Goal: Task Accomplishment & Management: Manage account settings

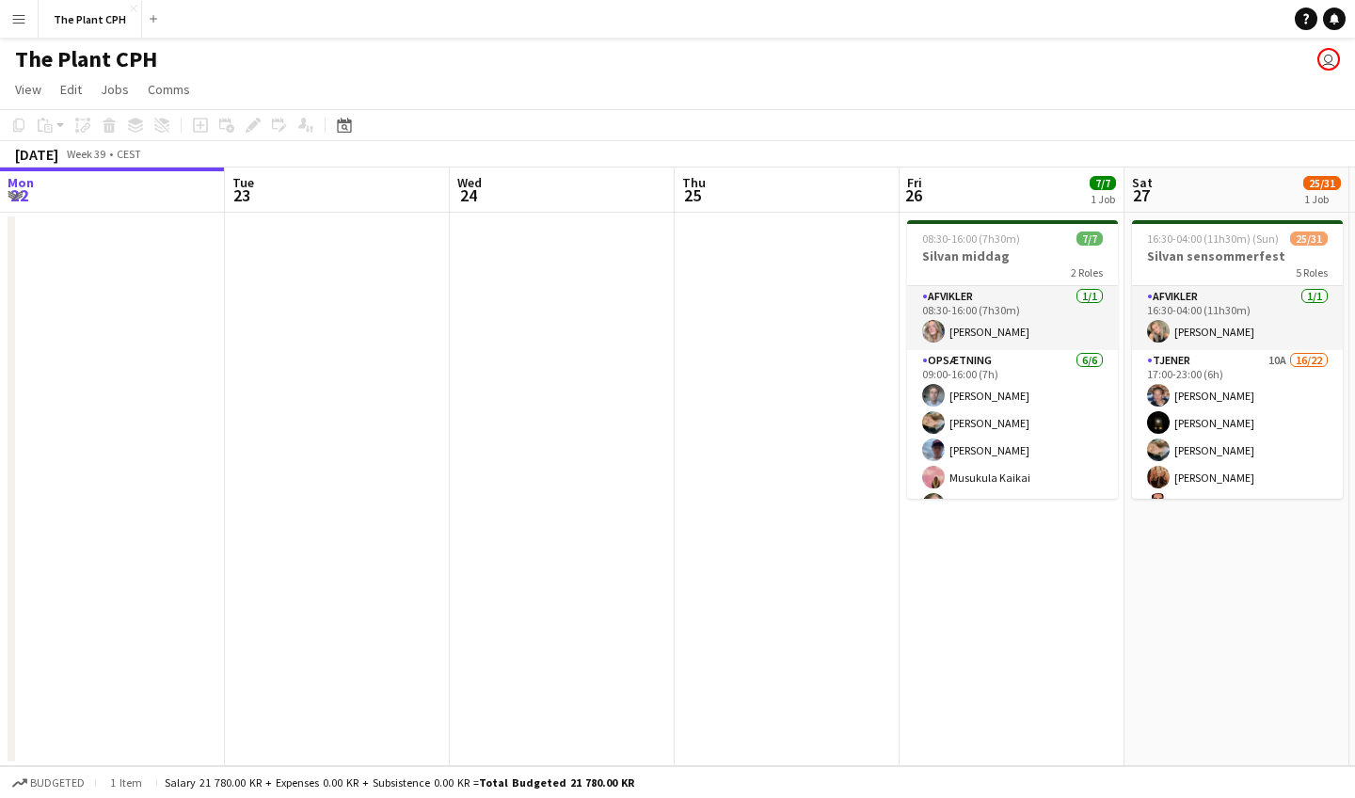
scroll to position [0, 903]
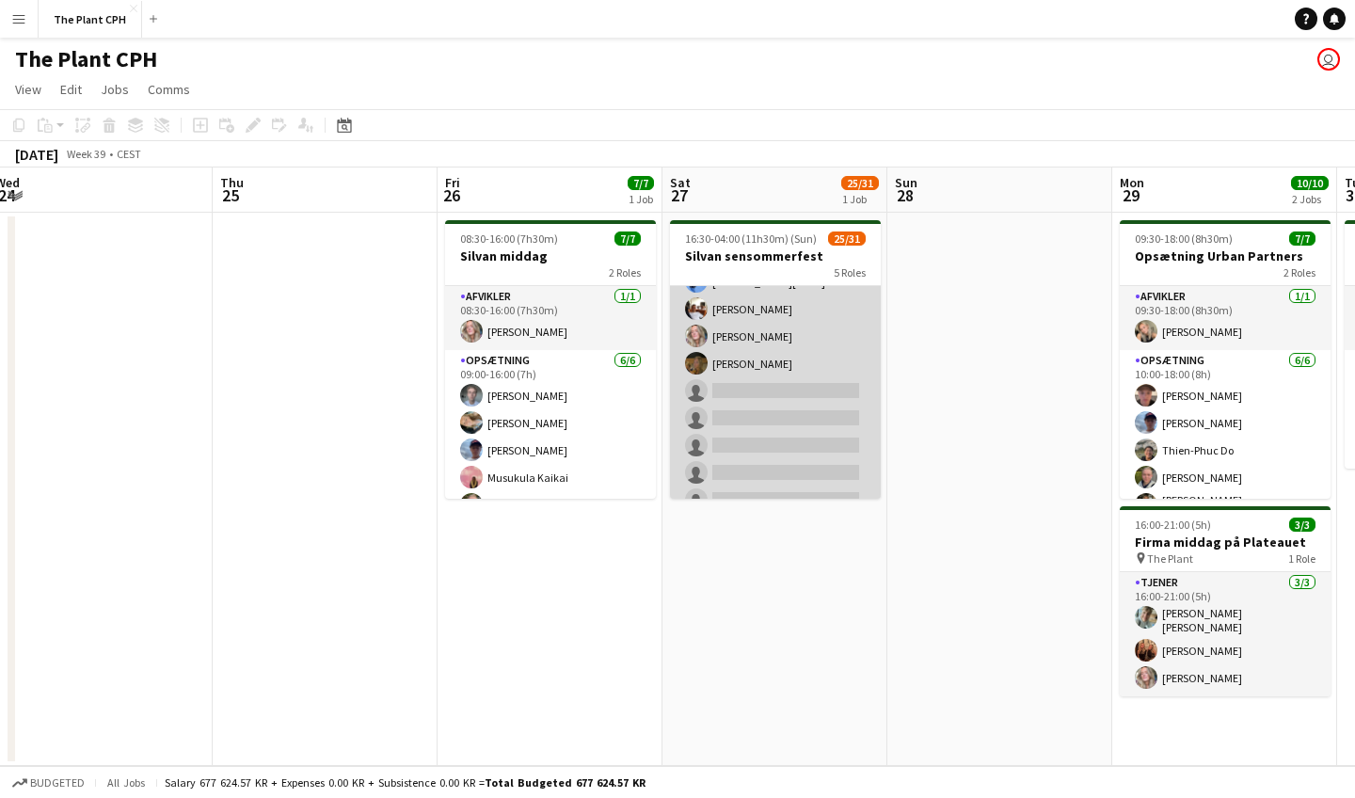
scroll to position [470, 0]
click at [789, 387] on app-card-role "Tjener 10A 16/22 17:00-23:00 (6h) [PERSON_NAME] [PERSON_NAME] [PERSON_NAME] [PE…" at bounding box center [775, 204] width 211 height 649
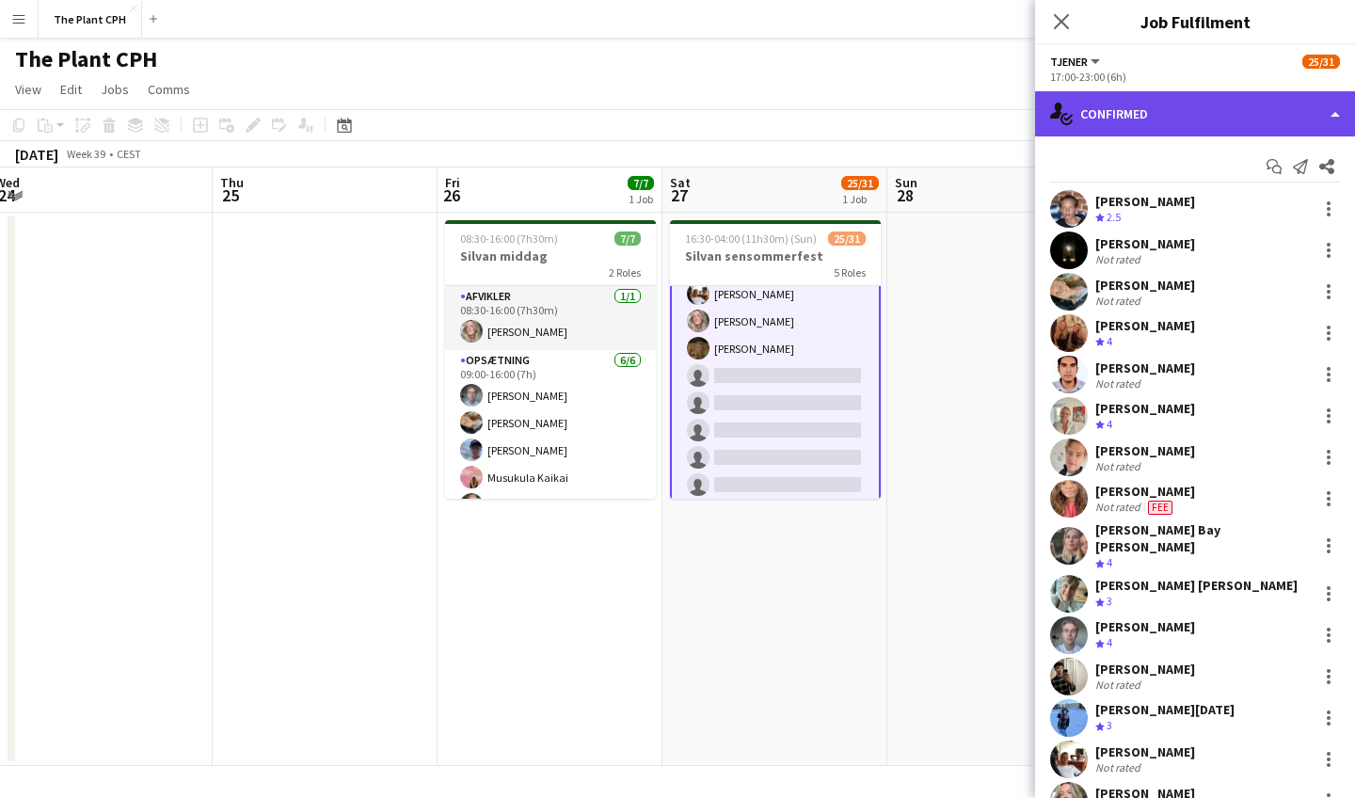
click at [1156, 104] on div "single-neutral-actions-check-2 Confirmed" at bounding box center [1195, 113] width 320 height 45
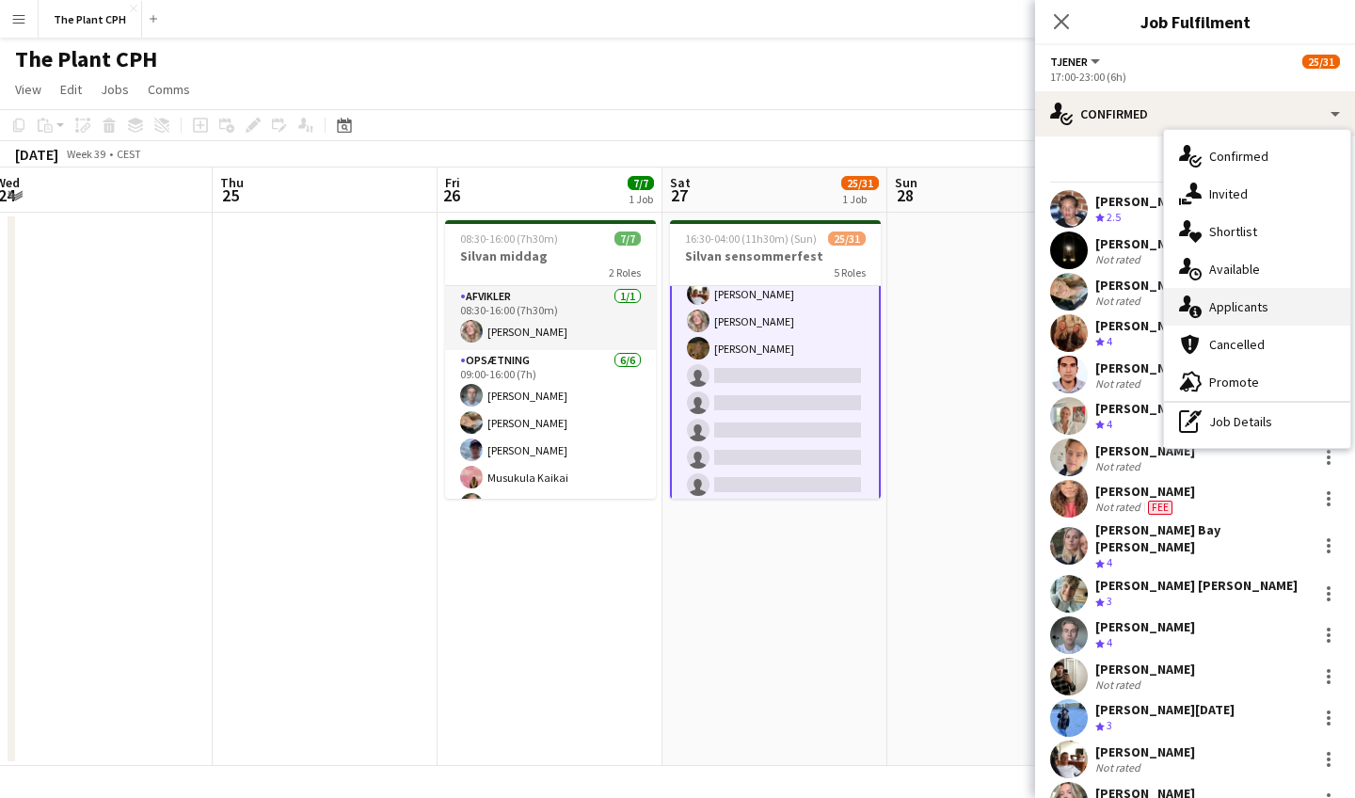
click at [1245, 292] on div "single-neutral-actions-information Applicants" at bounding box center [1257, 307] width 186 height 38
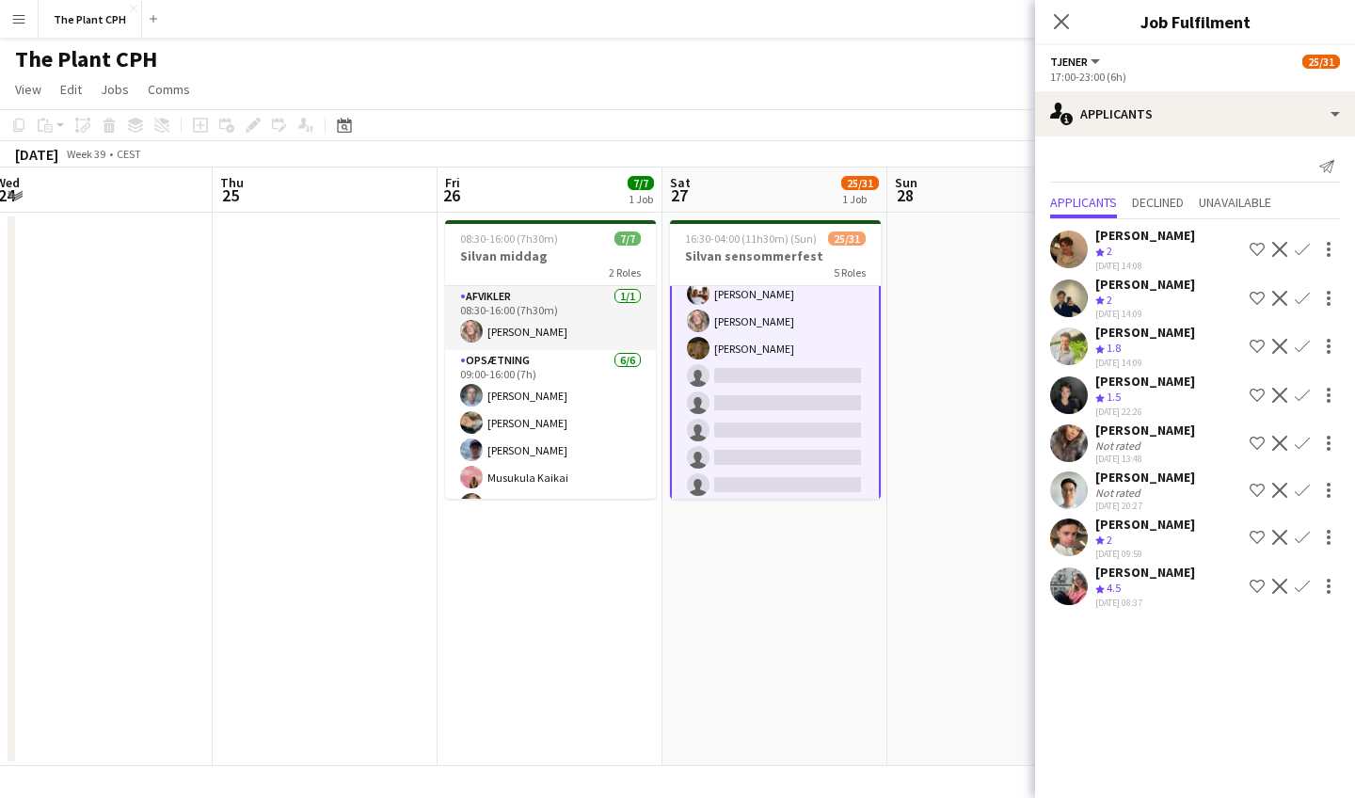
click at [1301, 594] on app-icon "Confirm" at bounding box center [1302, 586] width 15 height 15
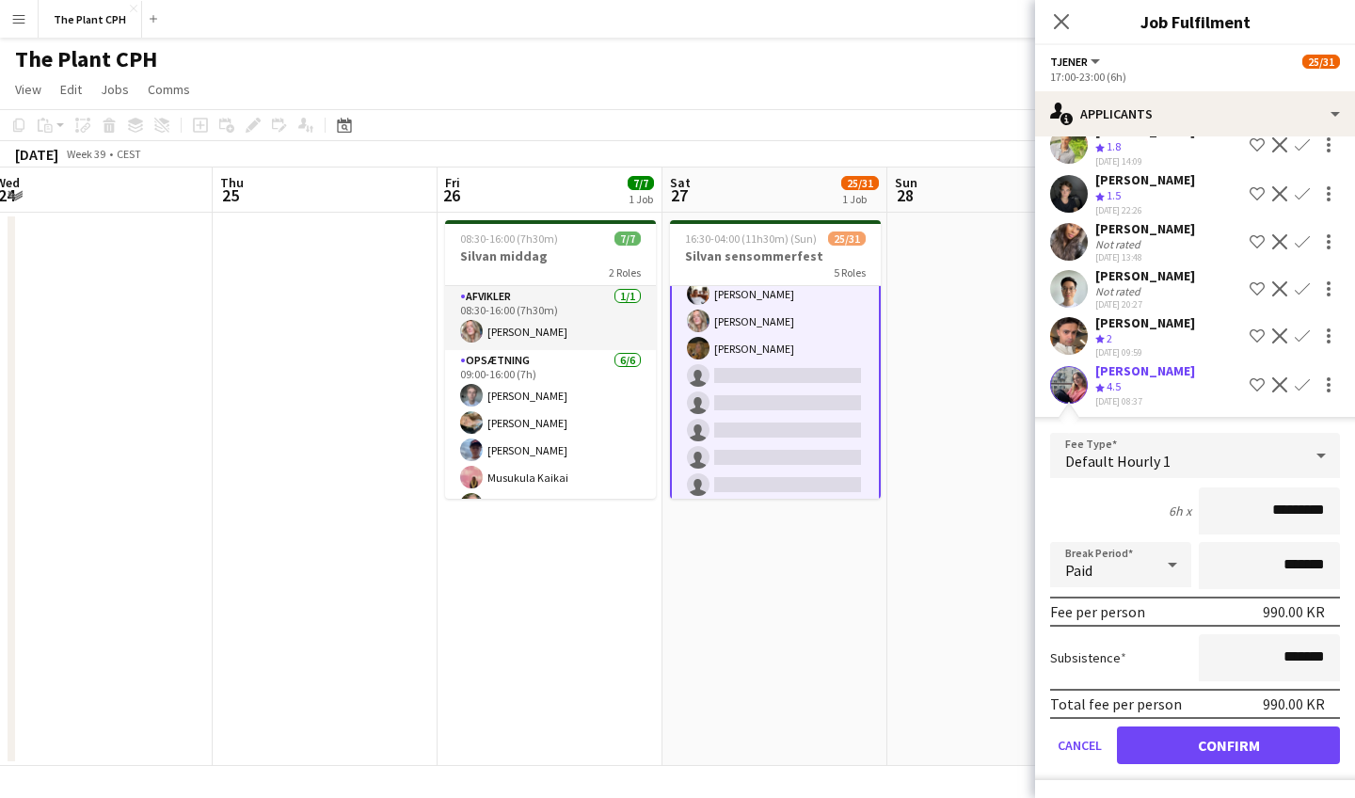
scroll to position [218, 0]
click at [1208, 743] on button "Confirm" at bounding box center [1228, 746] width 223 height 38
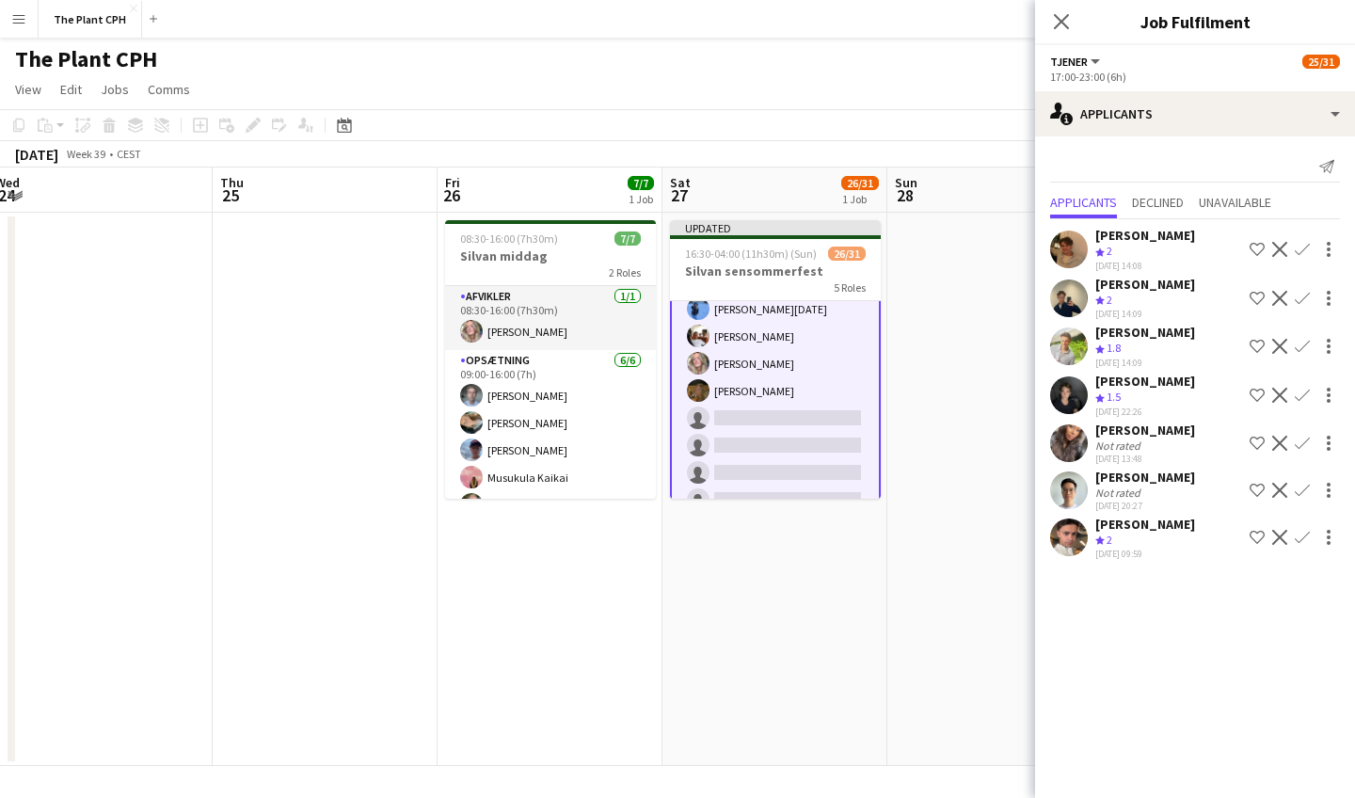
scroll to position [0, 0]
click at [1062, 16] on icon "Close pop-in" at bounding box center [1061, 21] width 18 height 18
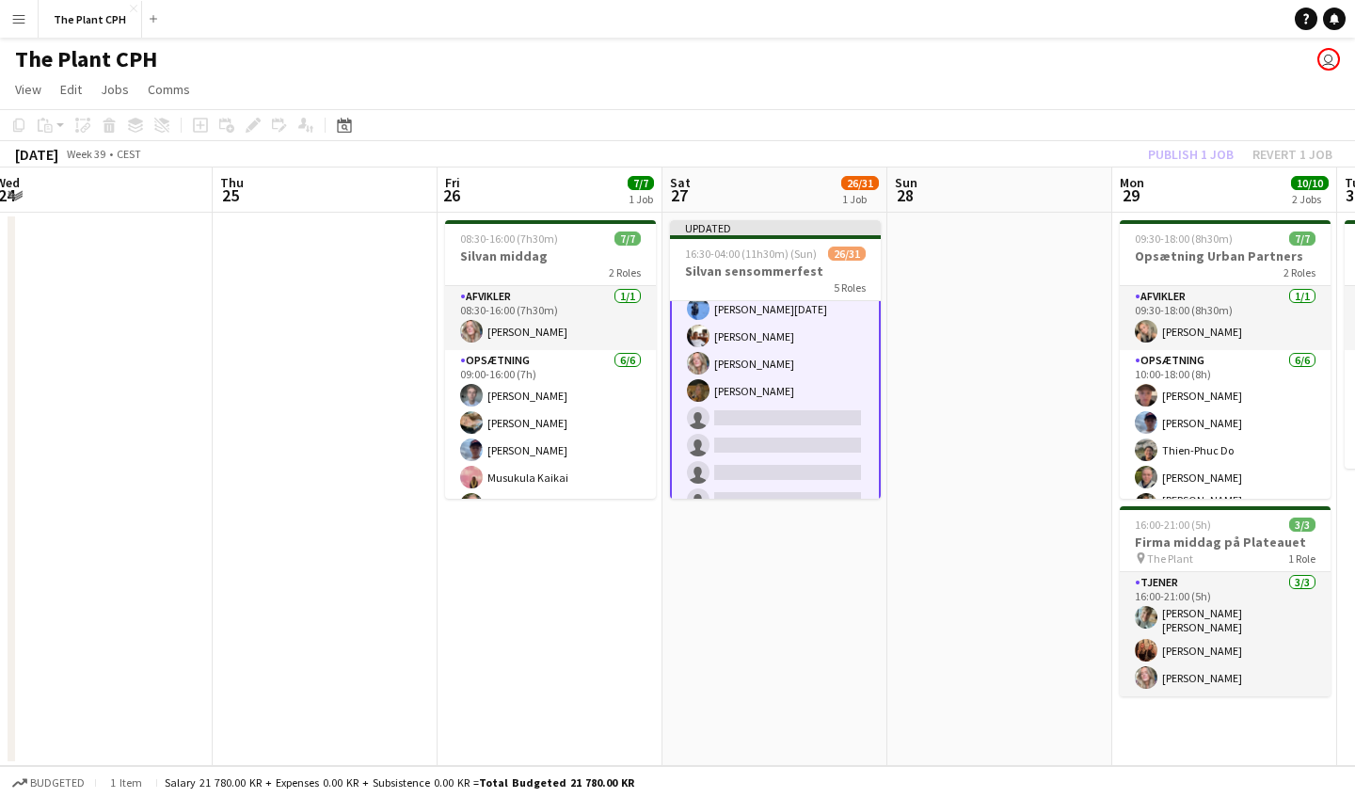
click at [1170, 153] on div "Publish 1 job Revert 1 job" at bounding box center [1241, 154] width 230 height 24
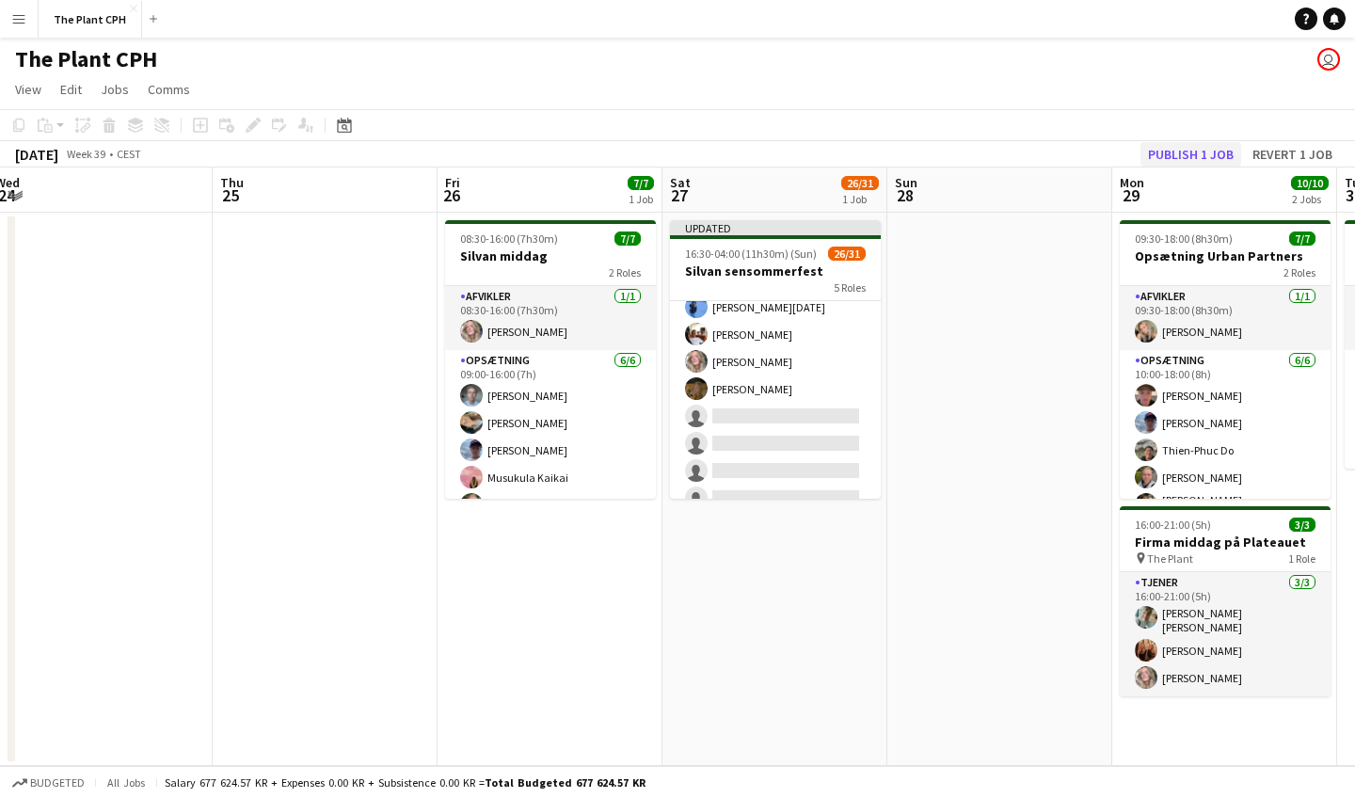
click at [1177, 153] on button "Publish 1 job" at bounding box center [1191, 154] width 101 height 24
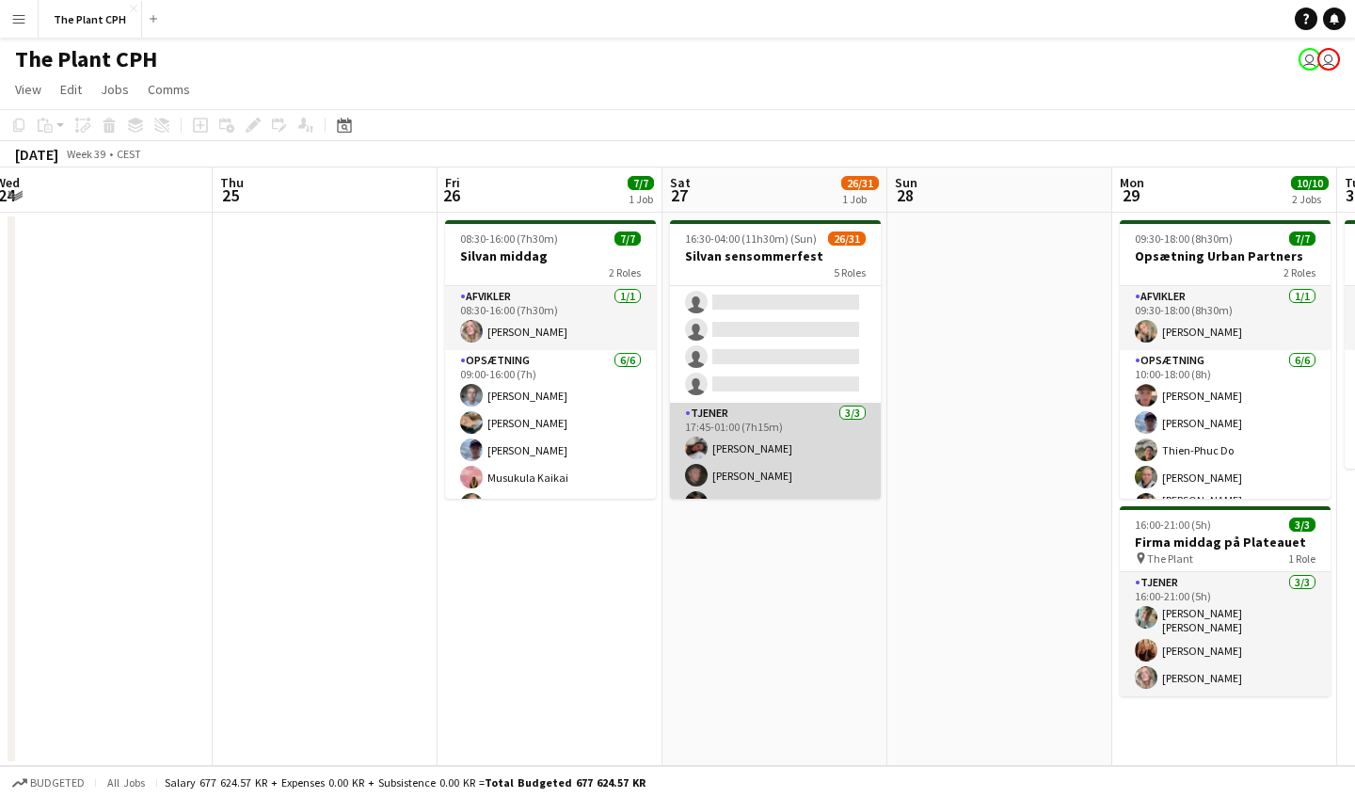
scroll to position [511, 0]
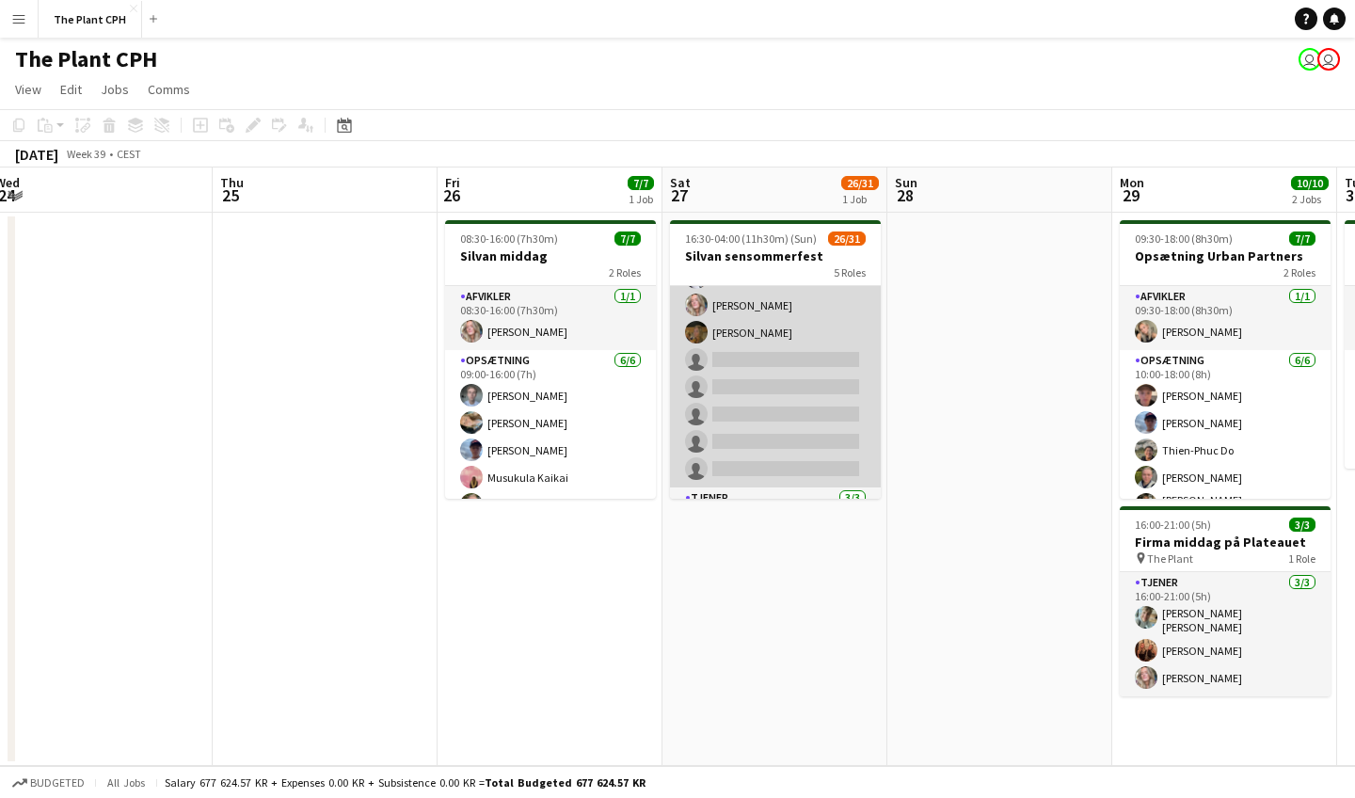
click at [781, 386] on app-card-role "Tjener 9A 17/22 17:00-23:00 (6h) [PERSON_NAME] [PERSON_NAME] [PERSON_NAME] [PER…" at bounding box center [775, 163] width 211 height 649
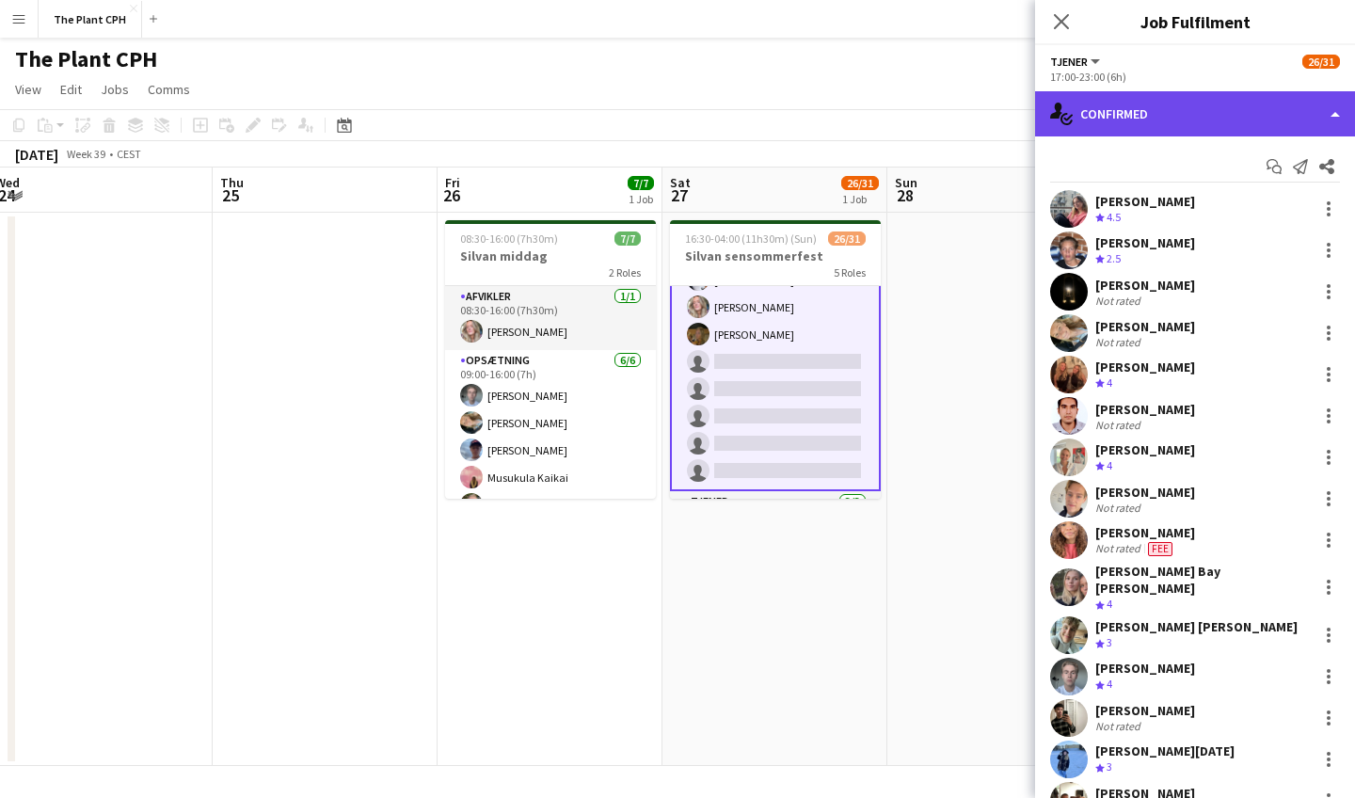
click at [1175, 113] on div "single-neutral-actions-check-2 Confirmed" at bounding box center [1195, 113] width 320 height 45
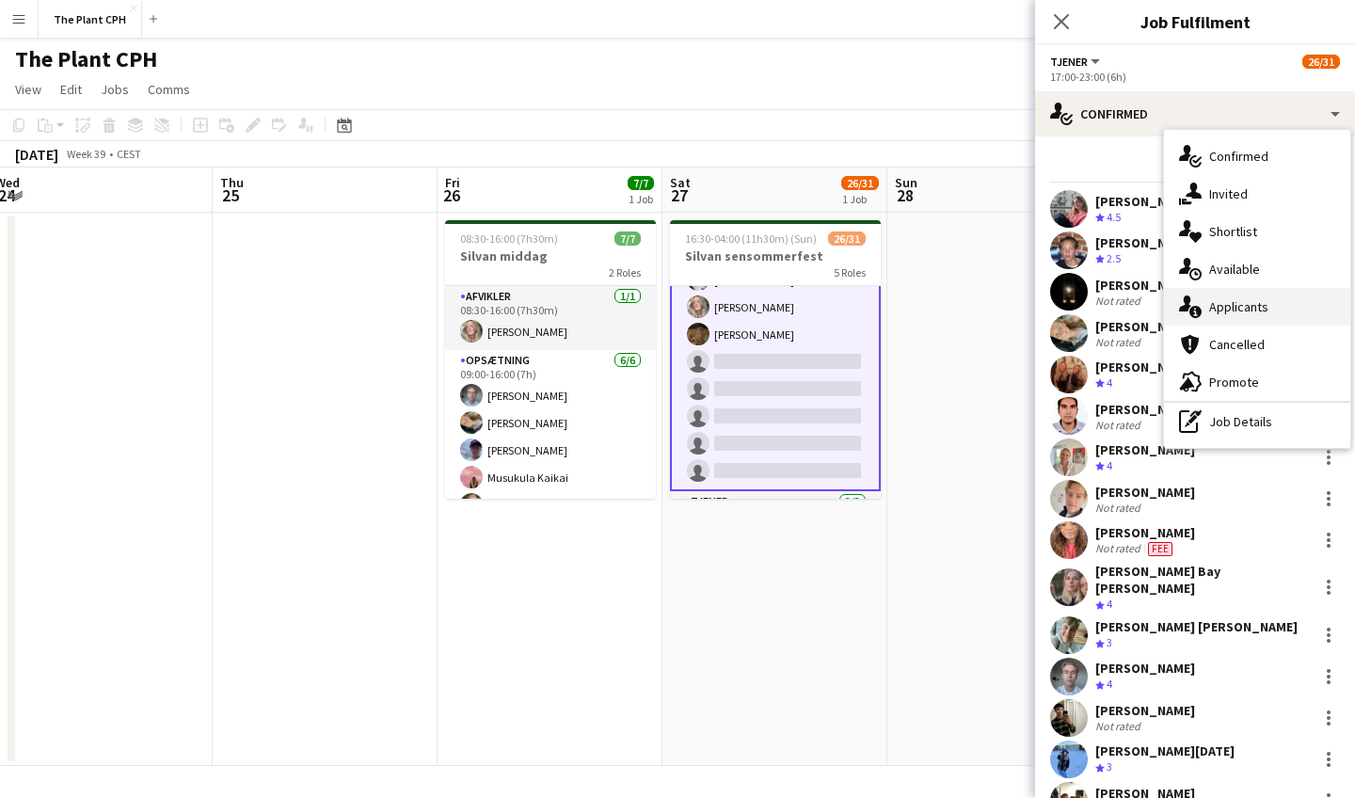
click at [1218, 298] on span "Applicants" at bounding box center [1238, 306] width 59 height 17
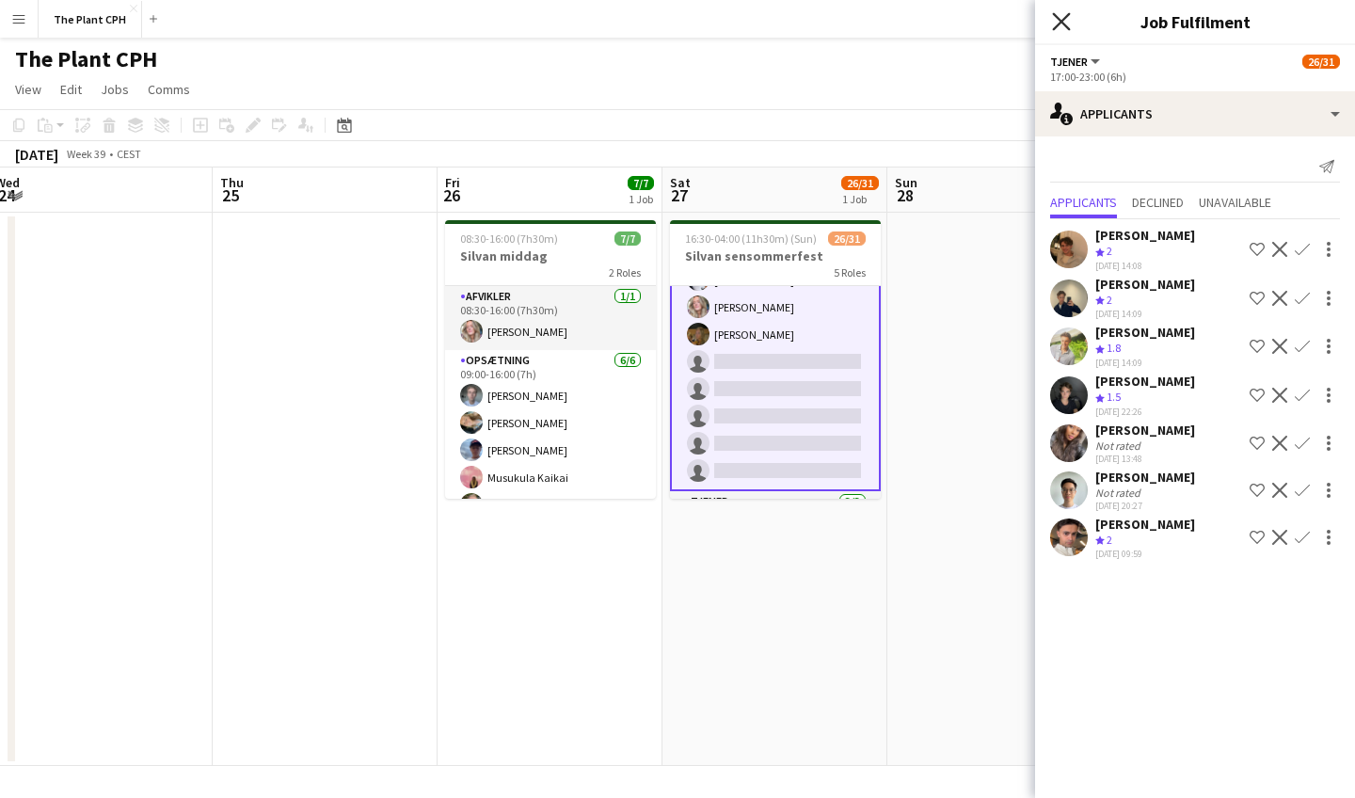
click at [1061, 25] on icon "Close pop-in" at bounding box center [1061, 21] width 18 height 18
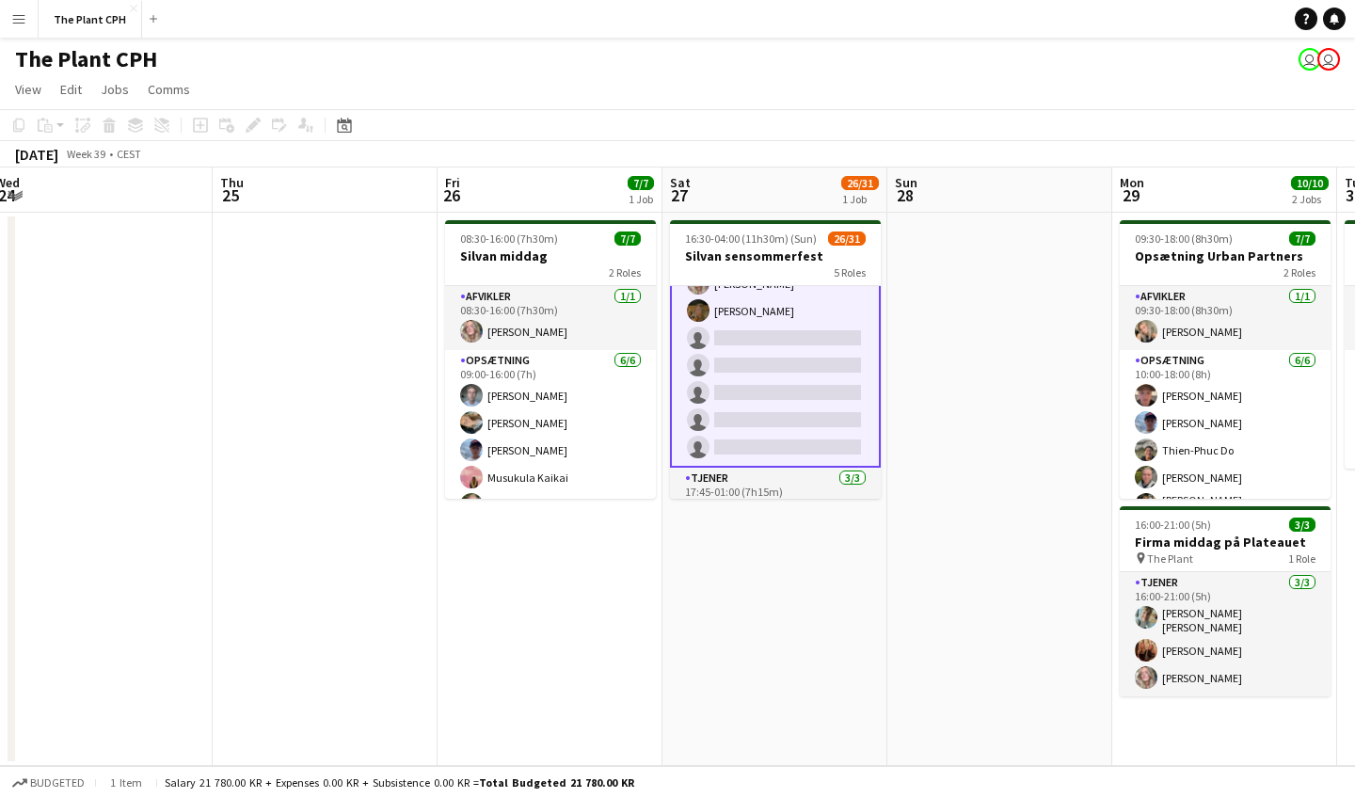
scroll to position [569, 0]
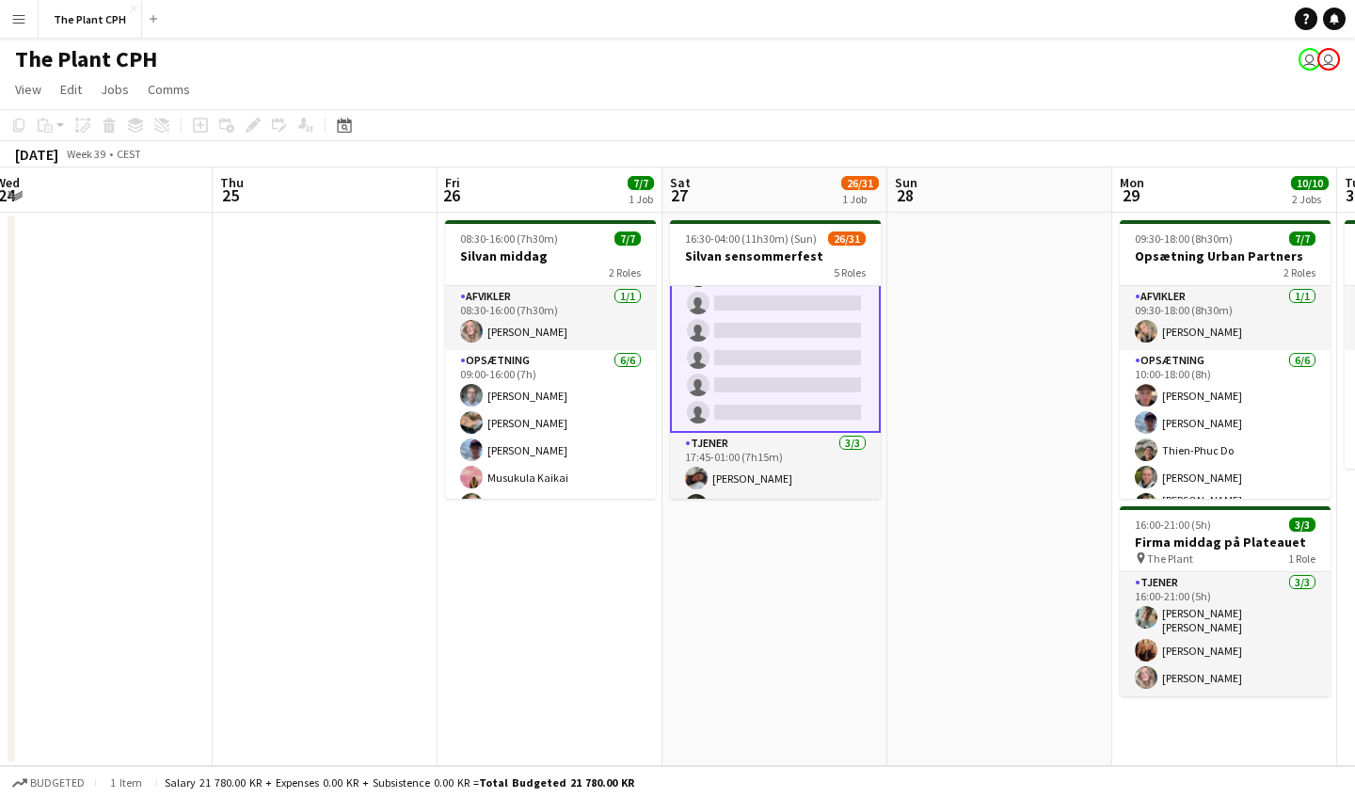
click at [771, 381] on app-card-role "Tjener 9A 17/22 17:00-23:00 (6h) [PERSON_NAME] [PERSON_NAME] [PERSON_NAME] [PER…" at bounding box center [775, 107] width 211 height 652
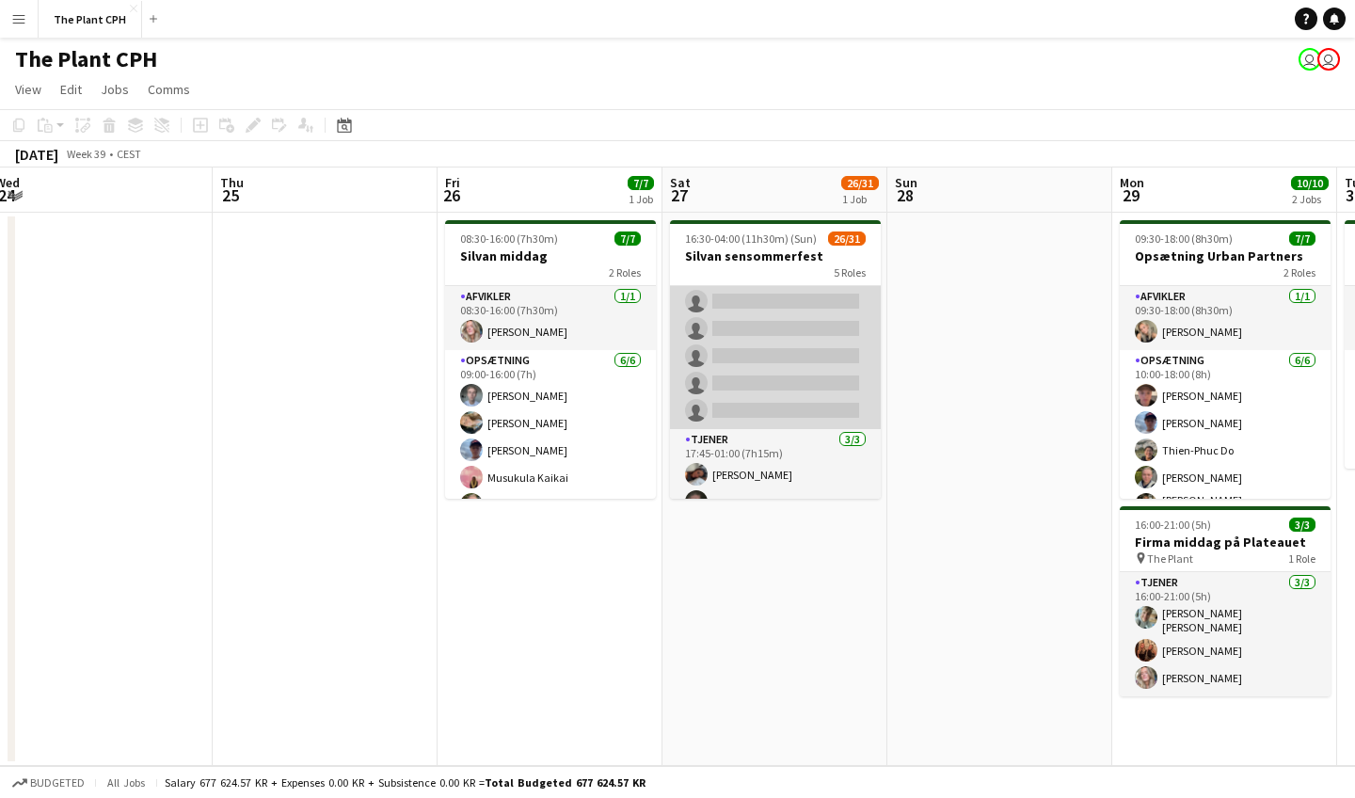
click at [802, 359] on app-card-role "Tjener 9A 17/22 17:00-23:00 (6h) [PERSON_NAME] [PERSON_NAME] [PERSON_NAME] [PER…" at bounding box center [775, 105] width 211 height 649
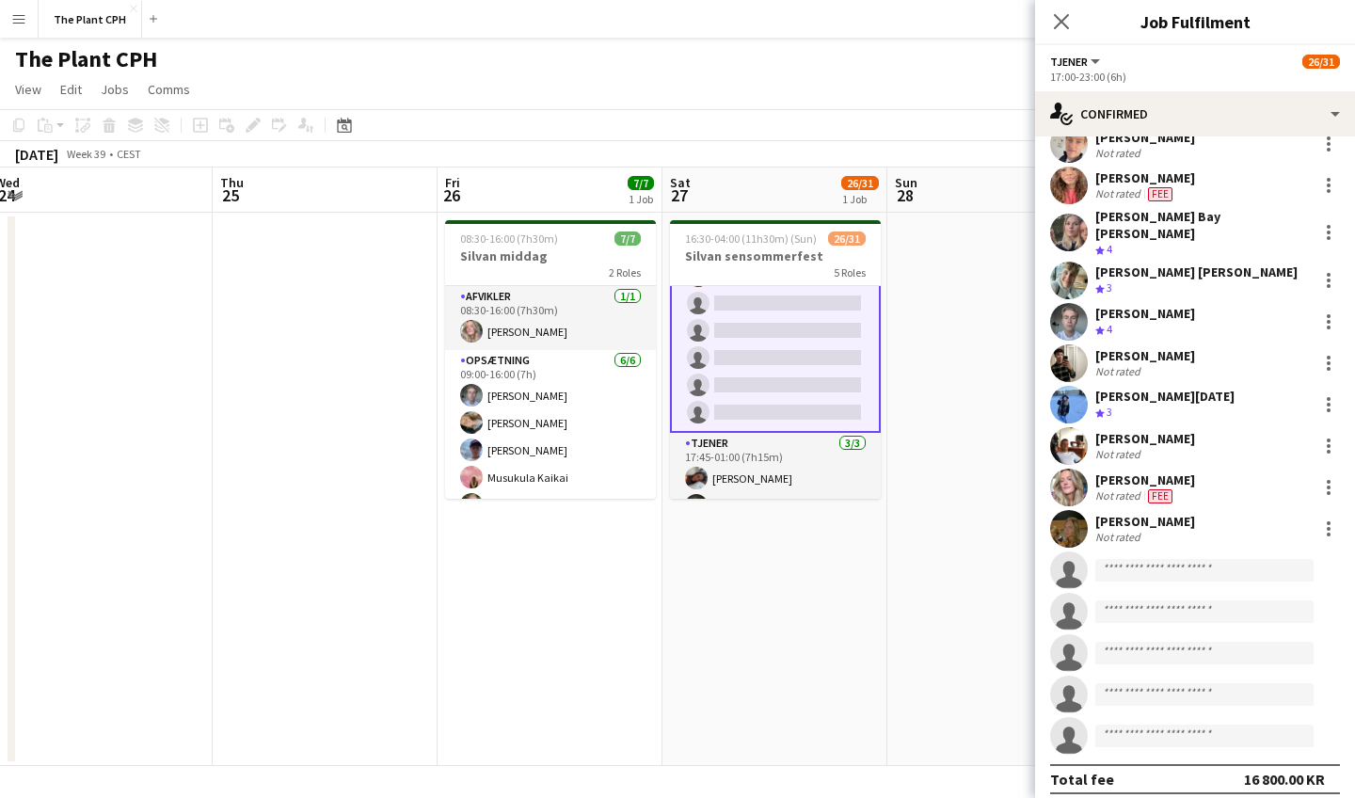
scroll to position [354, 0]
click at [1164, 560] on input at bounding box center [1205, 571] width 218 height 23
type input "*"
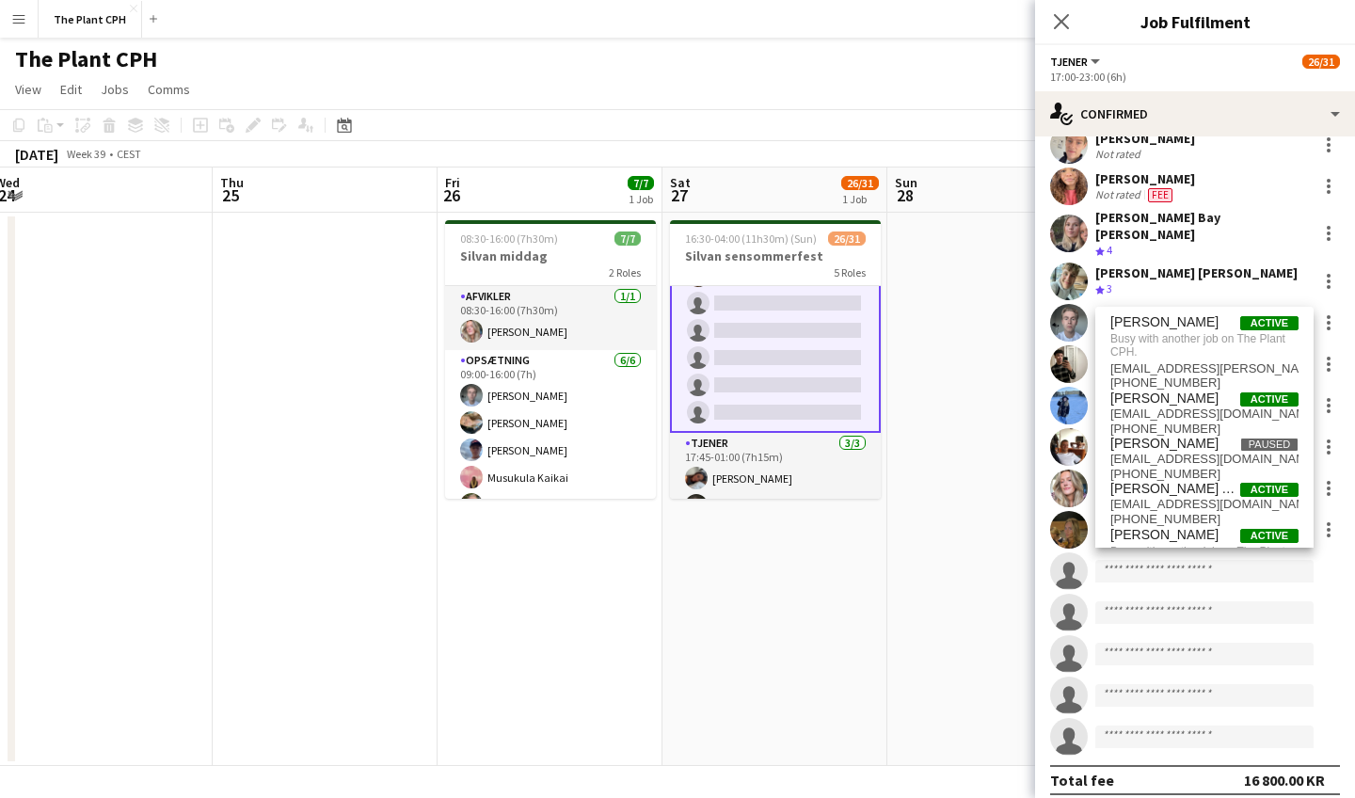
click at [932, 581] on app-date-cell at bounding box center [1000, 489] width 225 height 553
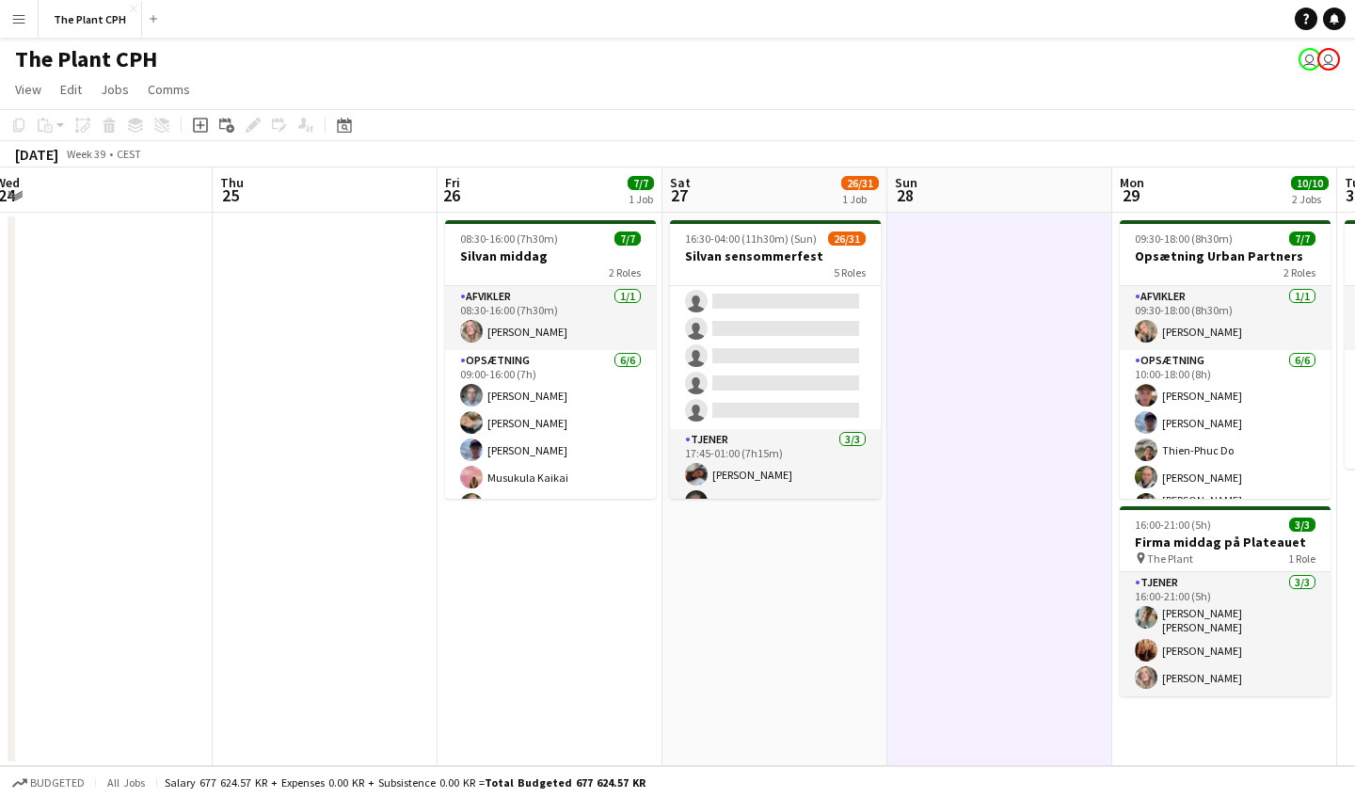
click at [13, 14] on app-icon "Menu" at bounding box center [18, 18] width 15 height 15
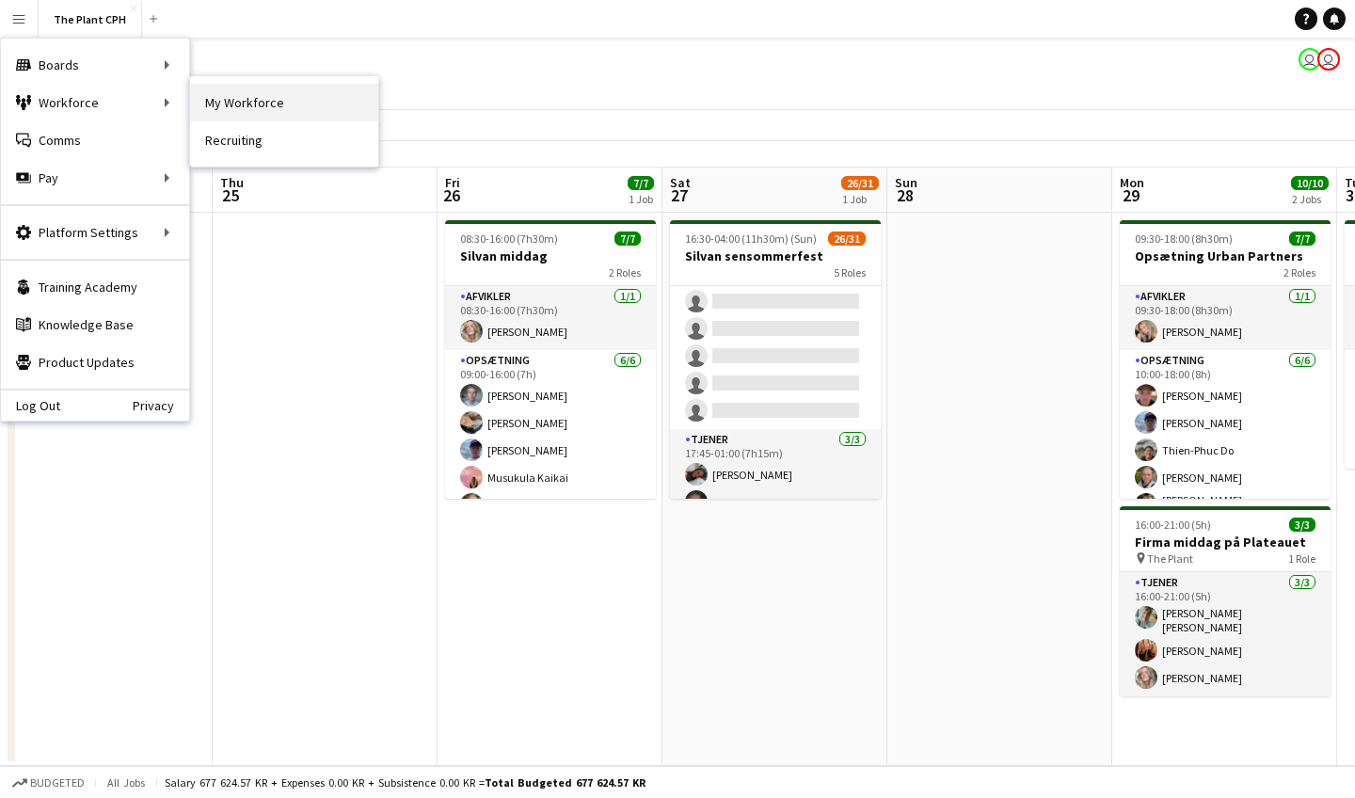
click at [249, 103] on link "My Workforce" at bounding box center [284, 103] width 188 height 38
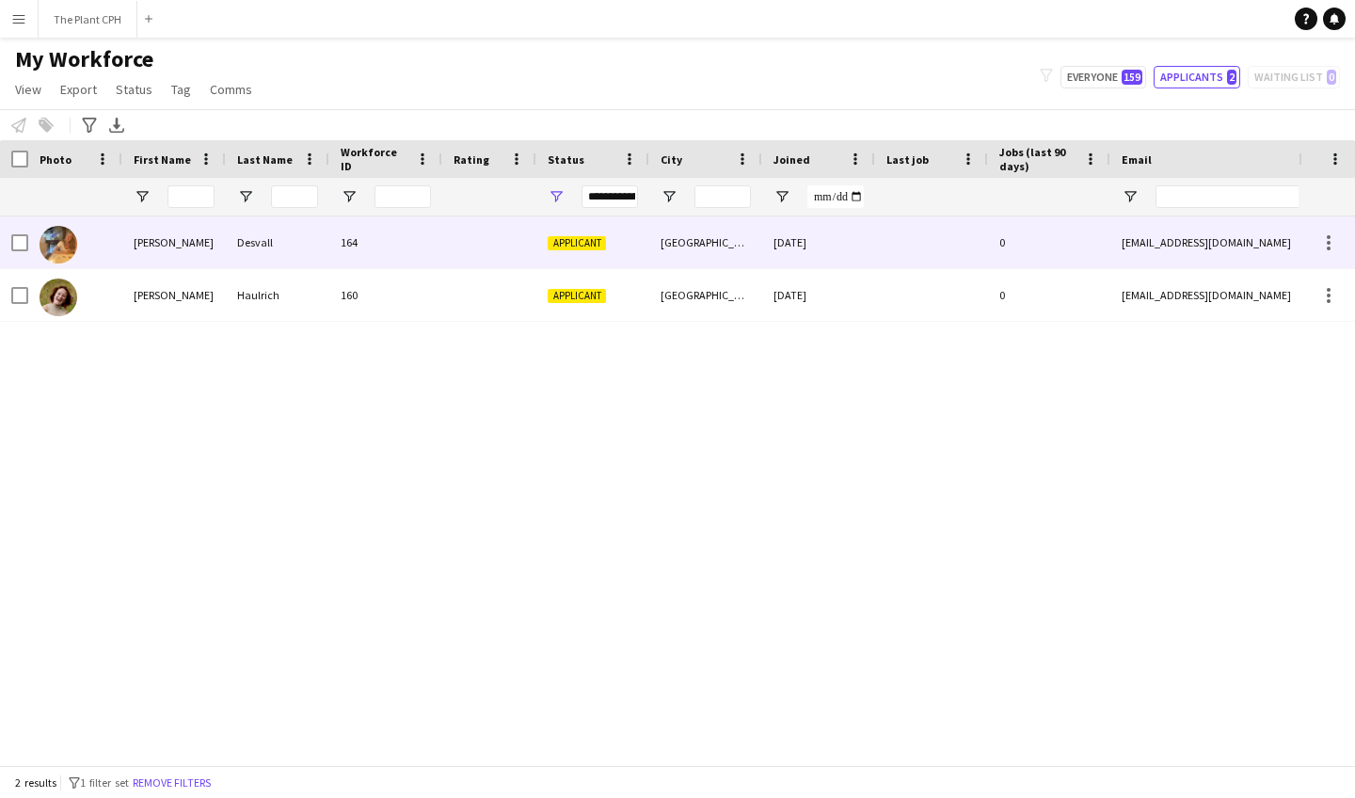
click at [82, 248] on div at bounding box center [75, 242] width 94 height 52
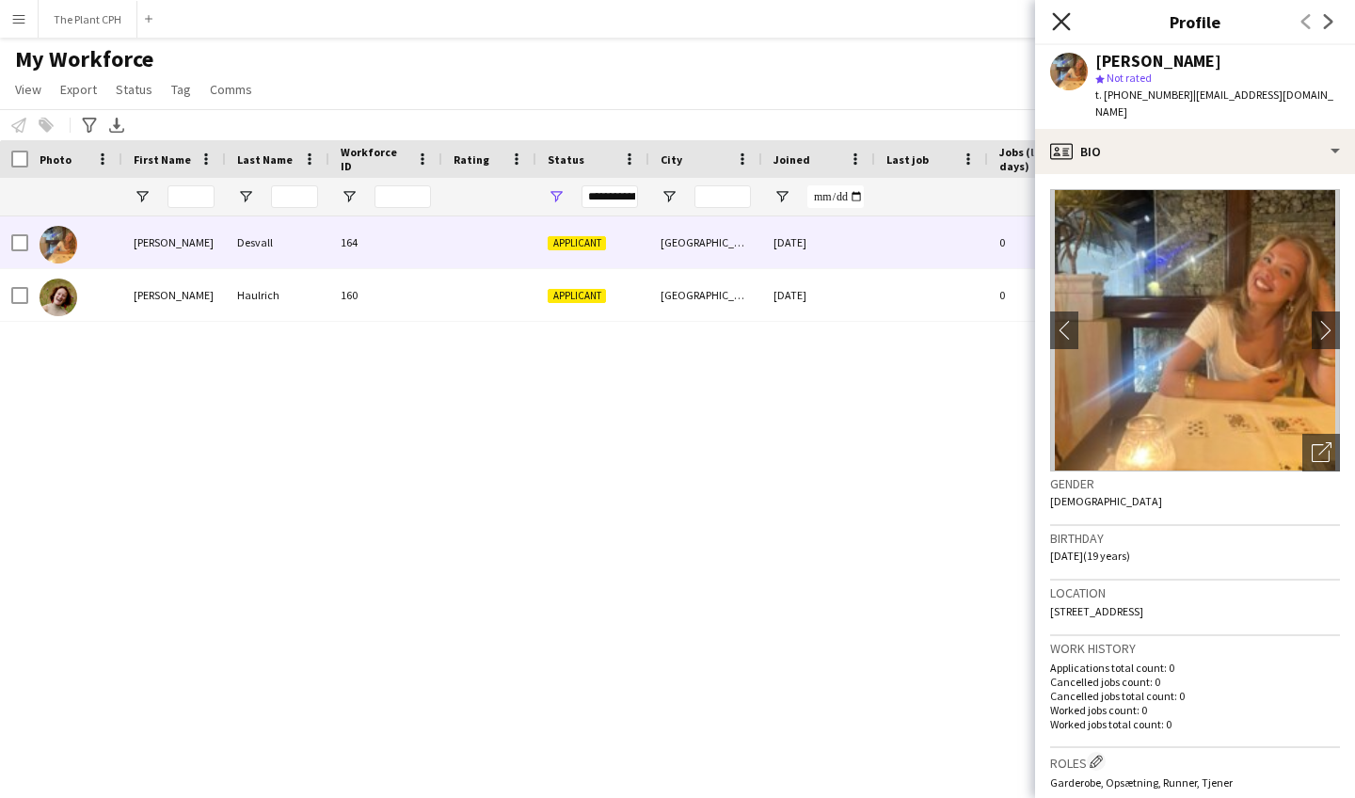
click at [1060, 19] on icon at bounding box center [1061, 21] width 18 height 18
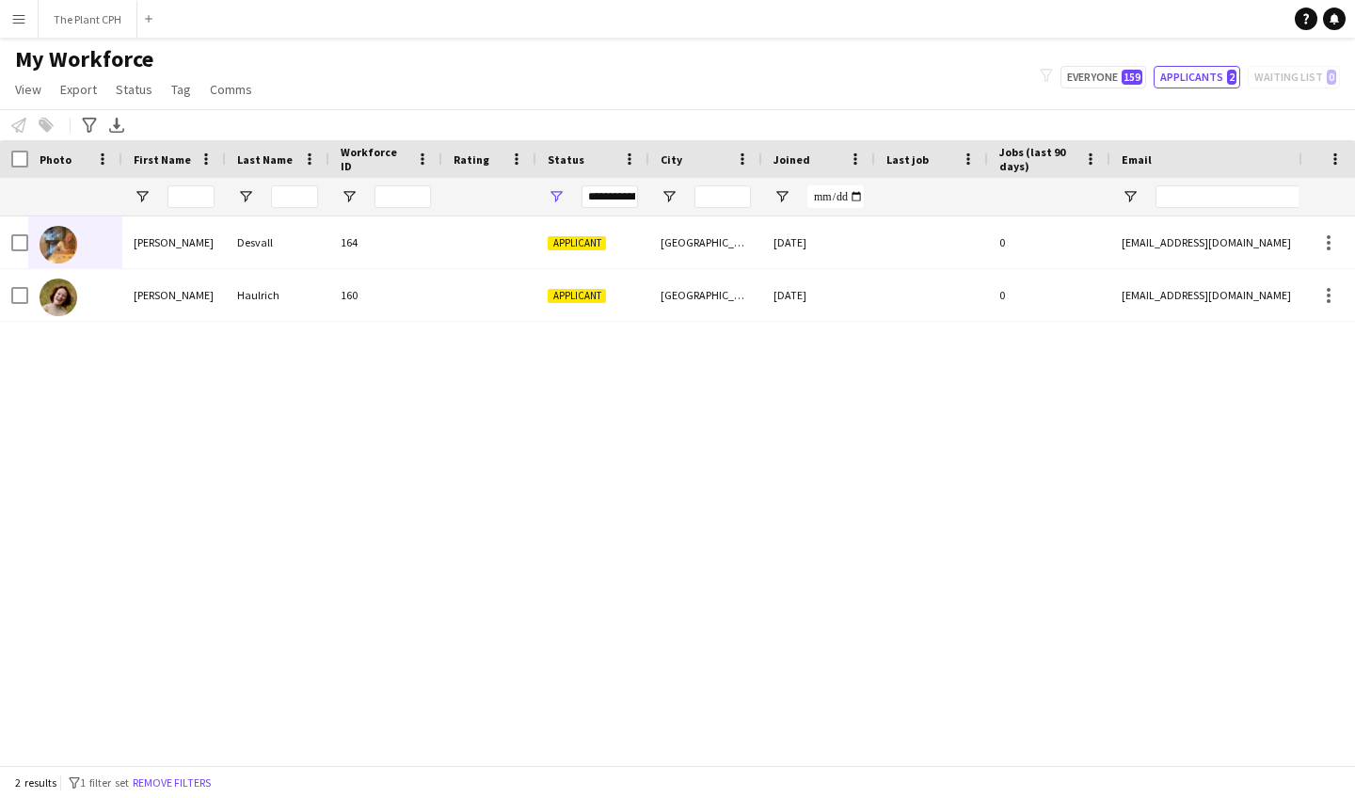
click at [18, 1] on button "Menu" at bounding box center [19, 19] width 38 height 38
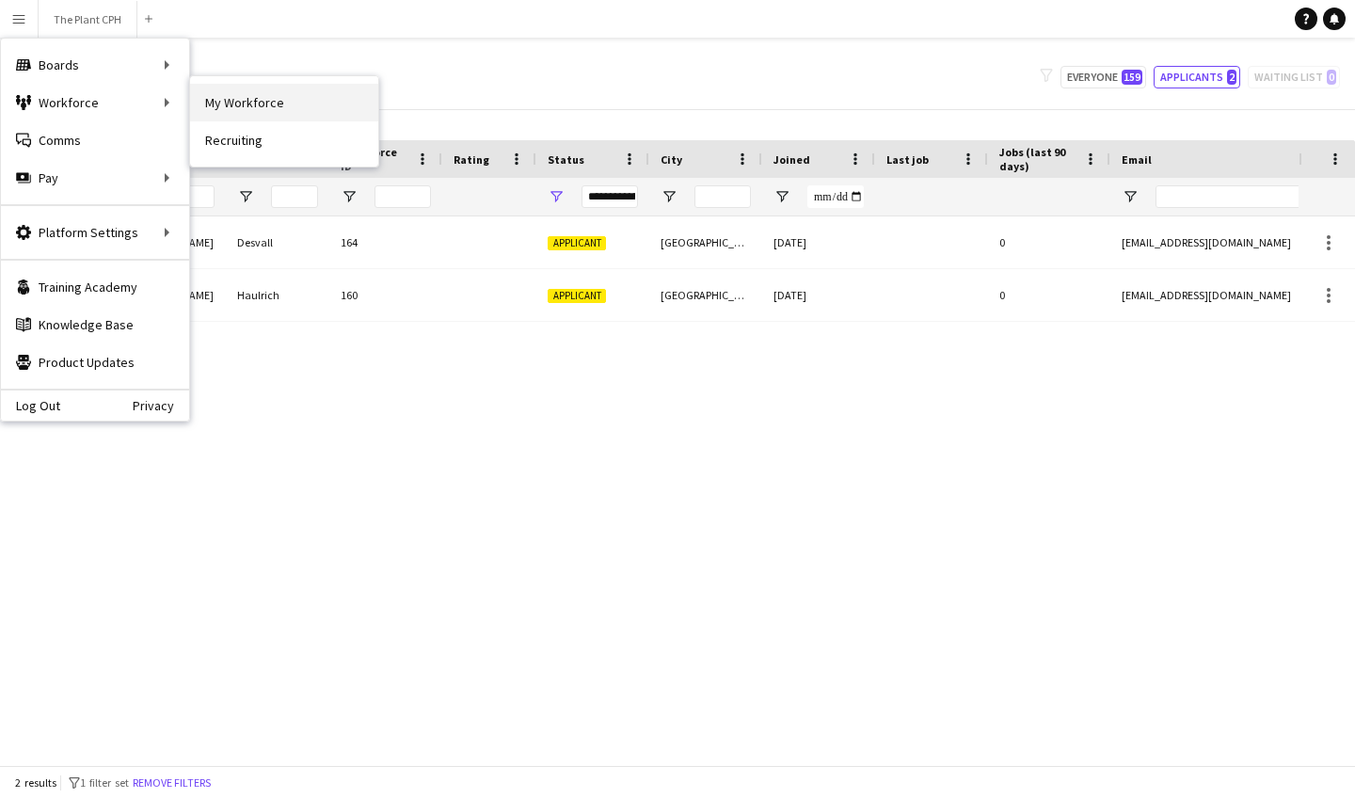
click at [250, 101] on link "My Workforce" at bounding box center [284, 103] width 188 height 38
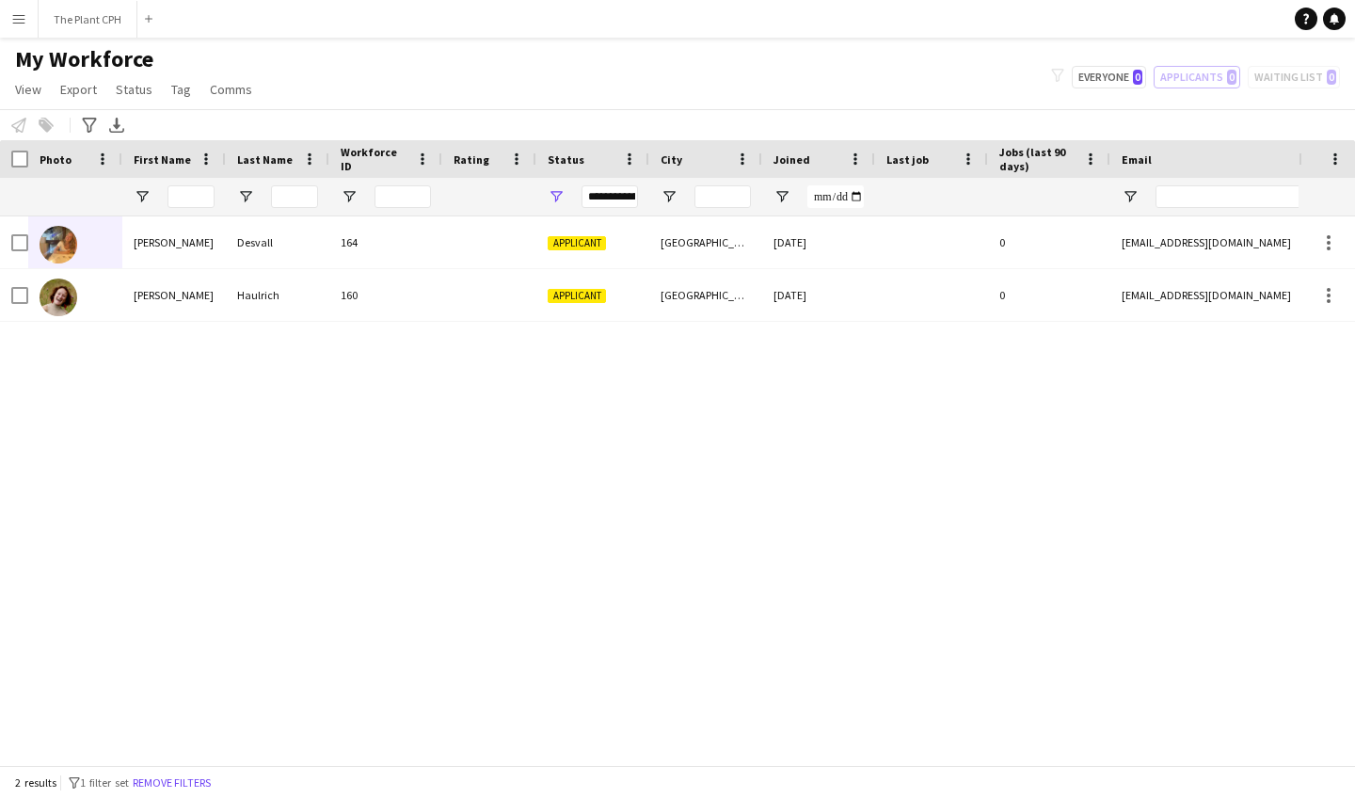
click at [12, 37] on button "Menu" at bounding box center [19, 19] width 38 height 38
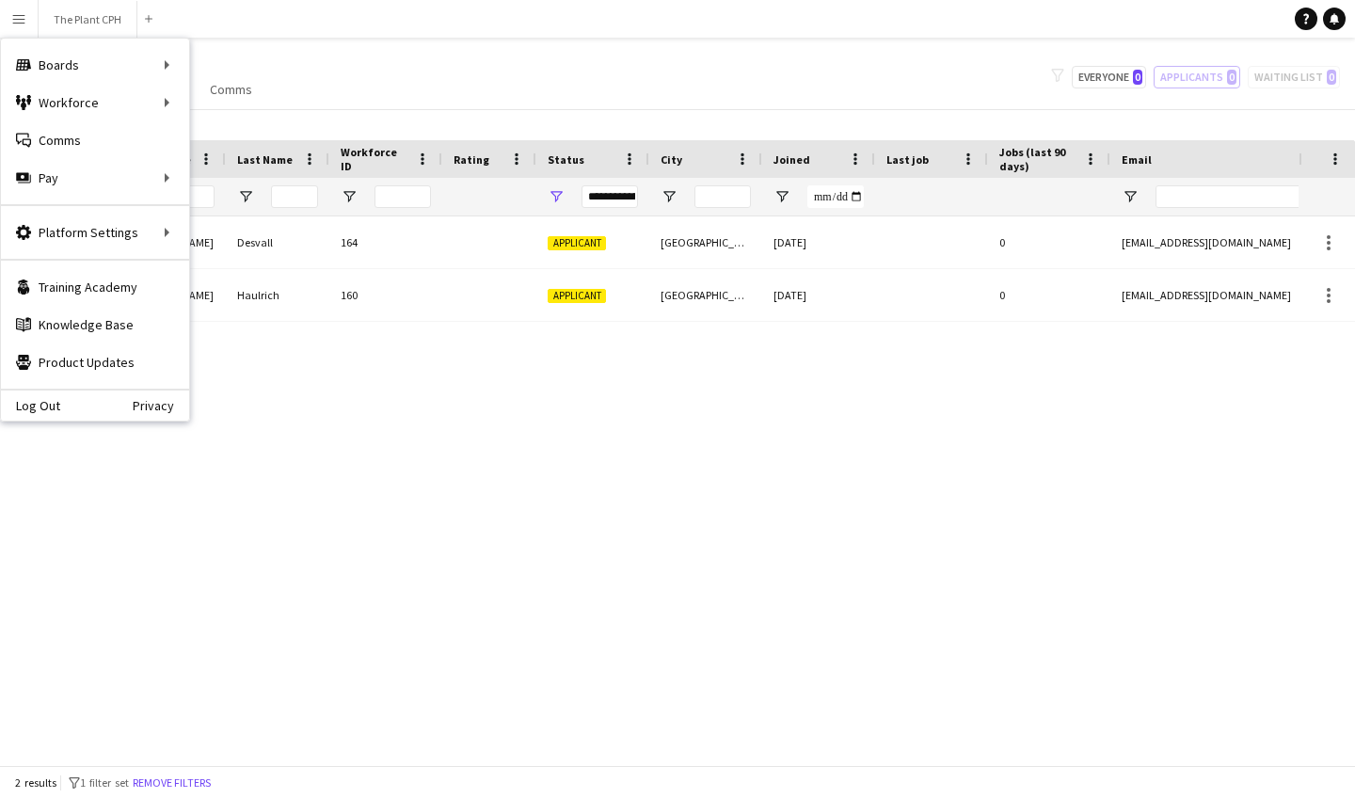
click at [355, 452] on div "[PERSON_NAME] 164 Applicant [GEOGRAPHIC_DATA] [DATE] 0 [EMAIL_ADDRESS][DOMAIN_N…" at bounding box center [649, 490] width 1299 height 549
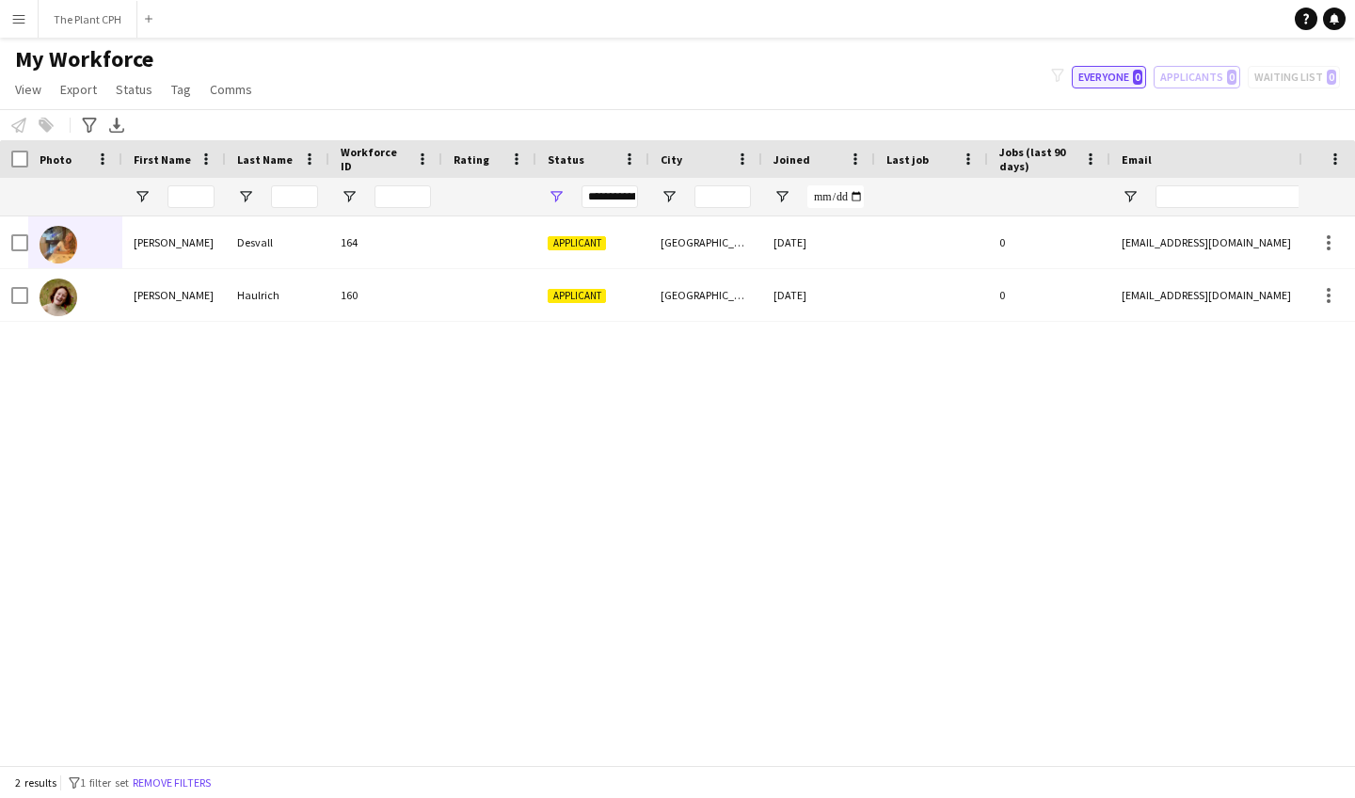
click at [1109, 86] on button "Everyone 0" at bounding box center [1109, 77] width 74 height 23
type input "**********"
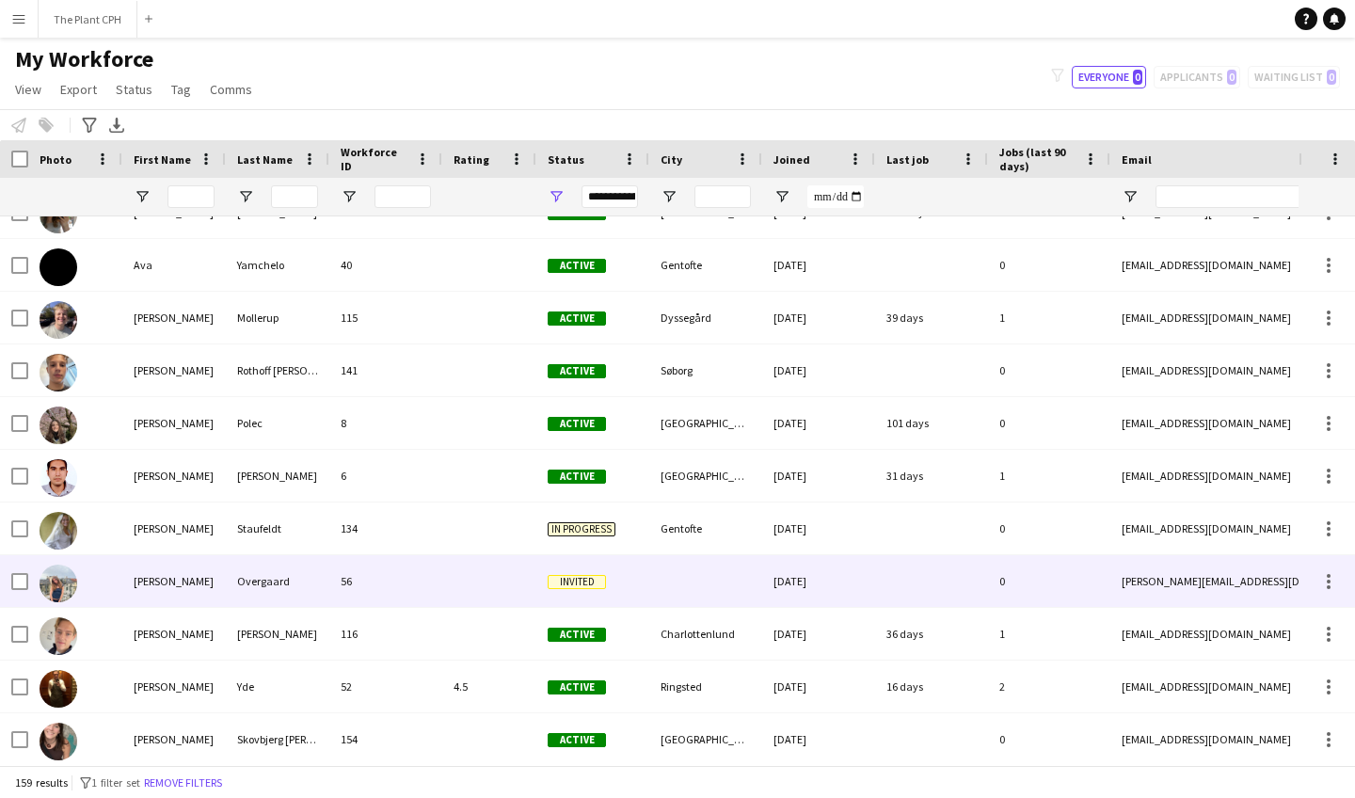
scroll to position [1575, 0]
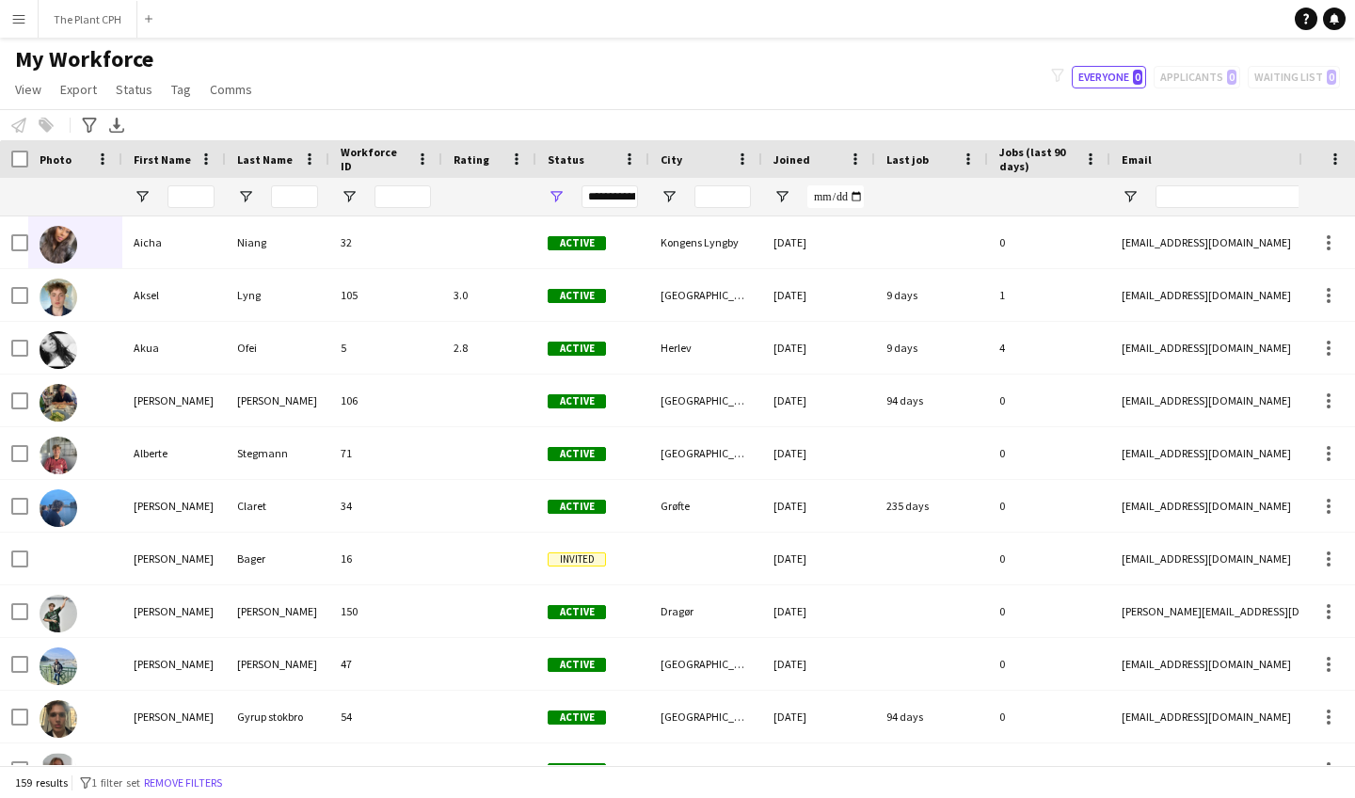
click at [13, 14] on app-icon "Menu" at bounding box center [18, 18] width 15 height 15
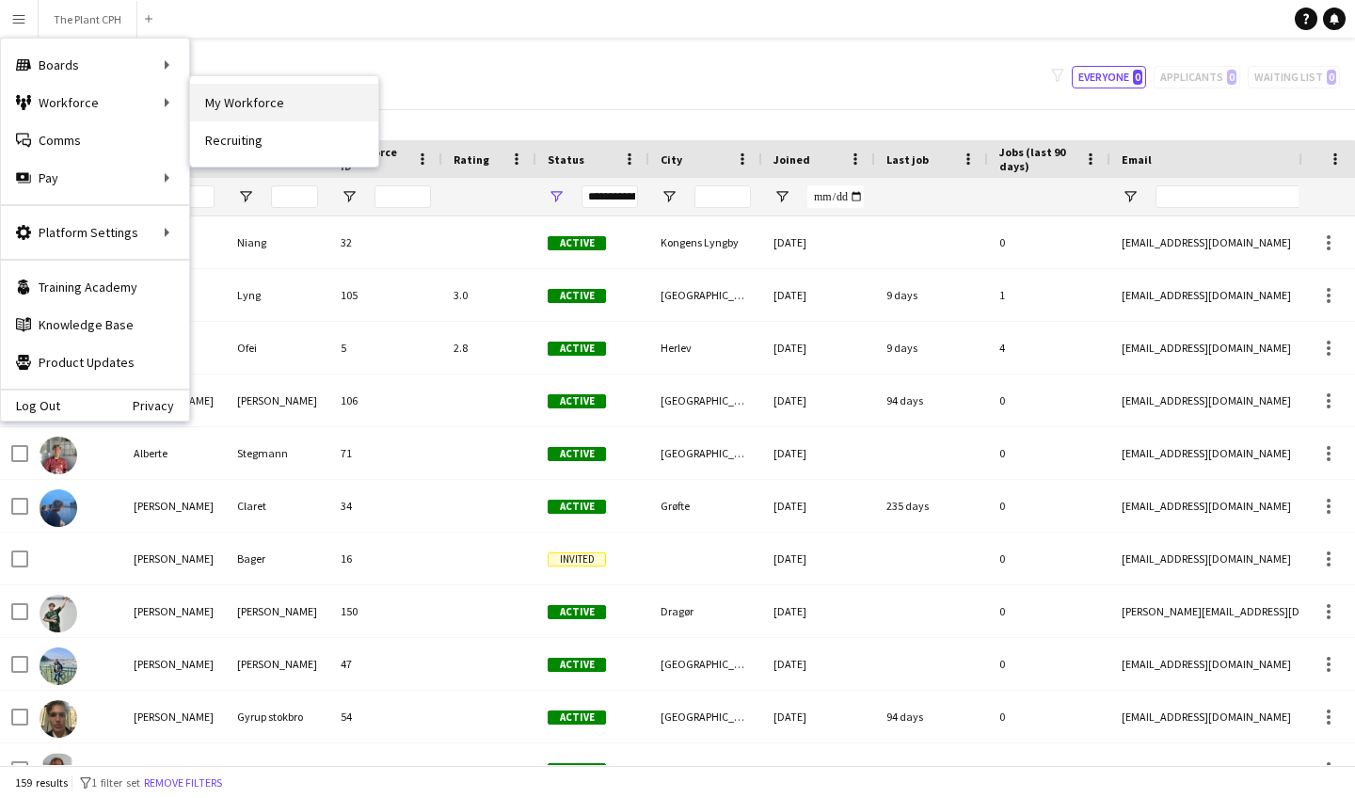
click at [320, 119] on link "My Workforce" at bounding box center [284, 103] width 188 height 38
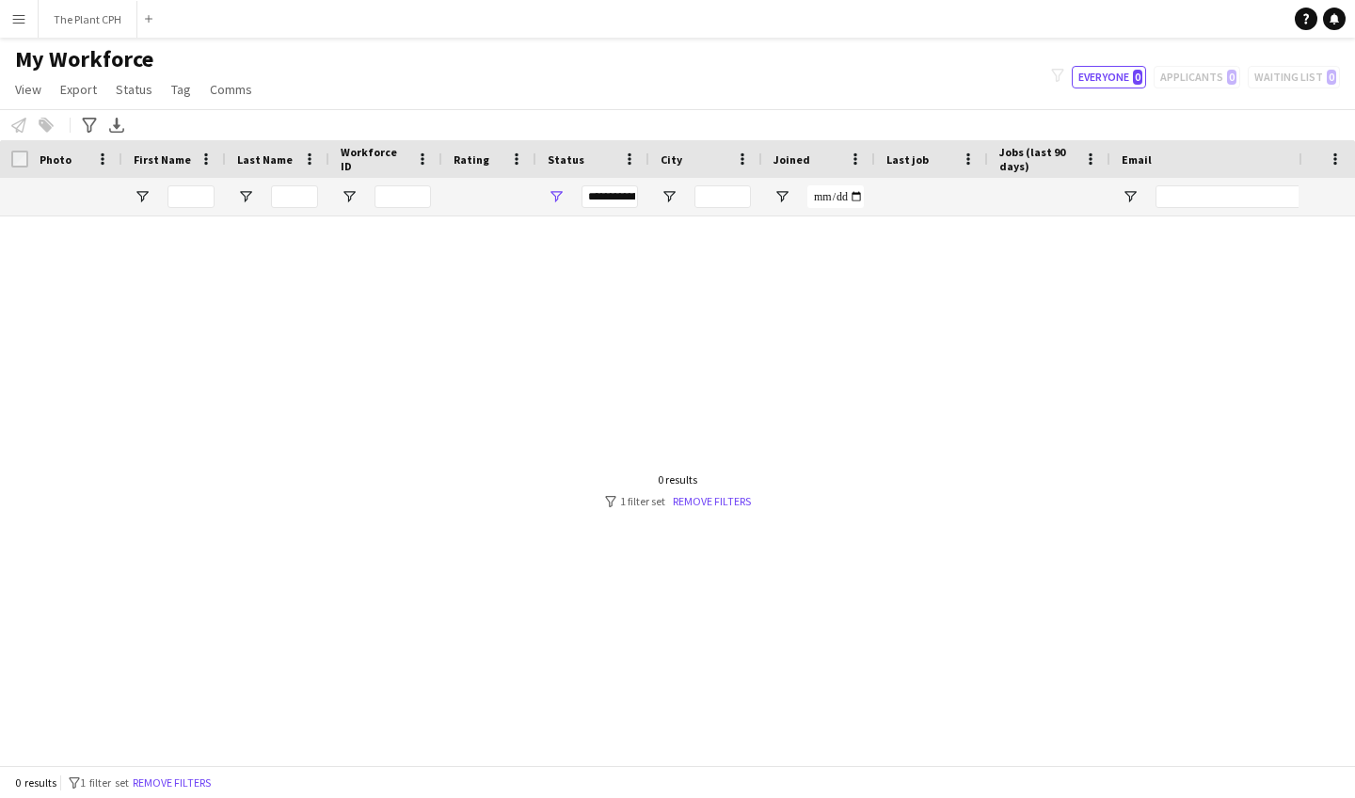
click at [1194, 77] on div "filter-1 Everyone 0 Applicants 0 Waiting list 0" at bounding box center [1195, 77] width 319 height 23
click at [1187, 83] on div "filter-1 Everyone 0 Applicants 0 Waiting list 0" at bounding box center [1195, 77] width 319 height 23
click at [1188, 81] on div "filter-1 Everyone 0 Applicants 0 Waiting list 0" at bounding box center [1195, 77] width 319 height 23
click at [24, 17] on app-icon "Menu" at bounding box center [18, 18] width 15 height 15
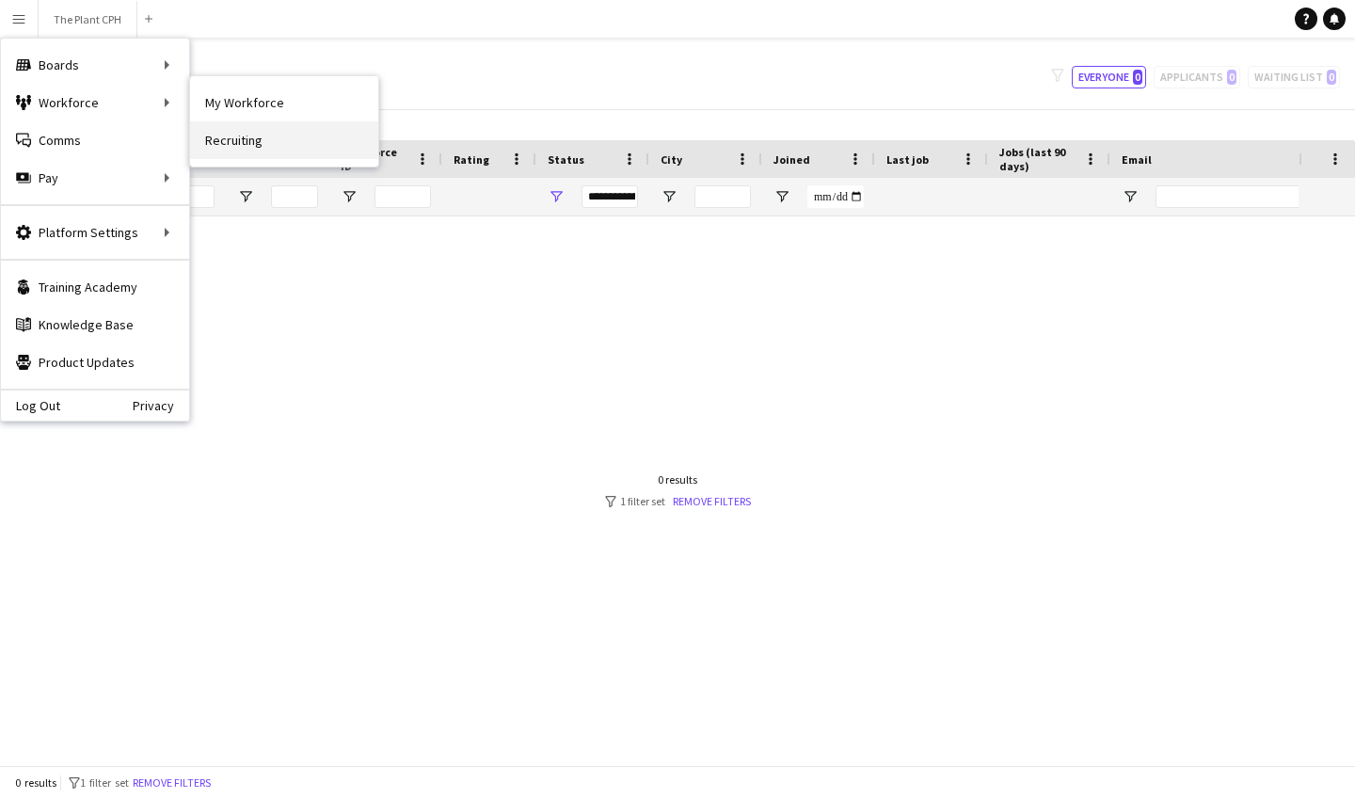
click at [259, 135] on link "Recruiting" at bounding box center [284, 140] width 188 height 38
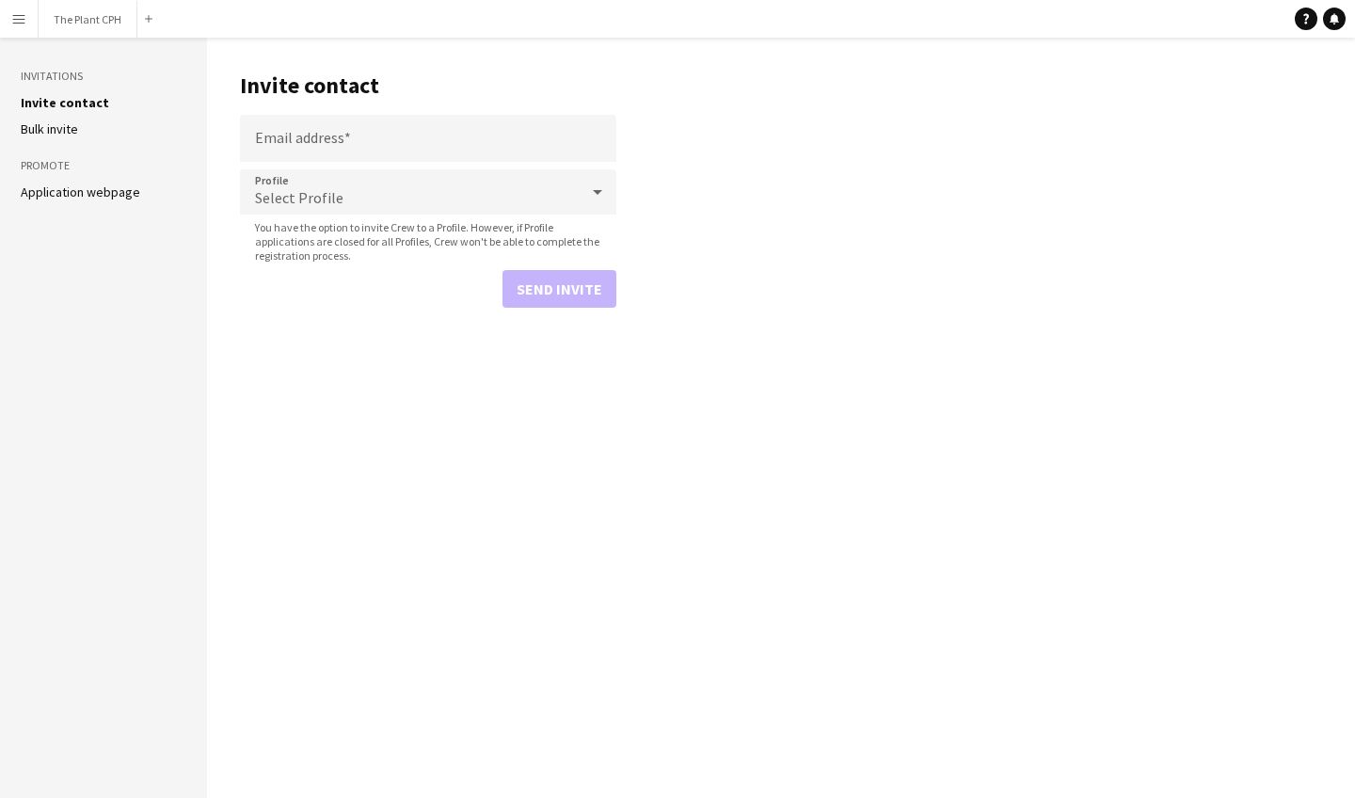
click at [6, 15] on button "Menu" at bounding box center [19, 19] width 38 height 38
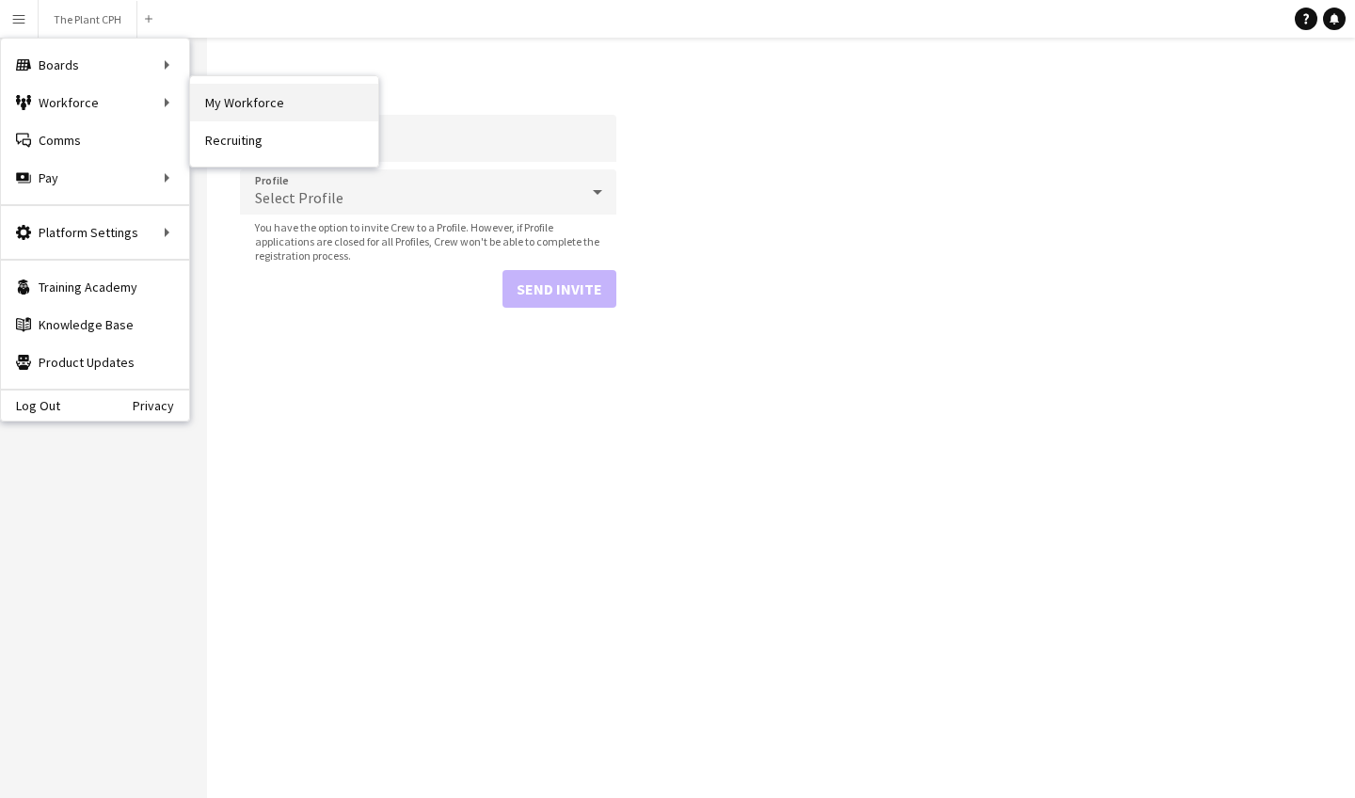
click at [289, 115] on link "My Workforce" at bounding box center [284, 103] width 188 height 38
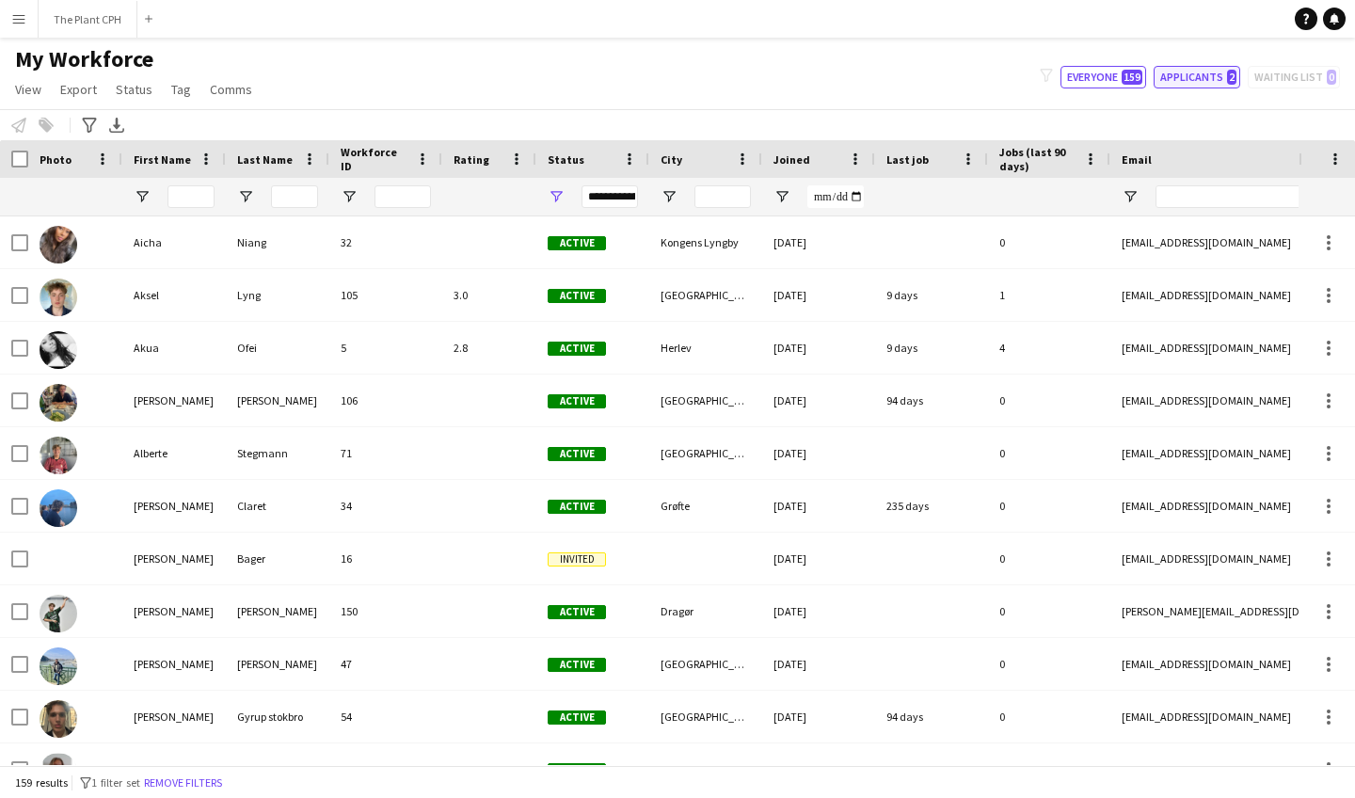
click at [1176, 71] on button "Applicants 2" at bounding box center [1197, 77] width 87 height 23
type input "**********"
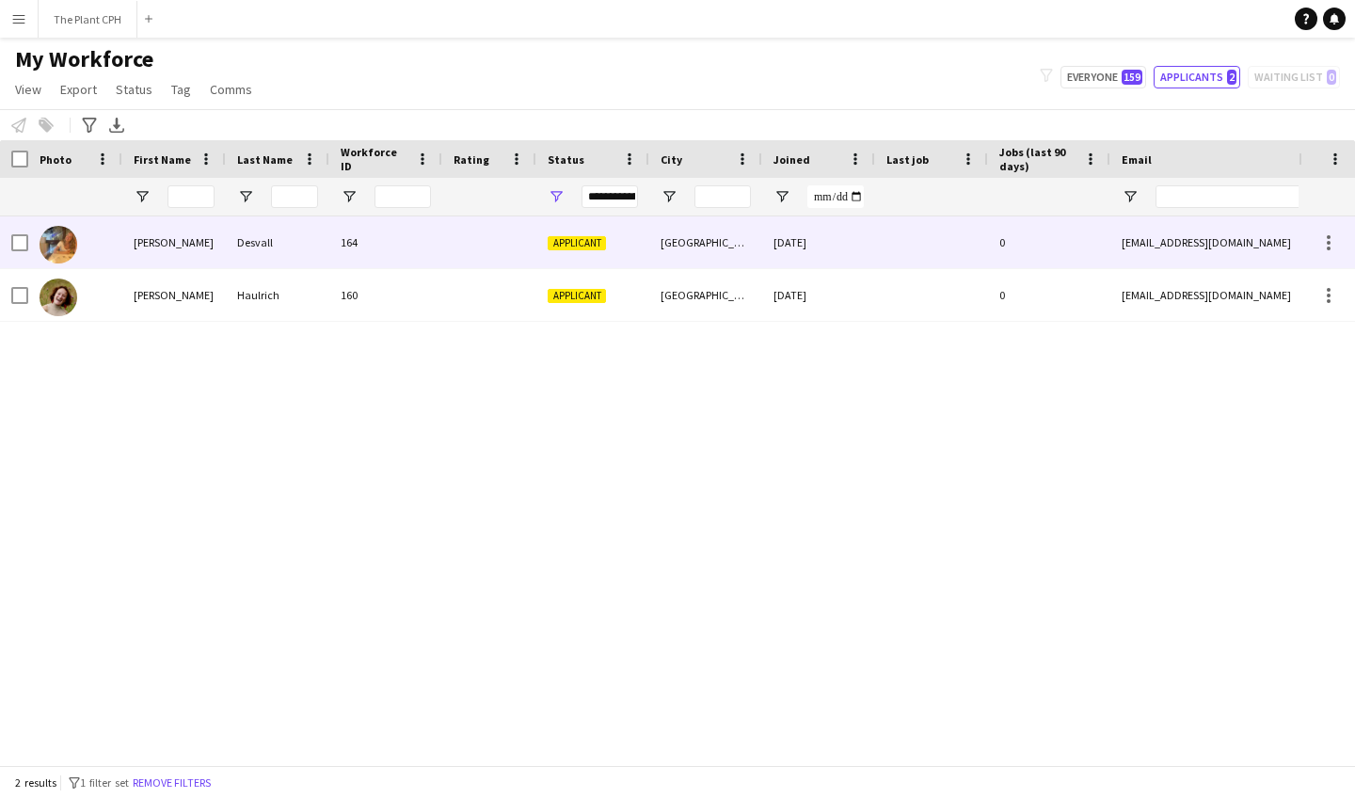
click at [395, 260] on div "164" at bounding box center [385, 242] width 113 height 52
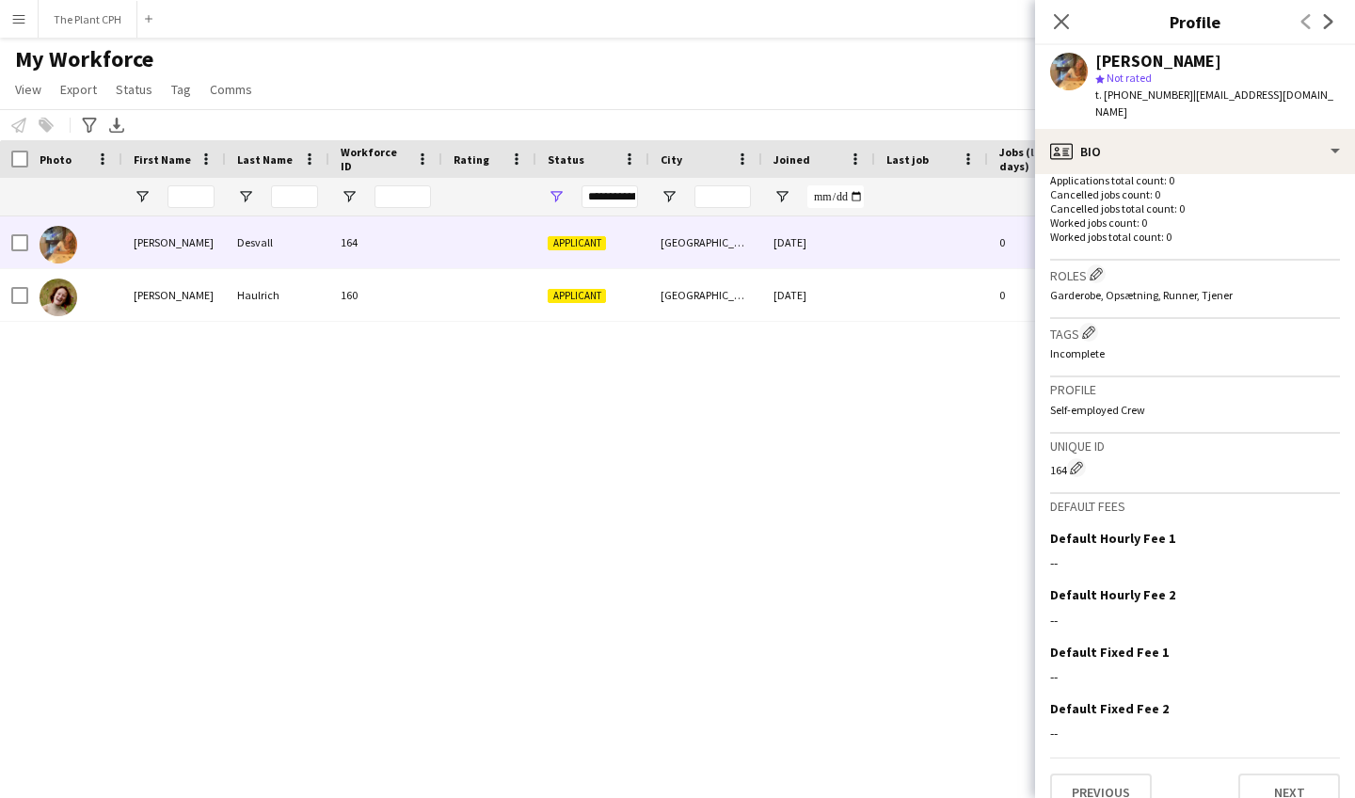
scroll to position [487, 0]
click at [1289, 775] on button "Next" at bounding box center [1290, 794] width 102 height 38
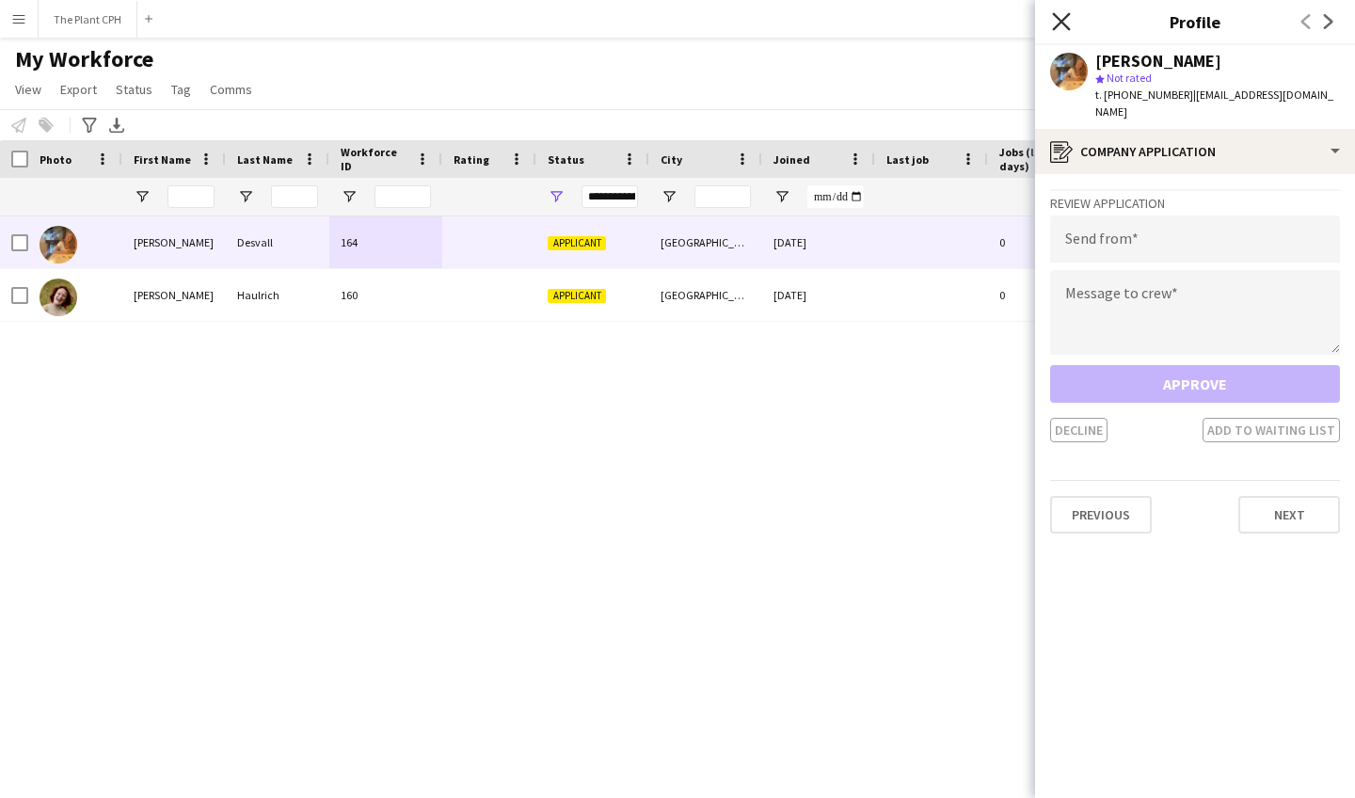
click at [1062, 15] on icon "Close pop-in" at bounding box center [1061, 21] width 18 height 18
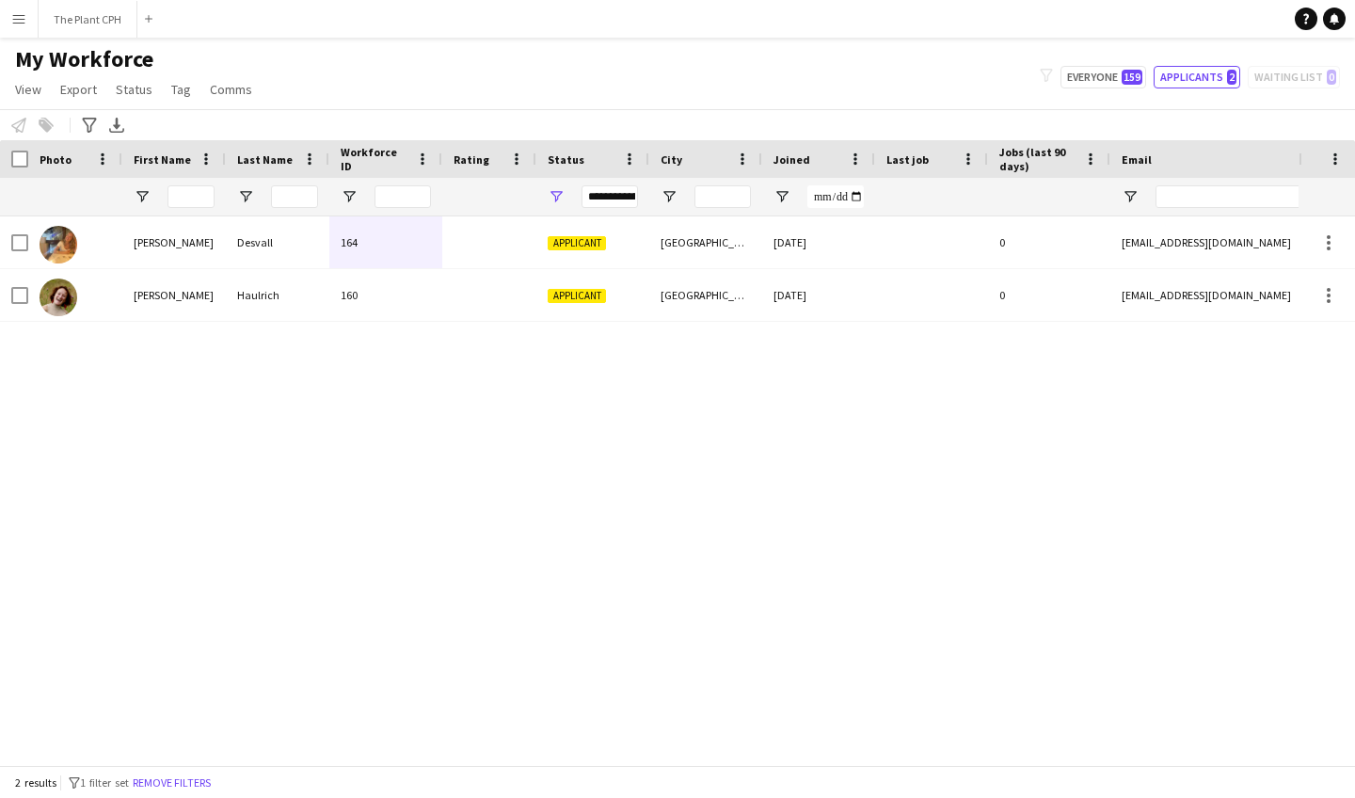
scroll to position [0, 0]
click at [27, 11] on button "Menu" at bounding box center [19, 19] width 38 height 38
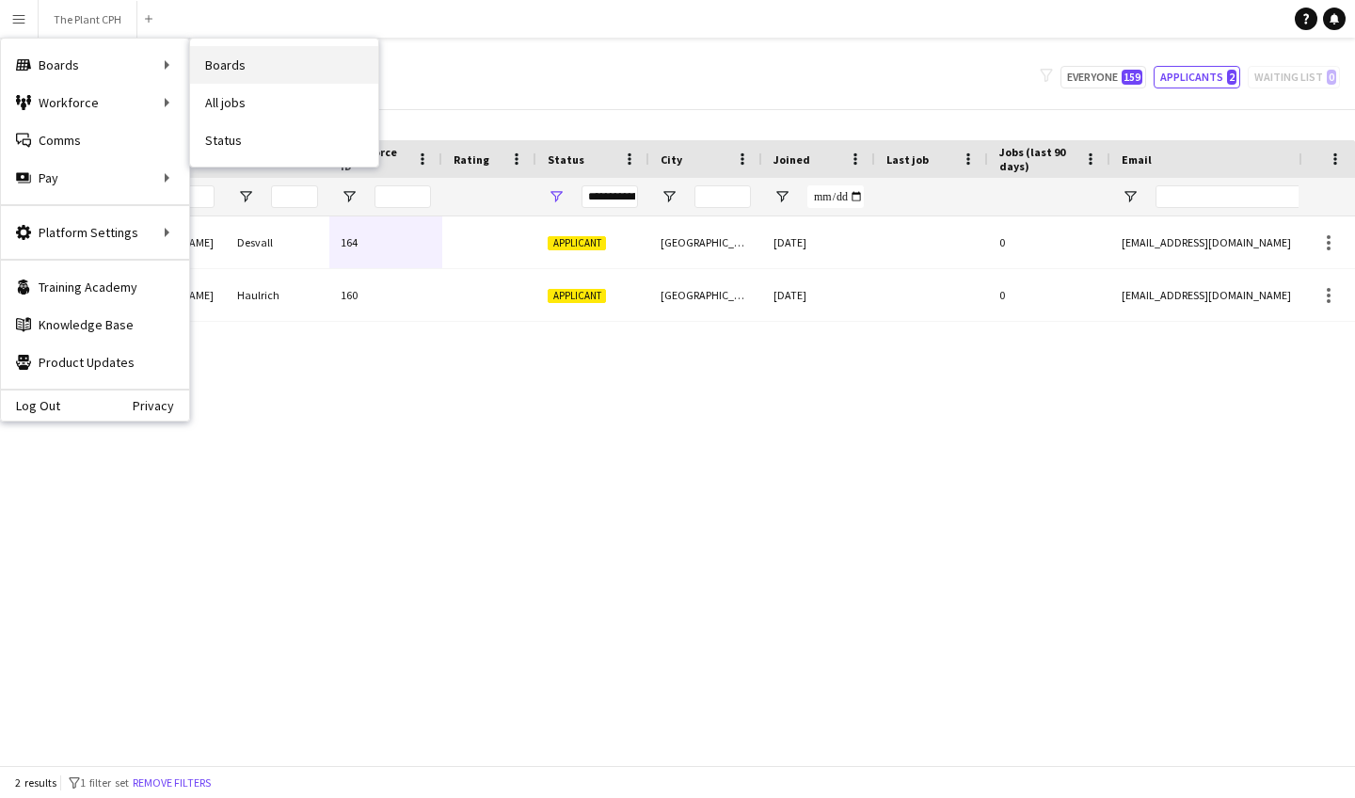
click at [252, 49] on link "Boards" at bounding box center [284, 65] width 188 height 38
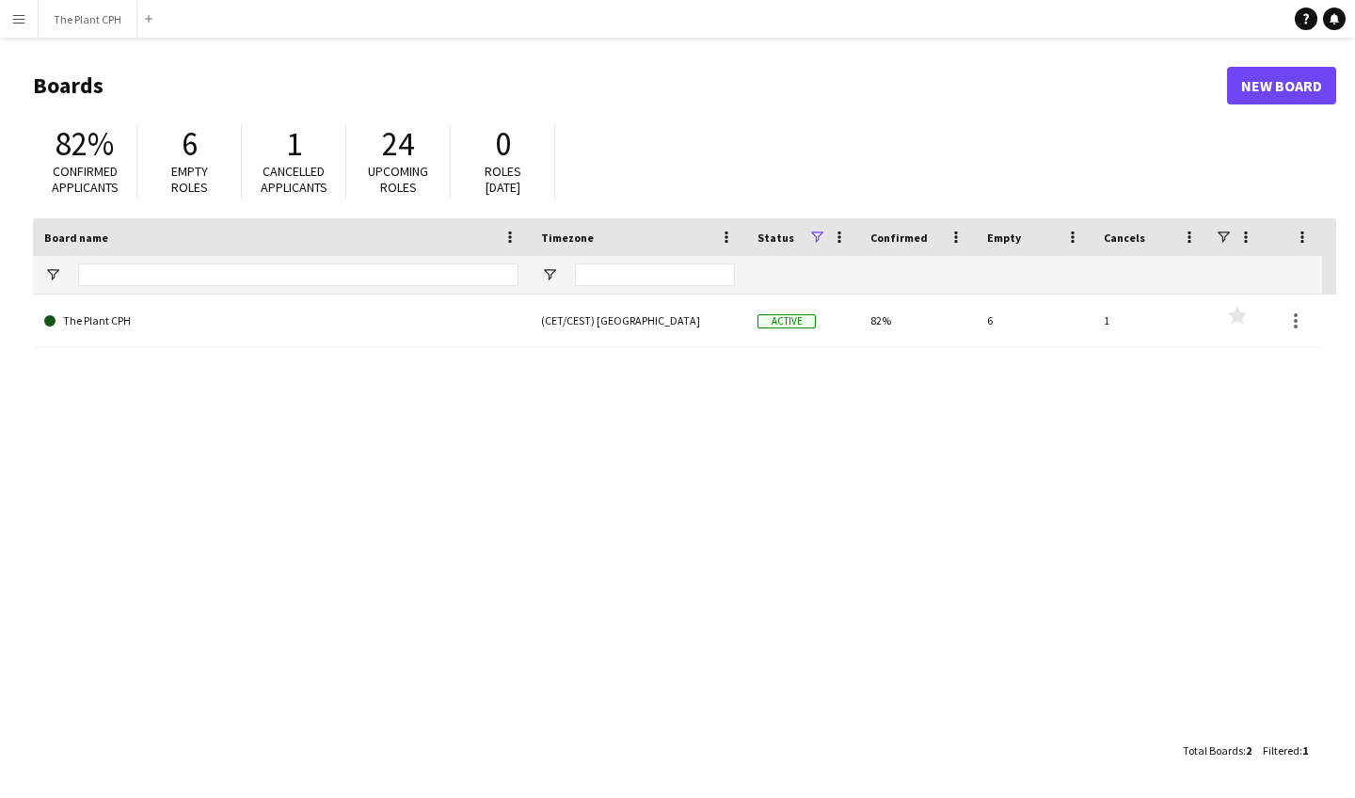
click at [696, 351] on div "The Plant CPH (CET/CEST) [GEOGRAPHIC_DATA] Active 82% 6 1 Favourites" at bounding box center [685, 514] width 1304 height 438
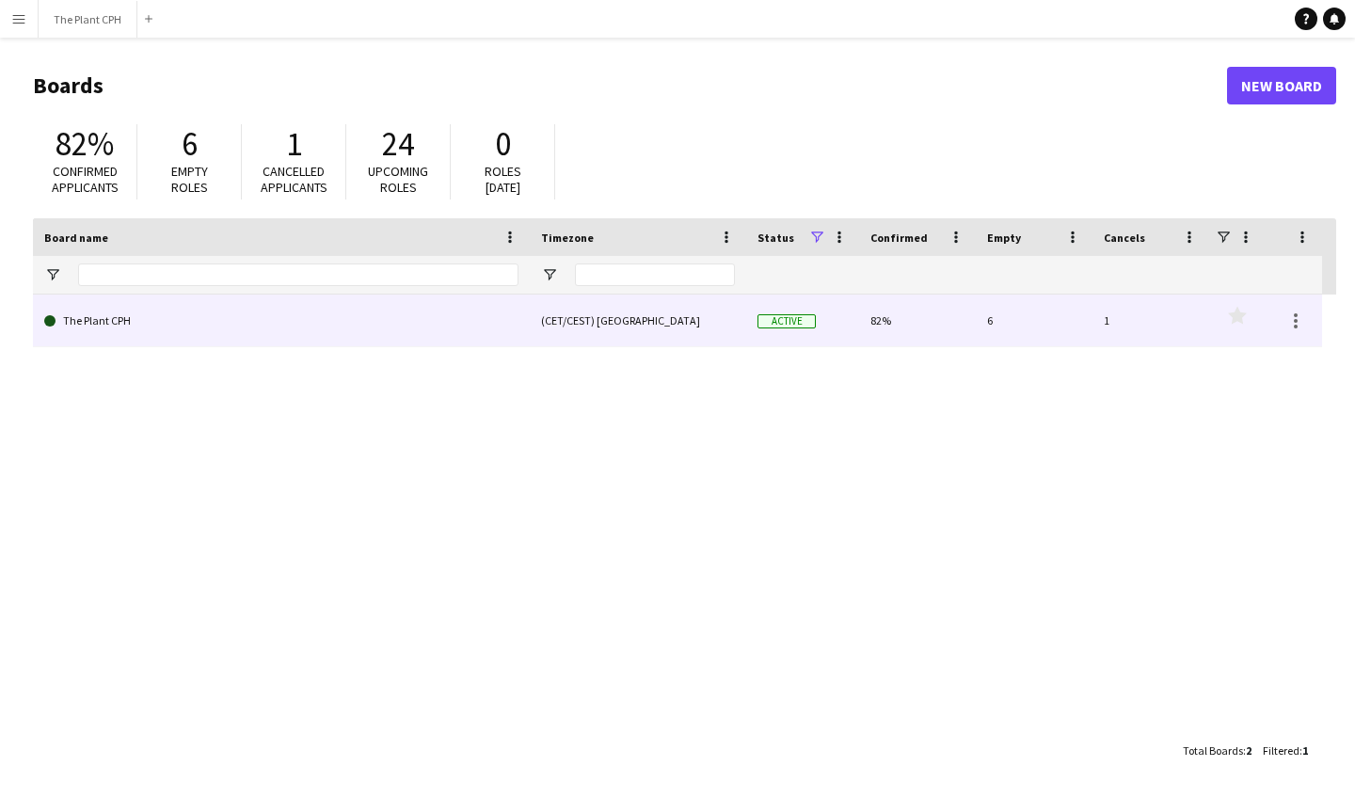
click at [700, 335] on div "(CET/CEST) [GEOGRAPHIC_DATA]" at bounding box center [638, 321] width 216 height 52
click at [664, 324] on div "(CET/CEST) [GEOGRAPHIC_DATA]" at bounding box center [638, 321] width 216 height 52
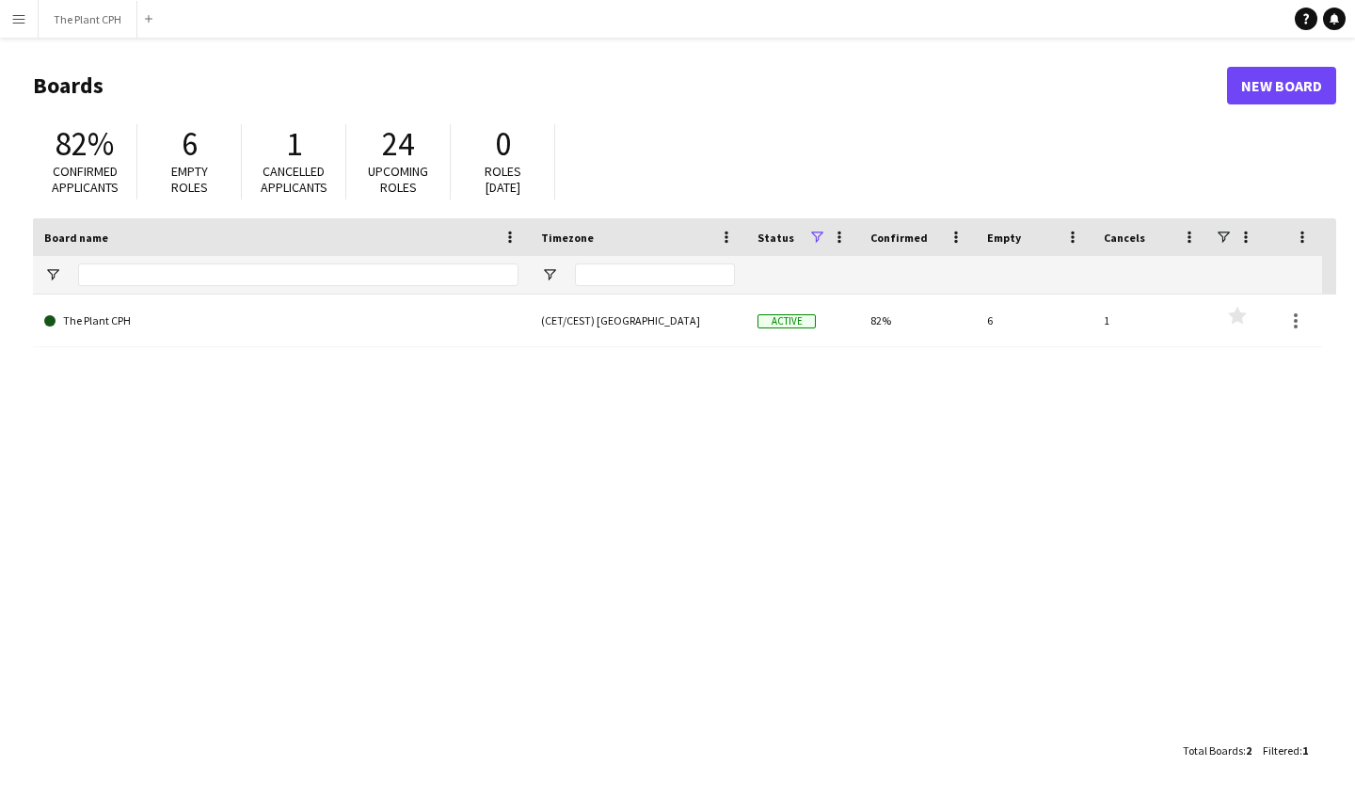
click at [566, 359] on div "The Plant CPH (CET/CEST) [GEOGRAPHIC_DATA] Active 82% 6 1 Favourites" at bounding box center [685, 514] width 1304 height 438
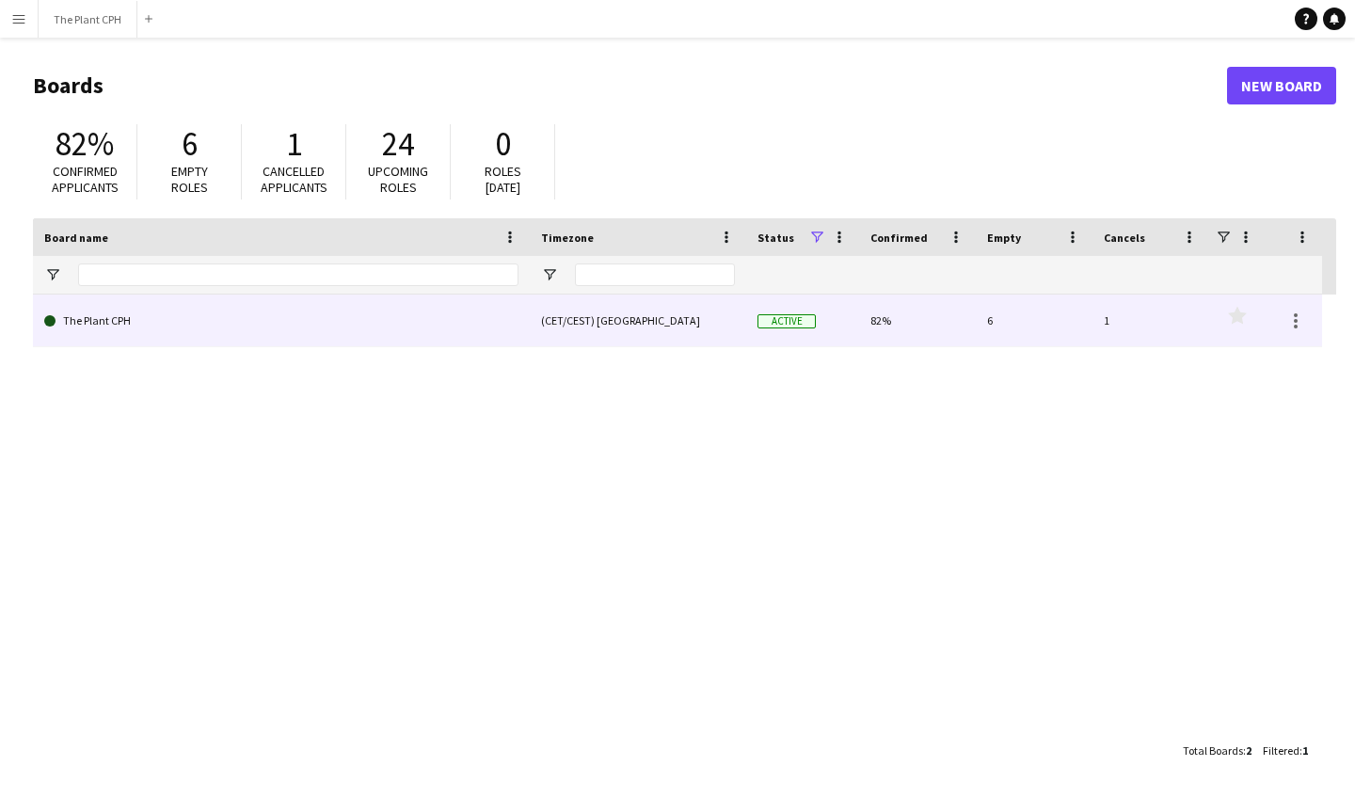
click at [584, 331] on div "(CET/CEST) [GEOGRAPHIC_DATA]" at bounding box center [638, 321] width 216 height 52
click at [505, 326] on link "The Plant CPH" at bounding box center [281, 321] width 474 height 53
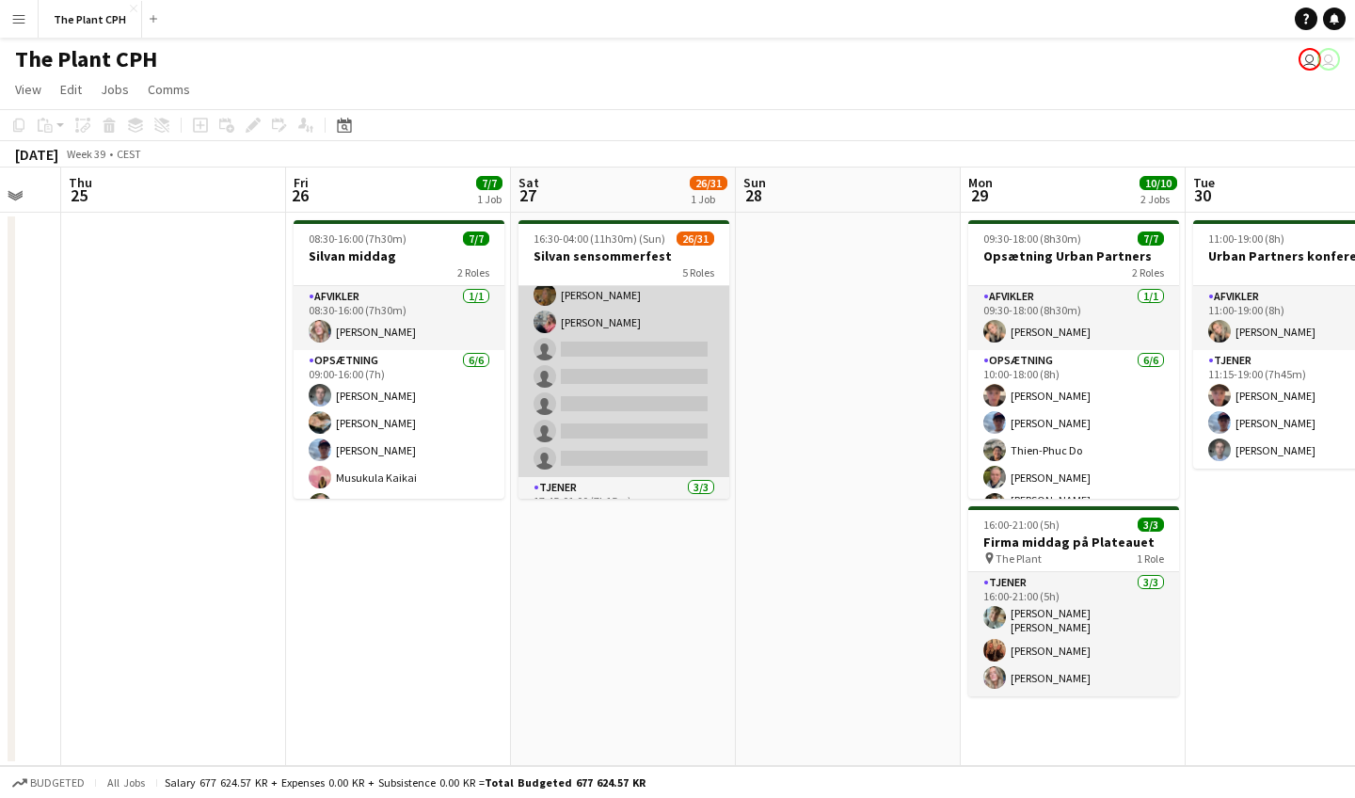
scroll to position [522, 0]
click at [611, 402] on app-card-role "Tjener 9A 17/22 17:00-23:00 (6h) [PERSON_NAME] [PERSON_NAME] [PERSON_NAME] [PER…" at bounding box center [624, 152] width 211 height 649
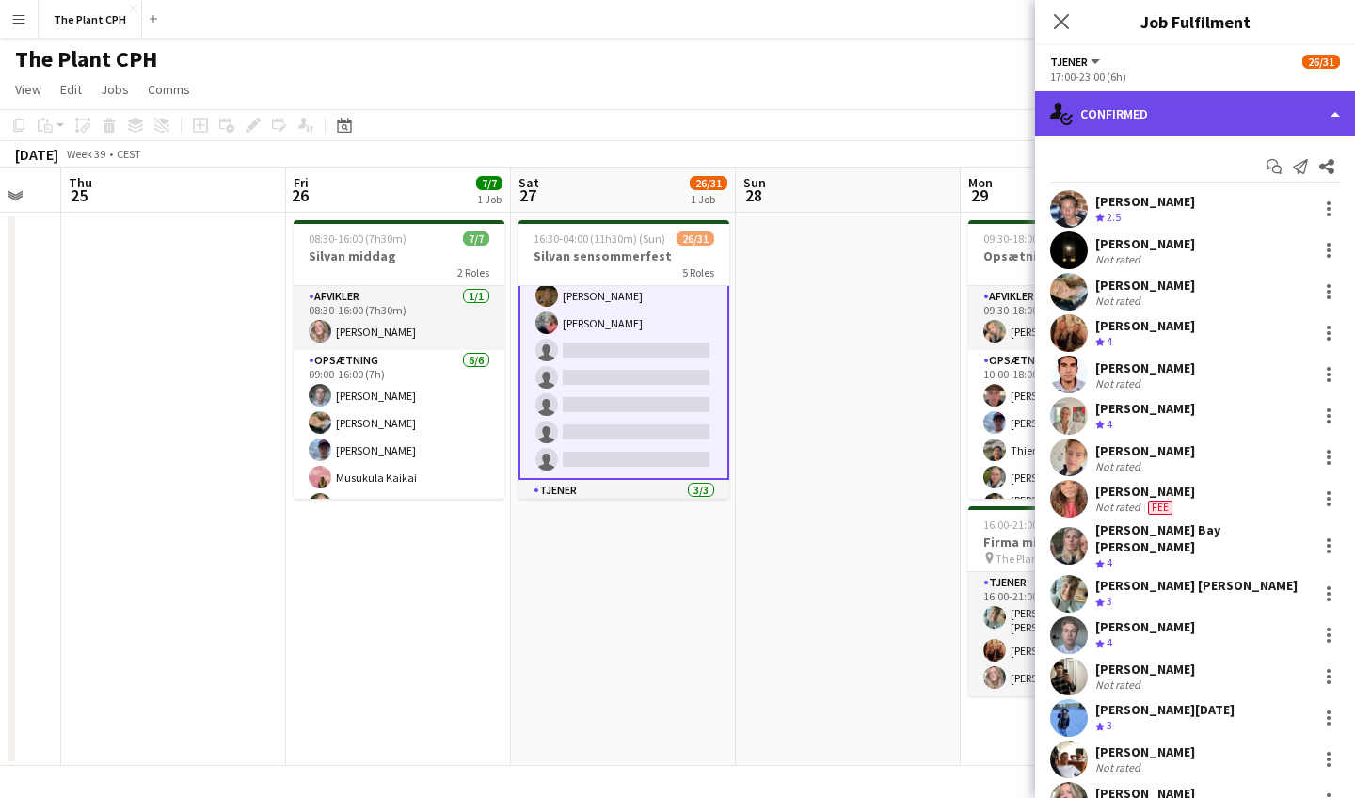
click at [1197, 102] on div "single-neutral-actions-check-2 Confirmed" at bounding box center [1195, 113] width 320 height 45
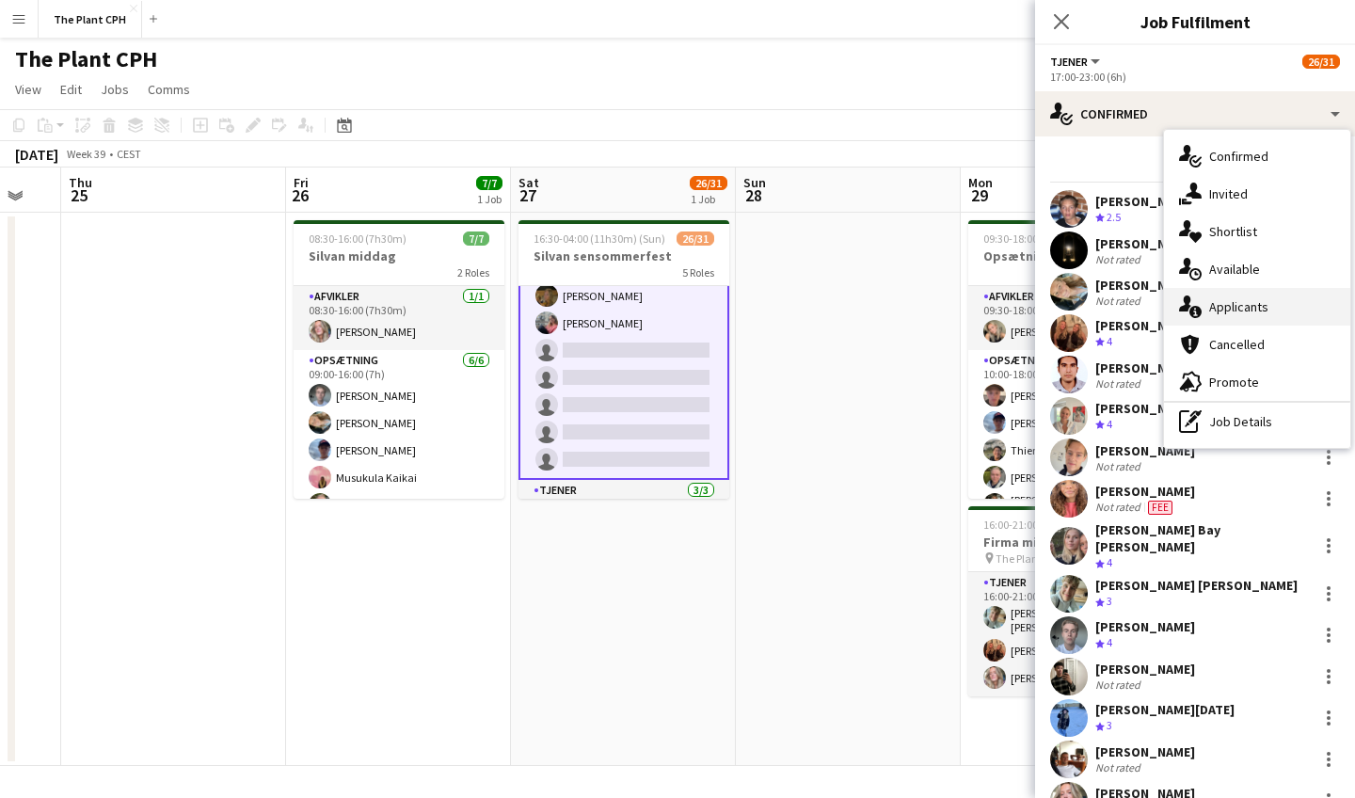
click at [1243, 305] on span "Applicants" at bounding box center [1238, 306] width 59 height 17
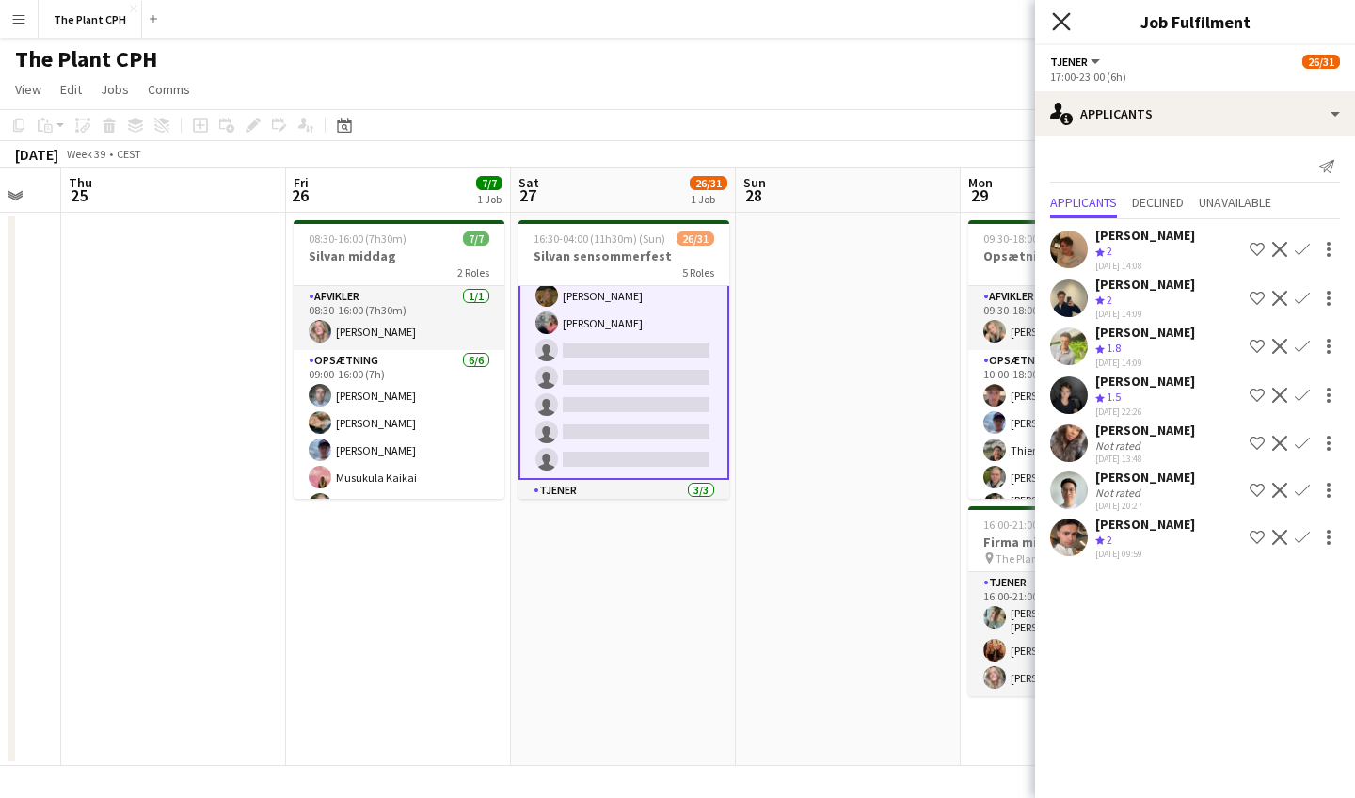
click at [1057, 24] on icon "Close pop-in" at bounding box center [1061, 21] width 18 height 18
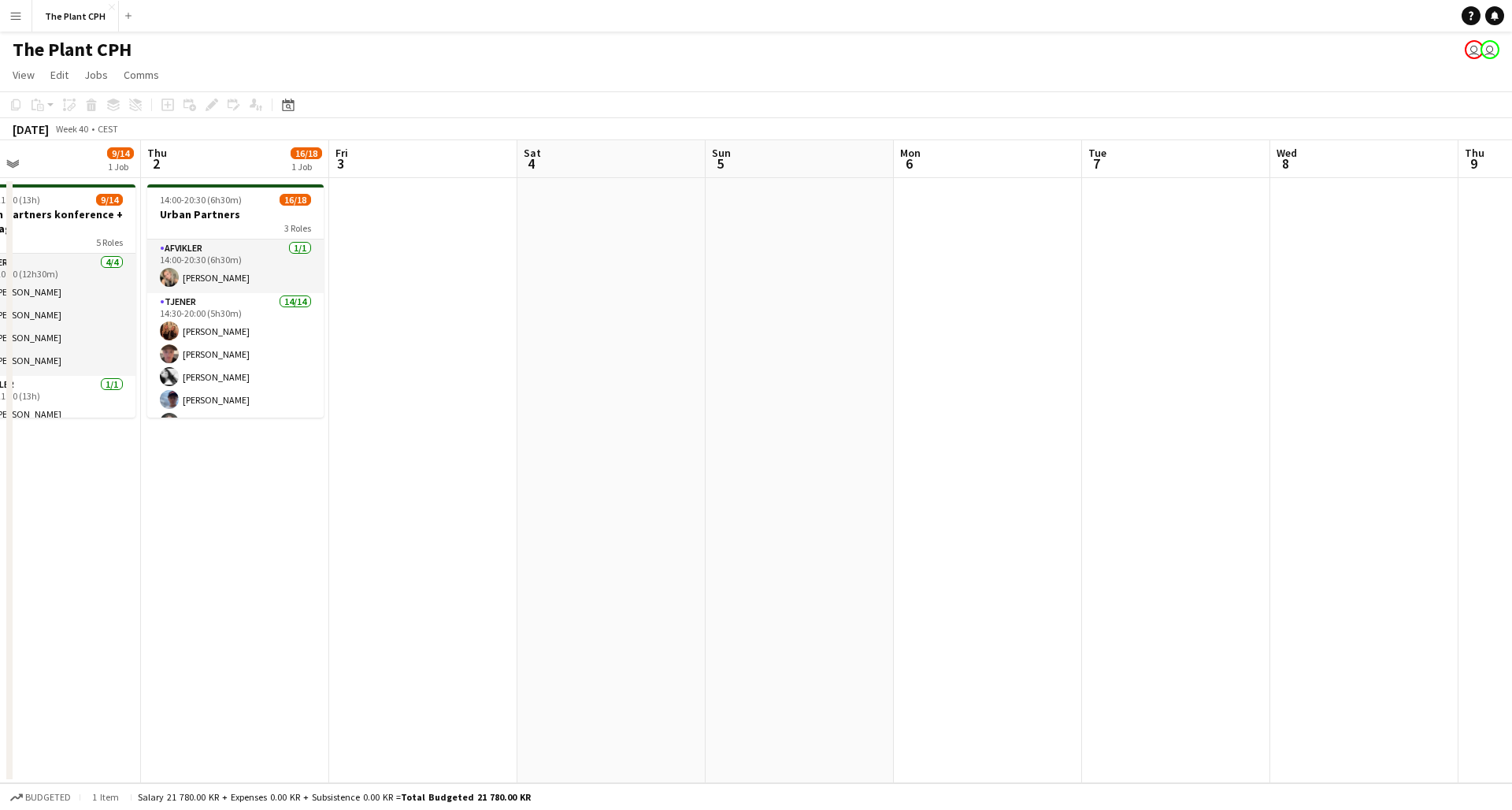
scroll to position [0, 407]
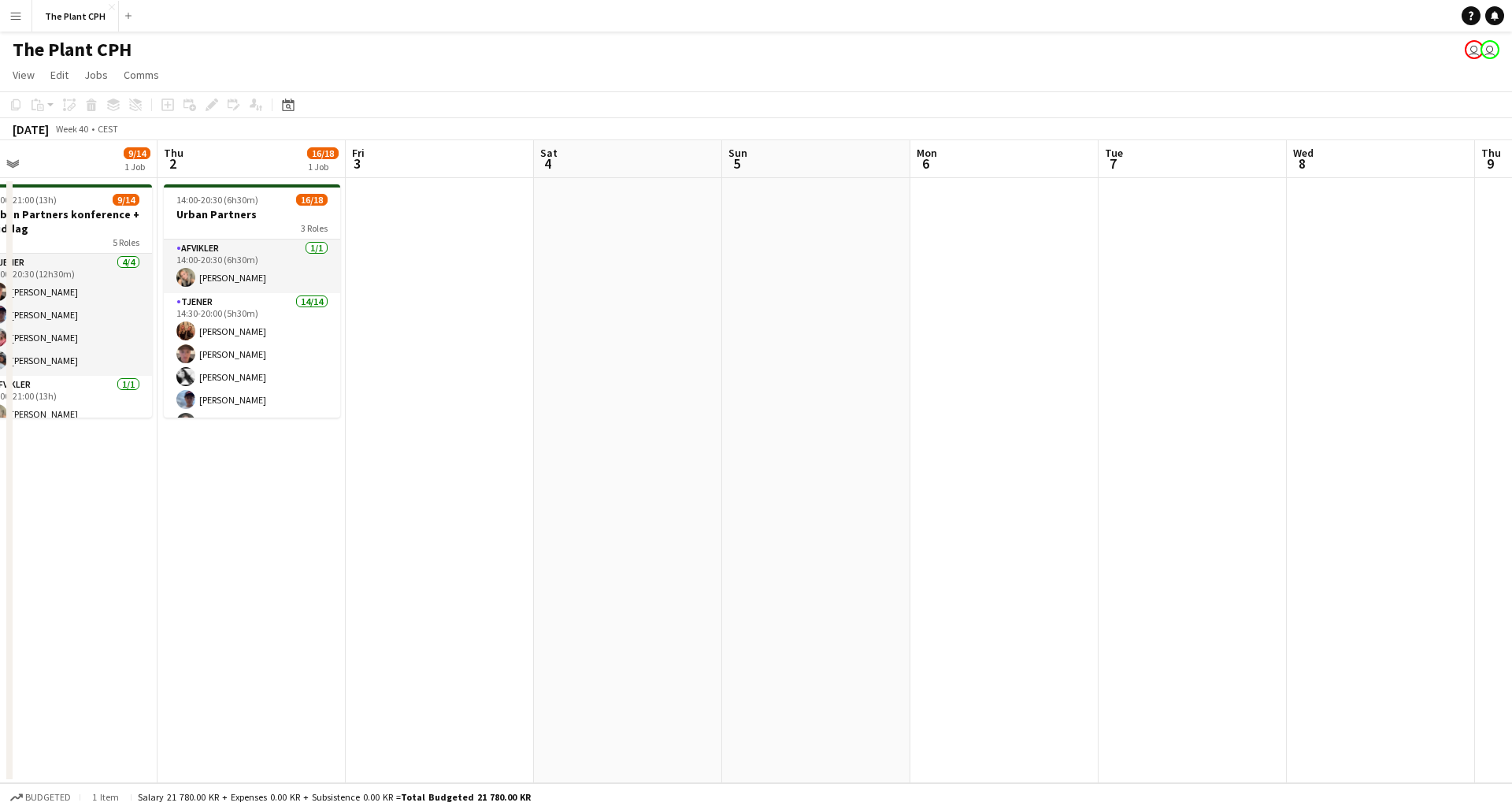
click at [13, 22] on button "Menu" at bounding box center [16, 16] width 32 height 32
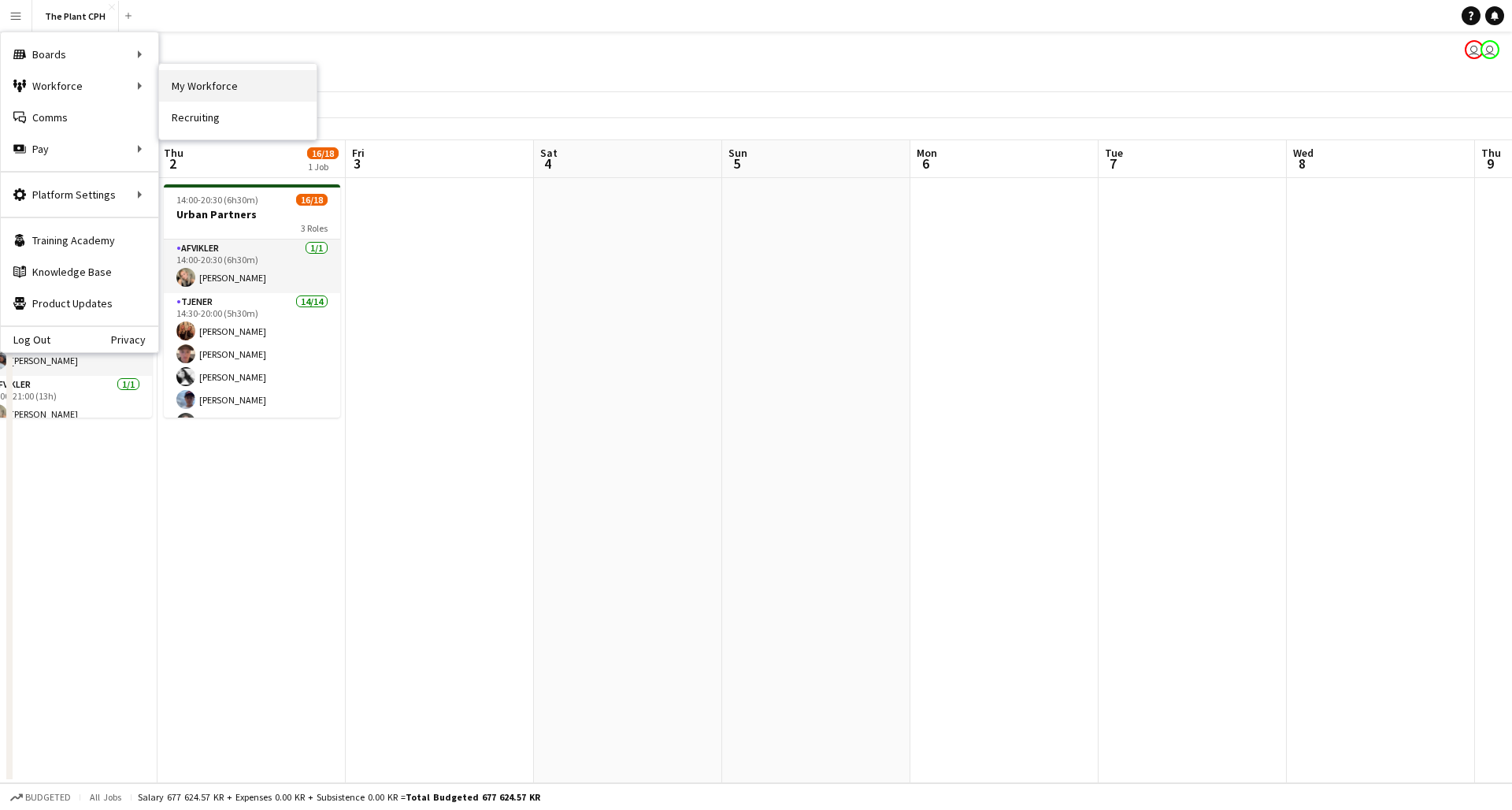
click at [232, 85] on link "My Workforce" at bounding box center [238, 86] width 157 height 32
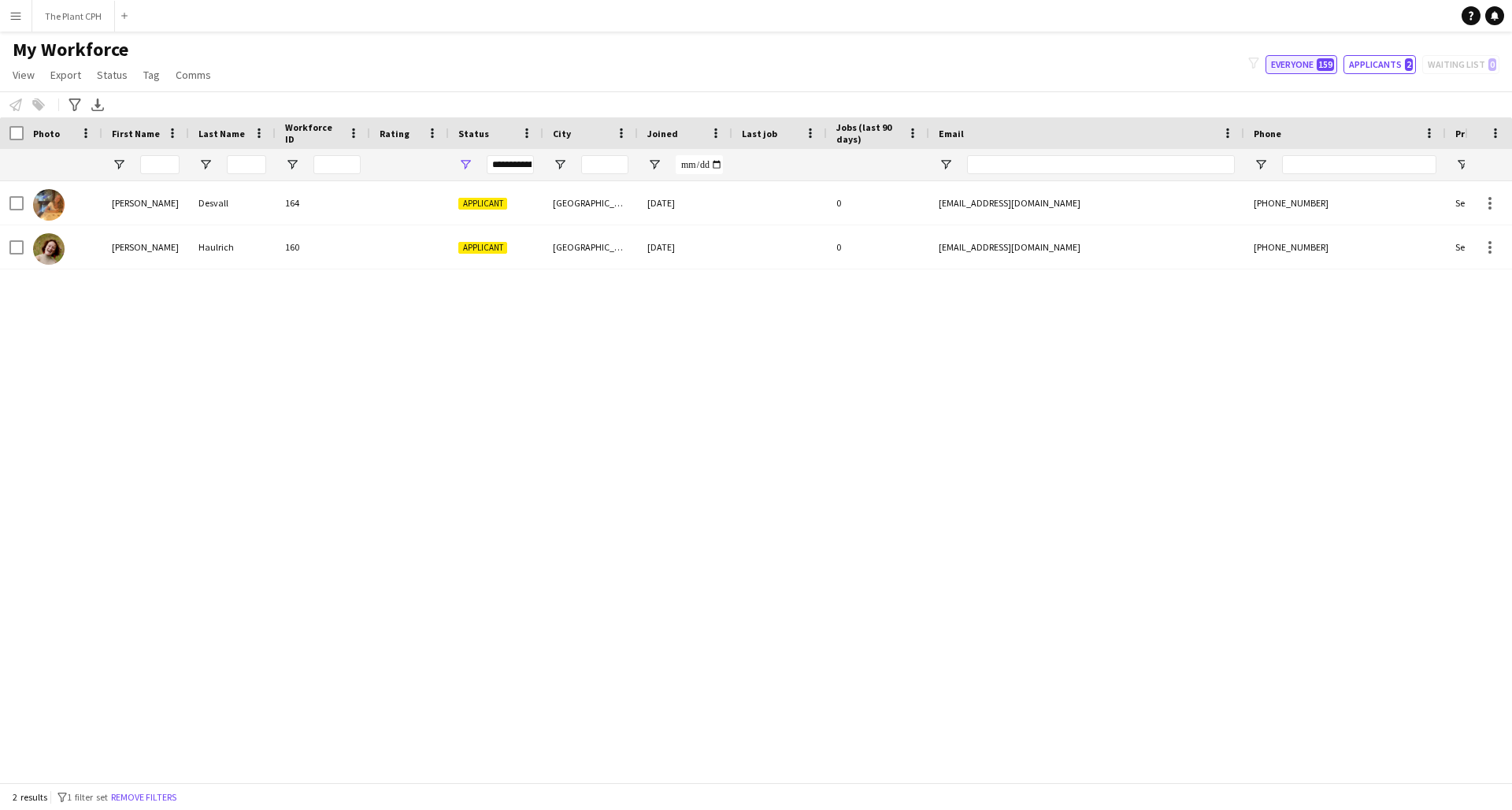
click at [1133, 63] on button "Everyone 159" at bounding box center [1302, 64] width 72 height 19
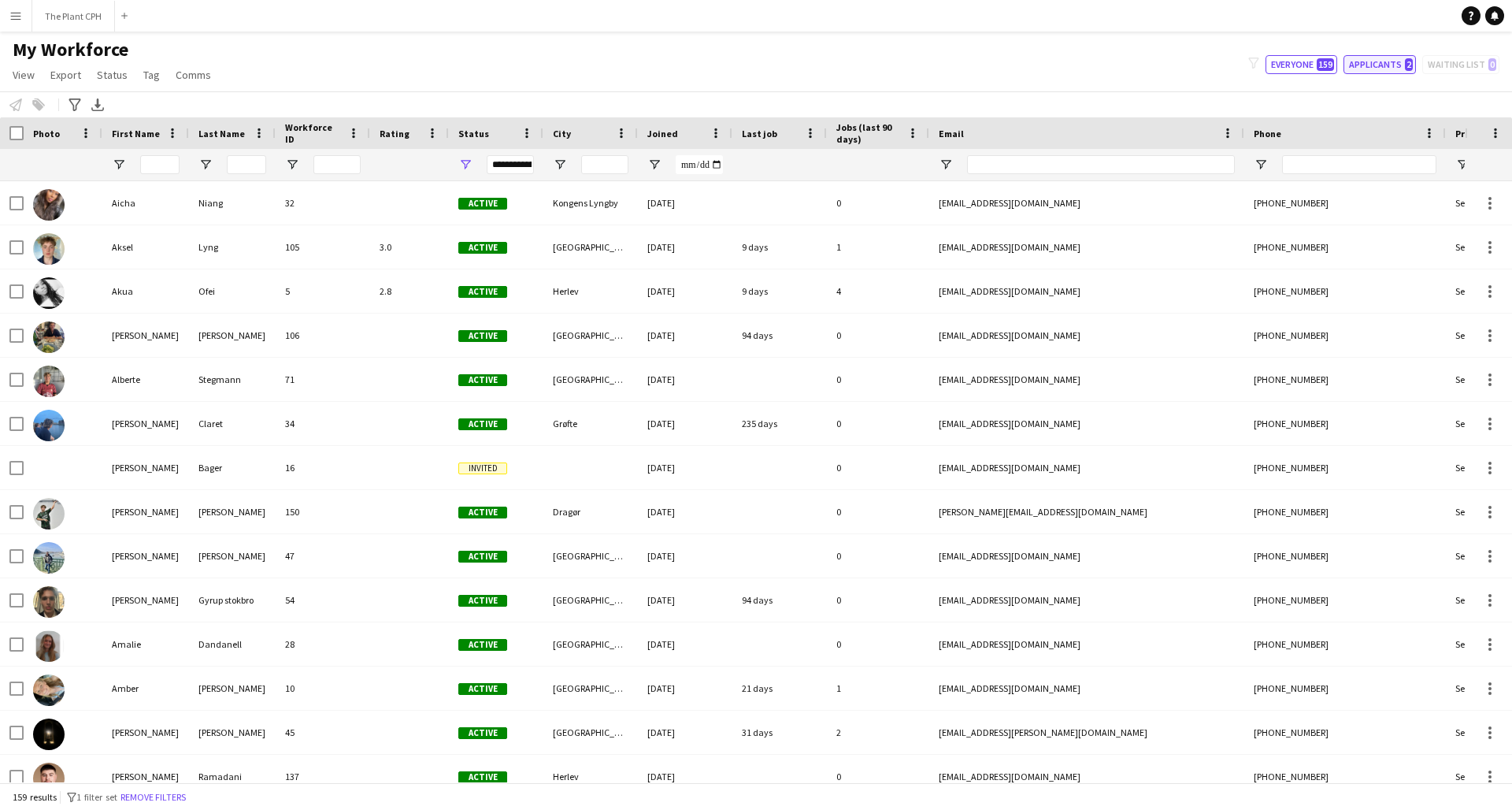
click at [1133, 69] on button "Applicants 2" at bounding box center [1380, 64] width 73 height 19
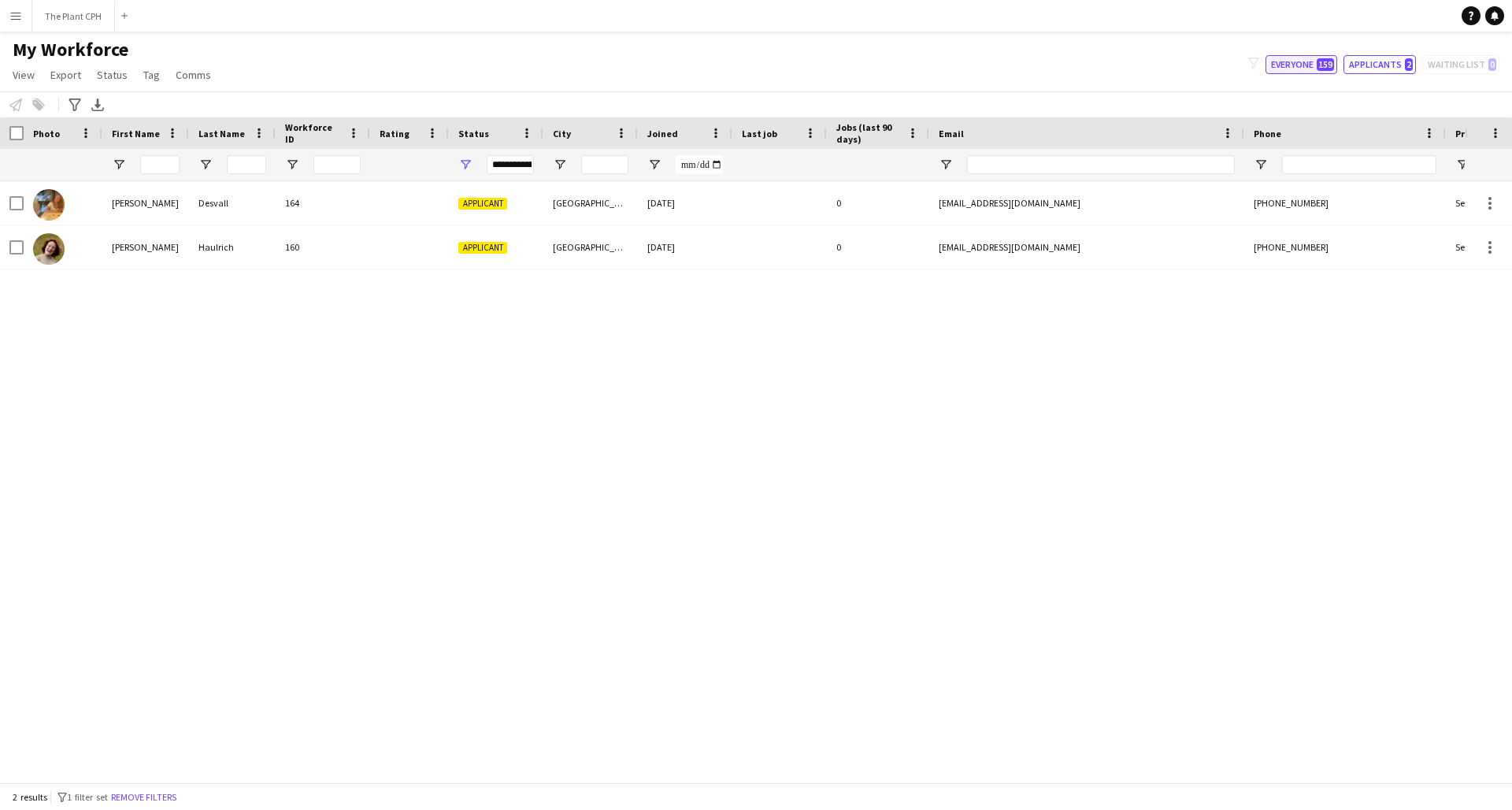
click at [1133, 64] on button "Everyone 159" at bounding box center [1302, 64] width 72 height 19
type input "**********"
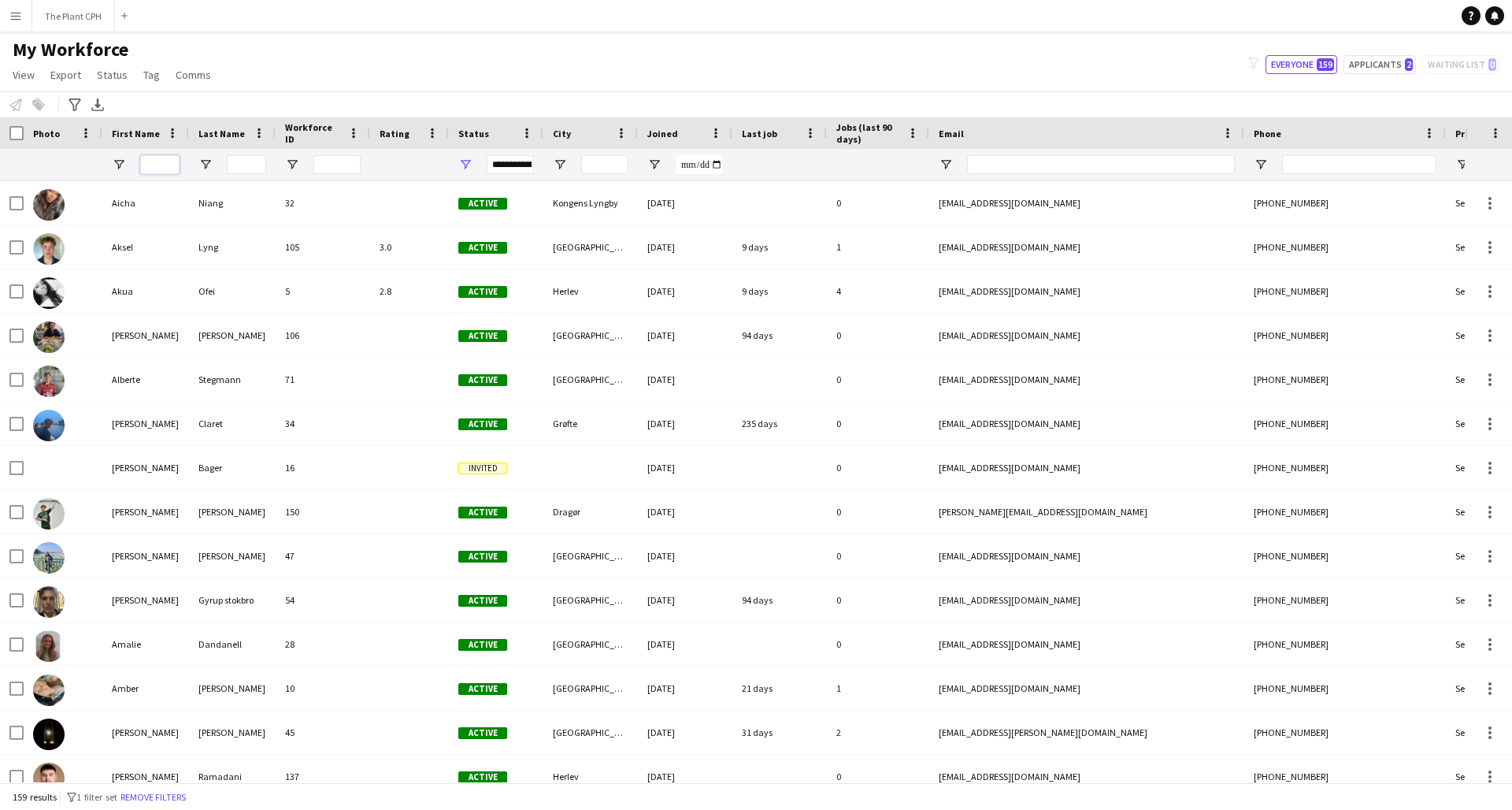
click at [153, 166] on input "First Name Filter Input" at bounding box center [160, 164] width 39 height 19
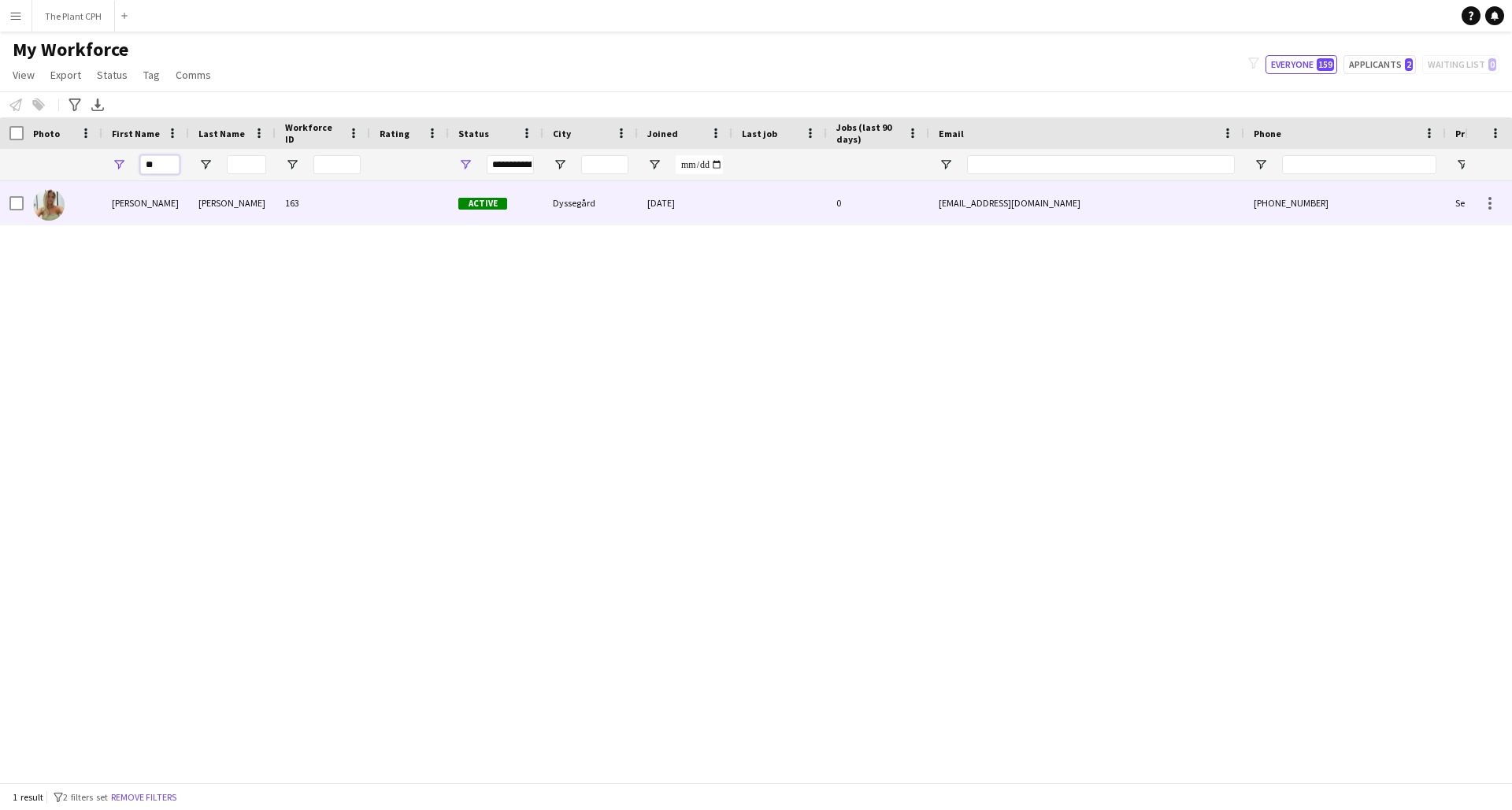
type input "*"
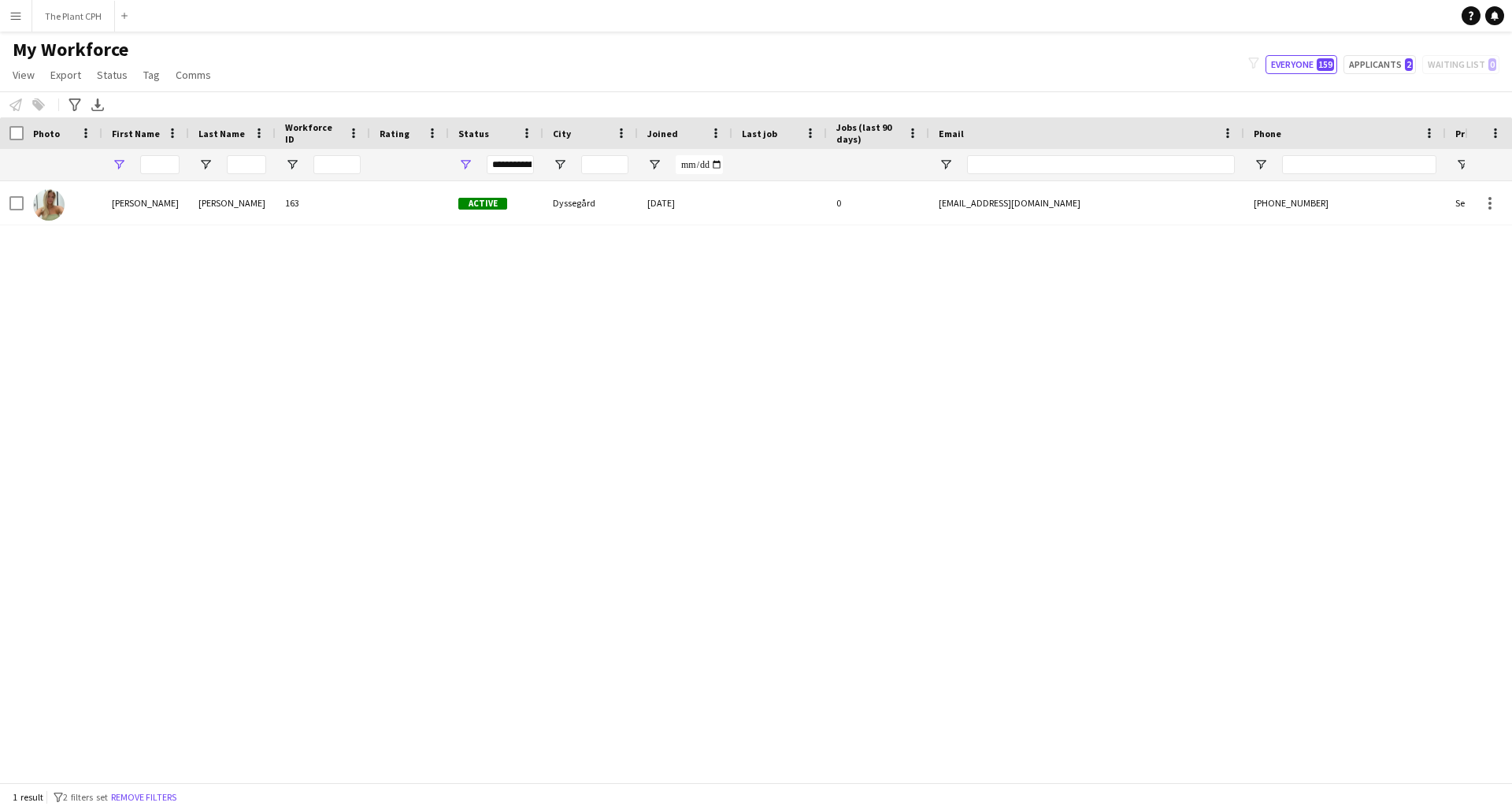
click at [5, 16] on button "Menu" at bounding box center [16, 16] width 32 height 32
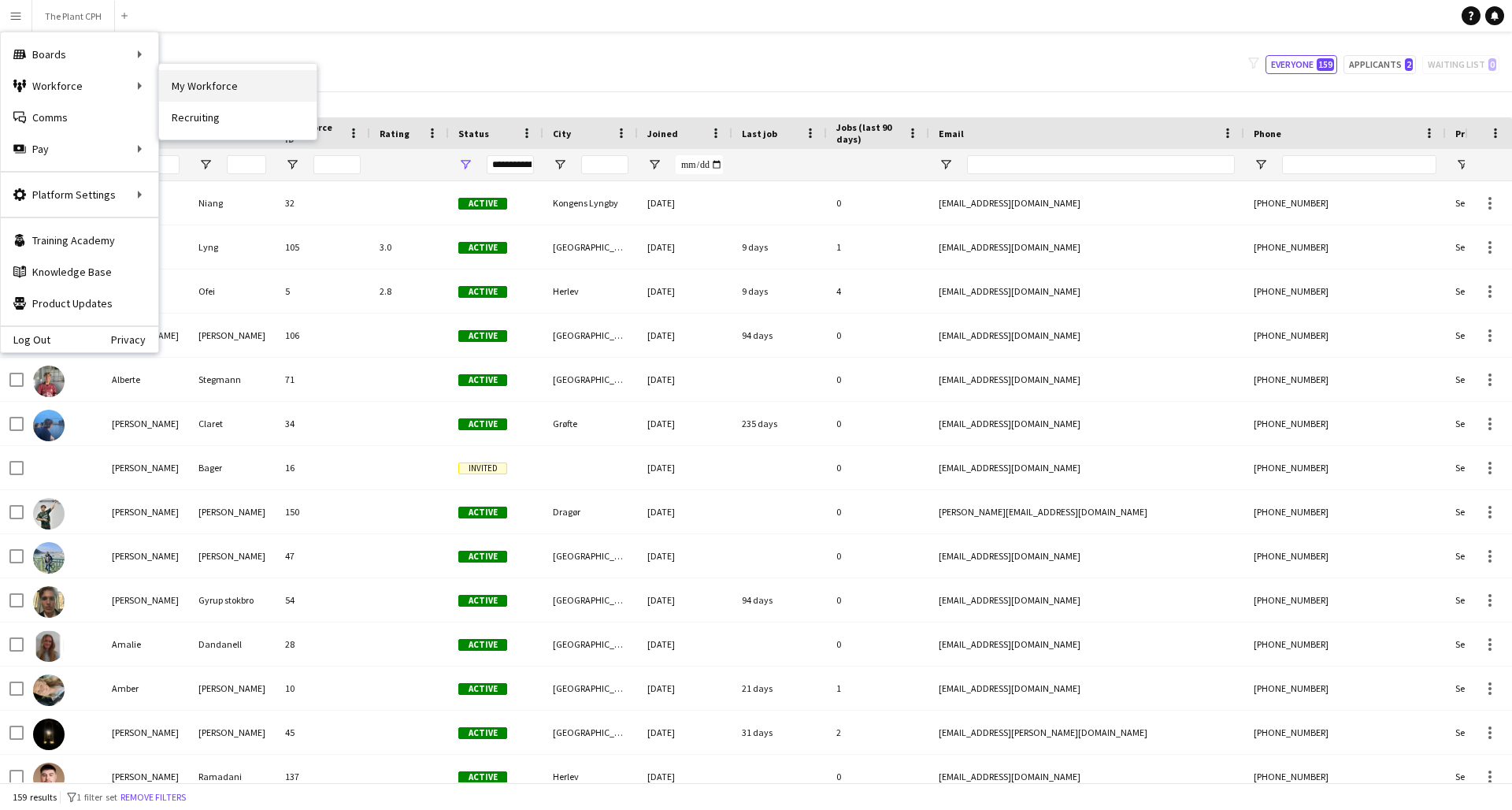
click at [208, 88] on link "My Workforce" at bounding box center [238, 86] width 157 height 32
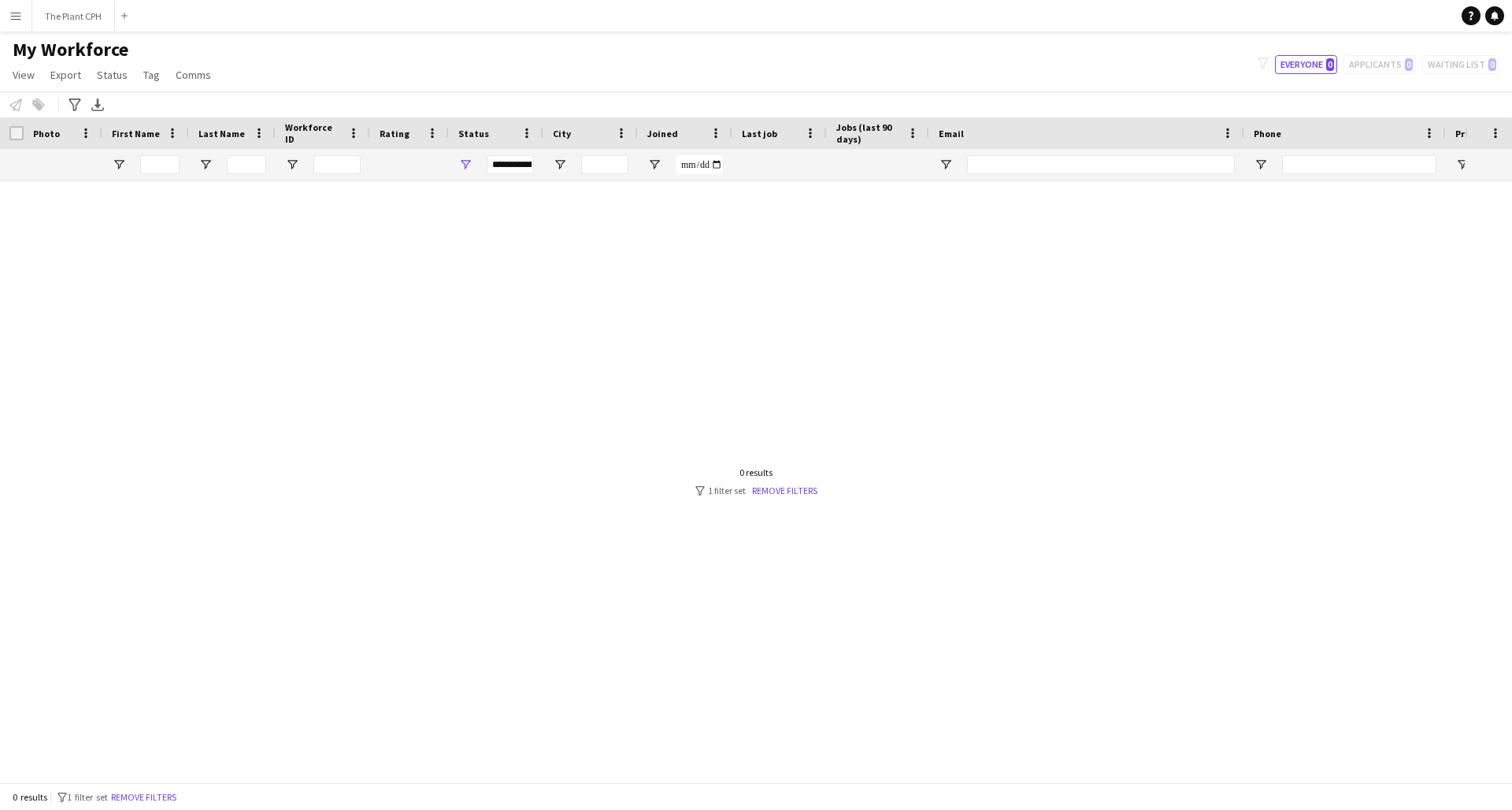
click at [16, 17] on app-icon "Menu" at bounding box center [15, 15] width 13 height 13
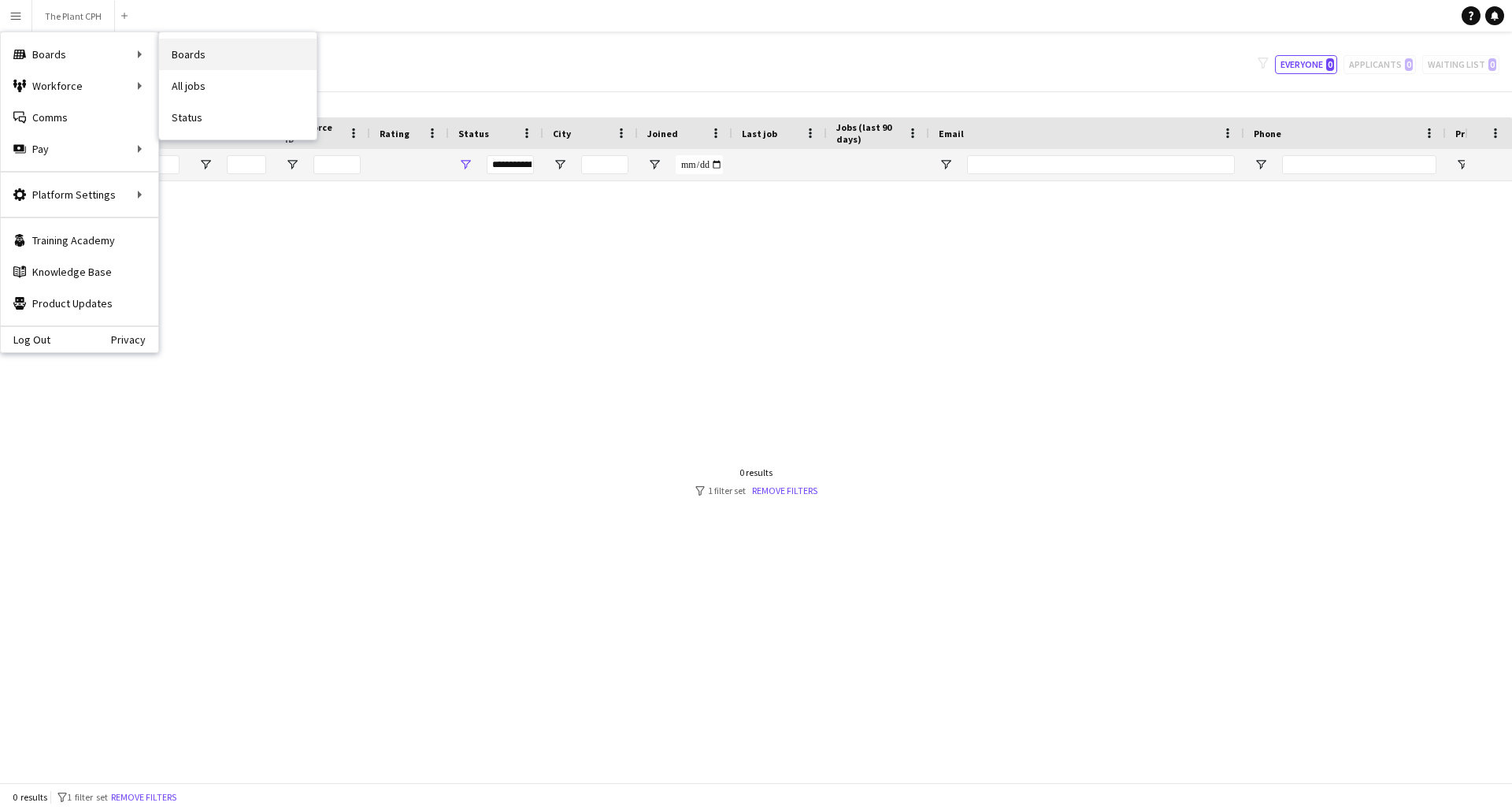
click at [220, 68] on link "Boards" at bounding box center [238, 54] width 157 height 32
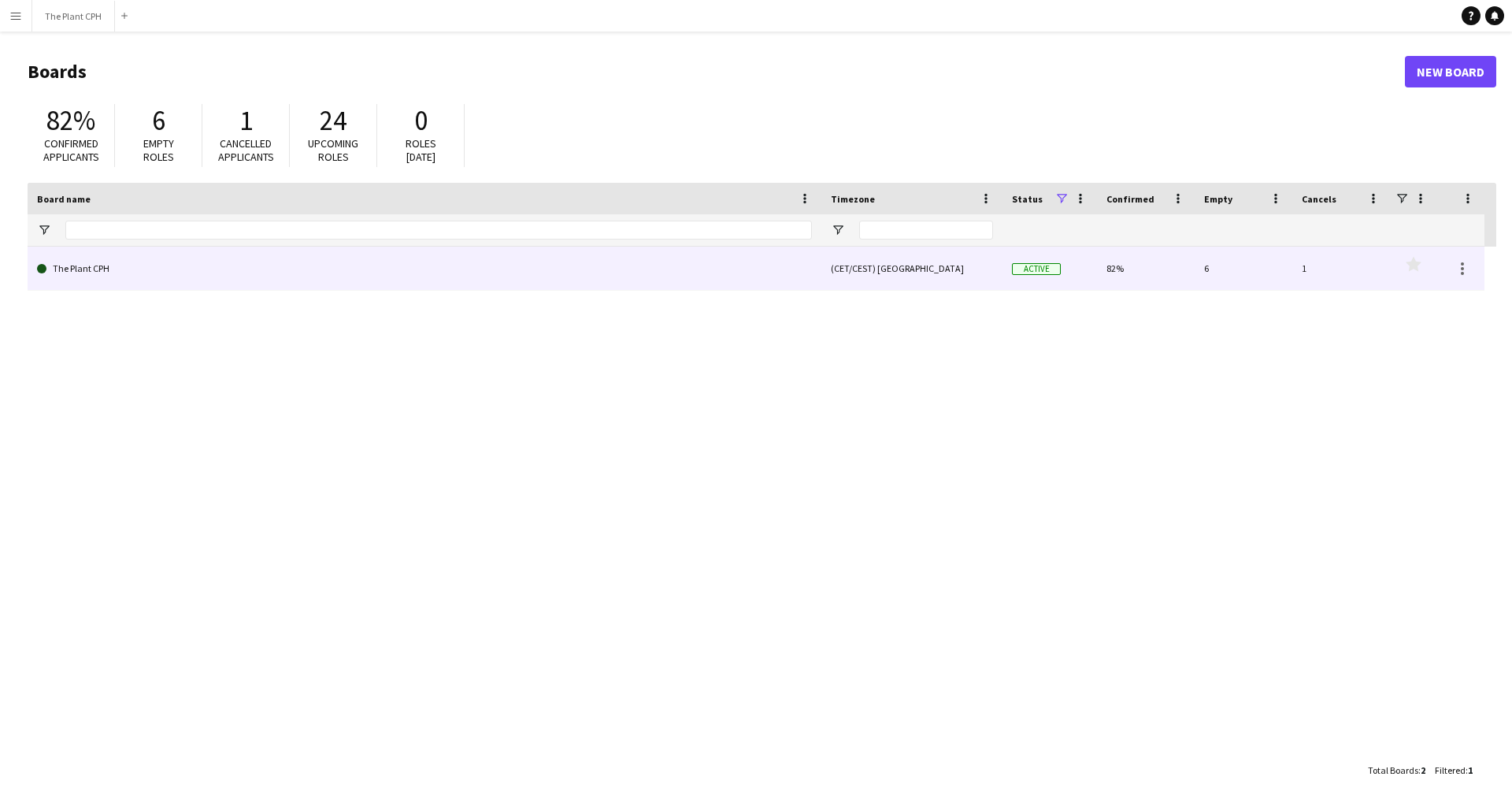
click at [185, 270] on link "The Plant CPH" at bounding box center [424, 269] width 775 height 44
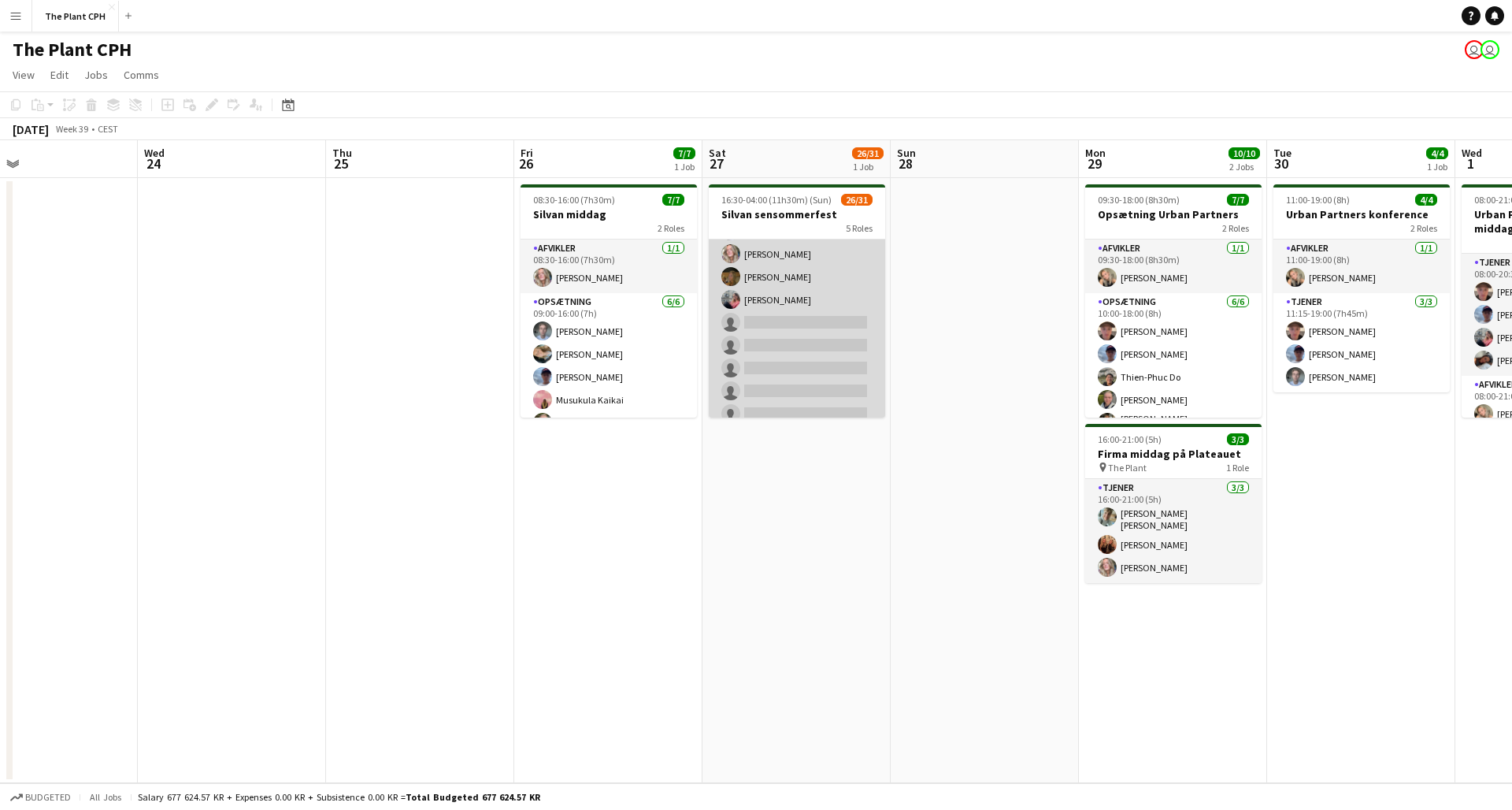
scroll to position [408, 0]
click at [771, 340] on app-card-role "Tjener 9A 17/22 17:00-23:00 (6h) [PERSON_NAME] [PERSON_NAME] [PERSON_NAME] [PER…" at bounding box center [797, 157] width 177 height 543
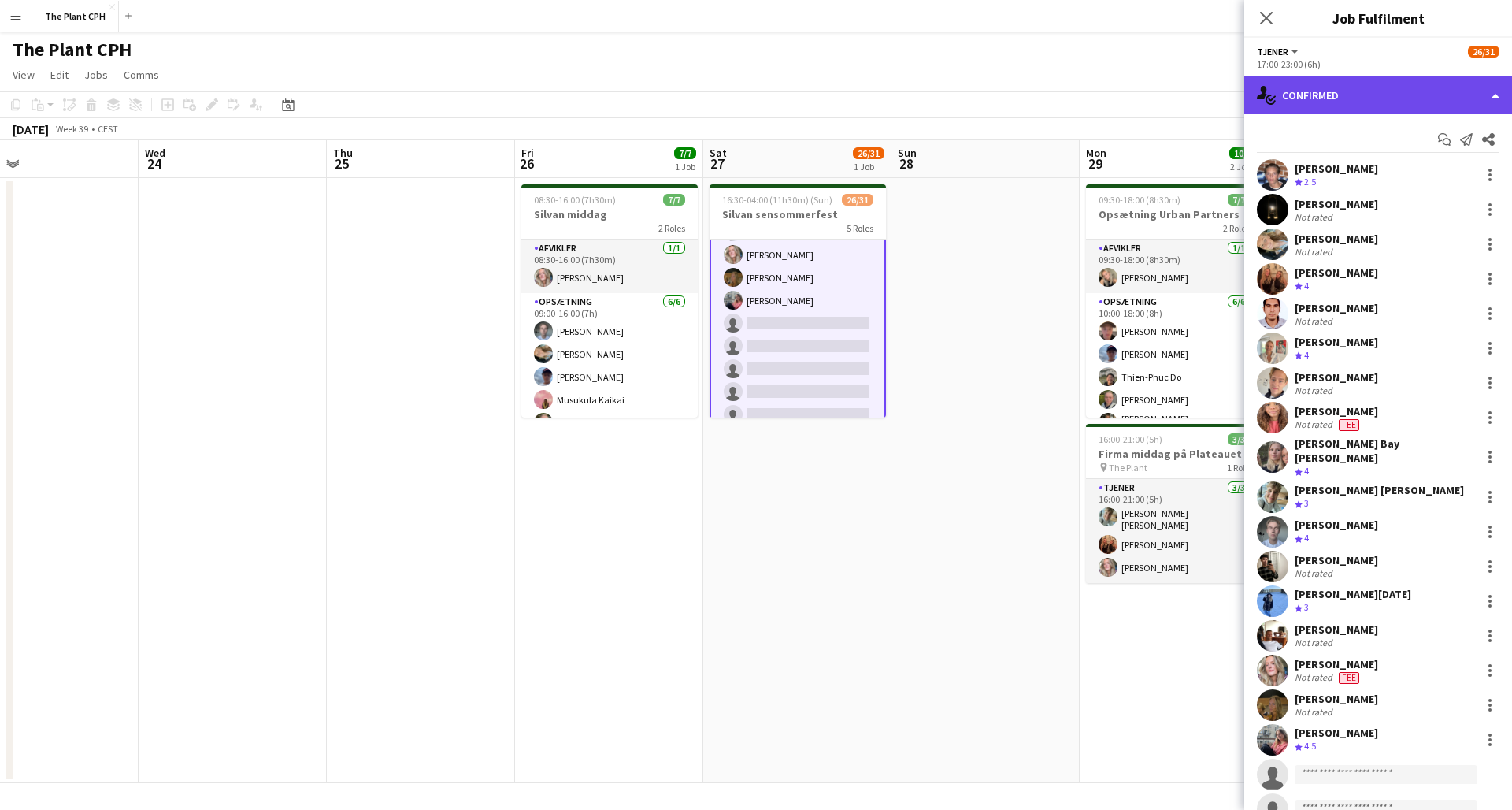
click at [1133, 90] on div "single-neutral-actions-check-2 Confirmed" at bounding box center [1378, 95] width 268 height 38
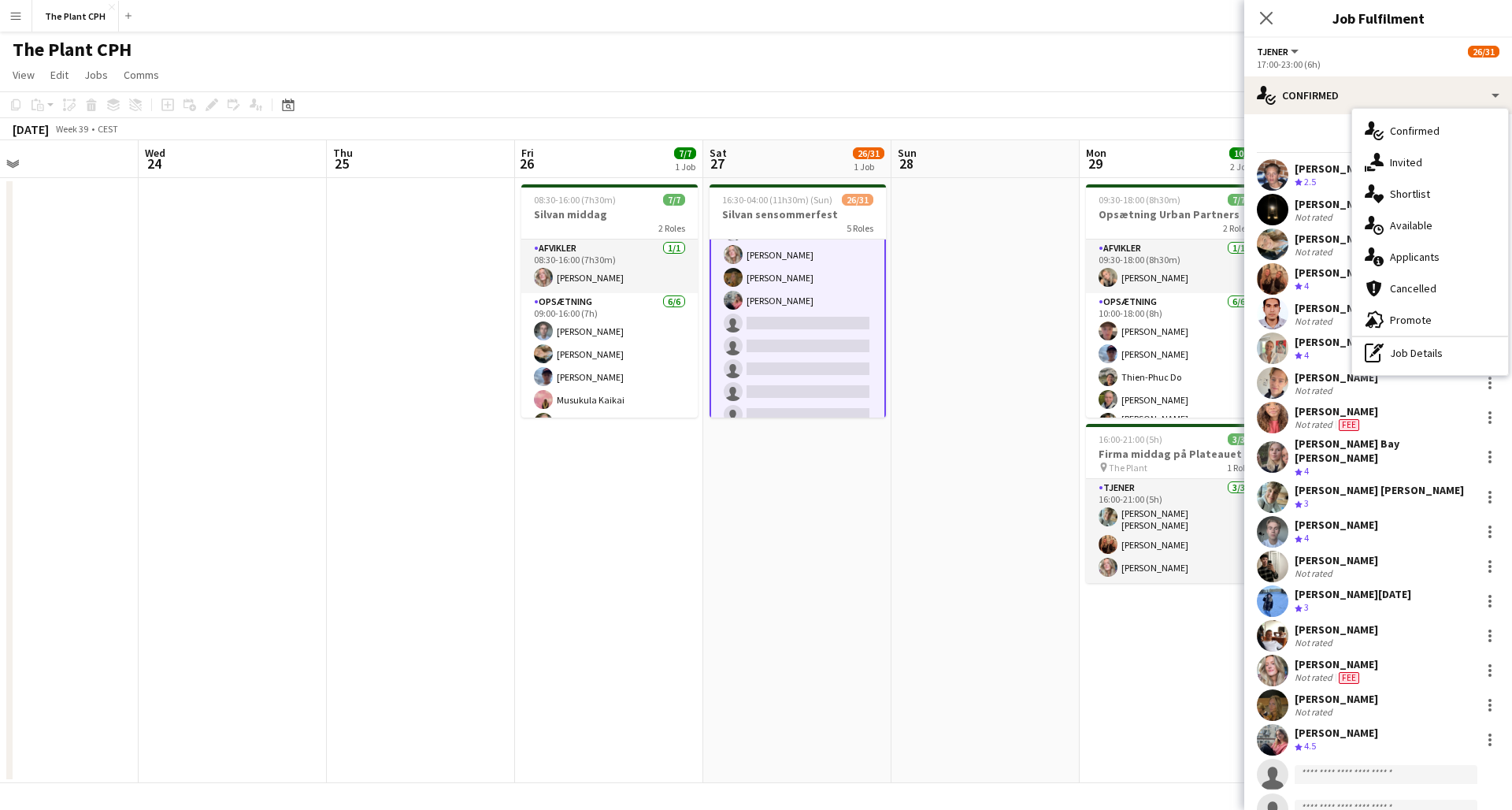
click at [1133, 667] on app-invite-slot "single-neutral-actions" at bounding box center [1378, 774] width 268 height 32
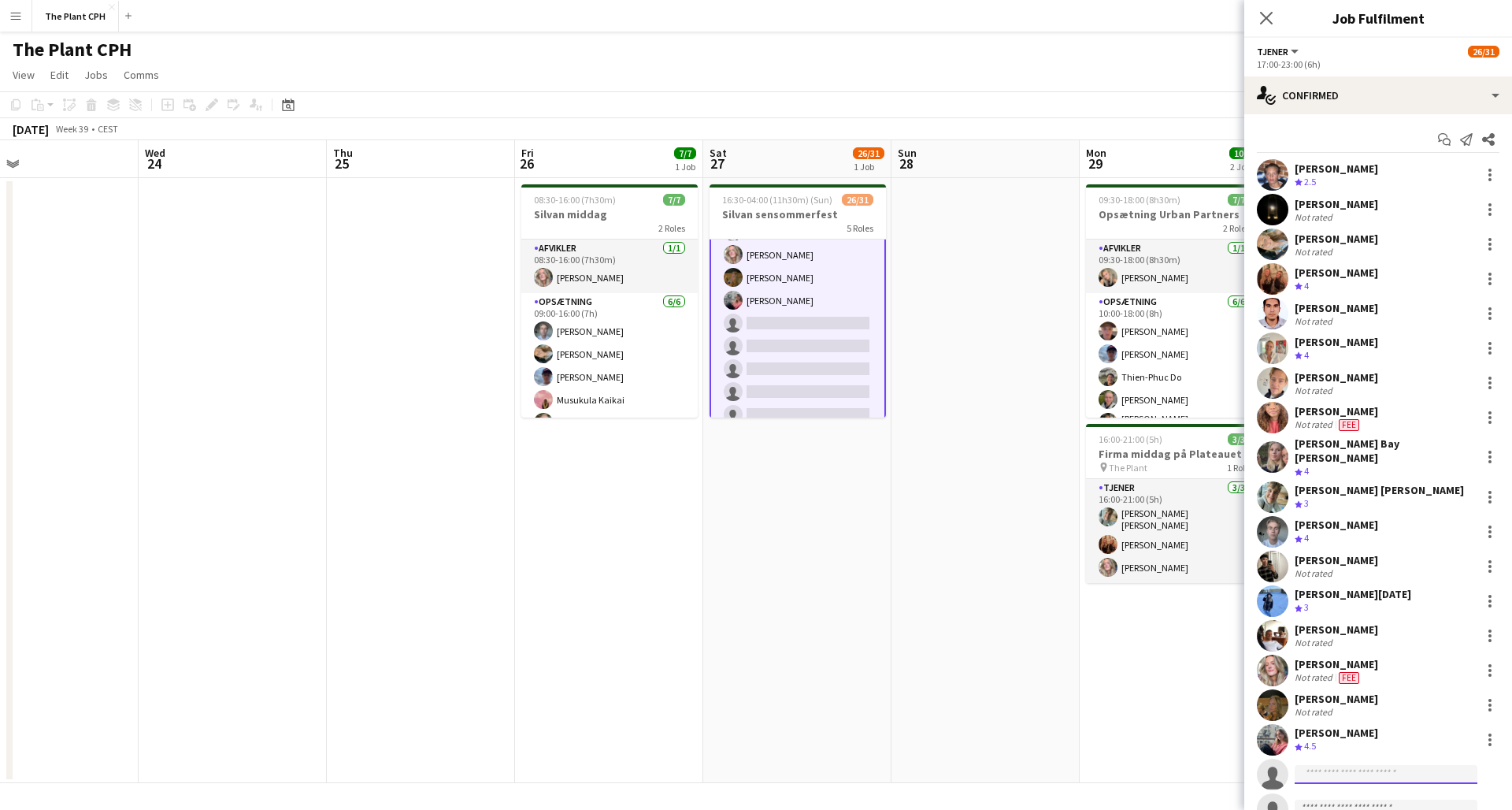
click at [1133, 667] on input at bounding box center [1386, 774] width 182 height 19
type input "*****"
click at [1133, 667] on span "[EMAIL_ADDRESS][DOMAIN_NAME]" at bounding box center [1386, 730] width 157 height 13
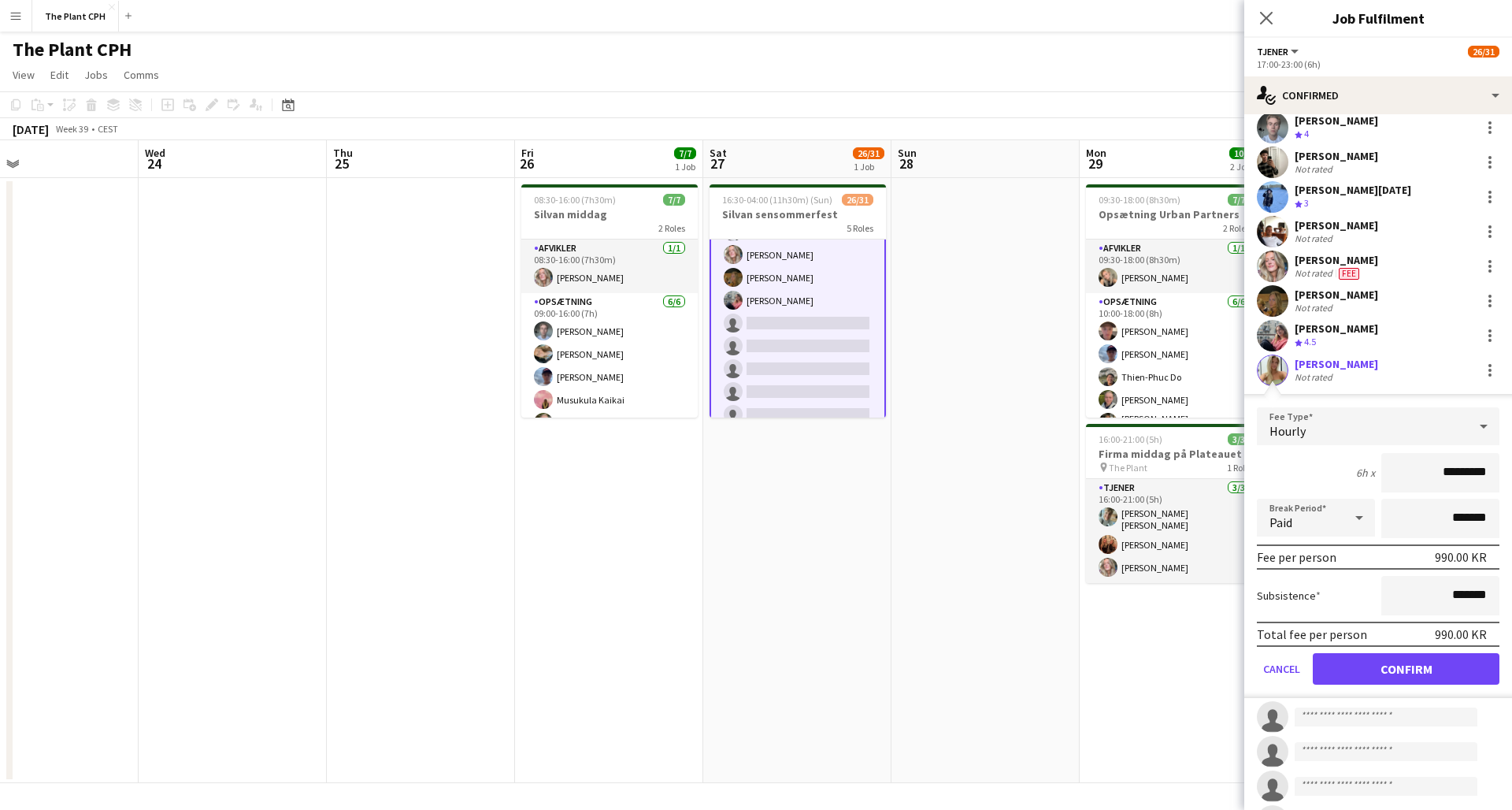
click at [1133, 657] on button "Confirm" at bounding box center [1406, 669] width 187 height 32
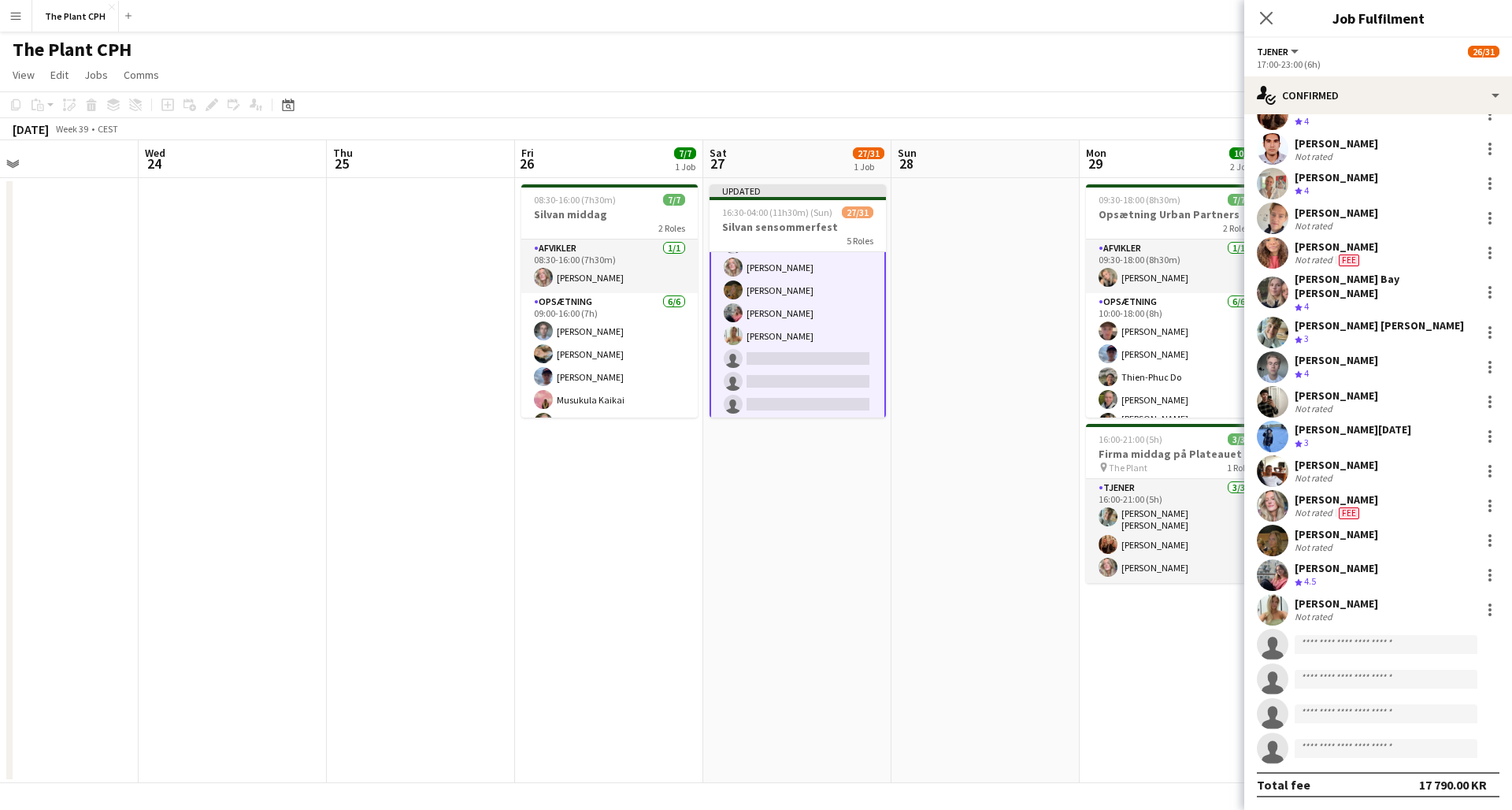
scroll to position [154, 0]
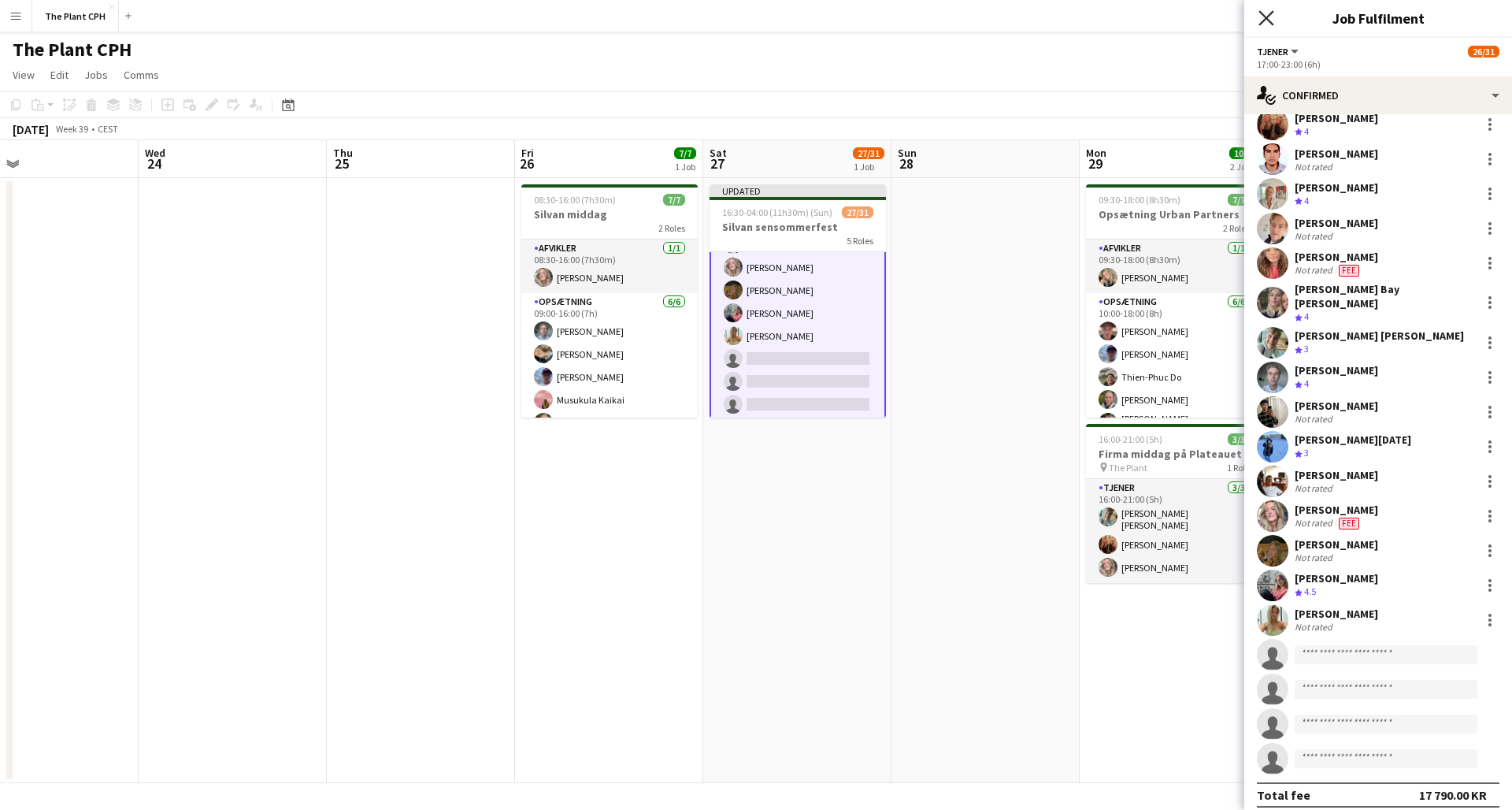
click at [1133, 21] on icon "Close pop-in" at bounding box center [1266, 18] width 15 height 15
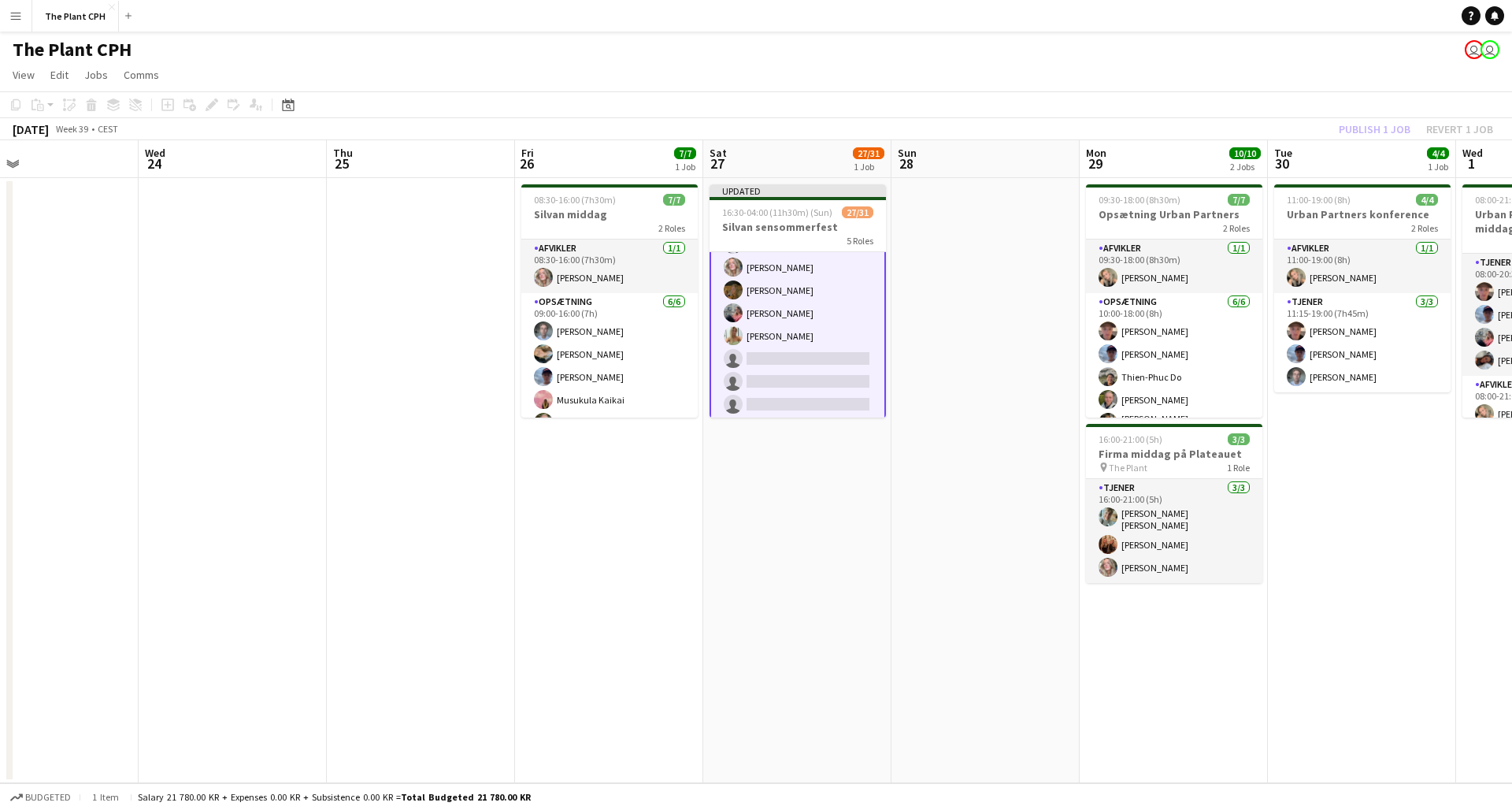
click at [1133, 124] on div "Publish 1 job Revert 1 job" at bounding box center [1416, 129] width 192 height 20
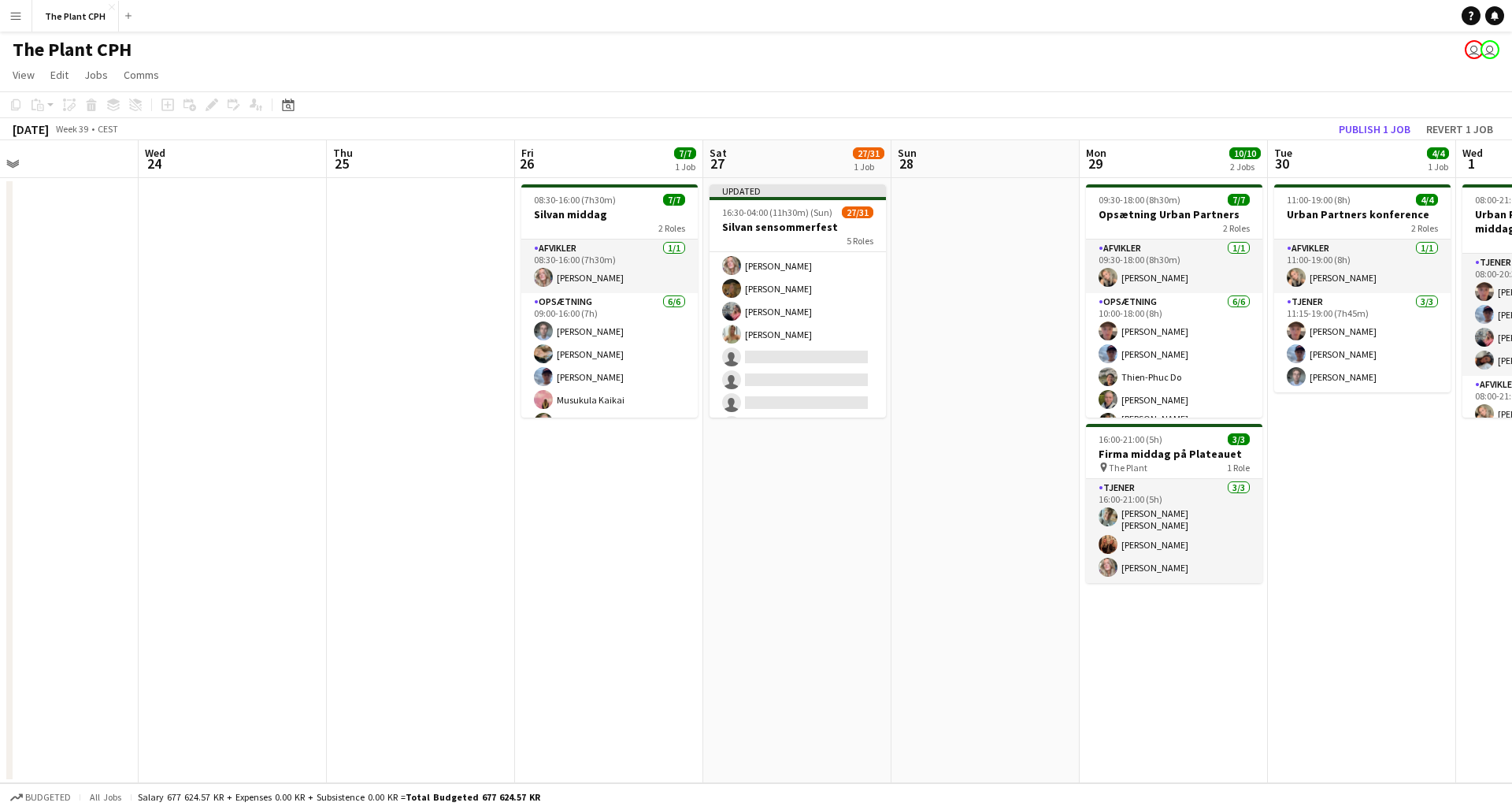
click at [1133, 127] on button "Publish 1 job" at bounding box center [1375, 129] width 85 height 20
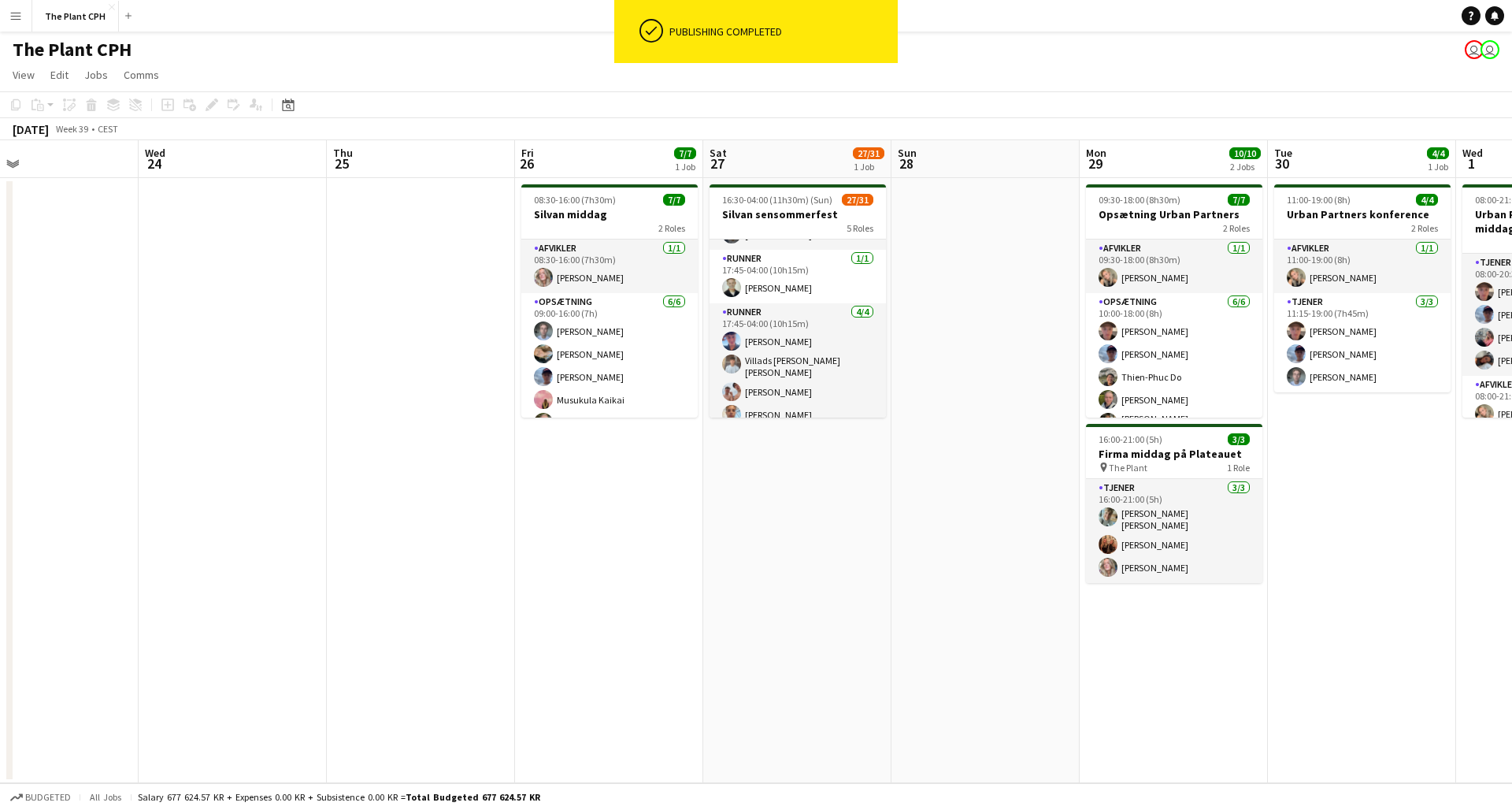
scroll to position [684, 0]
click at [9, 8] on button "Menu" at bounding box center [16, 16] width 32 height 32
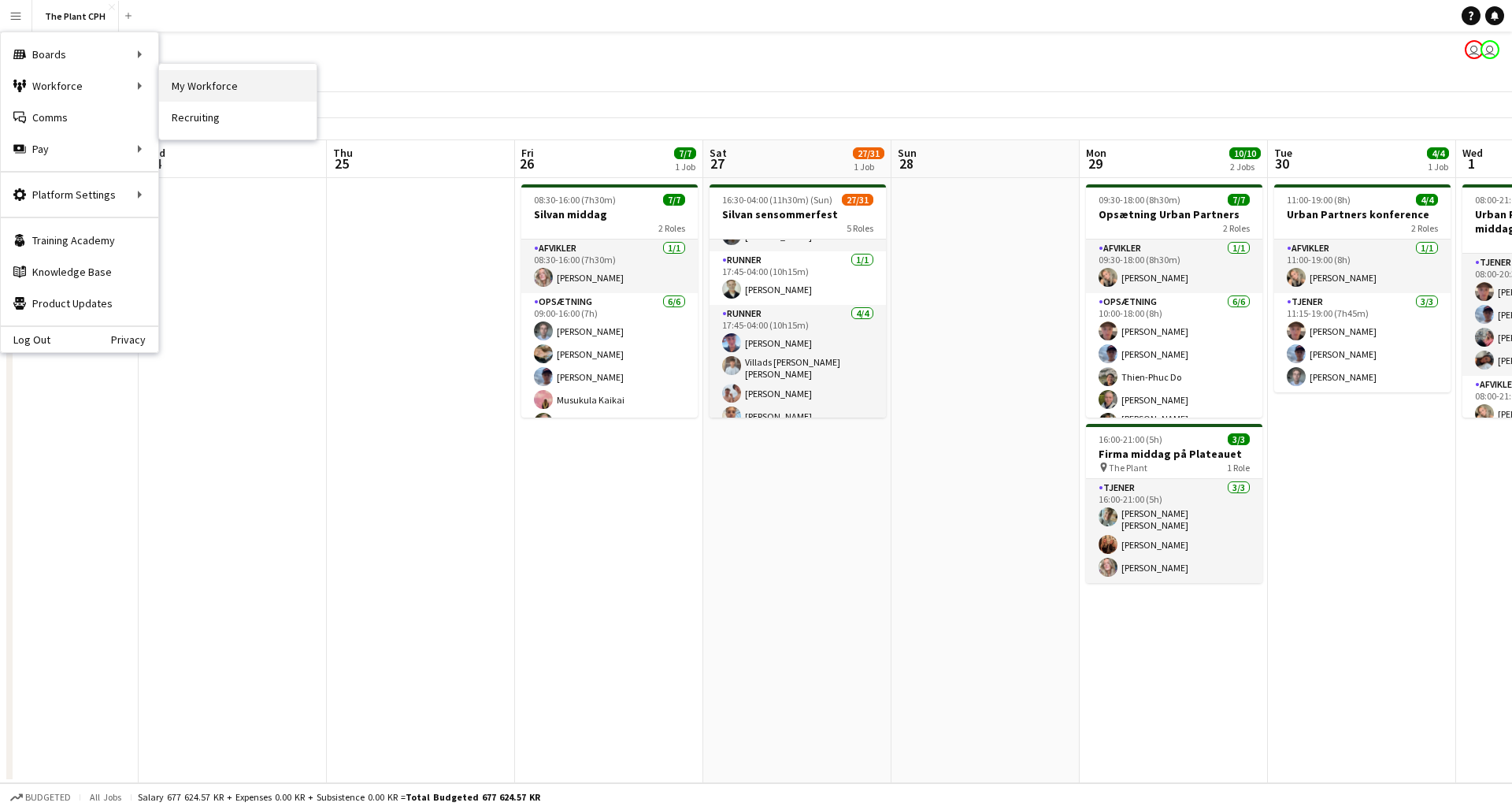
click at [184, 87] on link "My Workforce" at bounding box center [238, 86] width 157 height 32
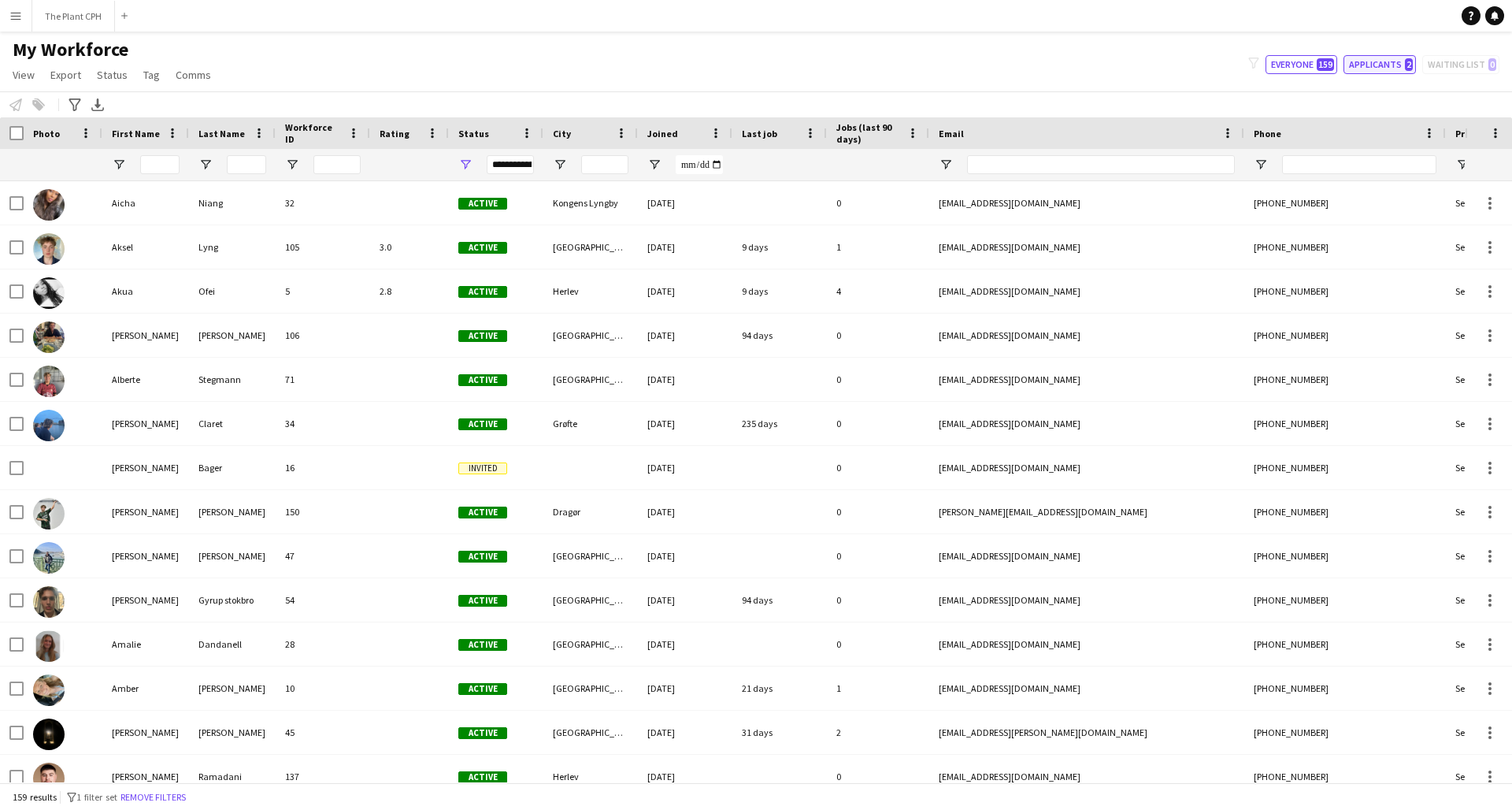
click at [1133, 66] on button "Applicants 2" at bounding box center [1380, 64] width 73 height 19
type input "**********"
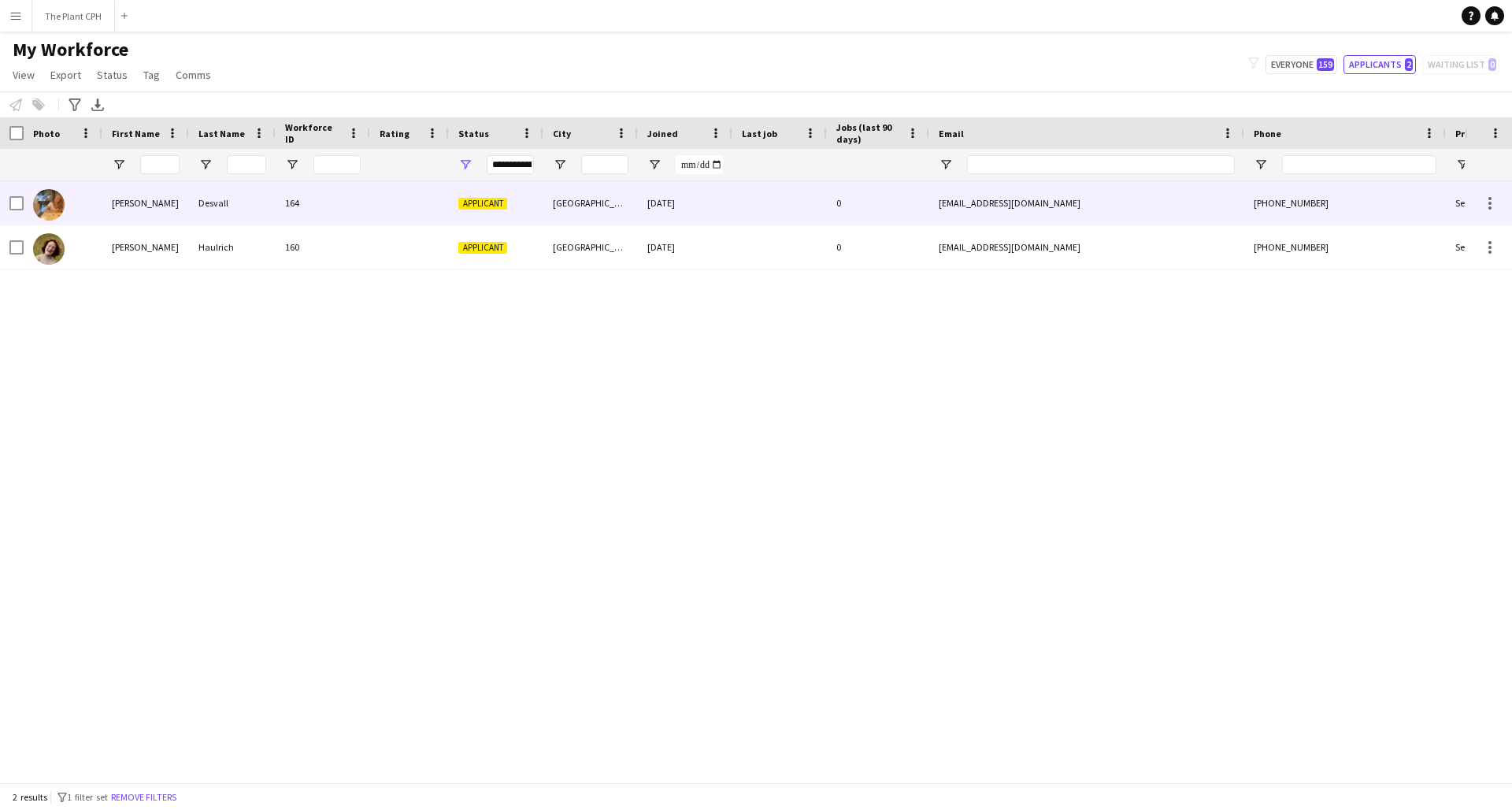
click at [292, 209] on div "164" at bounding box center [322, 202] width 95 height 44
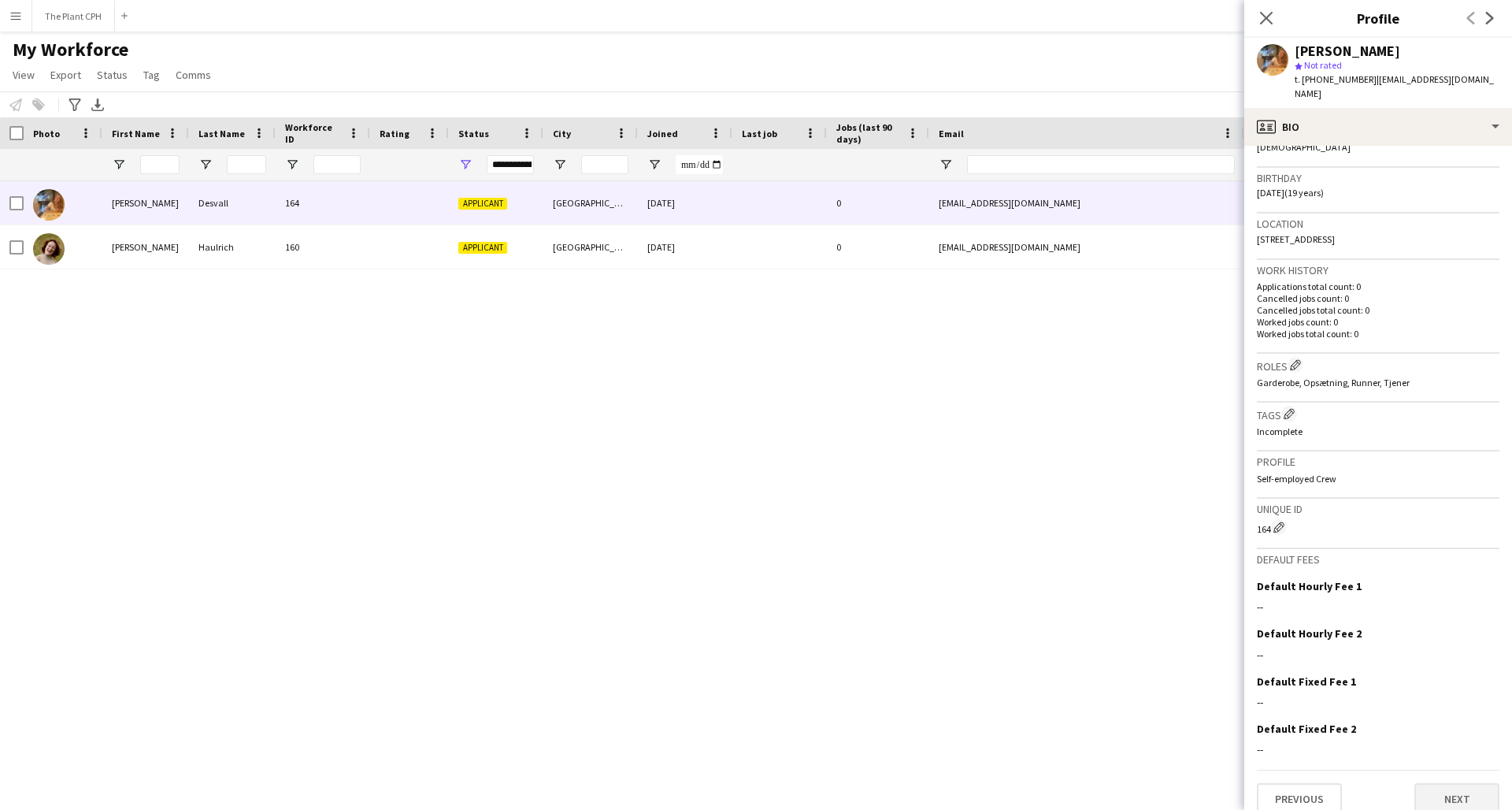
scroll to position [272, 0]
click at [1133, 667] on button "Next" at bounding box center [1457, 800] width 85 height 32
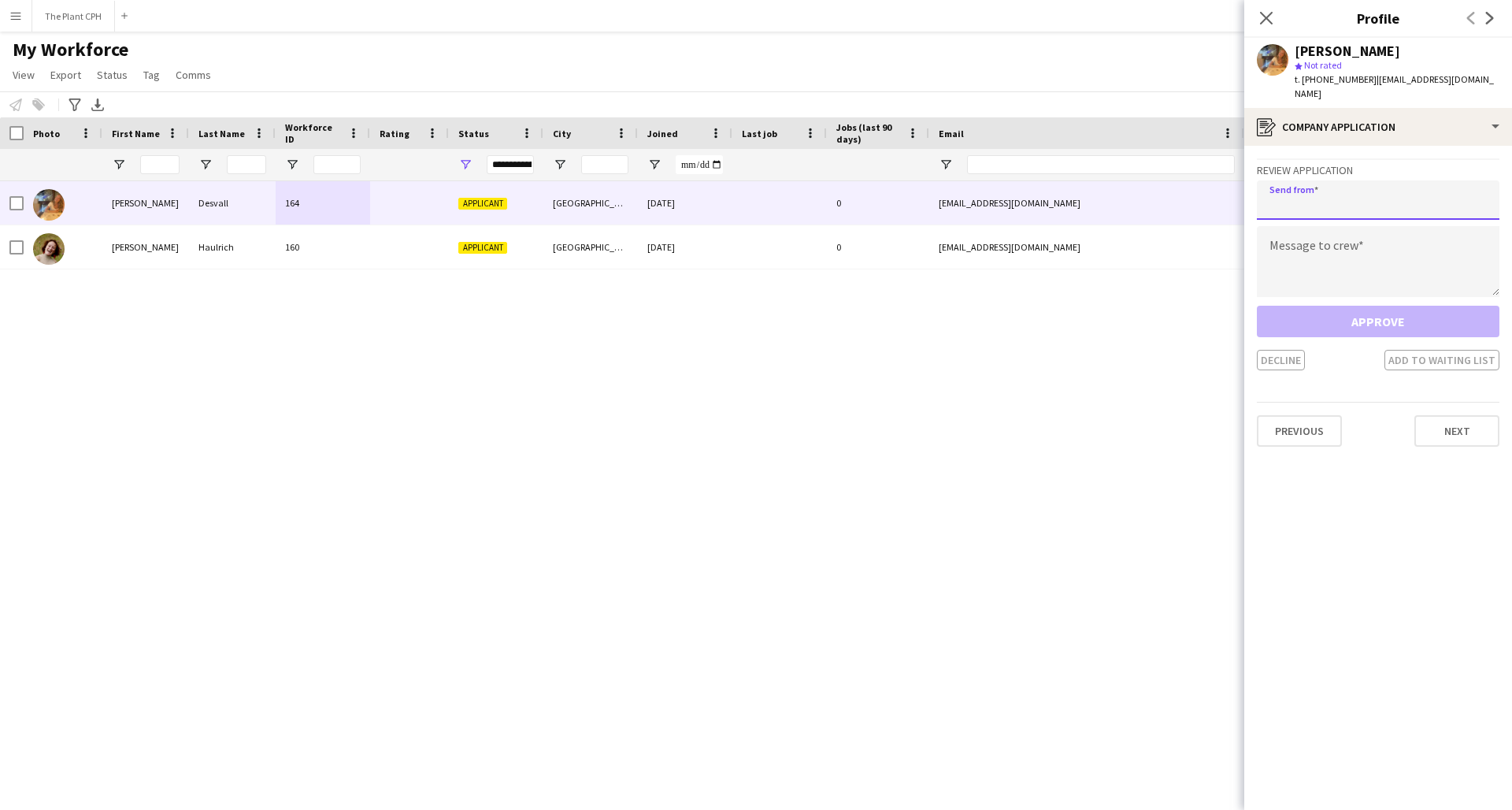
click at [1133, 190] on input "email" at bounding box center [1378, 200] width 243 height 39
type input "**********"
click at [1133, 235] on textarea at bounding box center [1378, 261] width 243 height 71
click at [1133, 244] on textarea at bounding box center [1378, 261] width 243 height 71
paste textarea "**********"
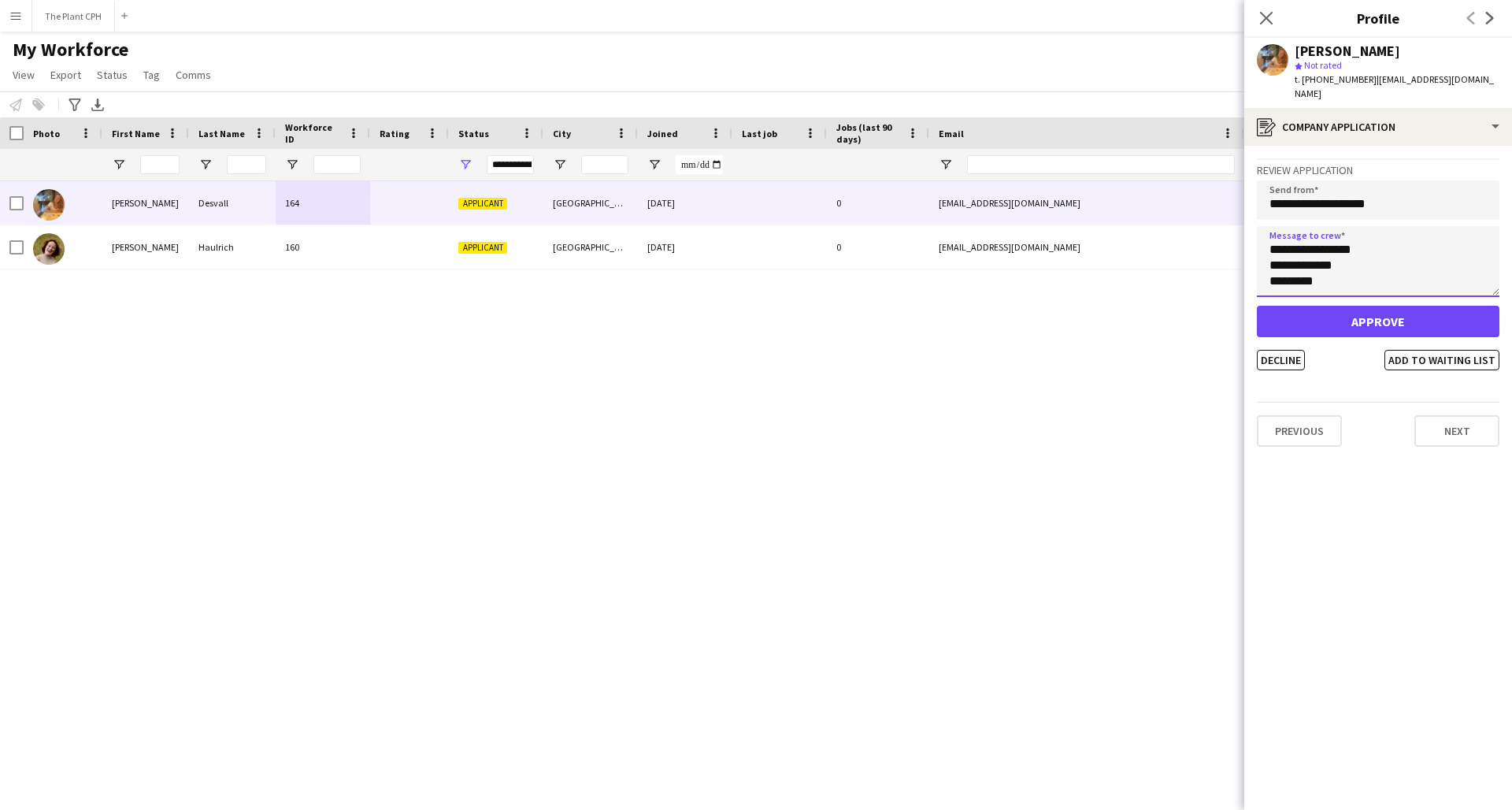
scroll to position [378, 0]
type textarea "**********"
click at [1133, 305] on button "Approve" at bounding box center [1378, 321] width 243 height 32
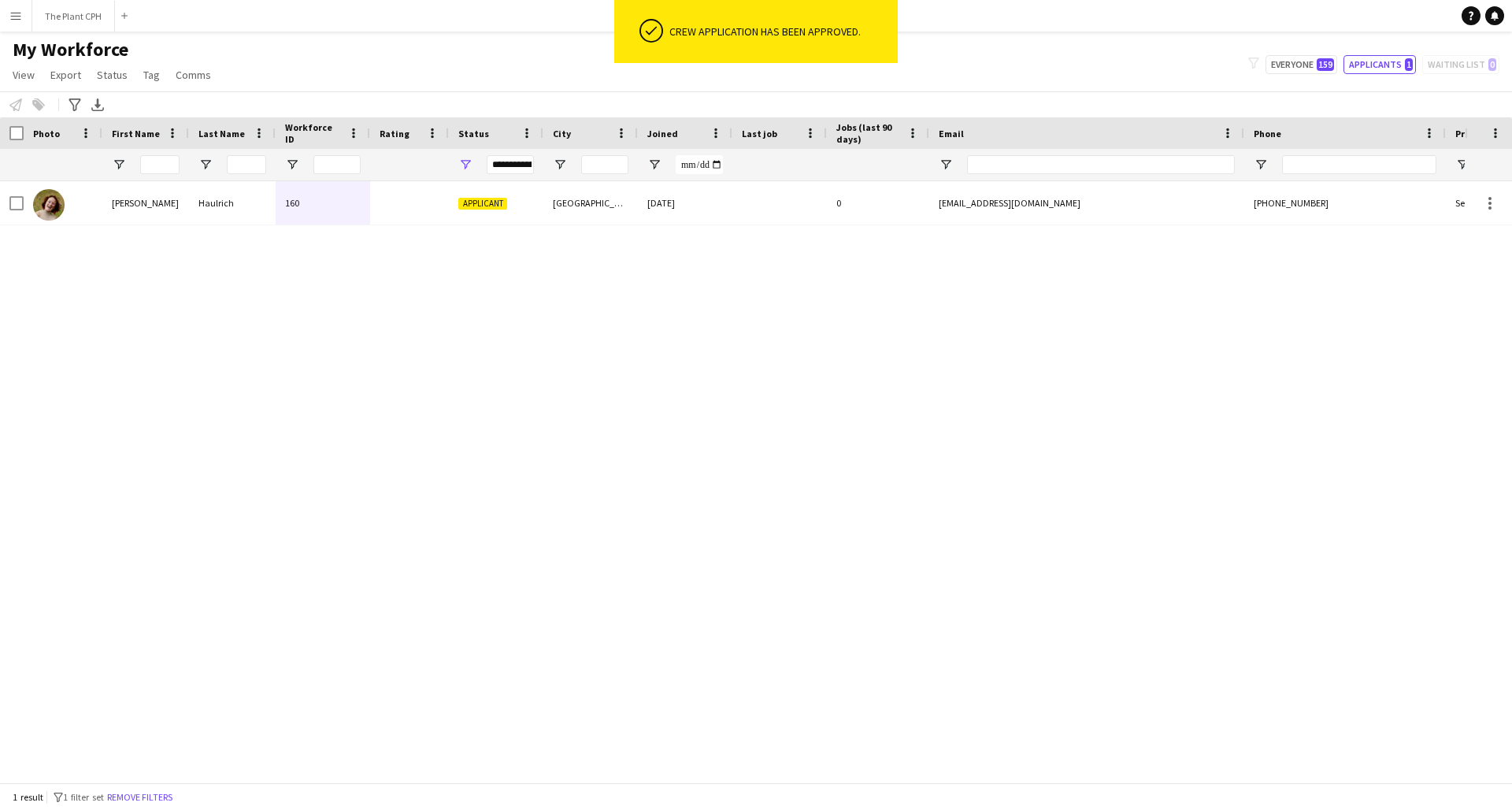
scroll to position [0, 0]
click at [8, 19] on button "Menu" at bounding box center [16, 16] width 32 height 32
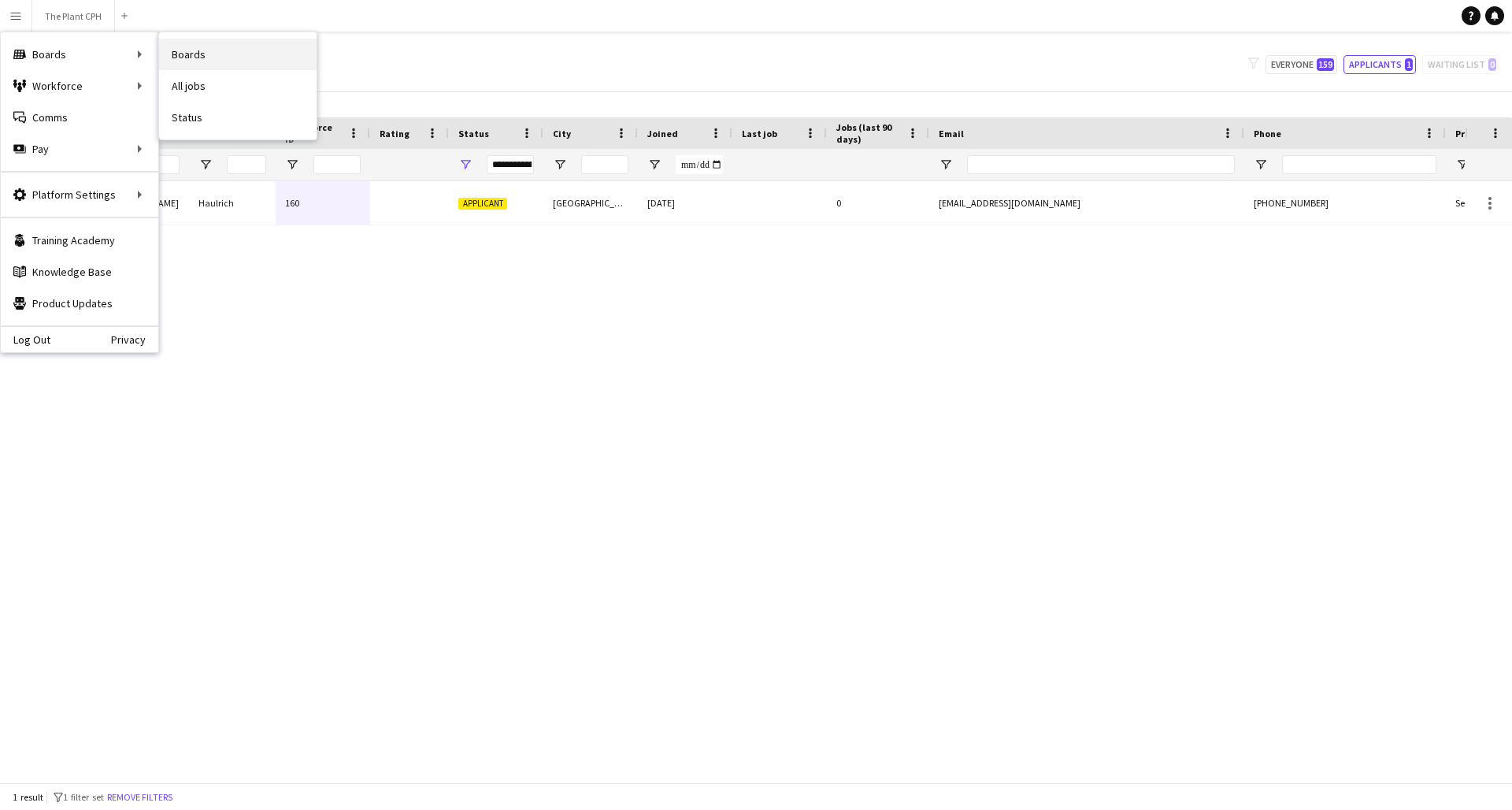
click at [207, 57] on link "Boards" at bounding box center [238, 54] width 157 height 32
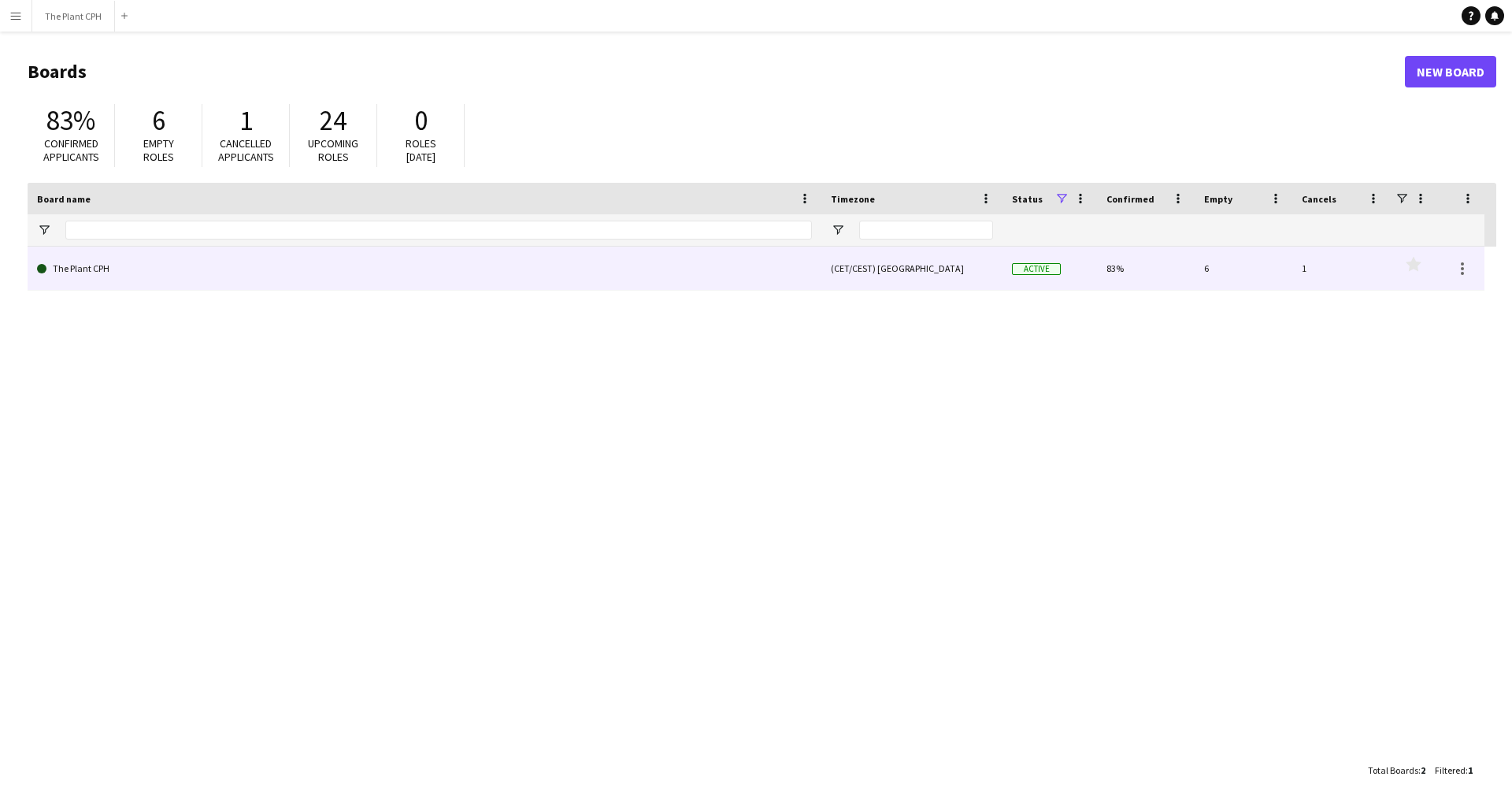
click at [341, 268] on link "The Plant CPH" at bounding box center [424, 269] width 775 height 44
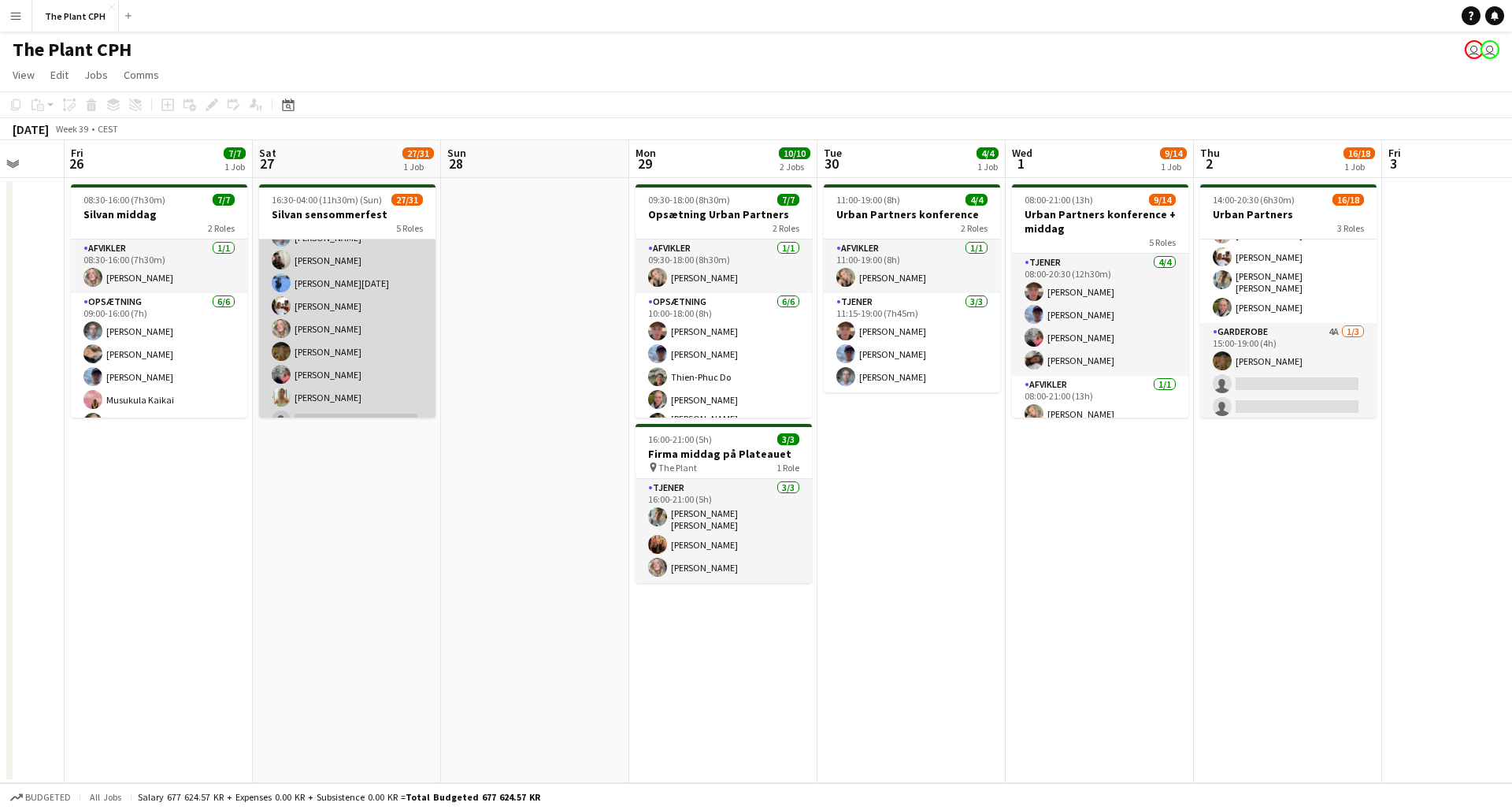
click at [366, 355] on app-card-role "Tjener 9A 18/22 17:00-23:00 (6h) [PERSON_NAME] [PERSON_NAME] [PERSON_NAME] [PER…" at bounding box center [347, 233] width 177 height 543
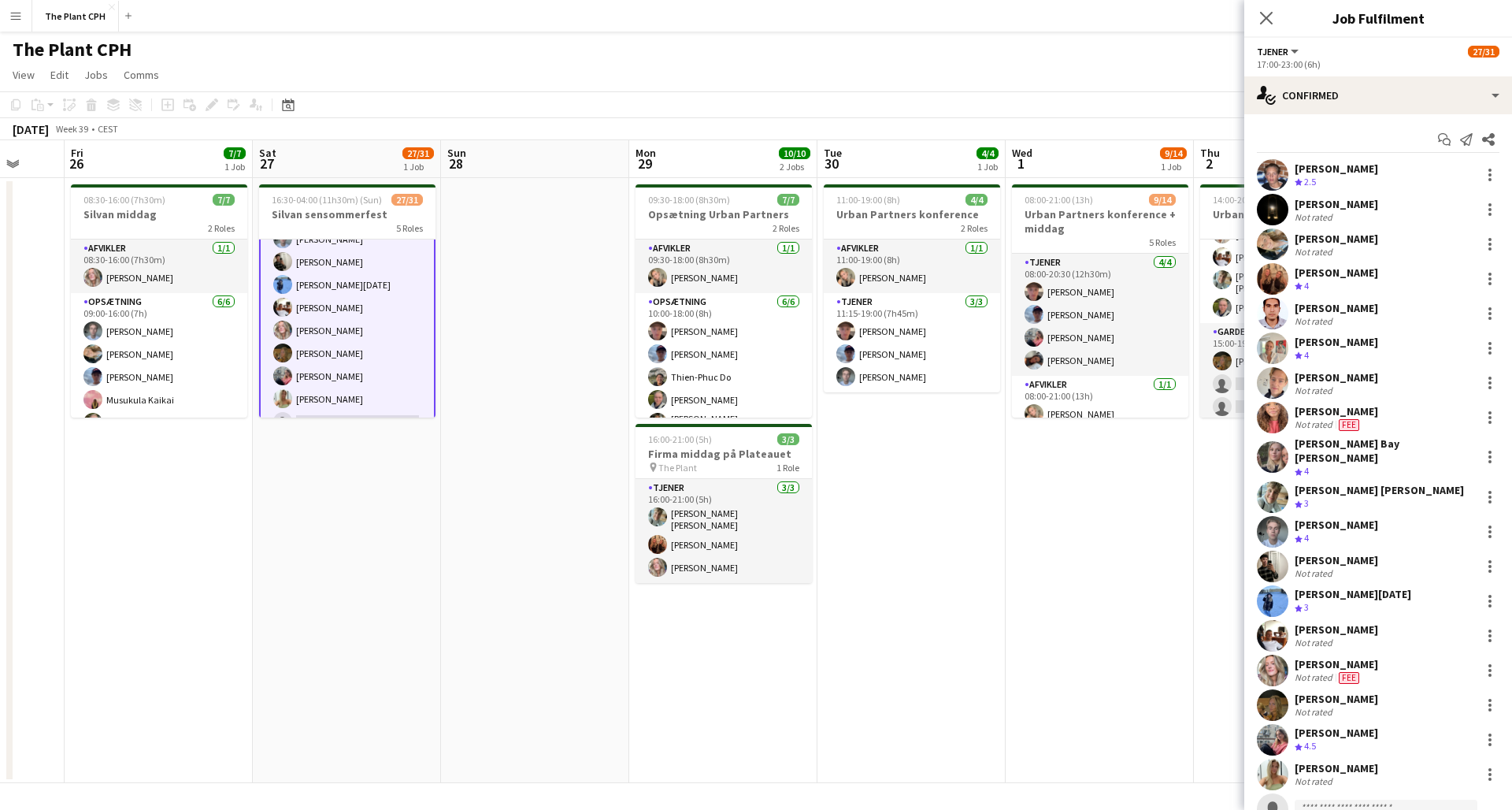
scroll to position [331, 0]
click at [1133, 105] on div "single-neutral-actions-check-2 Confirmed" at bounding box center [1378, 95] width 268 height 38
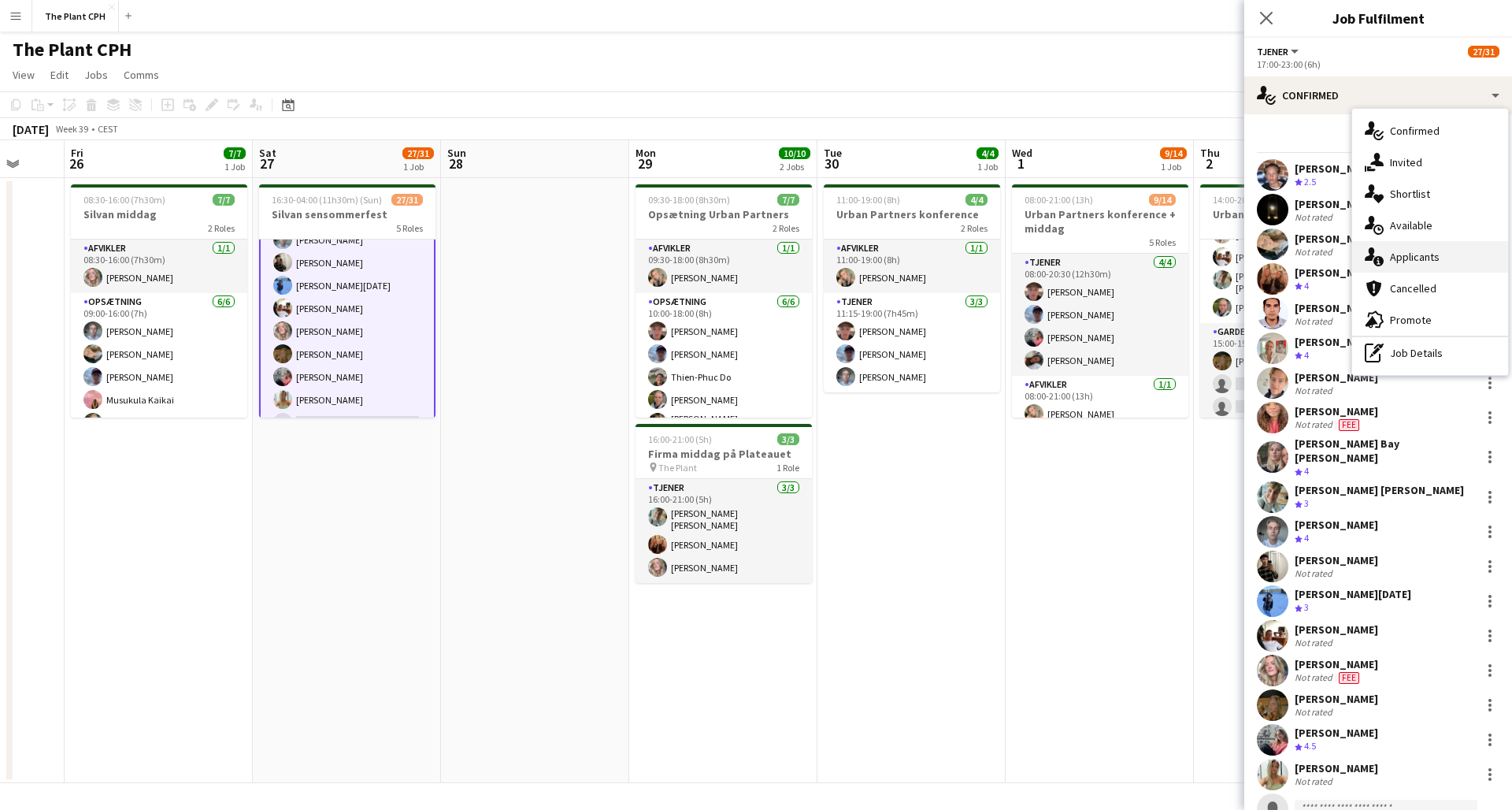
click at [1133, 258] on span "Applicants" at bounding box center [1414, 256] width 49 height 14
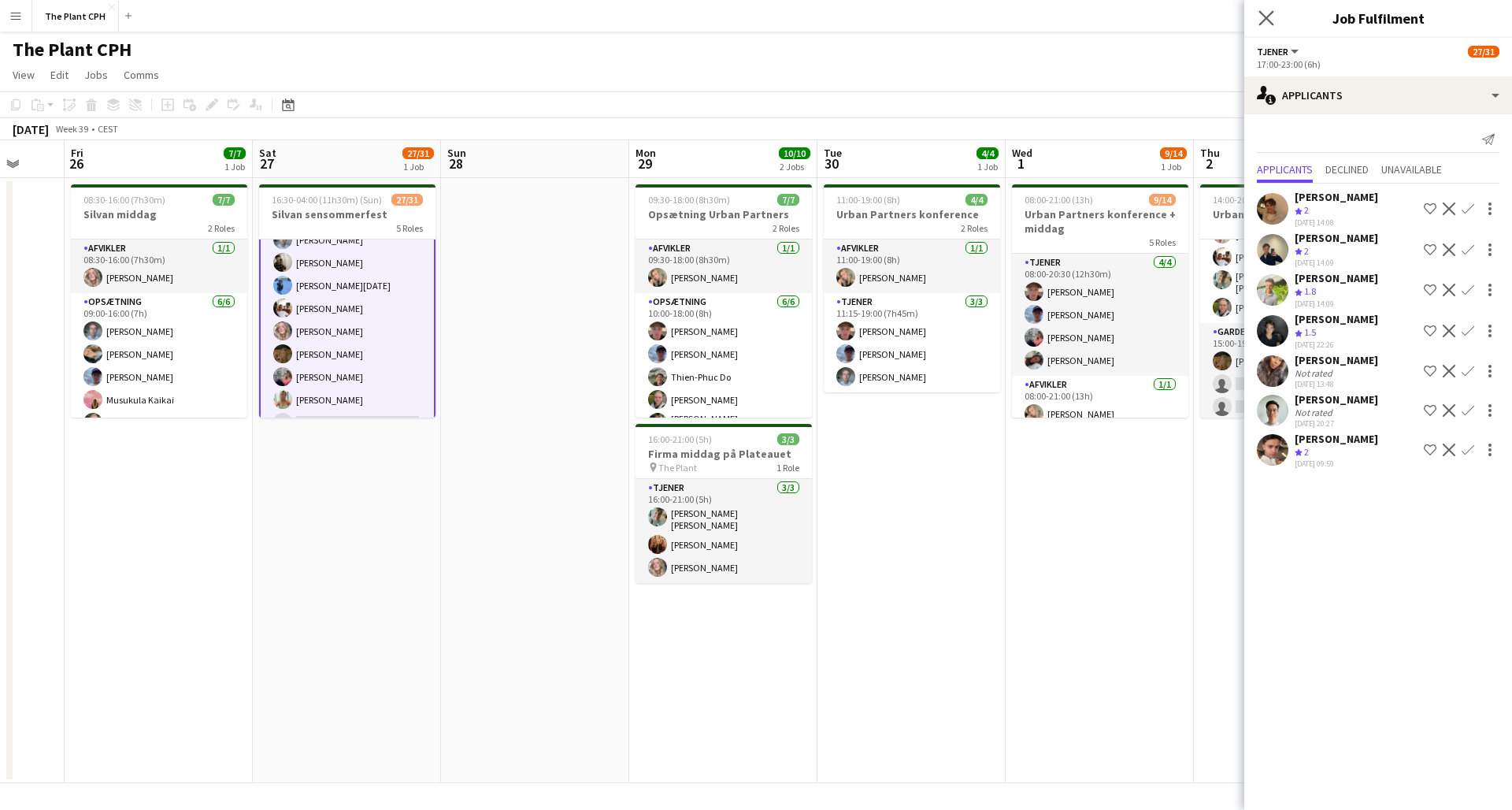
click at [1133, 18] on app-icon "Close pop-in" at bounding box center [1266, 18] width 23 height 23
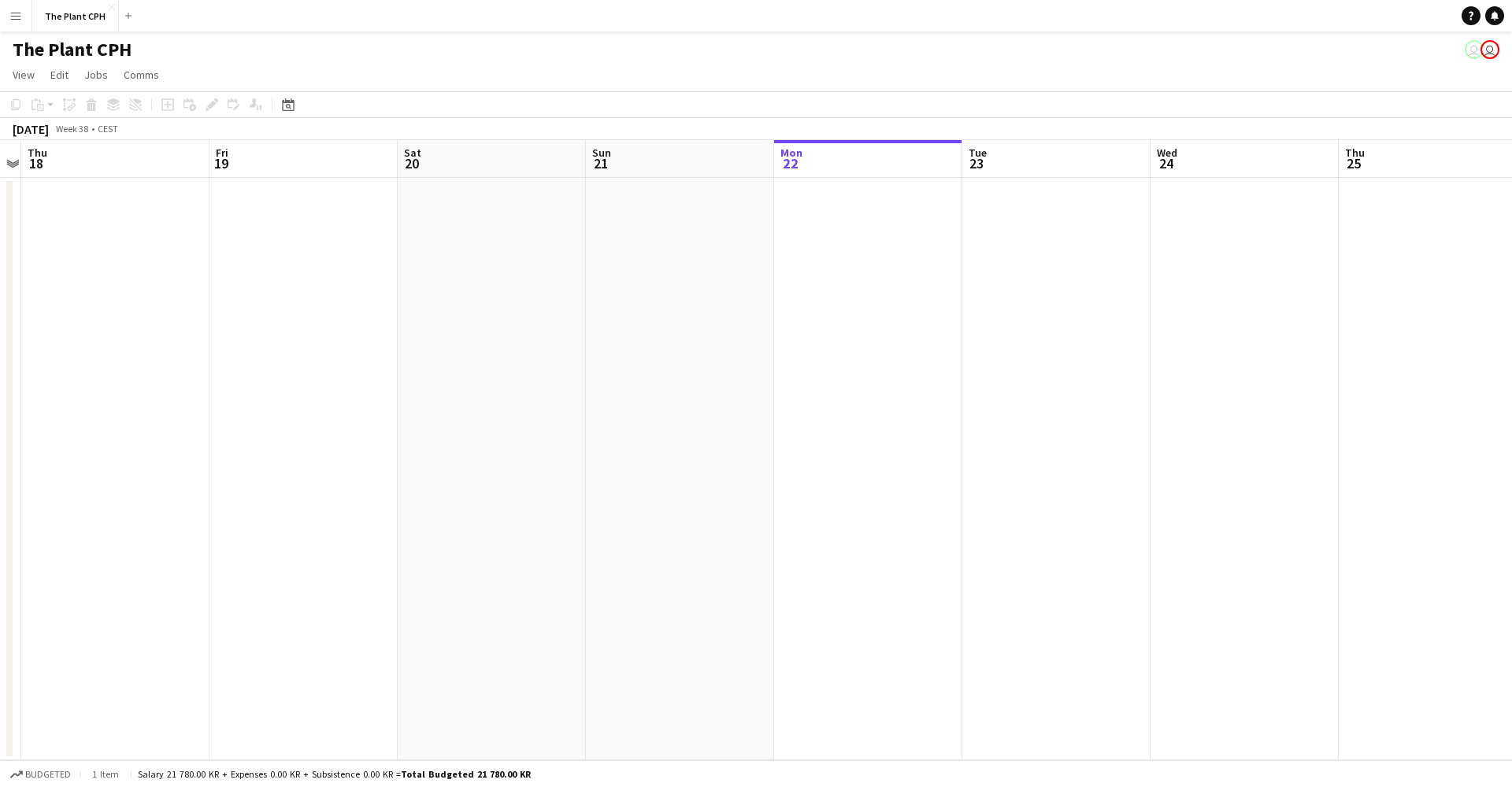
scroll to position [0, 356]
click at [13, 24] on button "Menu" at bounding box center [16, 16] width 32 height 32
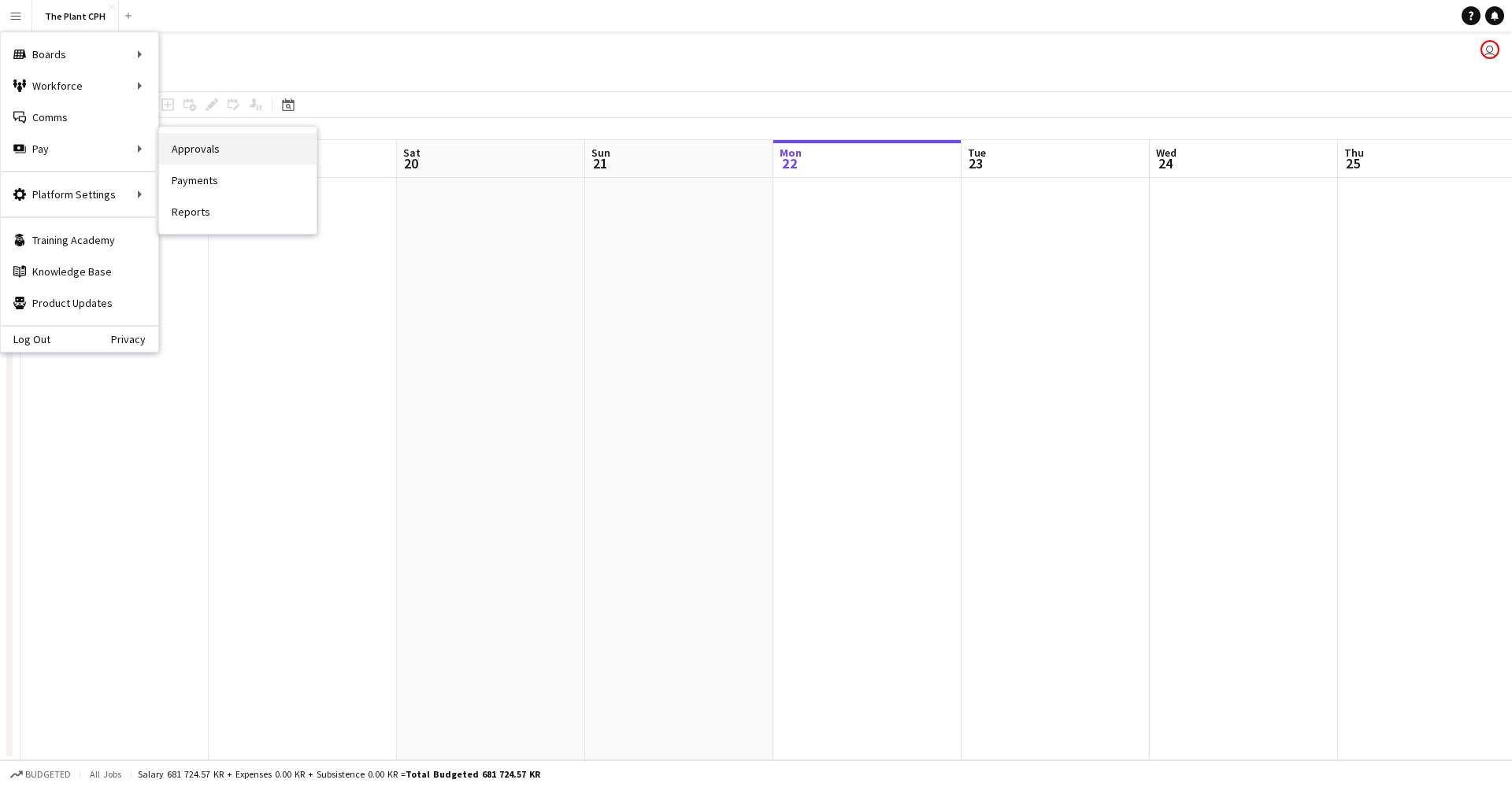
click at [216, 147] on link "Approvals" at bounding box center [238, 149] width 157 height 32
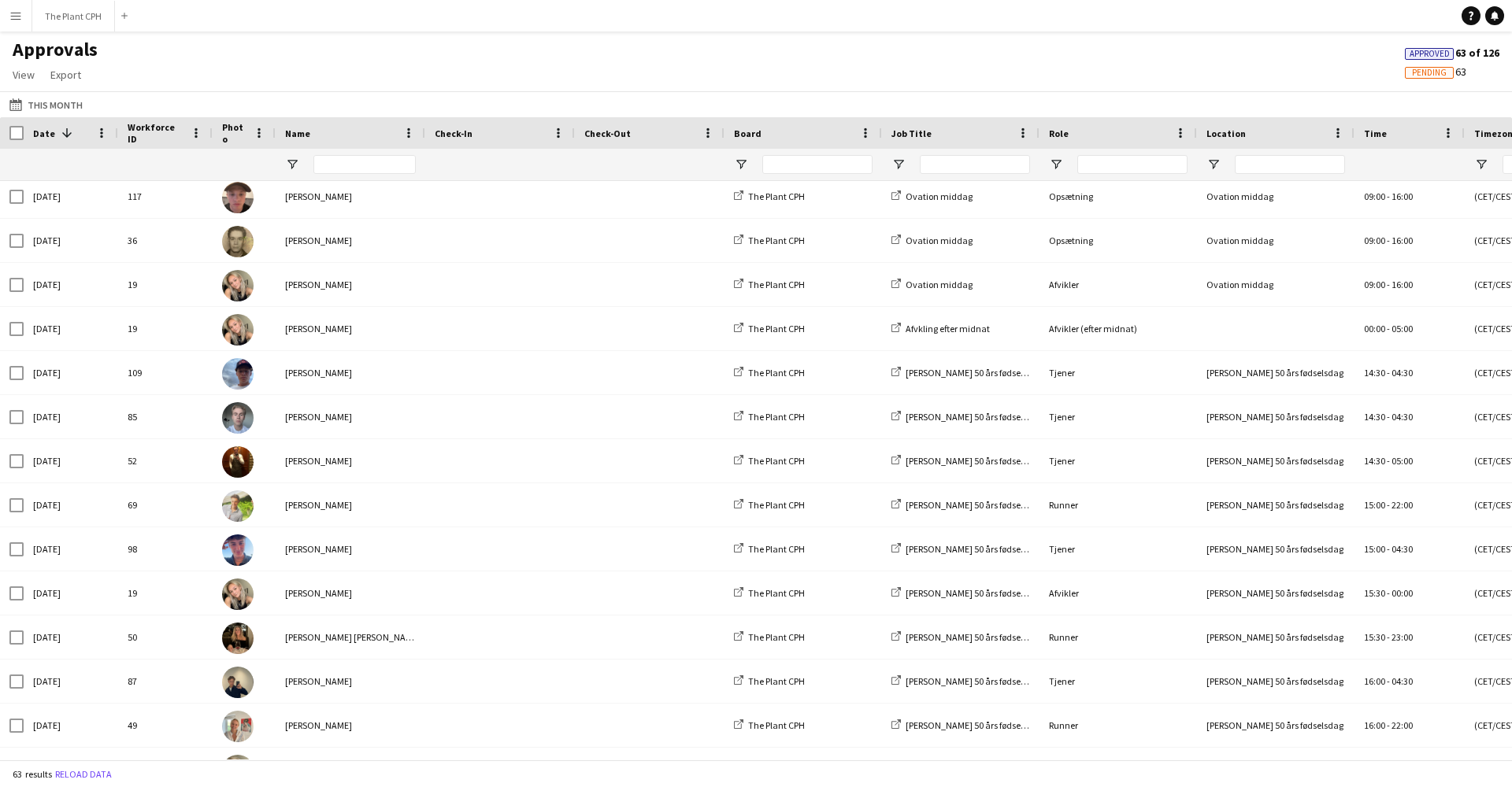
scroll to position [1399, 0]
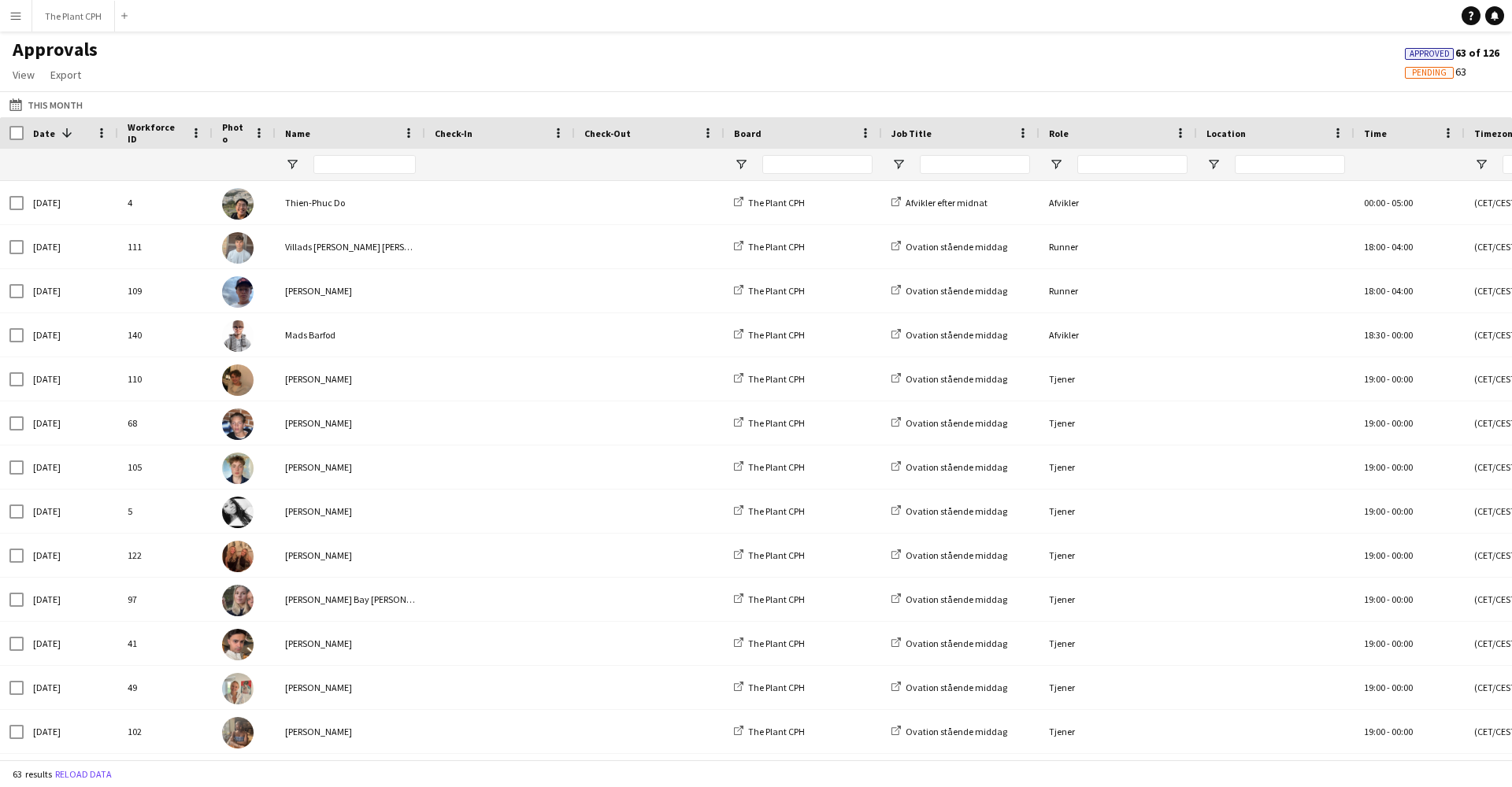
click at [62, 139] on span at bounding box center [67, 133] width 14 height 14
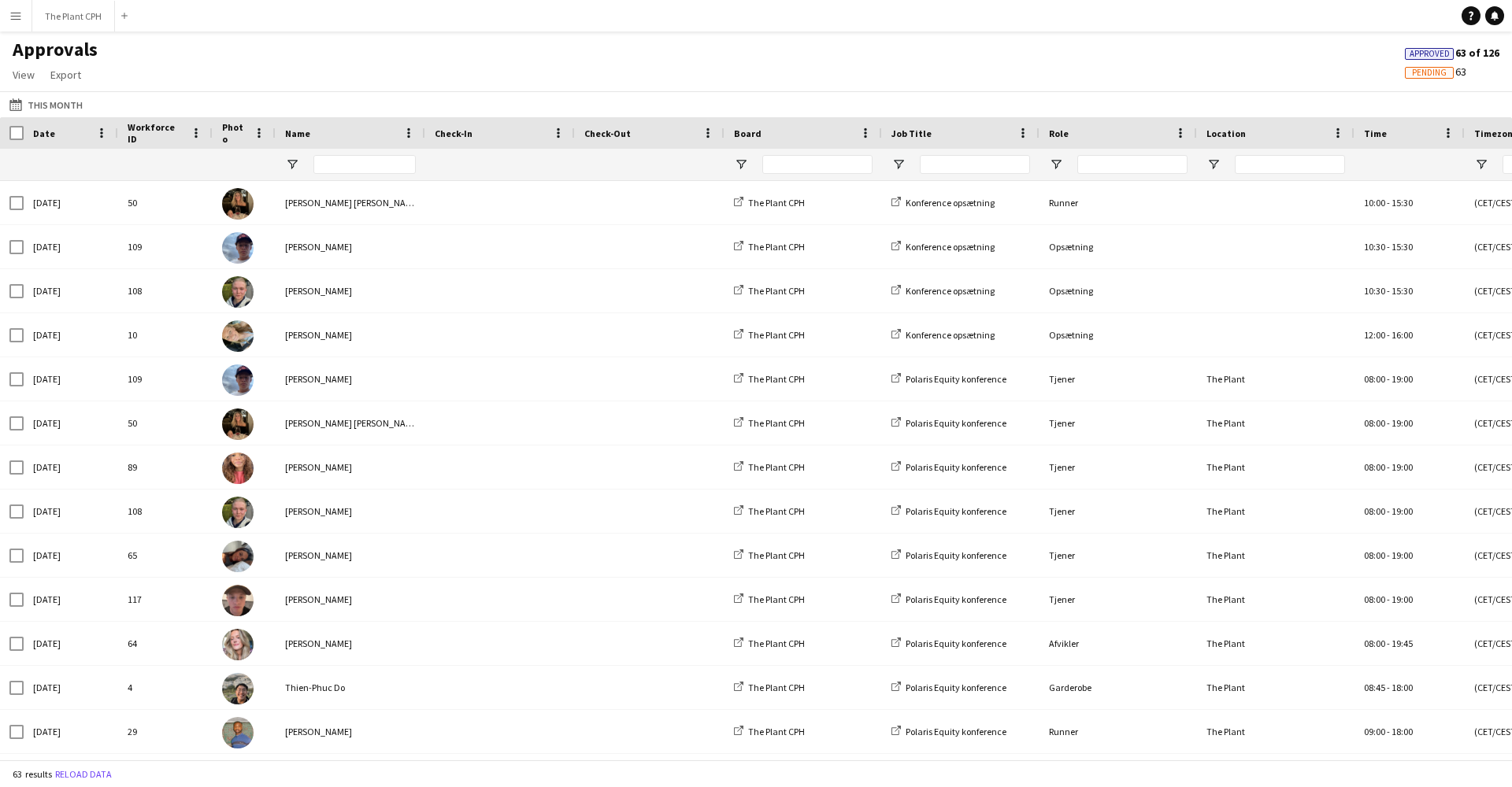
click at [64, 138] on div "Date" at bounding box center [62, 133] width 57 height 23
click at [17, 24] on button "Menu" at bounding box center [16, 16] width 32 height 32
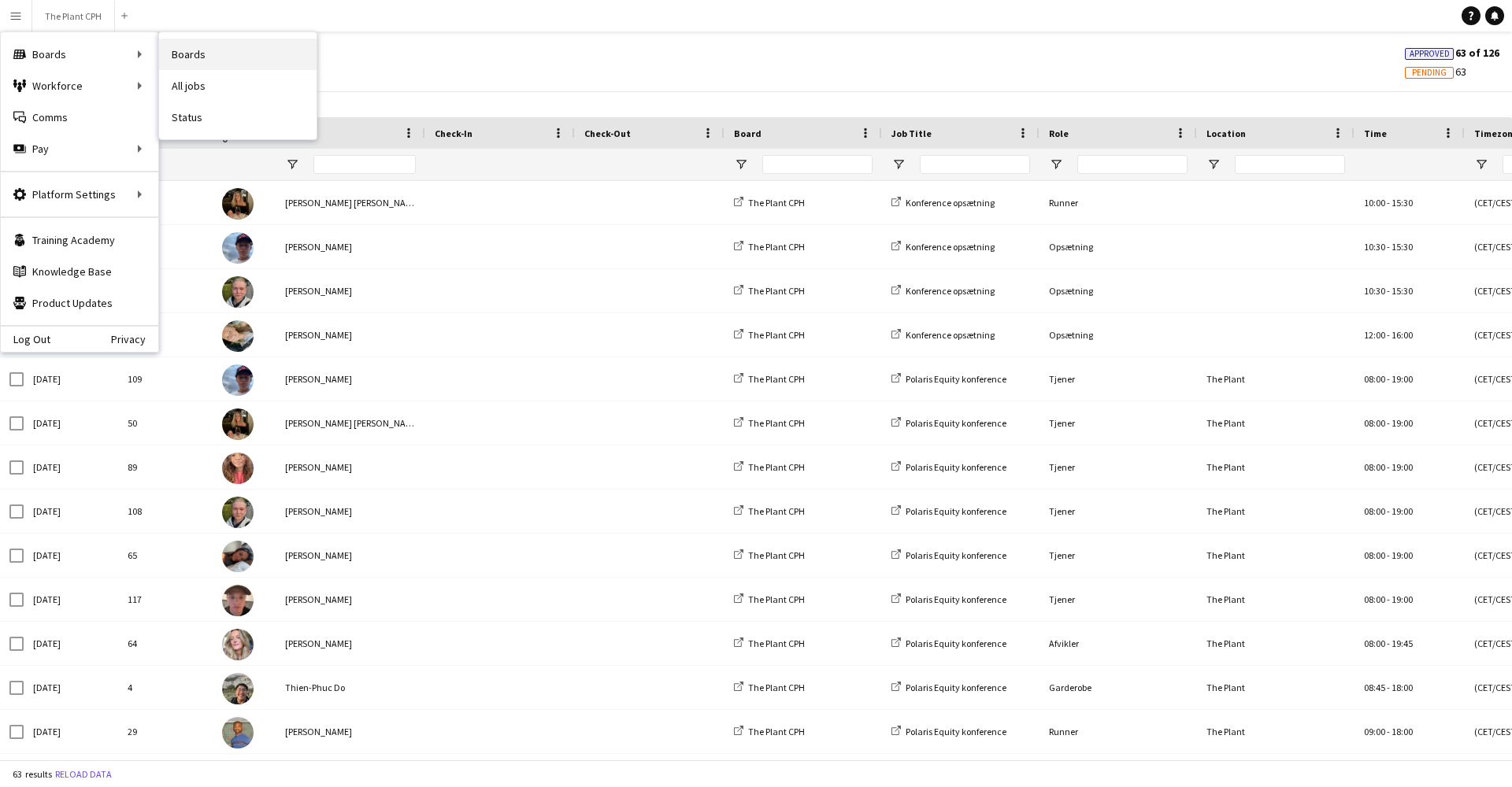
click at [177, 49] on link "Boards" at bounding box center [238, 54] width 157 height 32
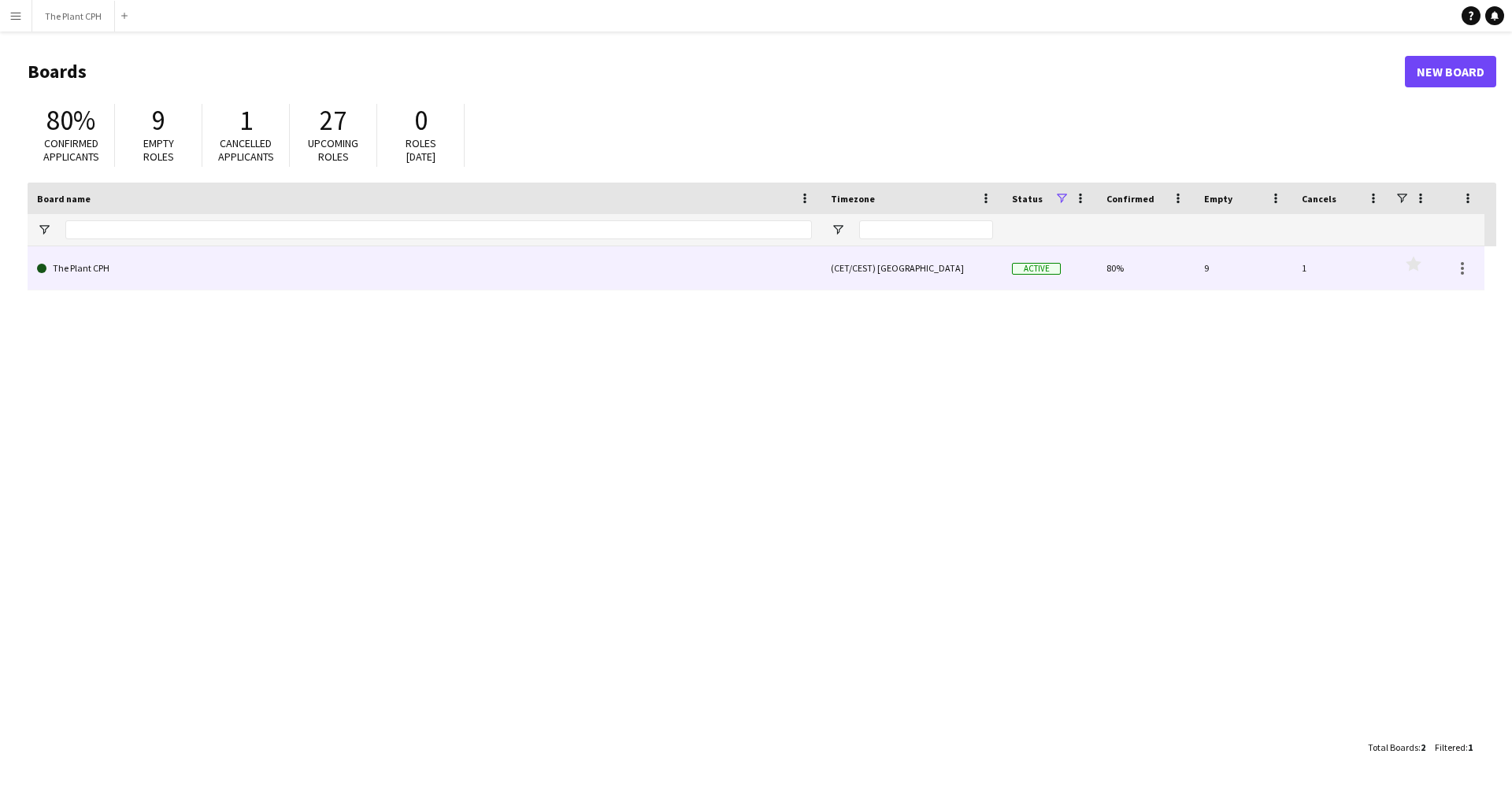
click at [93, 274] on link "The Plant CPH" at bounding box center [424, 268] width 775 height 44
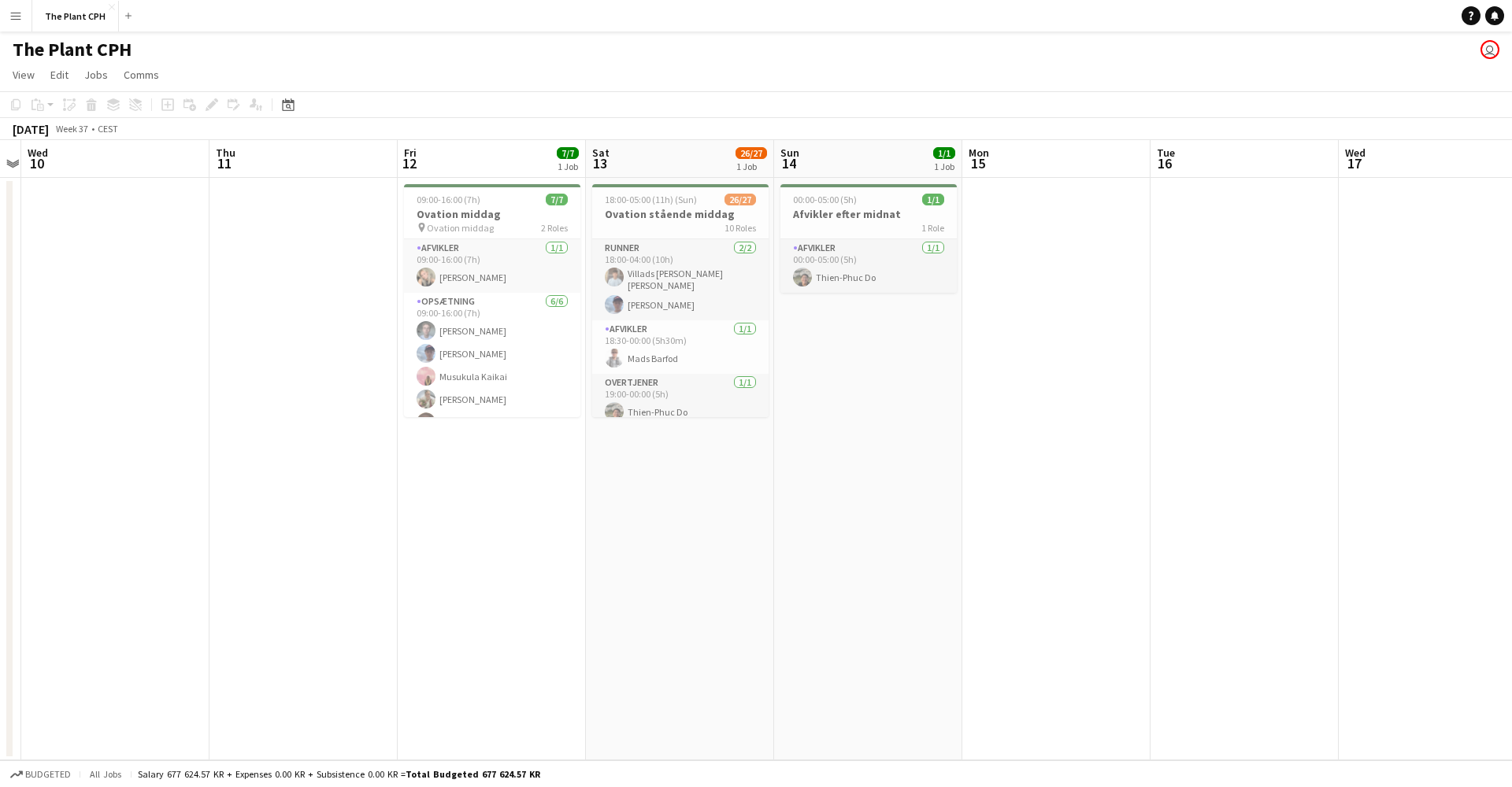
click at [7, 18] on button "Menu" at bounding box center [16, 16] width 32 height 32
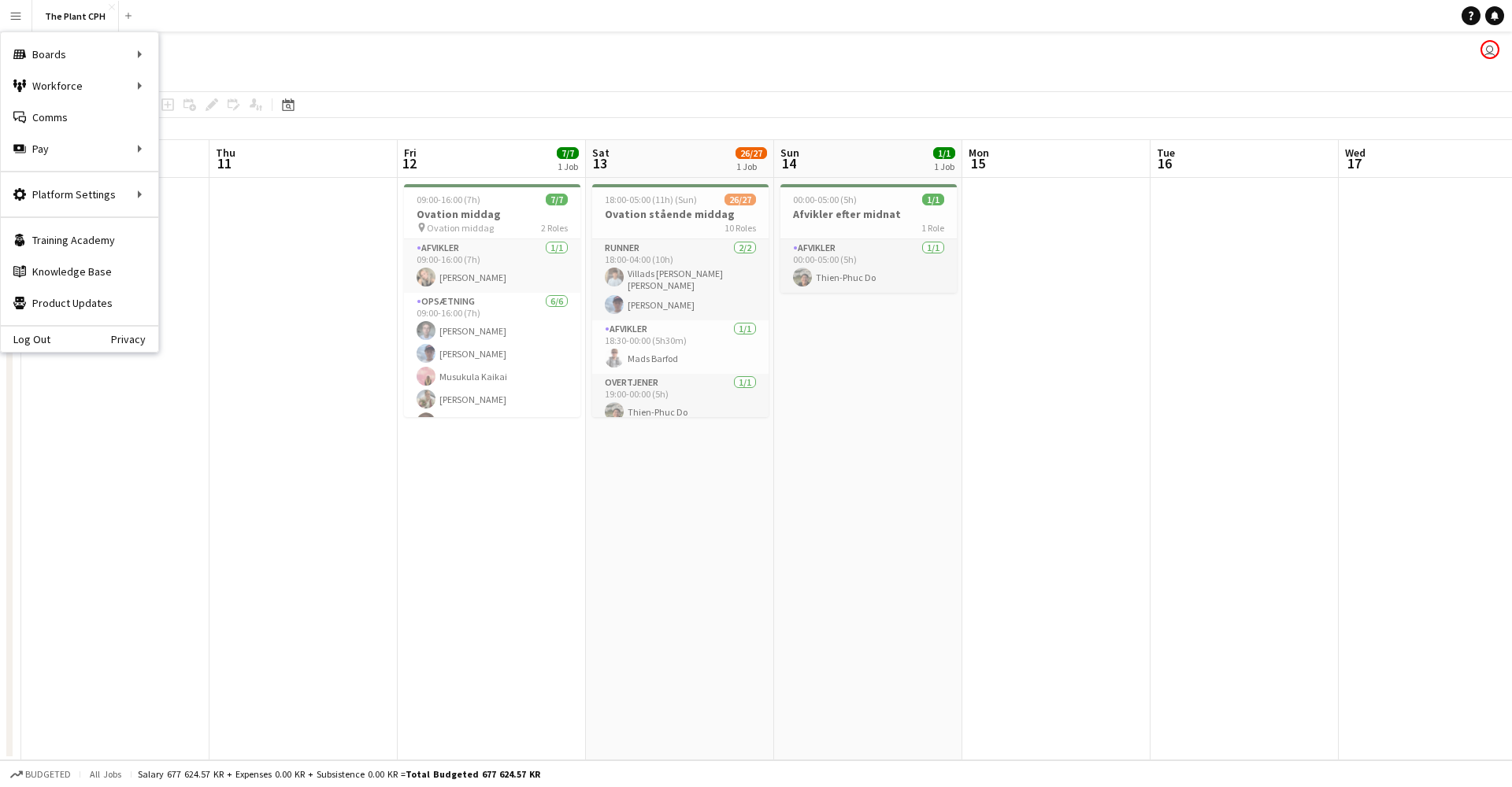
click at [333, 311] on app-date-cell at bounding box center [303, 469] width 188 height 583
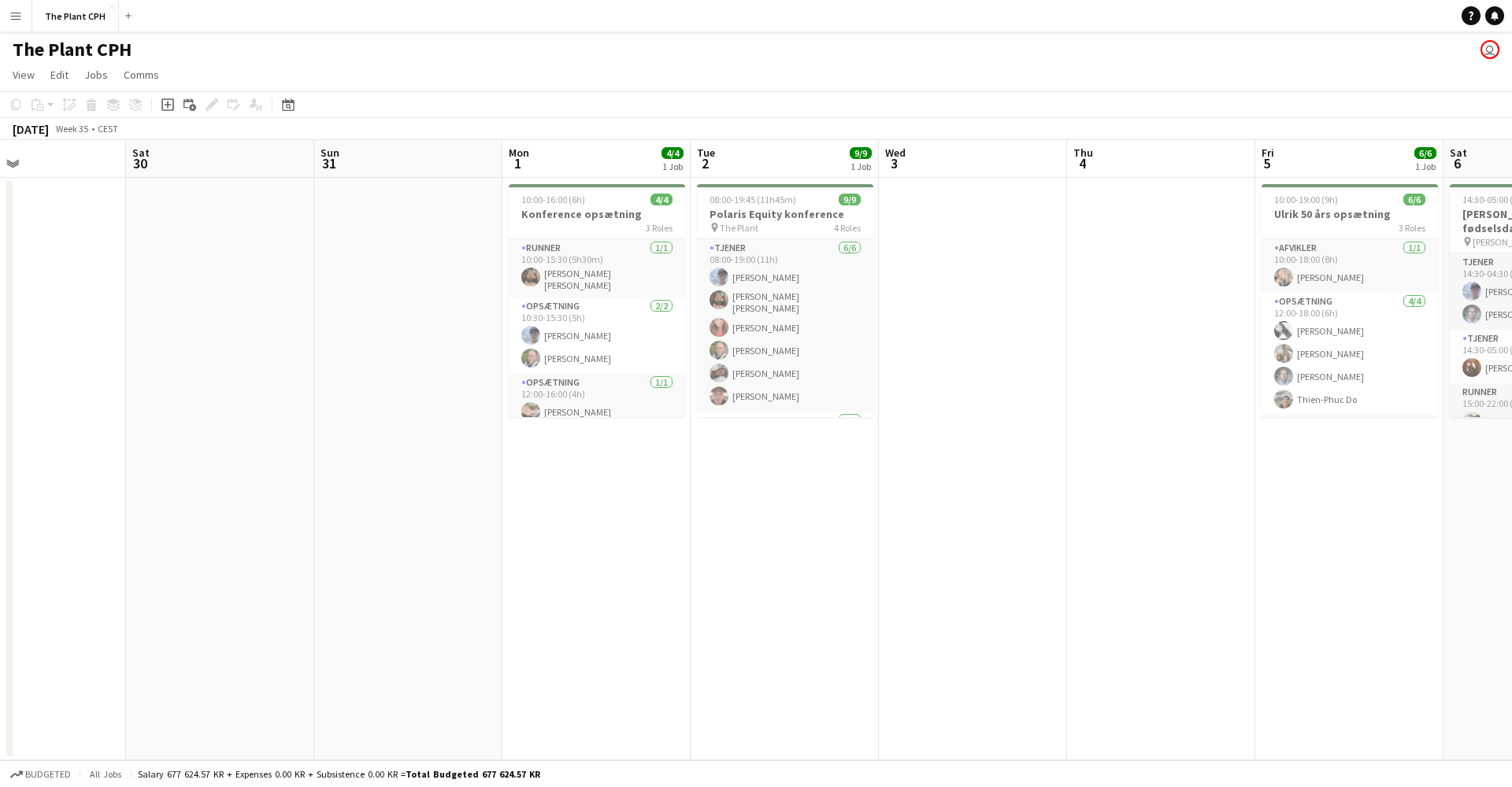
scroll to position [0, 438]
click at [22, 18] on button "Menu" at bounding box center [16, 16] width 32 height 32
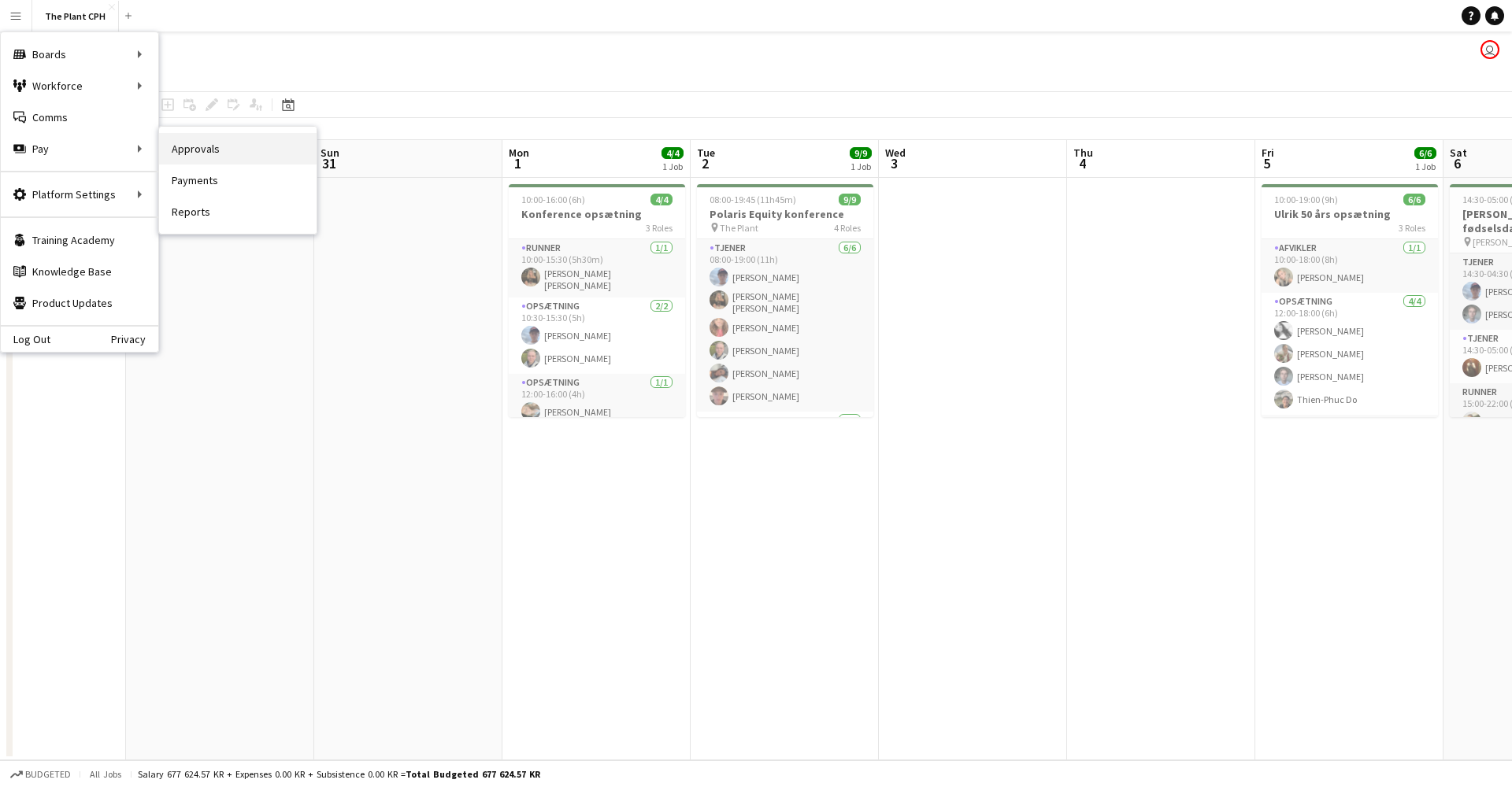
click at [208, 151] on link "Approvals" at bounding box center [238, 149] width 157 height 32
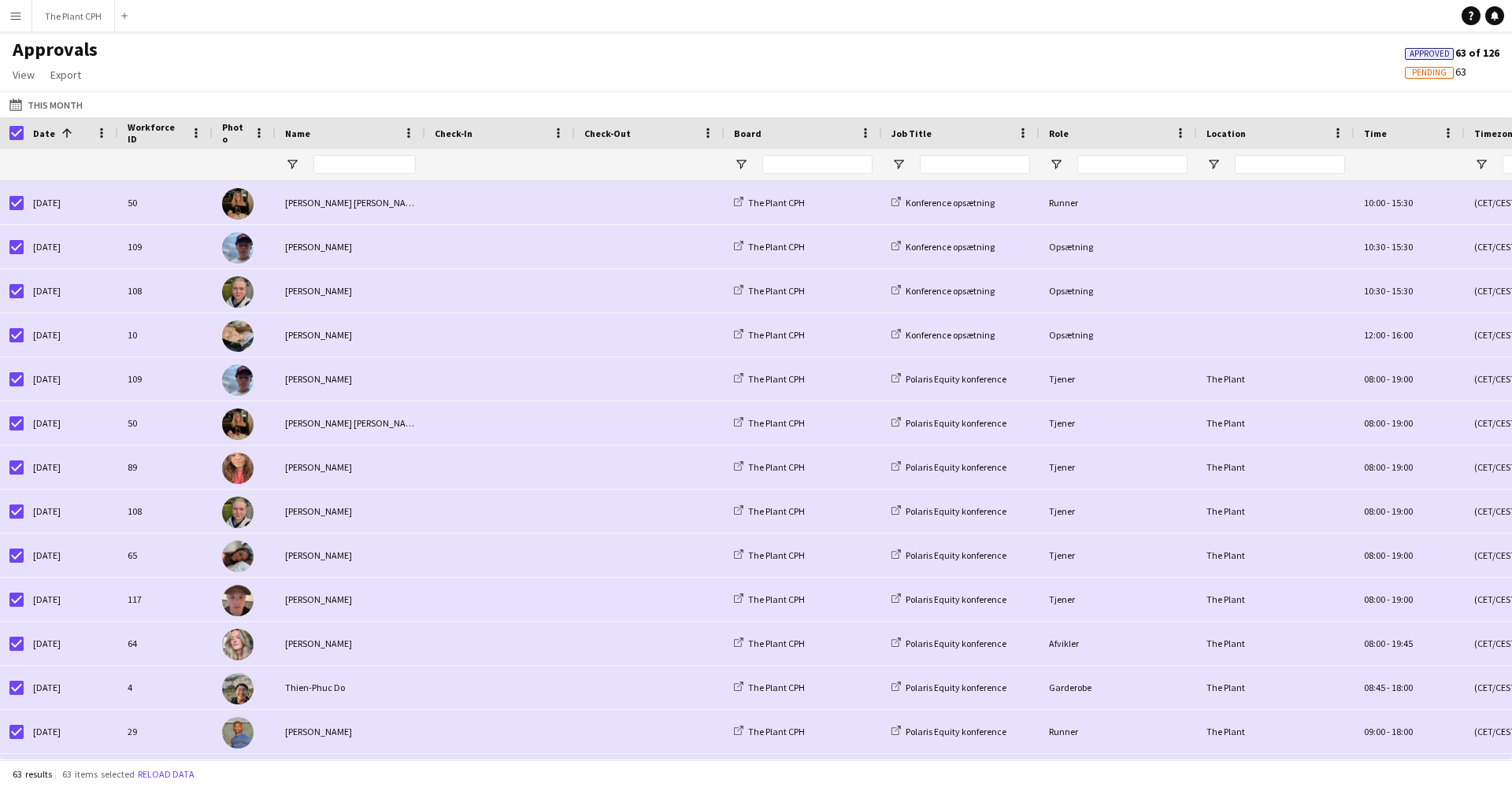
click at [1133, 53] on span "Approved" at bounding box center [1430, 54] width 40 height 10
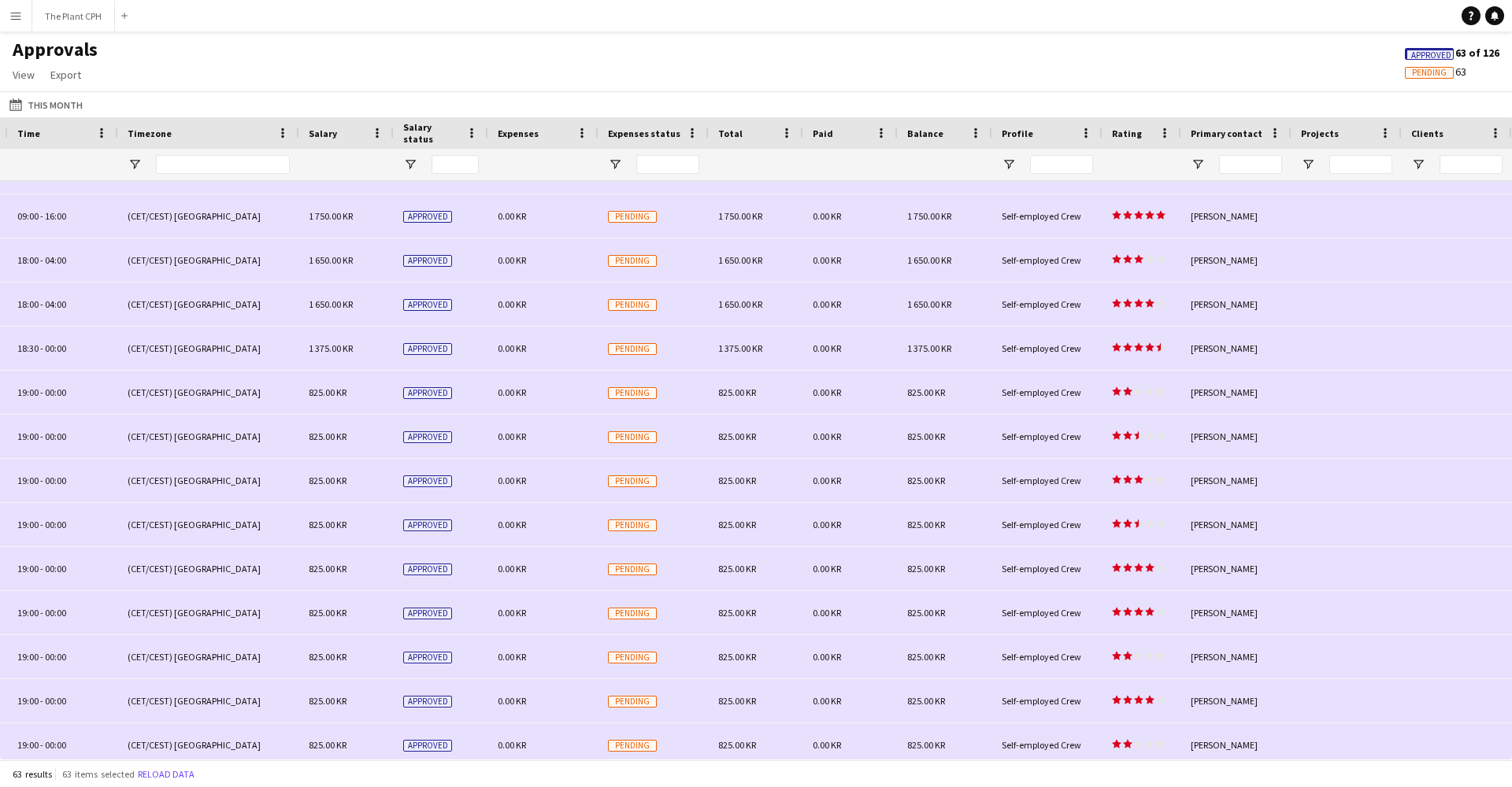
scroll to position [1812, 0]
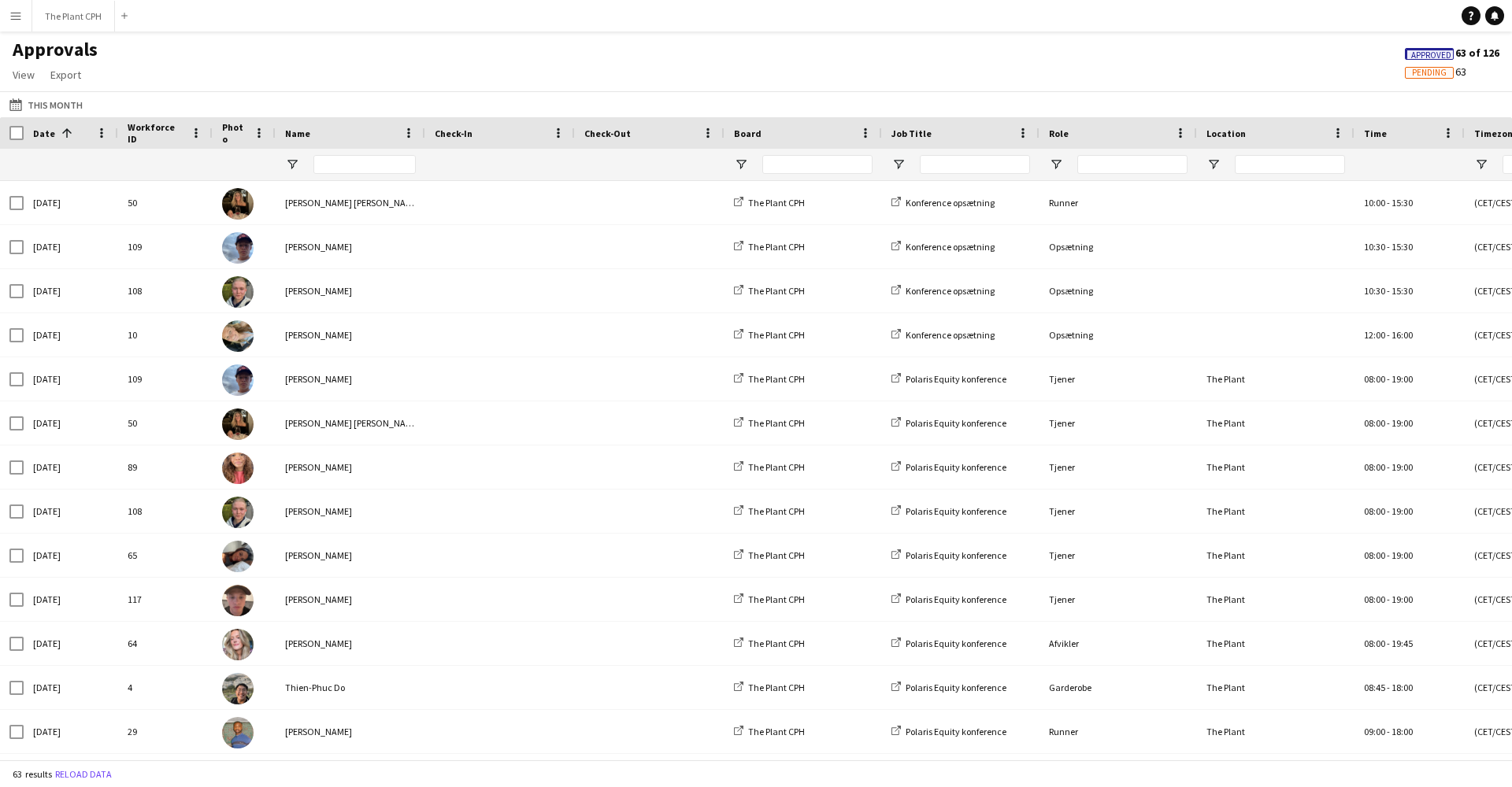
click at [62, 133] on span at bounding box center [67, 133] width 14 height 14
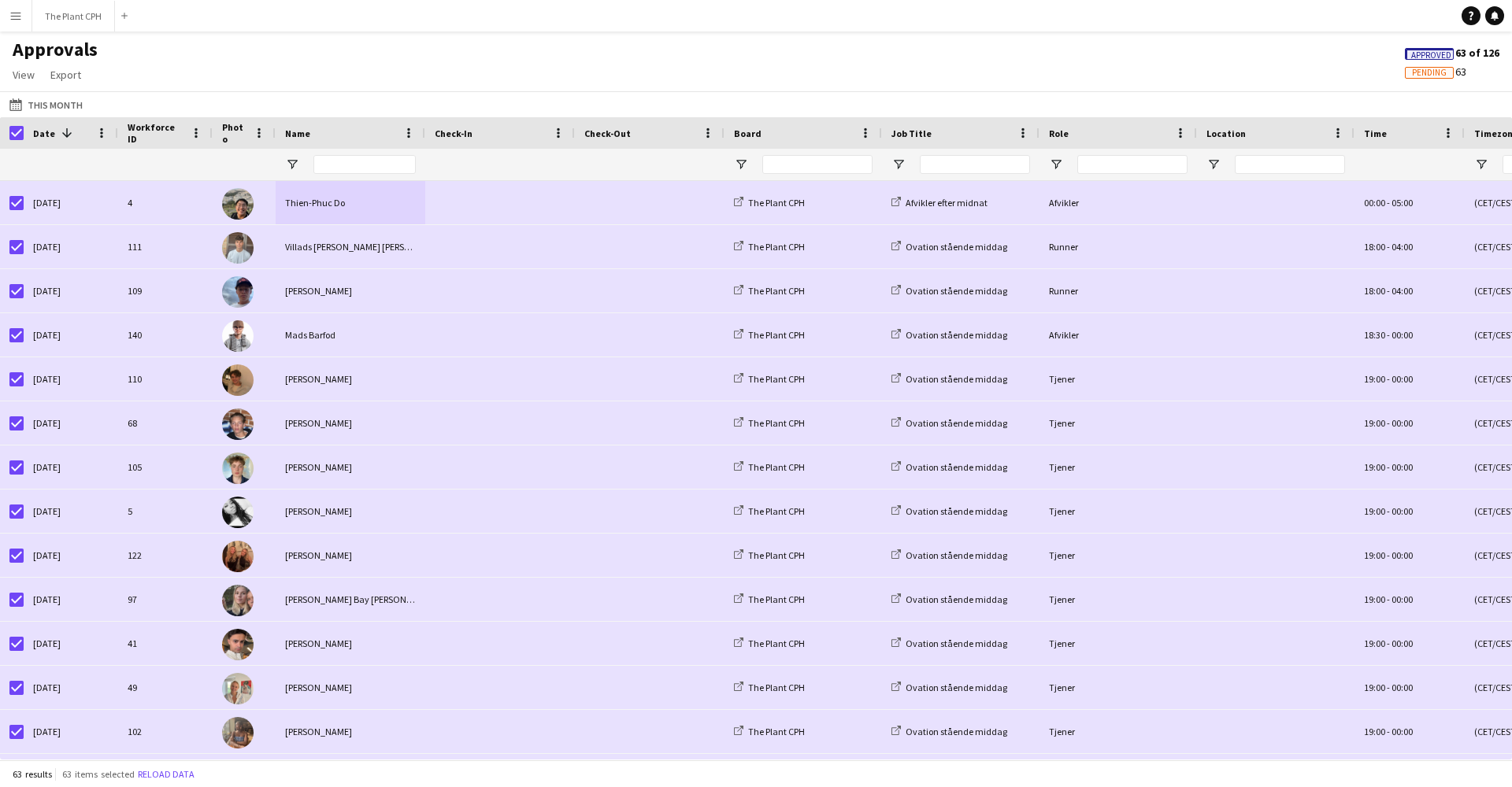
click at [491, 171] on div at bounding box center [500, 165] width 131 height 32
click at [1133, 55] on span "Approved" at bounding box center [1432, 55] width 40 height 10
click at [22, 77] on span "View" at bounding box center [23, 74] width 22 height 14
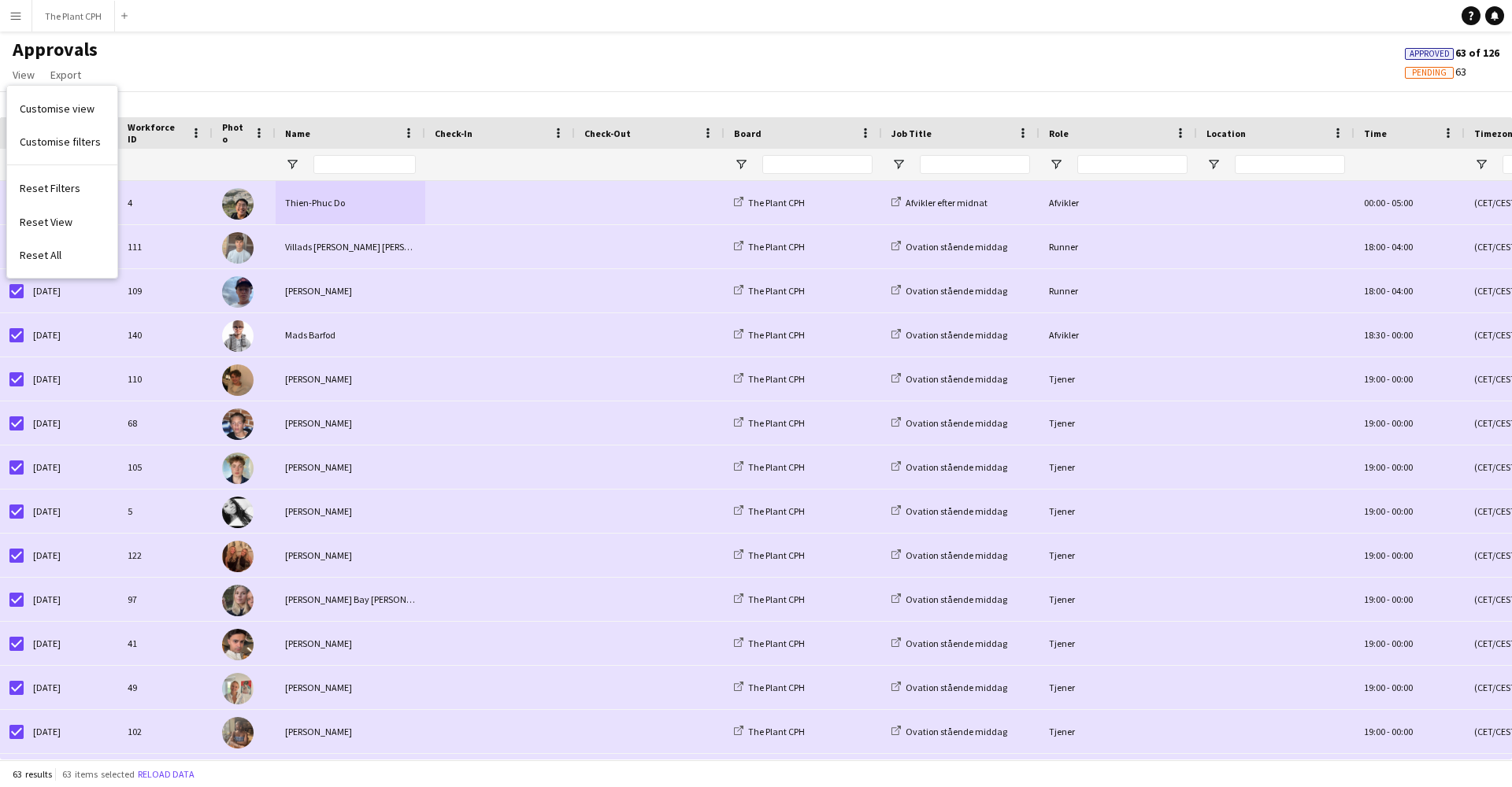
click at [195, 67] on div "Approvals View Customise view Customise filters Reset Filters Reset View Reset …" at bounding box center [756, 64] width 1512 height 54
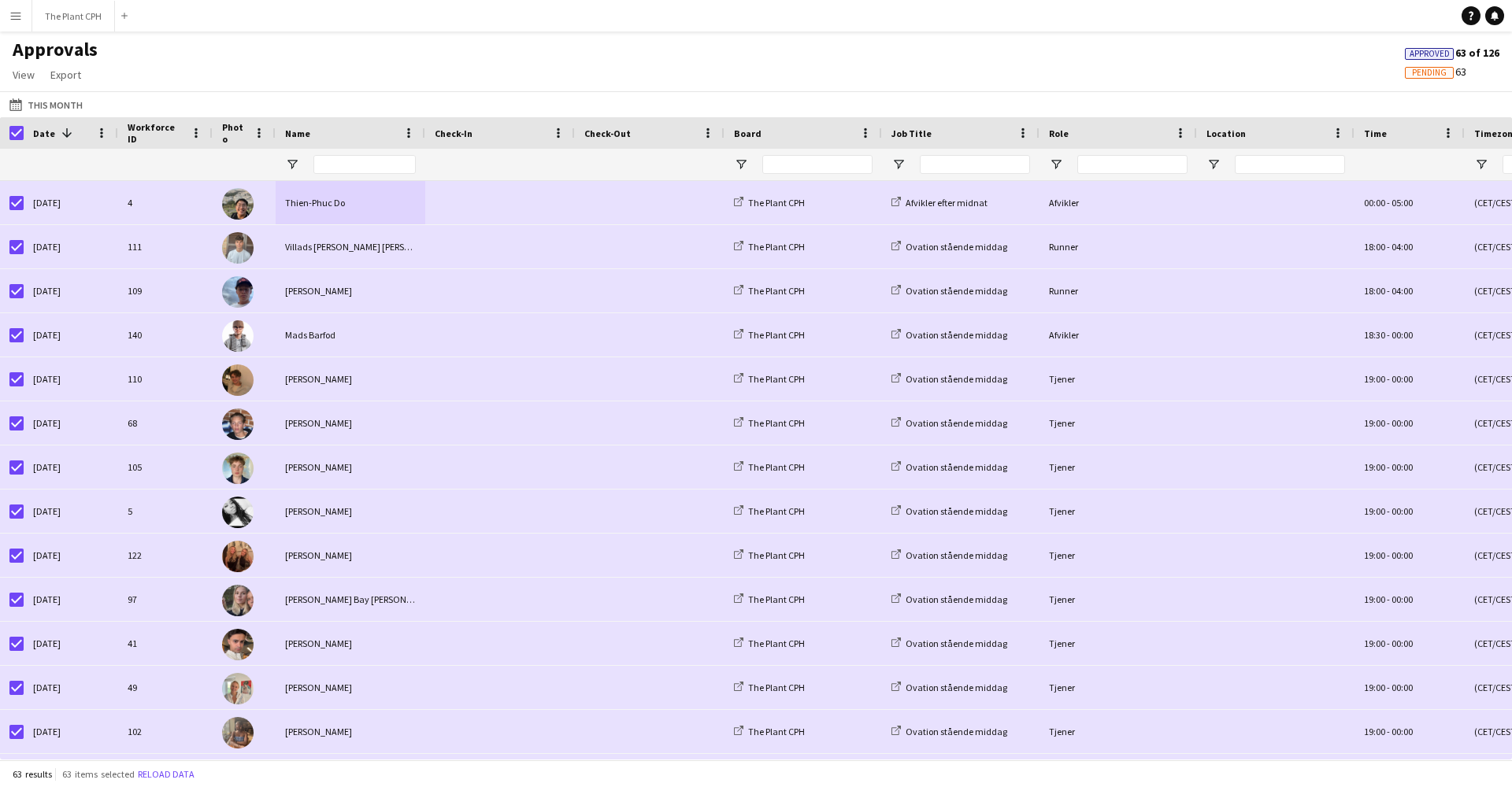
click at [1133, 74] on span "Pending" at bounding box center [1429, 73] width 34 height 10
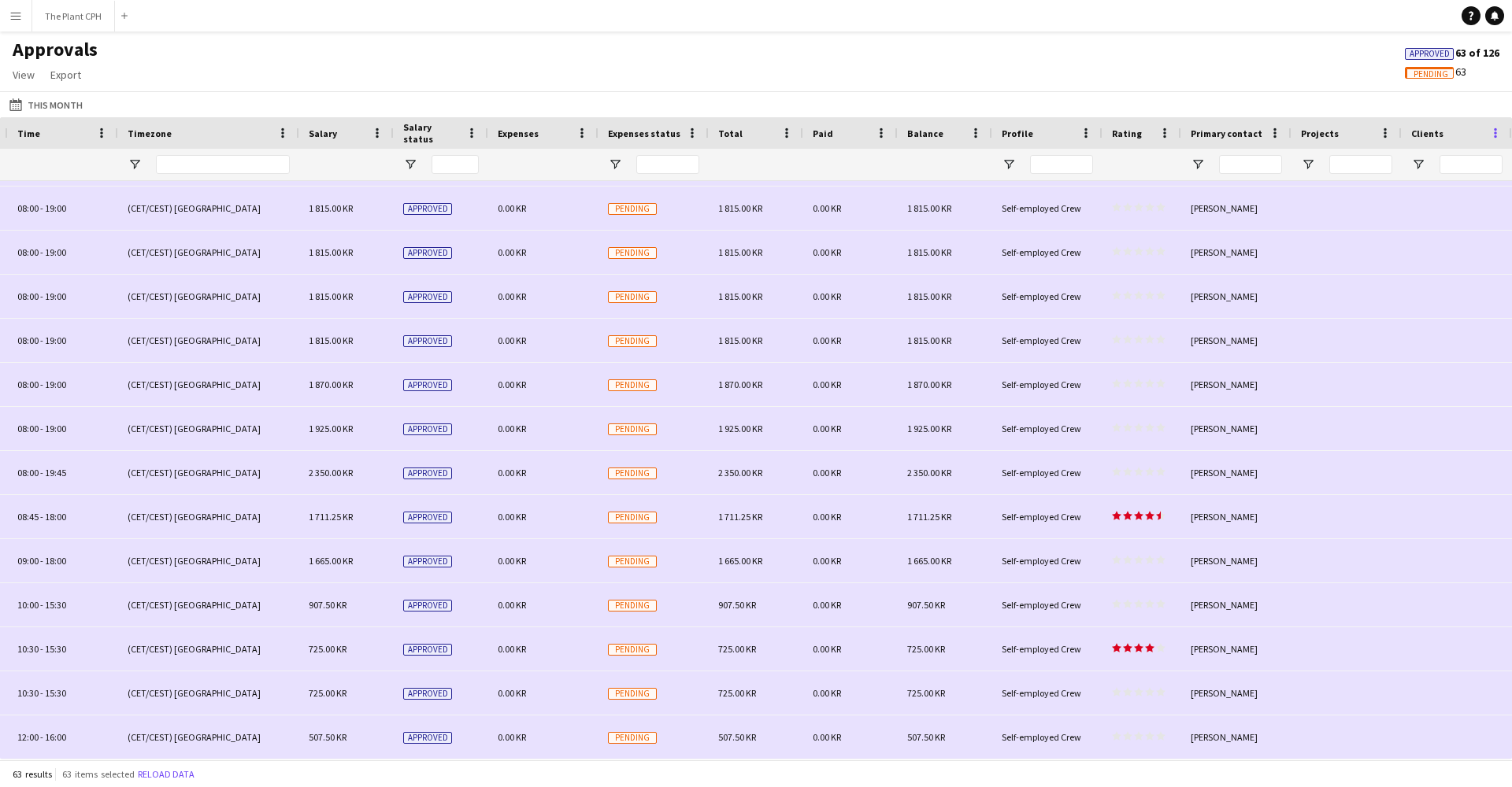
click at [1133, 134] on span at bounding box center [1495, 133] width 14 height 14
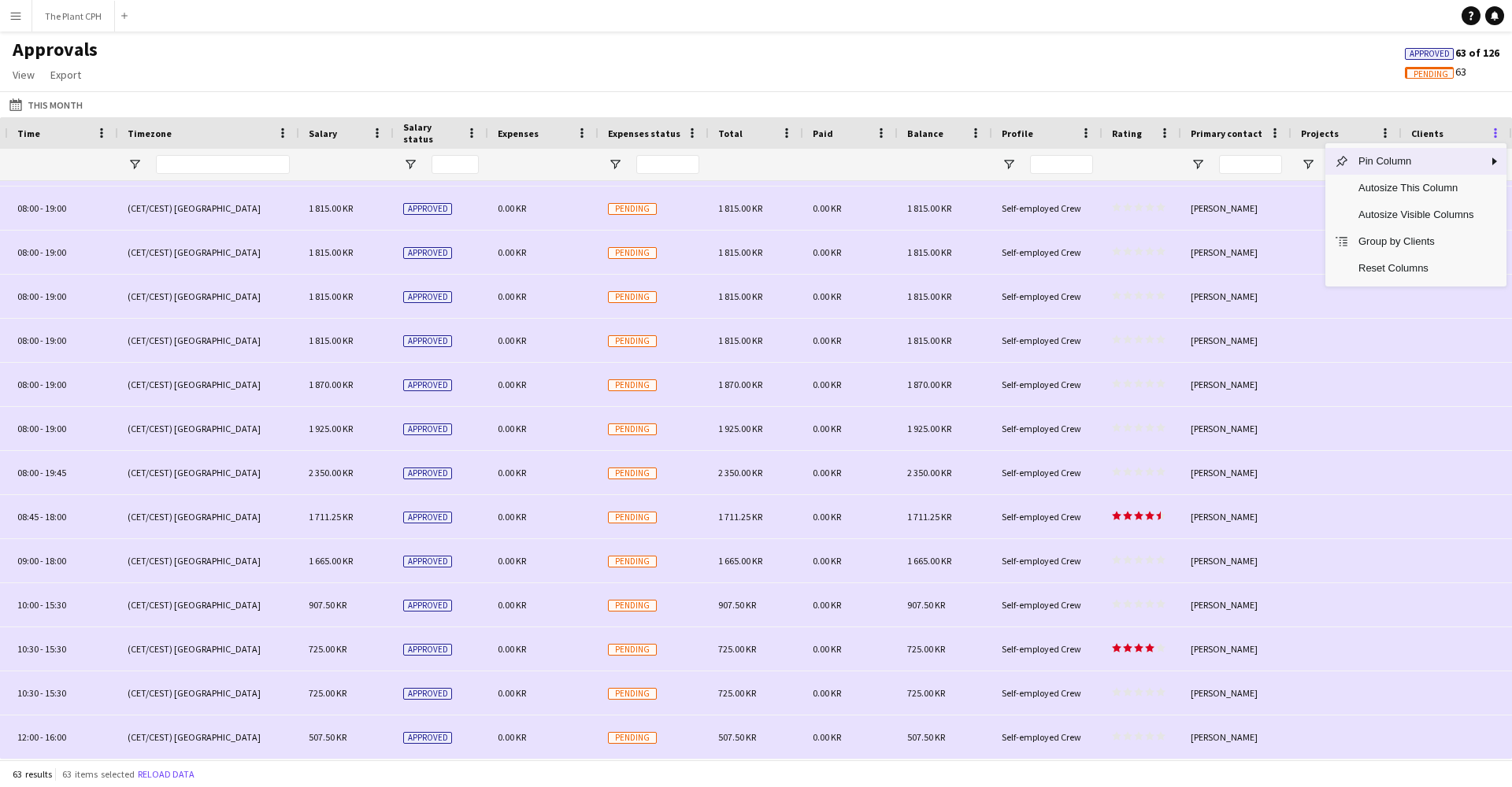
click at [1133, 134] on span at bounding box center [1495, 133] width 14 height 14
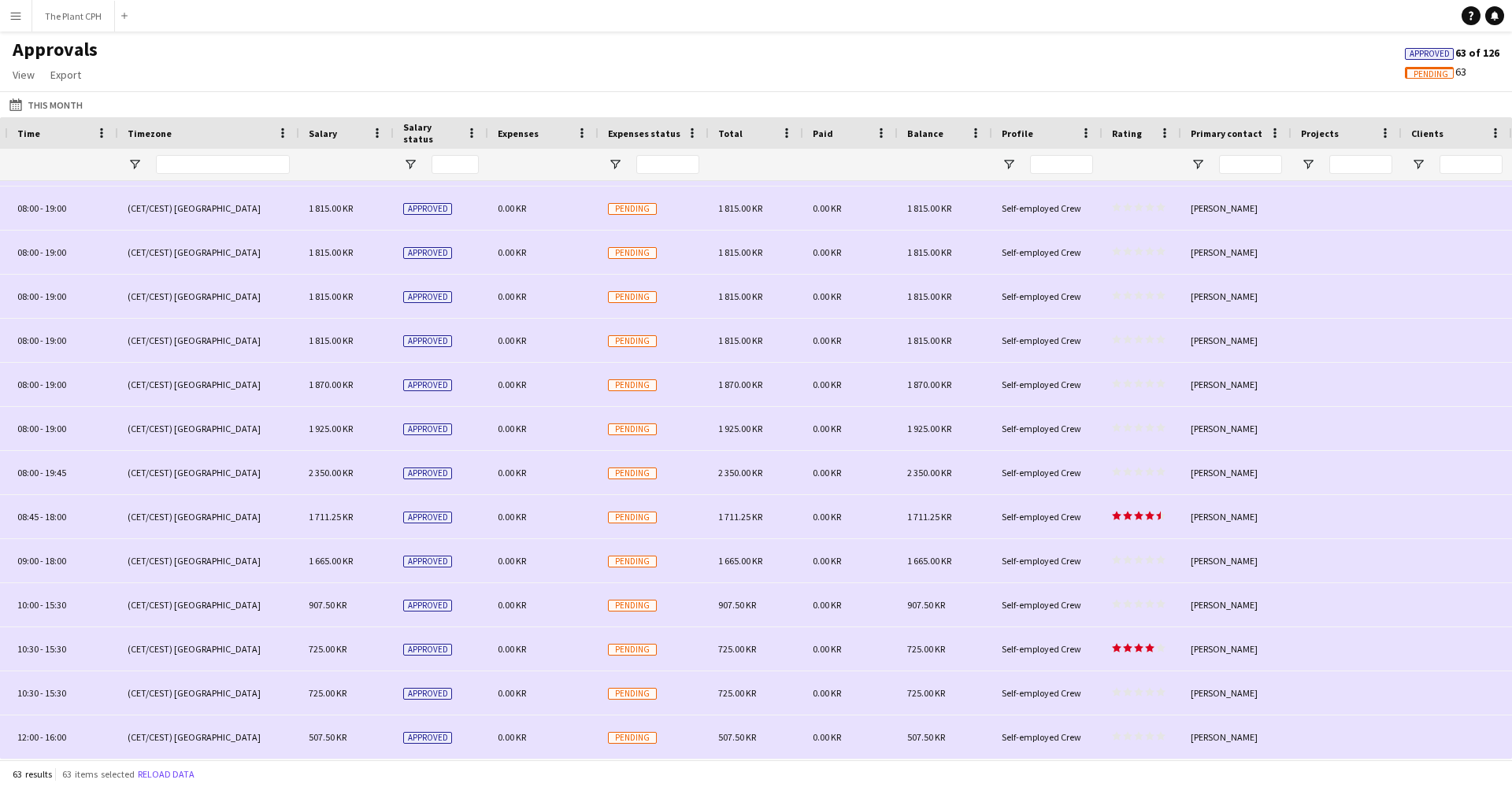
click at [1133, 104] on div "This Month This Month [DATE] This Week This Month [DATE] Last Week Last Month […" at bounding box center [756, 104] width 1512 height 26
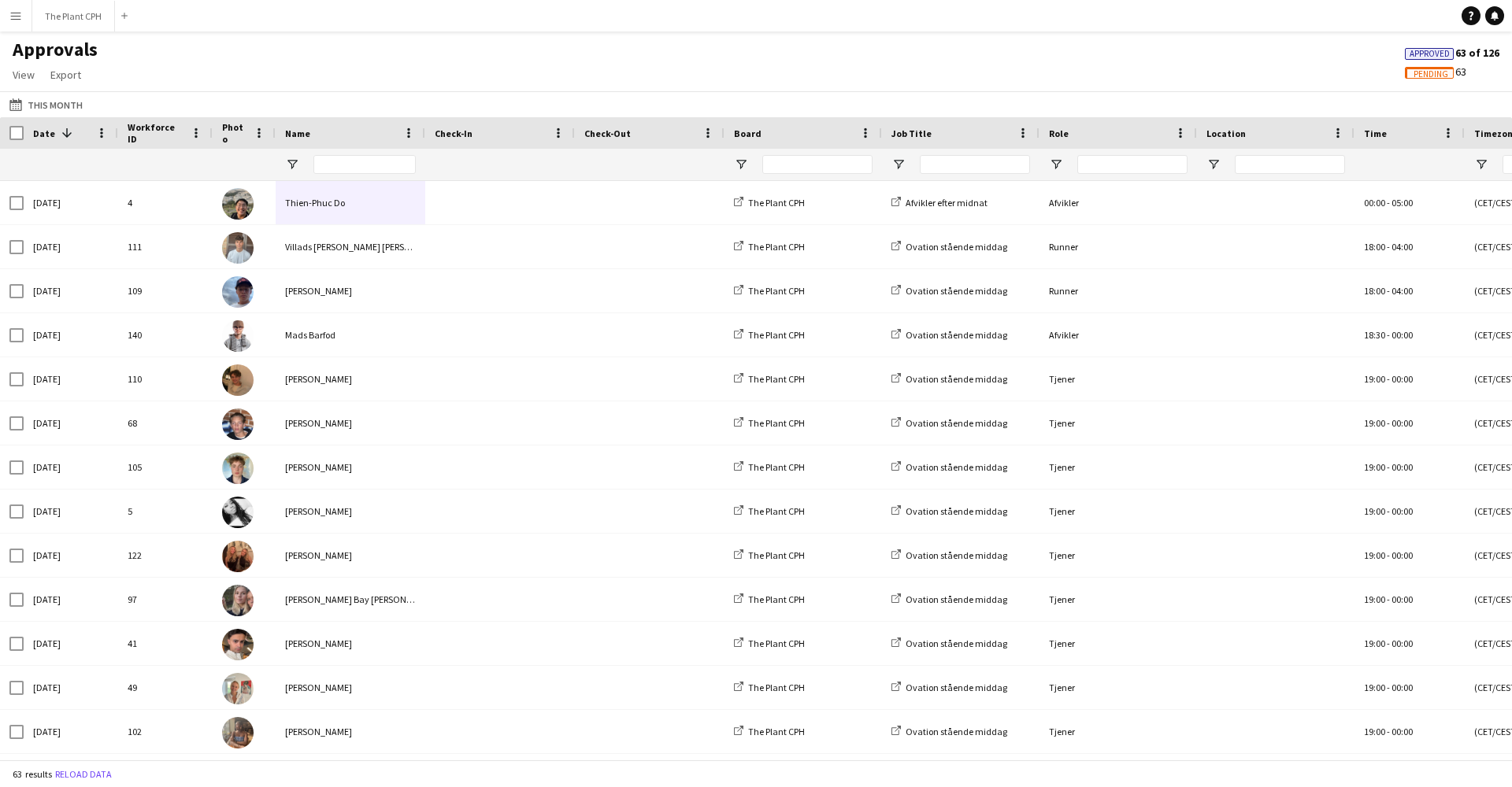
click at [393, 57] on div "Approvals View Customise view Customise filters Reset Filters Reset View Reset …" at bounding box center [756, 64] width 1512 height 54
click at [1133, 53] on span "Approved" at bounding box center [1430, 54] width 40 height 10
click at [13, 14] on app-icon "Menu" at bounding box center [15, 15] width 13 height 13
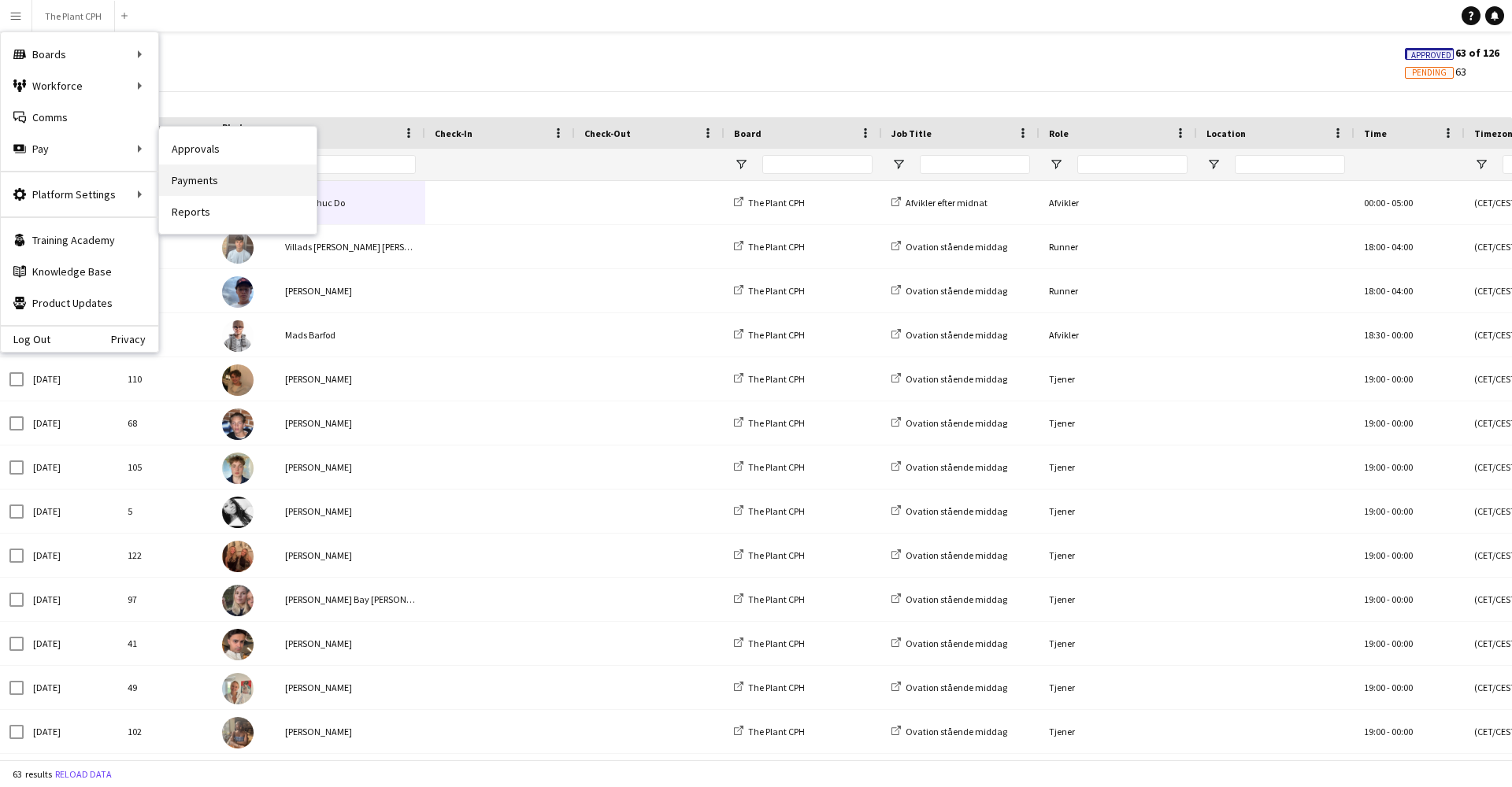
click at [211, 180] on link "Payments" at bounding box center [238, 181] width 157 height 32
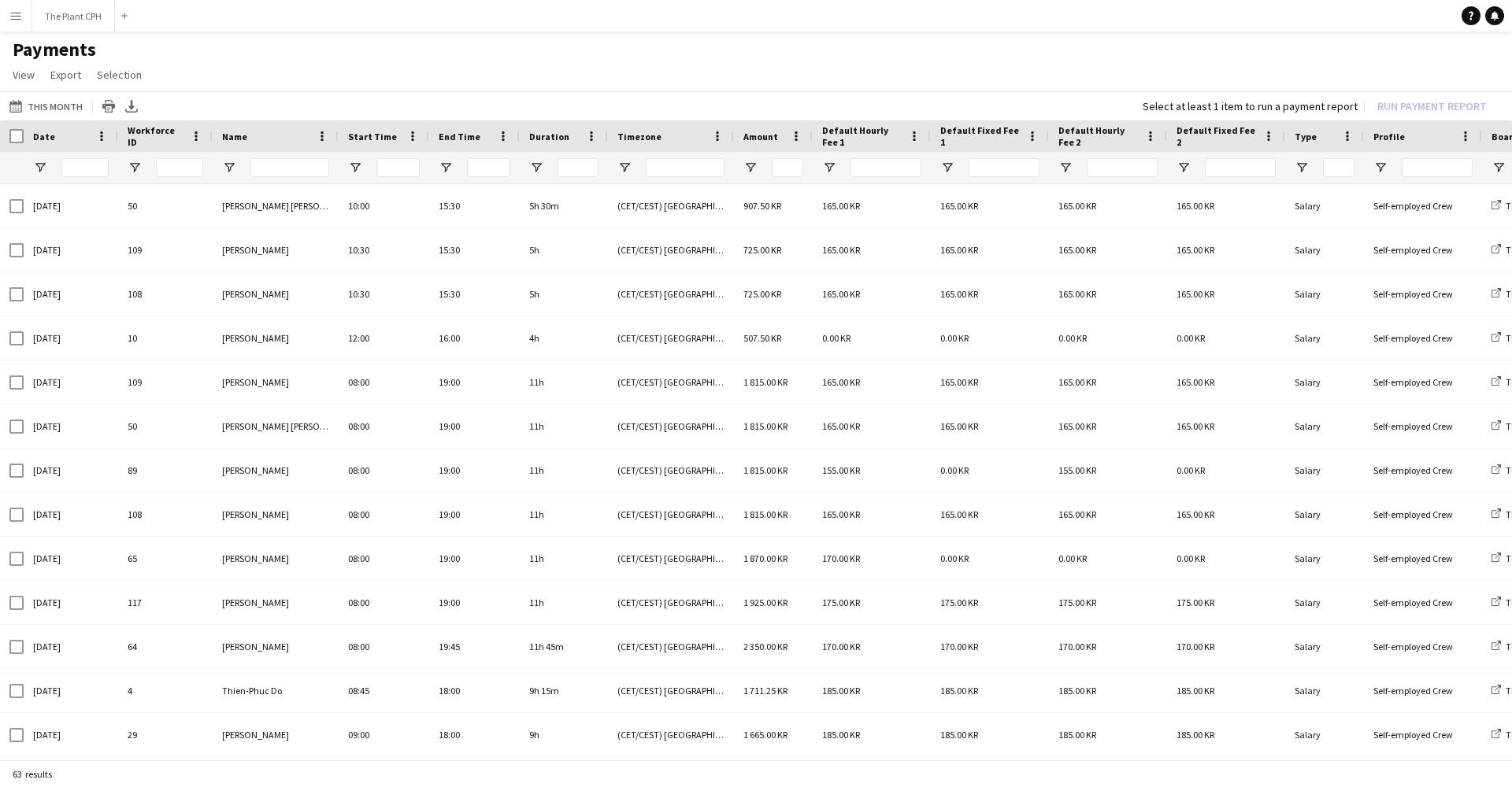
click at [19, 21] on app-icon "Menu" at bounding box center [15, 15] width 13 height 13
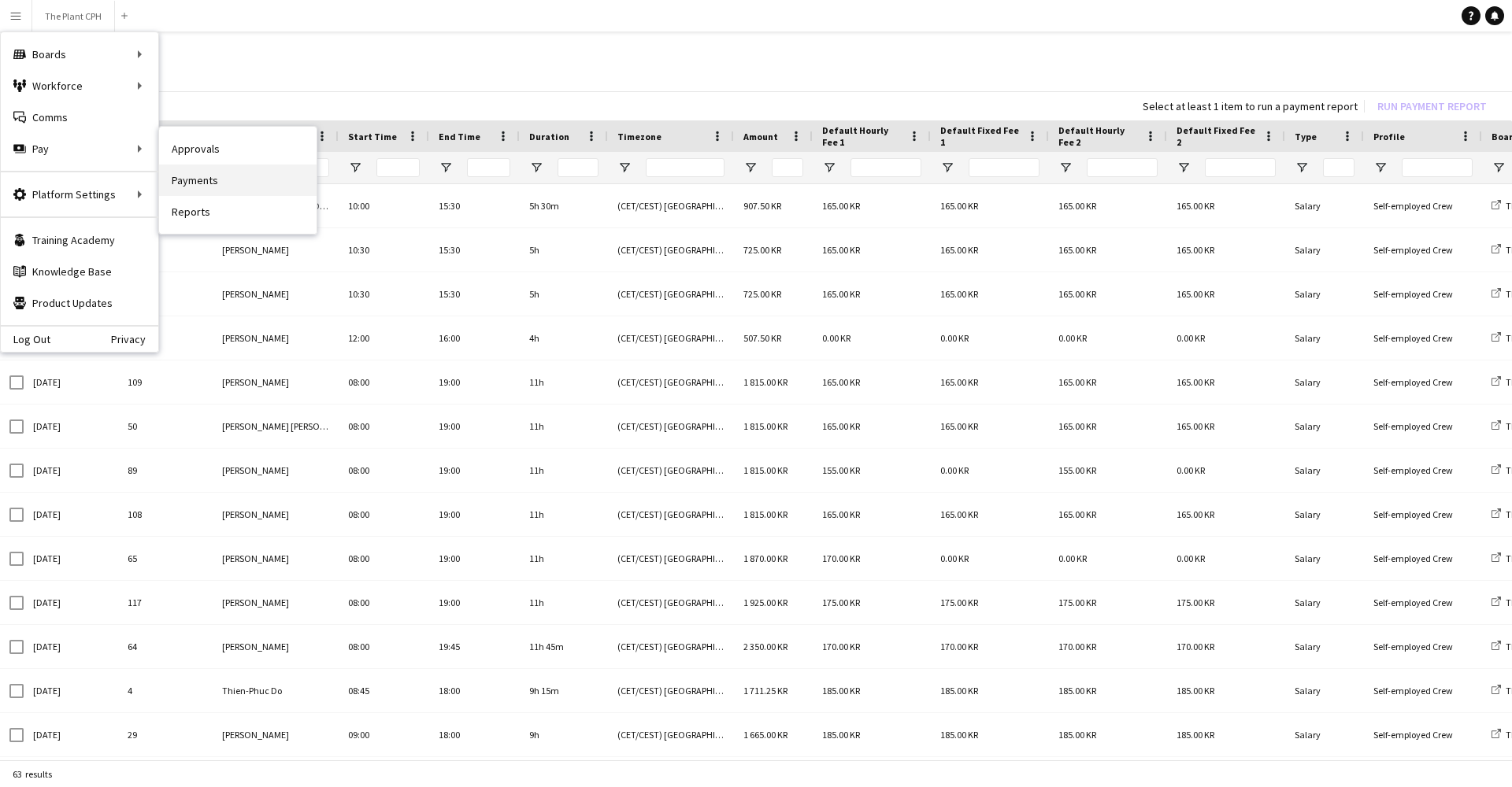
click at [219, 175] on link "Payments" at bounding box center [238, 181] width 157 height 32
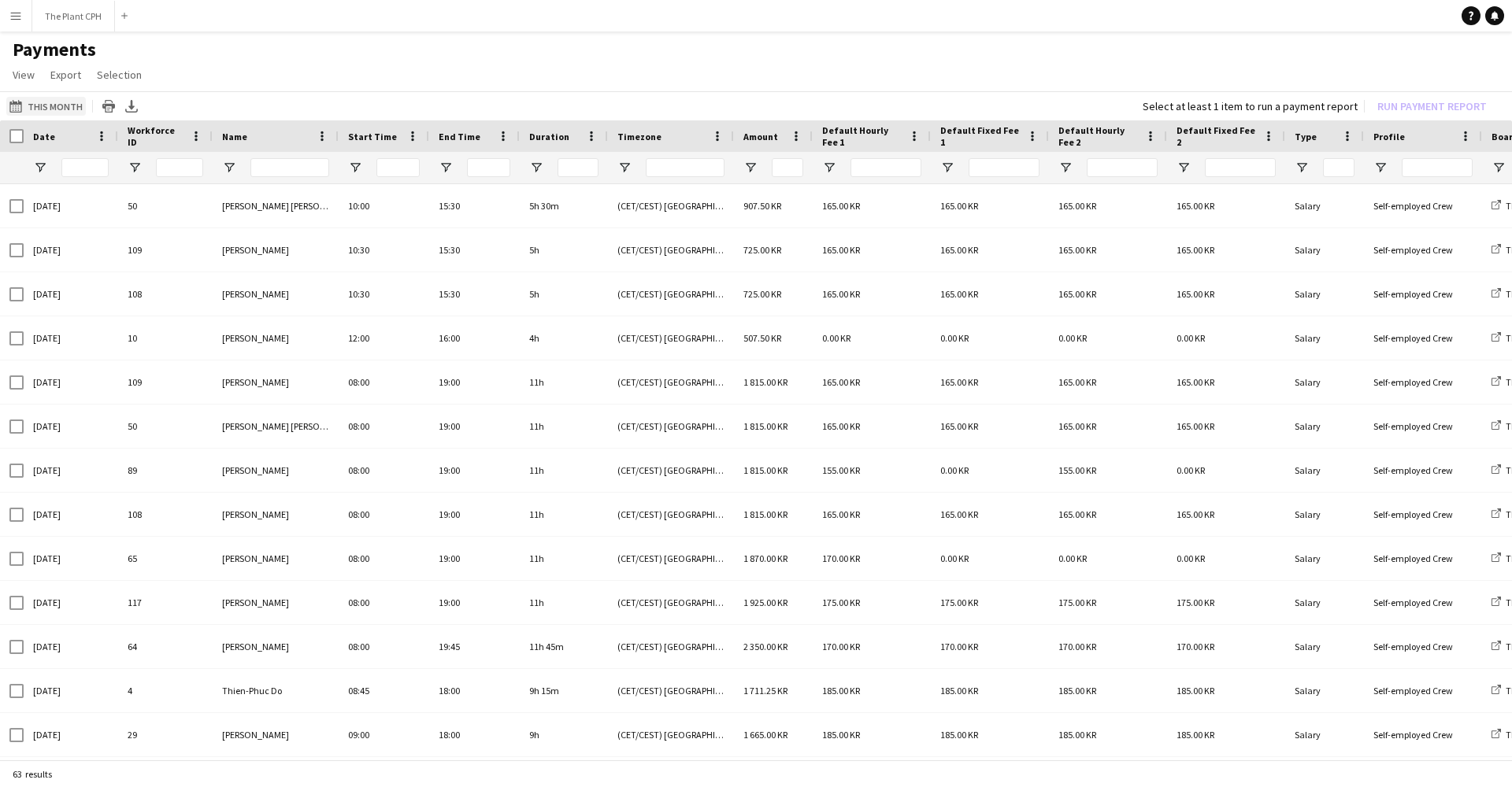
click at [51, 108] on button "This Month This Month" at bounding box center [46, 106] width 79 height 19
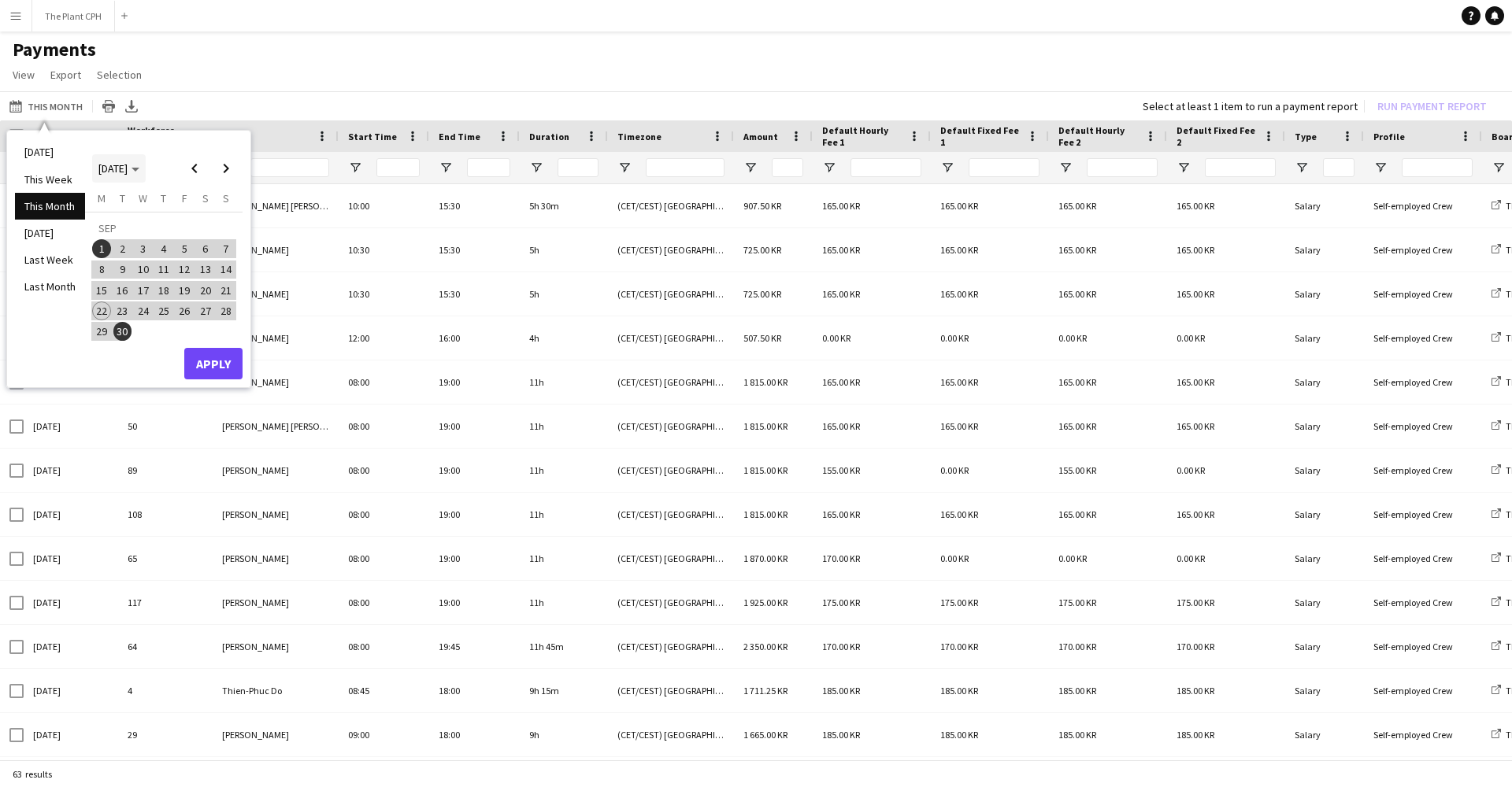
click at [146, 176] on span "Choose month and year" at bounding box center [119, 168] width 54 height 38
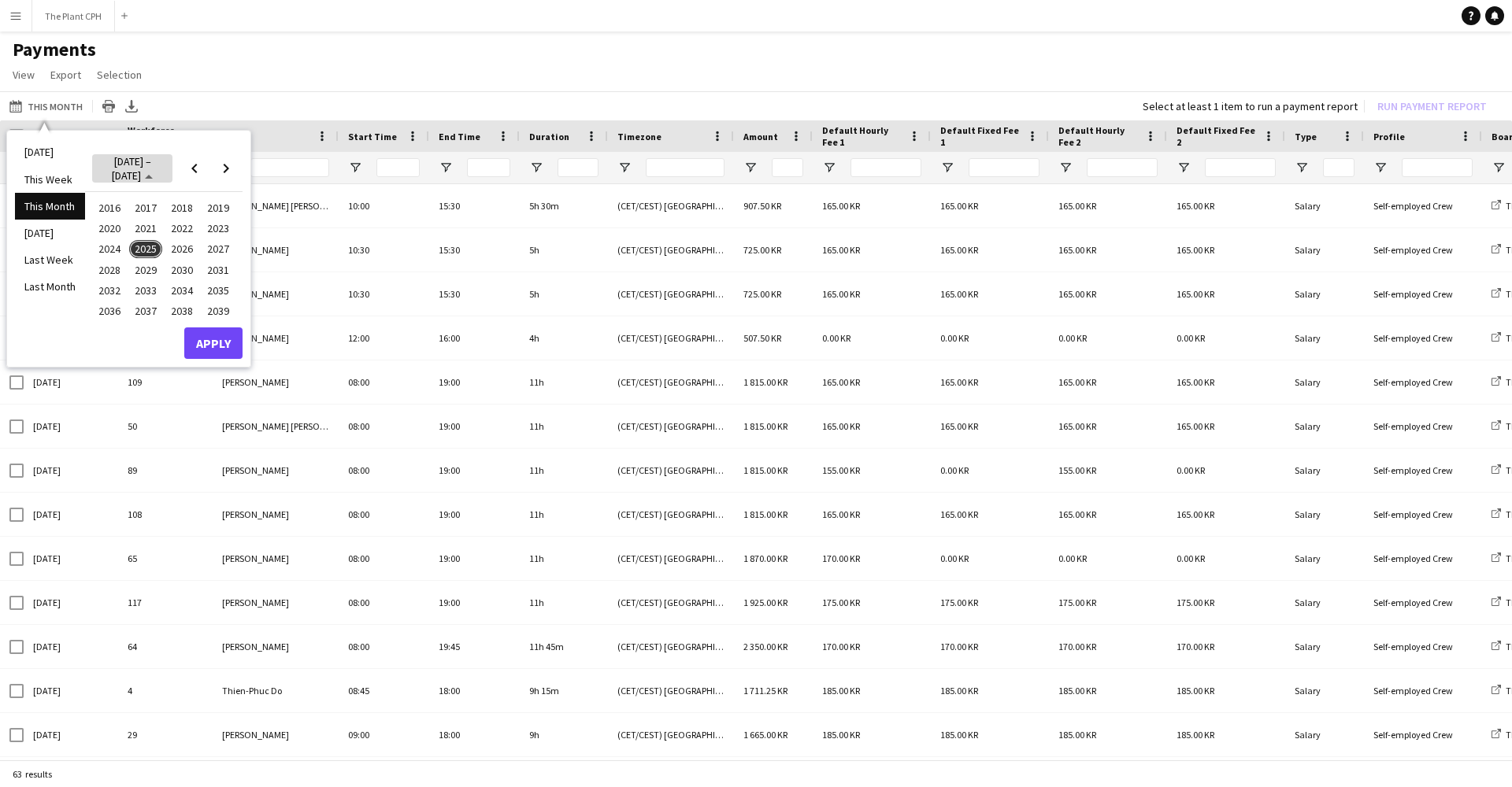
click at [148, 174] on span "[DATE] – [DATE]" at bounding box center [131, 168] width 39 height 28
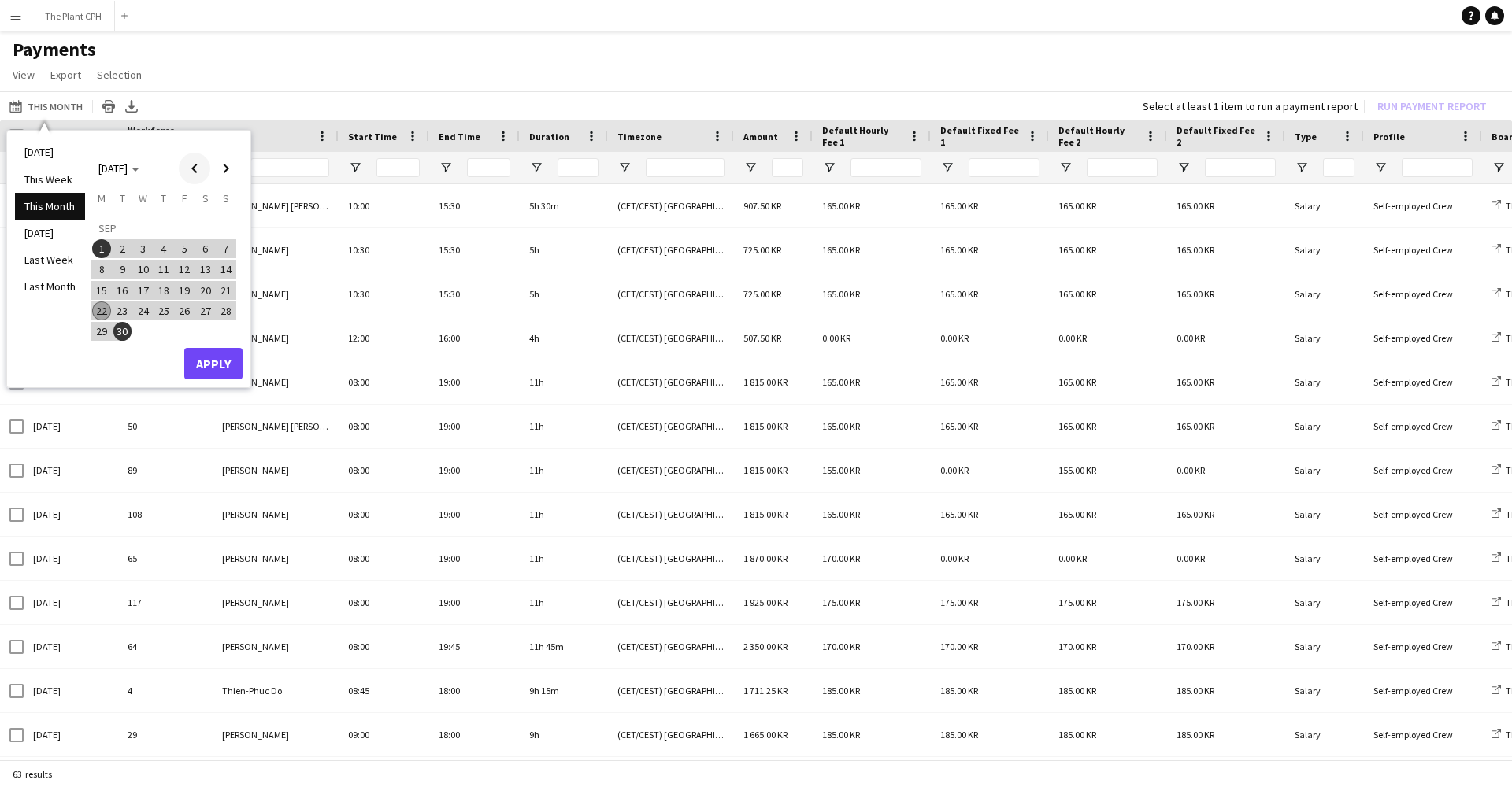
click at [196, 165] on span "Previous month" at bounding box center [195, 169] width 32 height 32
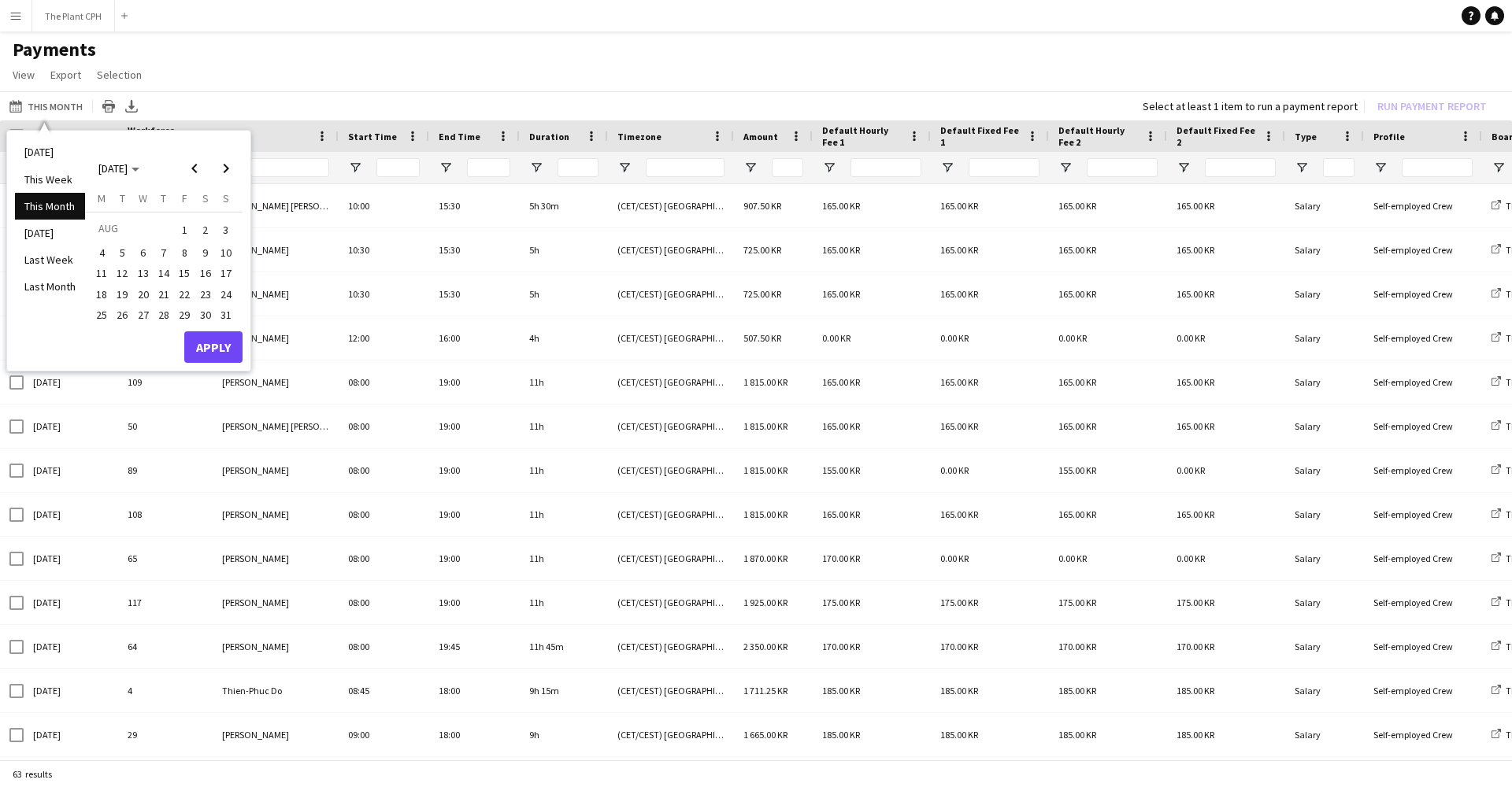
click at [156, 289] on span "21" at bounding box center [163, 294] width 19 height 19
click at [233, 167] on span "Next month" at bounding box center [226, 169] width 32 height 32
click at [208, 292] on span "20" at bounding box center [205, 290] width 19 height 19
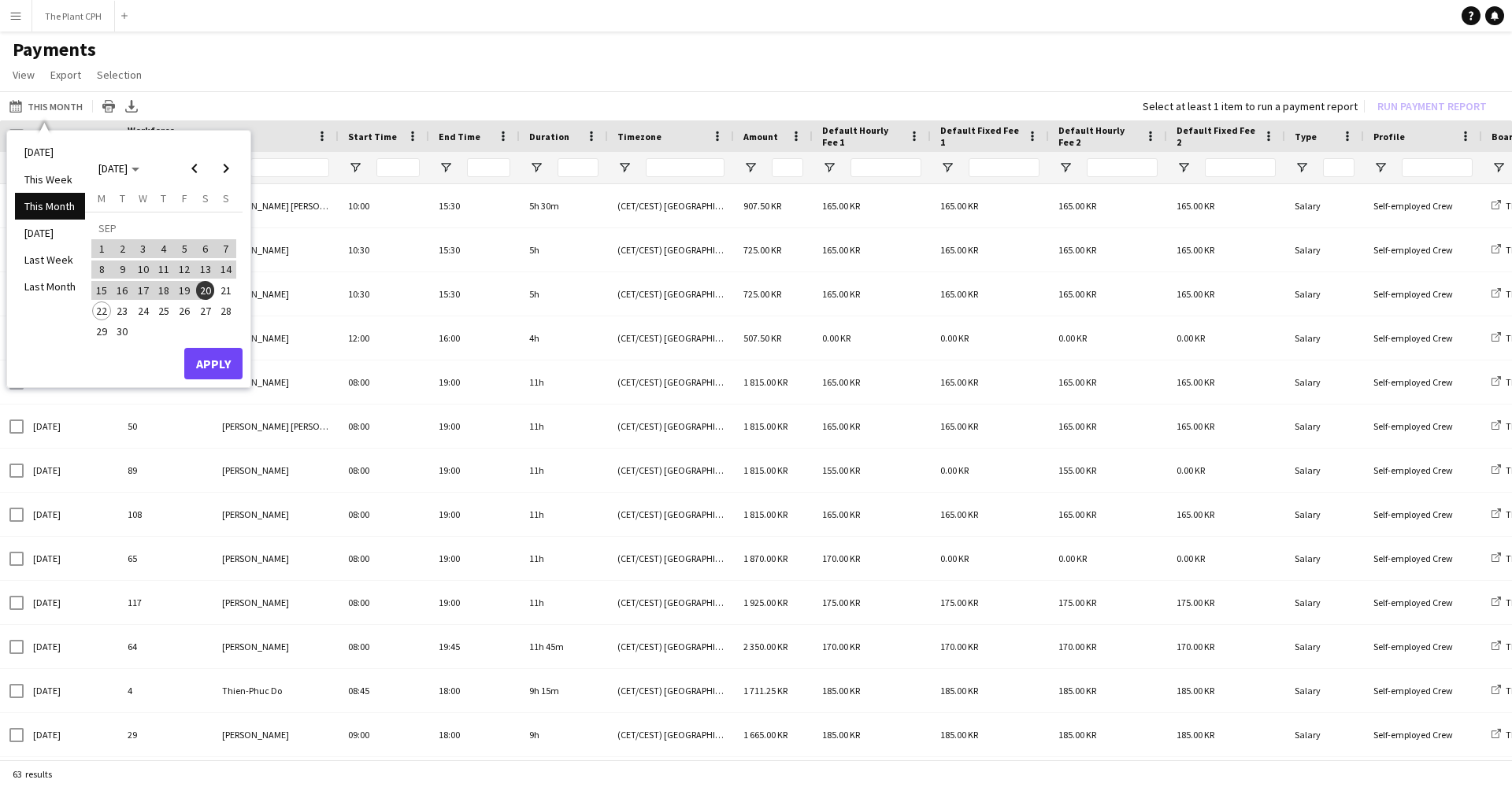
click at [202, 357] on button "Apply" at bounding box center [213, 364] width 59 height 32
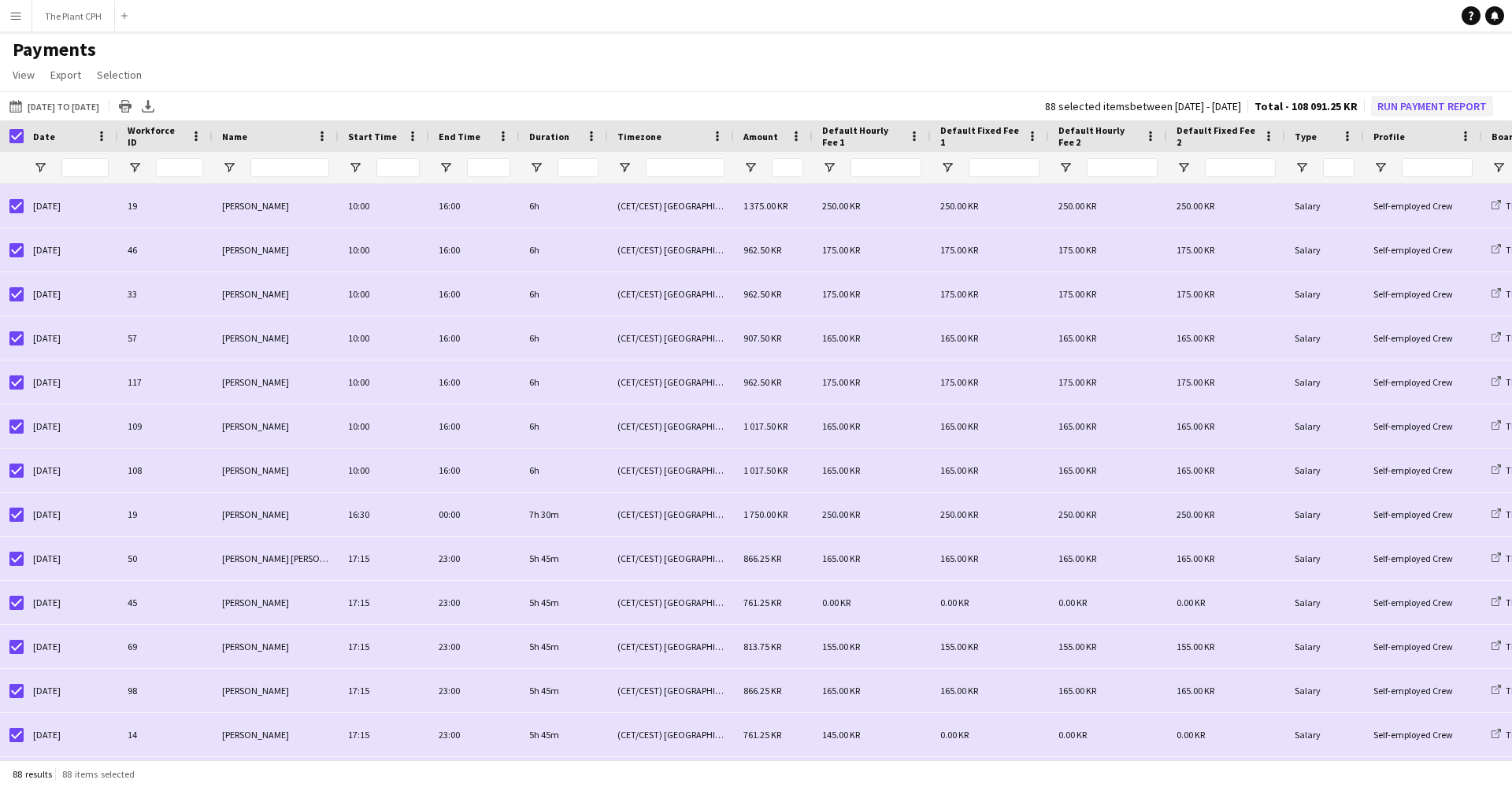
click at [1133, 107] on button "Run Payment Report" at bounding box center [1433, 106] width 122 height 20
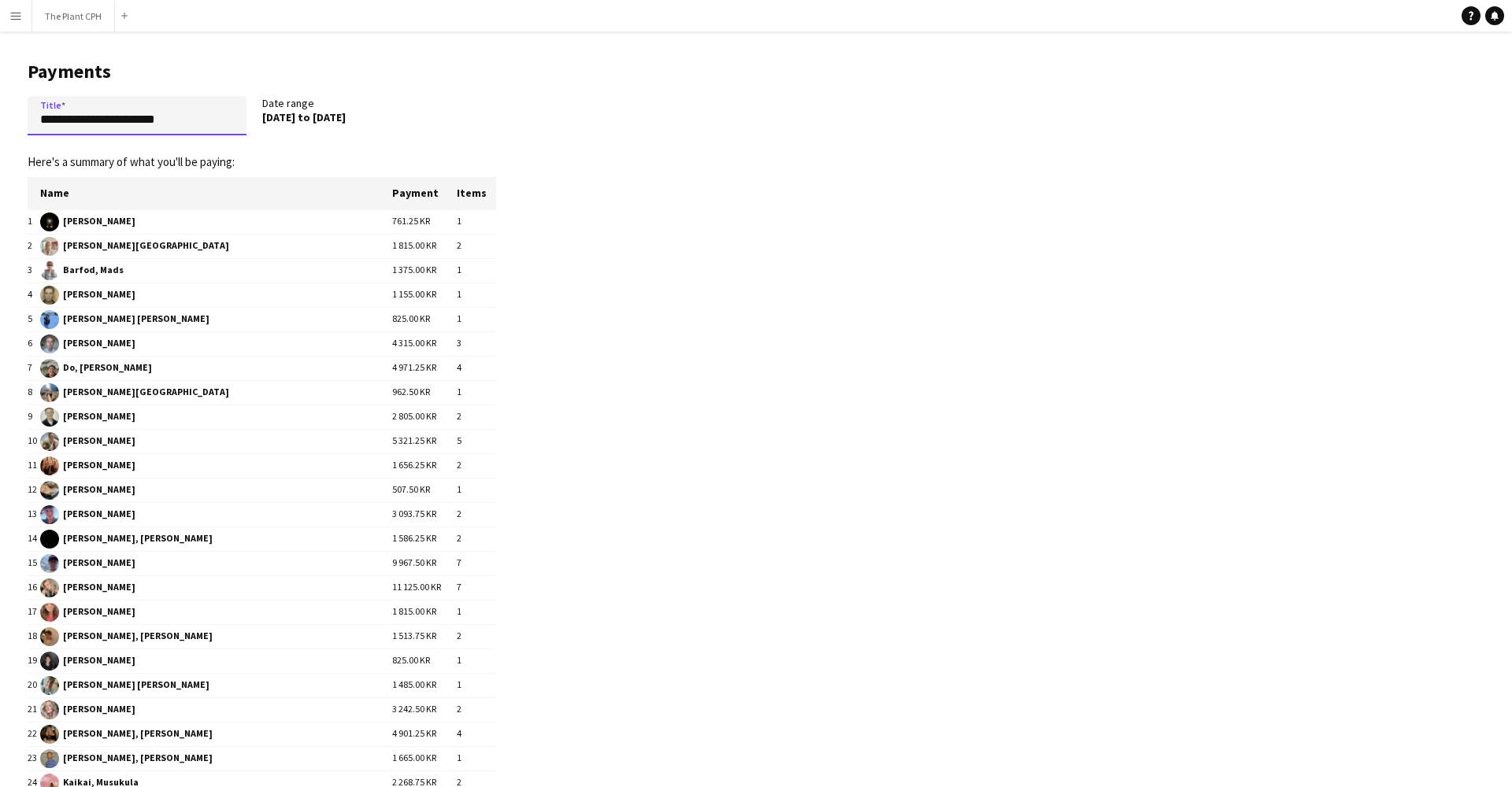
click at [42, 125] on input "**********" at bounding box center [137, 115] width 219 height 39
drag, startPoint x: 157, startPoint y: 124, endPoint x: 173, endPoint y: 141, distance: 23.3
click at [158, 125] on input "**********" at bounding box center [137, 115] width 219 height 39
type input "**********"
click at [567, 277] on app-pay-new-report "**********" at bounding box center [756, 704] width 1512 height 1346
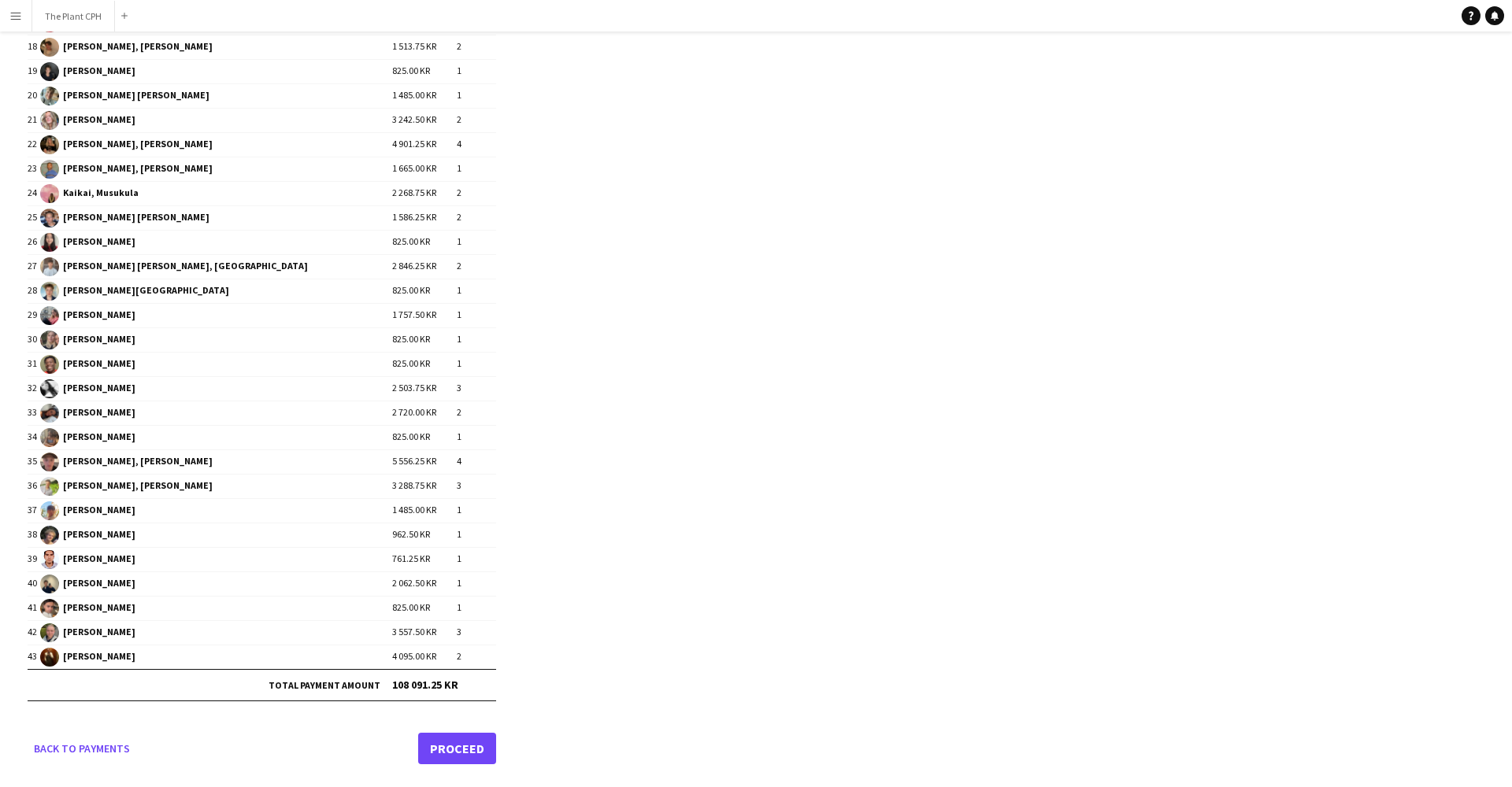
scroll to position [589, 0]
click at [452, 667] on link "Proceed" at bounding box center [457, 749] width 78 height 32
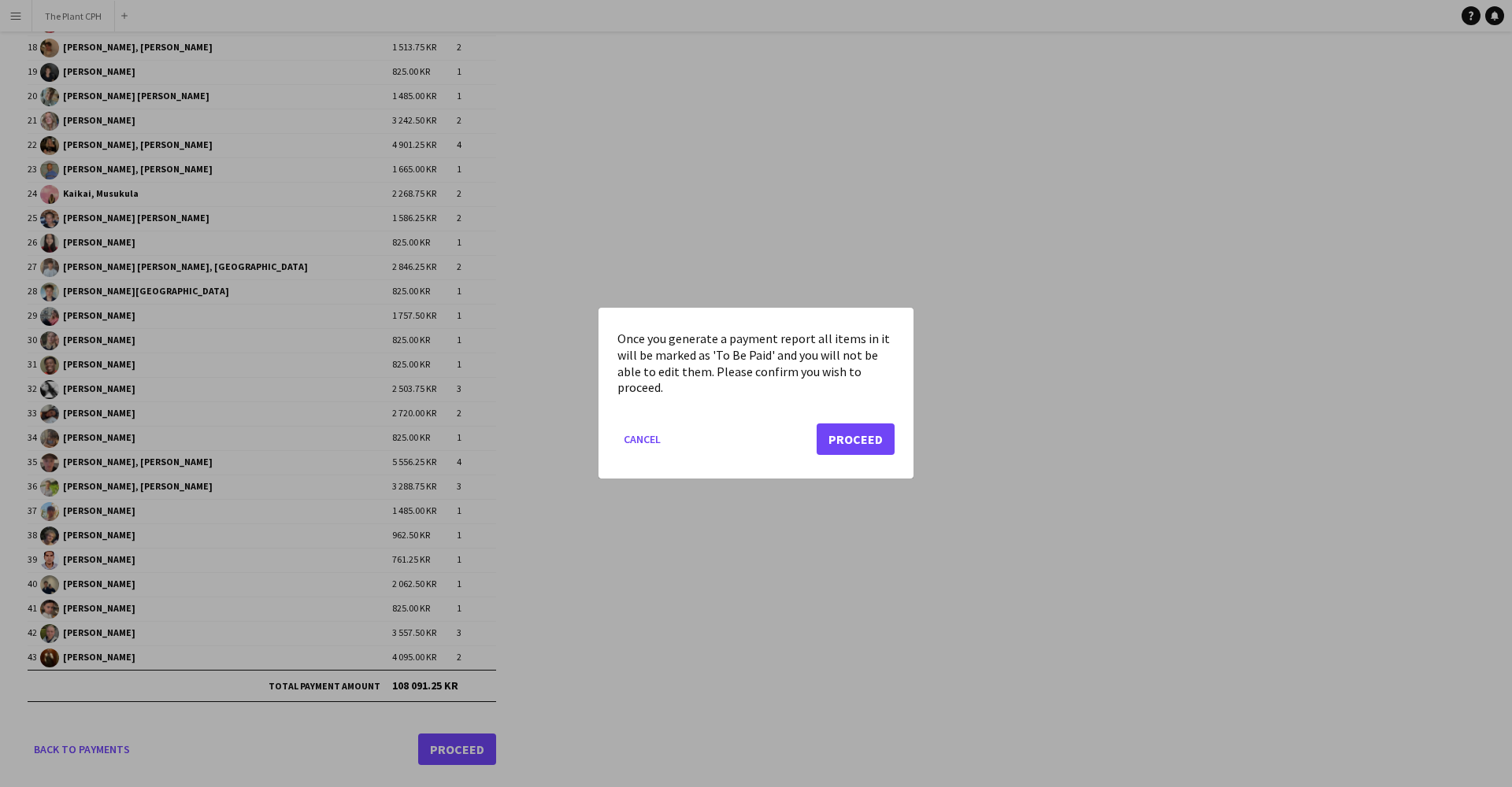
scroll to position [0, 0]
click at [859, 430] on button "Proceed" at bounding box center [855, 440] width 78 height 32
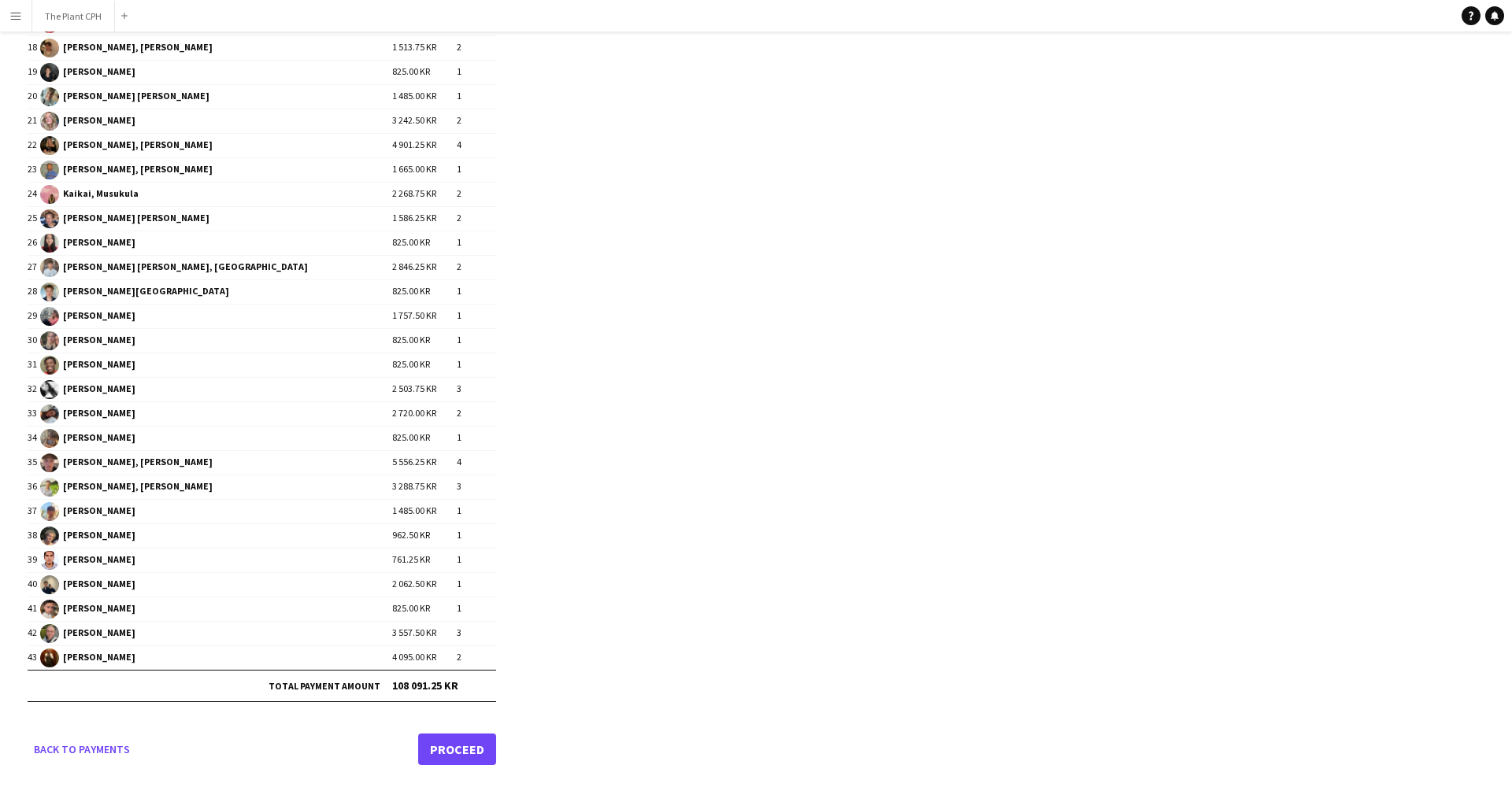
scroll to position [589, 0]
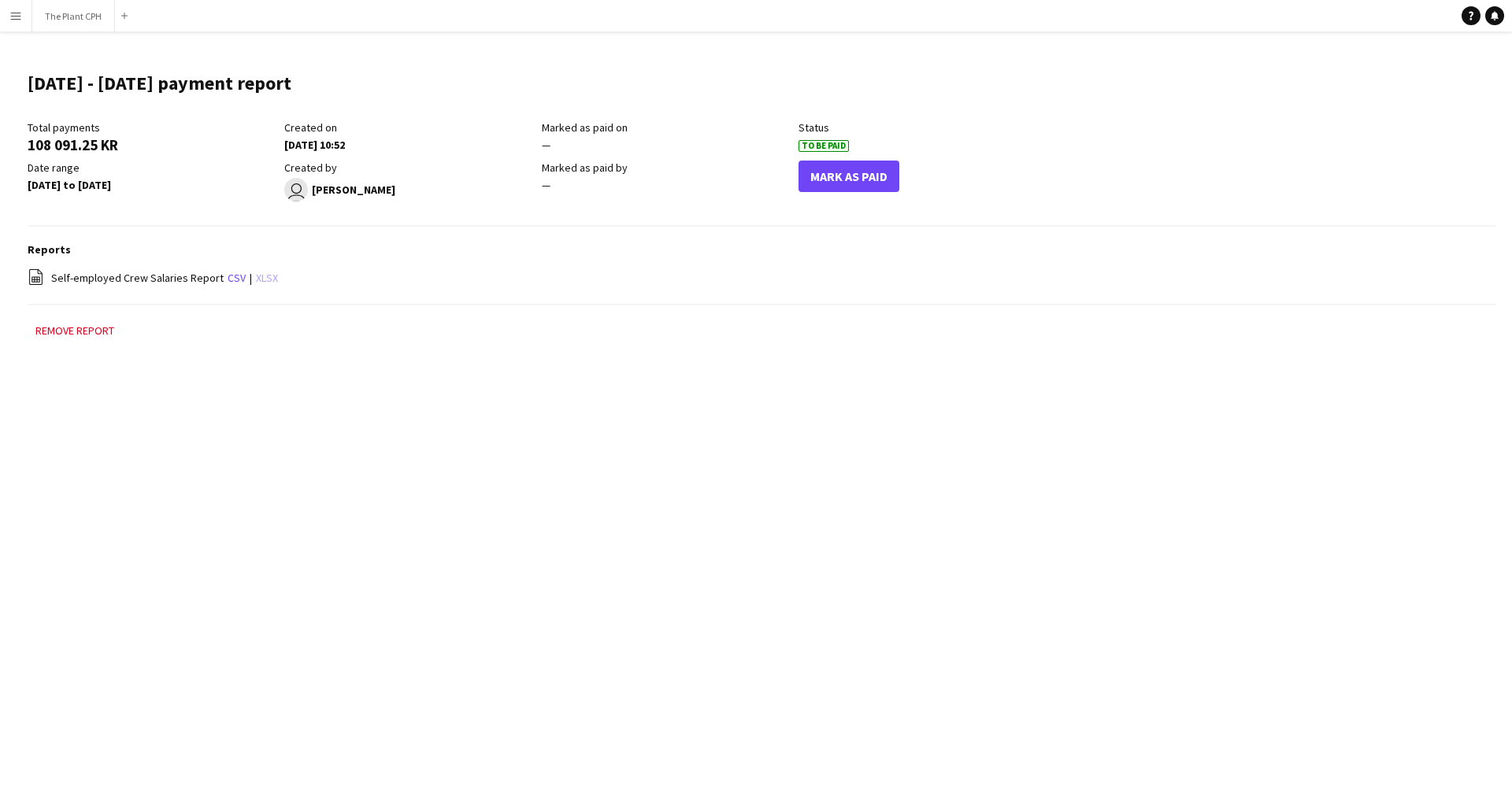
click at [265, 277] on link "xlsx" at bounding box center [267, 278] width 22 height 14
click at [861, 179] on button "Mark As Paid" at bounding box center [848, 176] width 100 height 32
click at [18, 23] on button "Menu" at bounding box center [16, 16] width 32 height 32
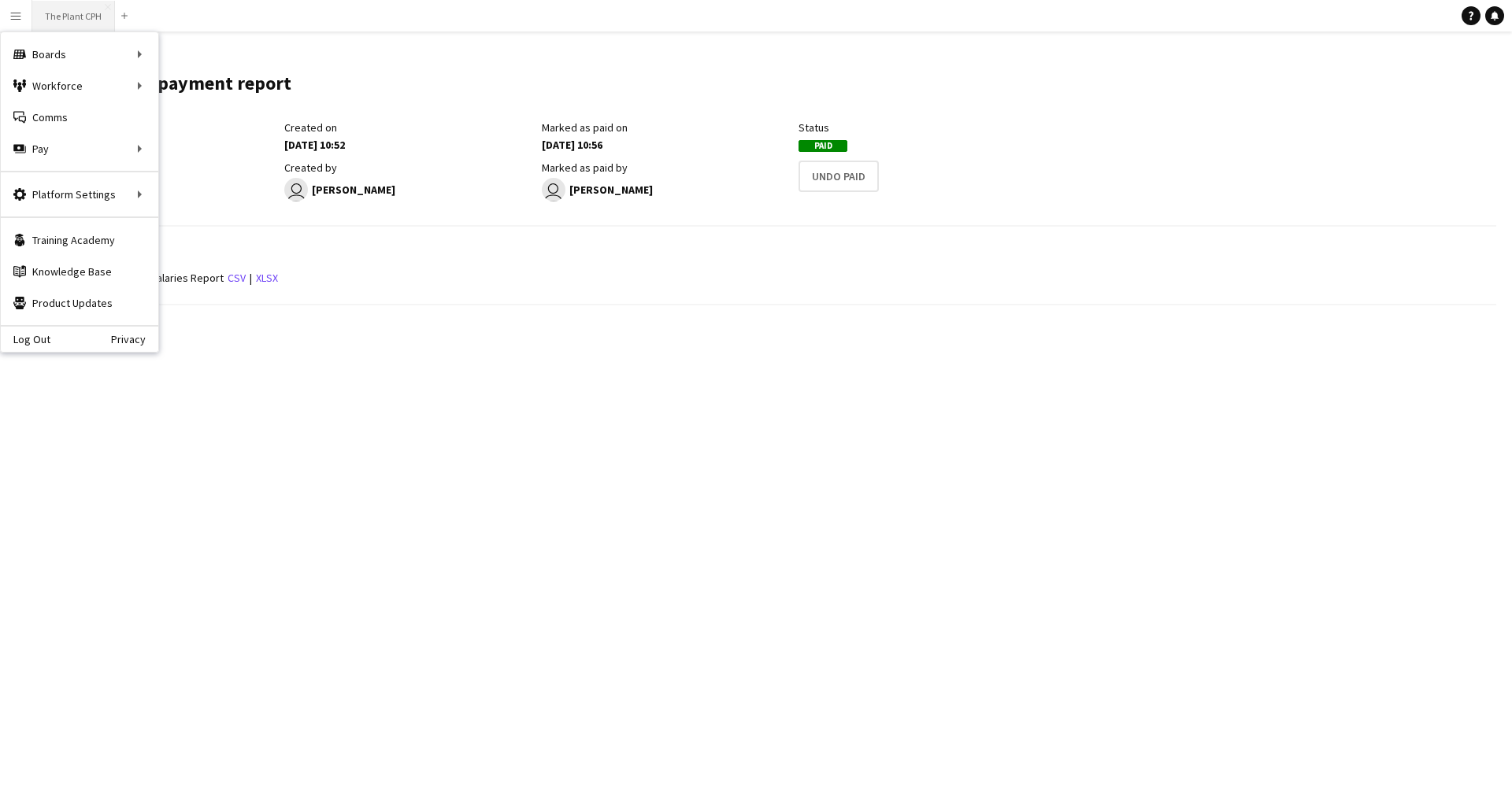
click at [85, 16] on button "The Plant CPH Close" at bounding box center [74, 16] width 83 height 31
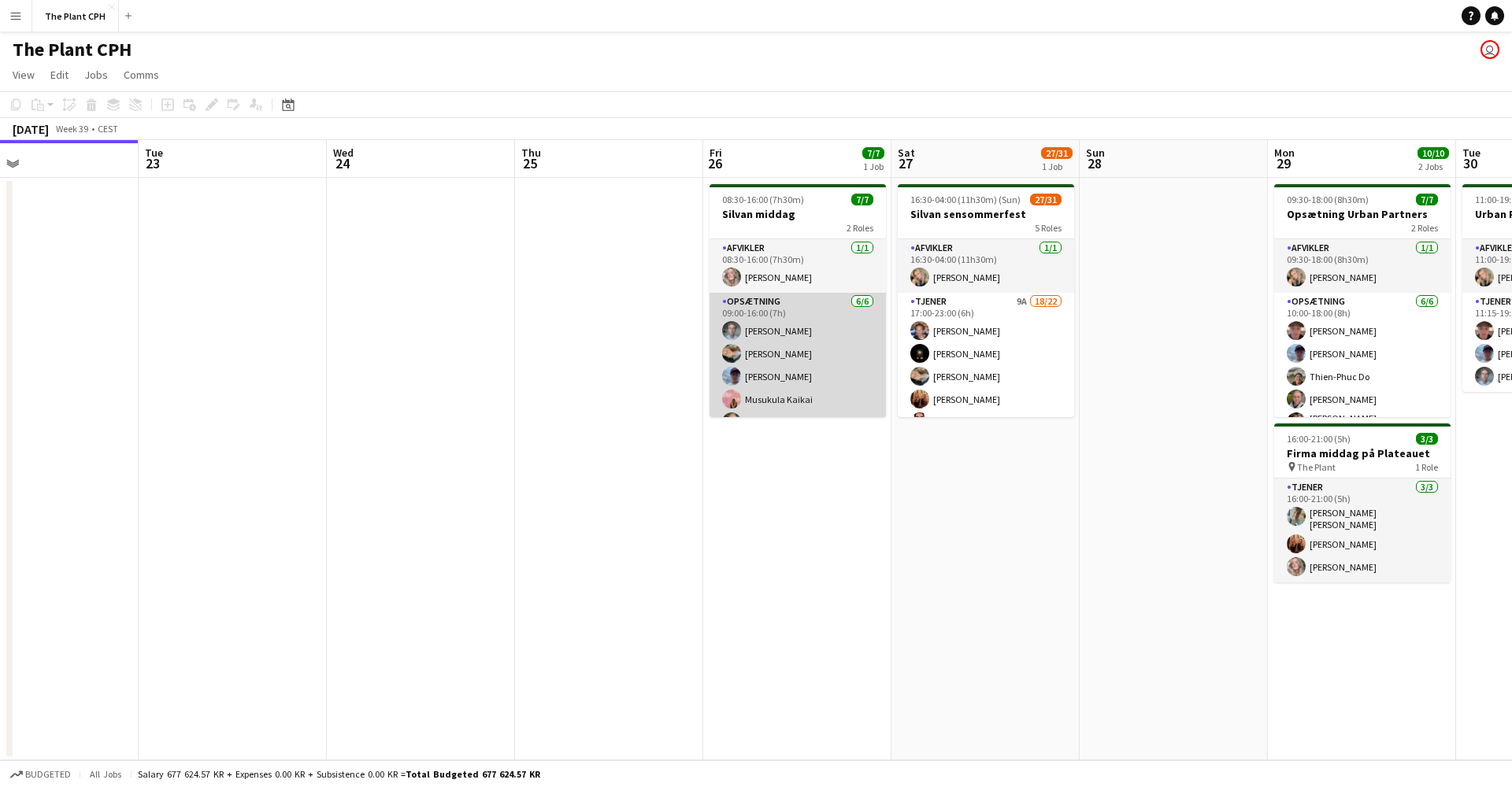
scroll to position [0, 617]
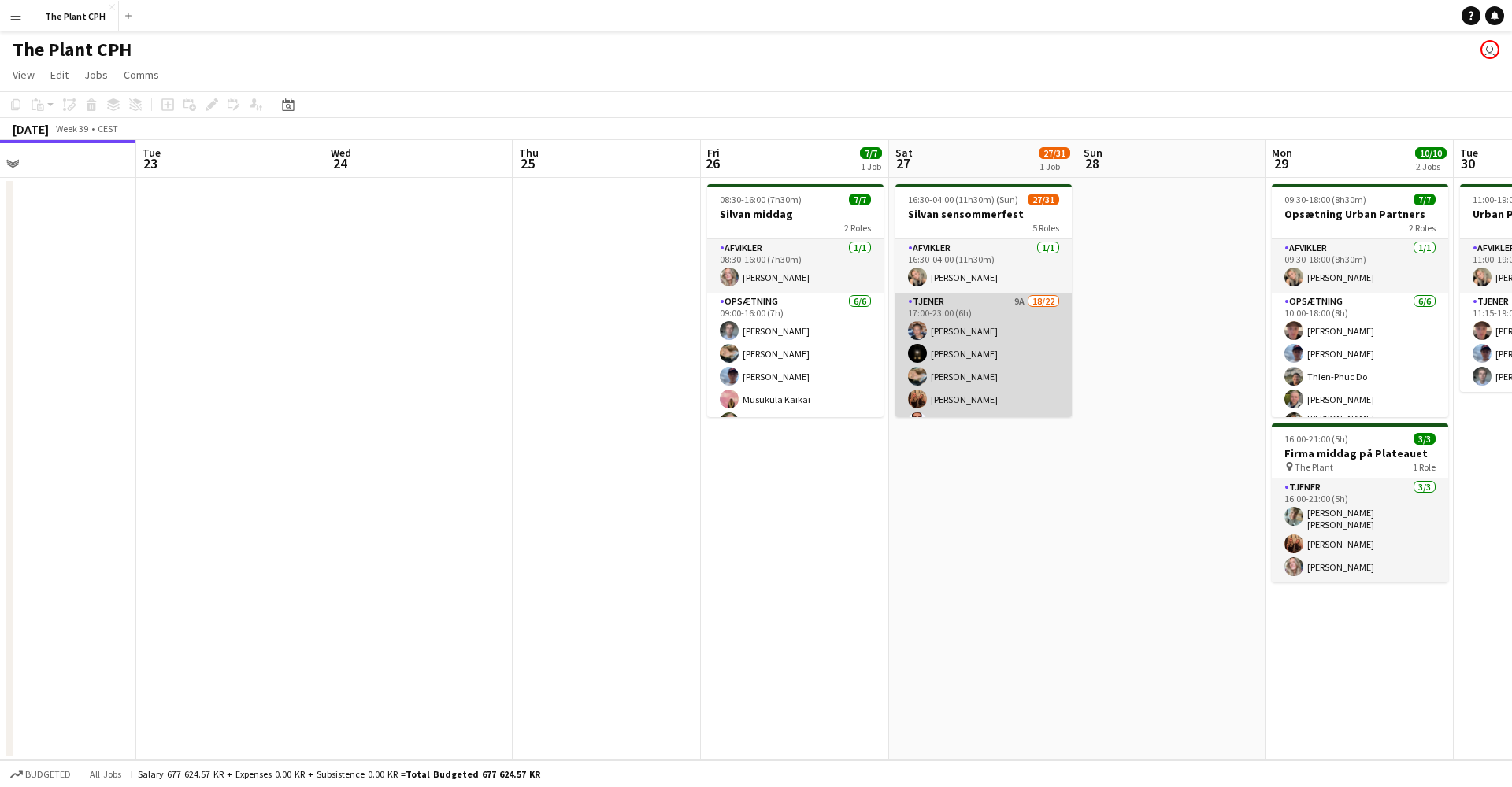
click at [958, 342] on app-card-role "Tjener 9A 18/22 17:00-23:00 (6h) [PERSON_NAME] [PERSON_NAME] [PERSON_NAME] [PER…" at bounding box center [983, 564] width 177 height 543
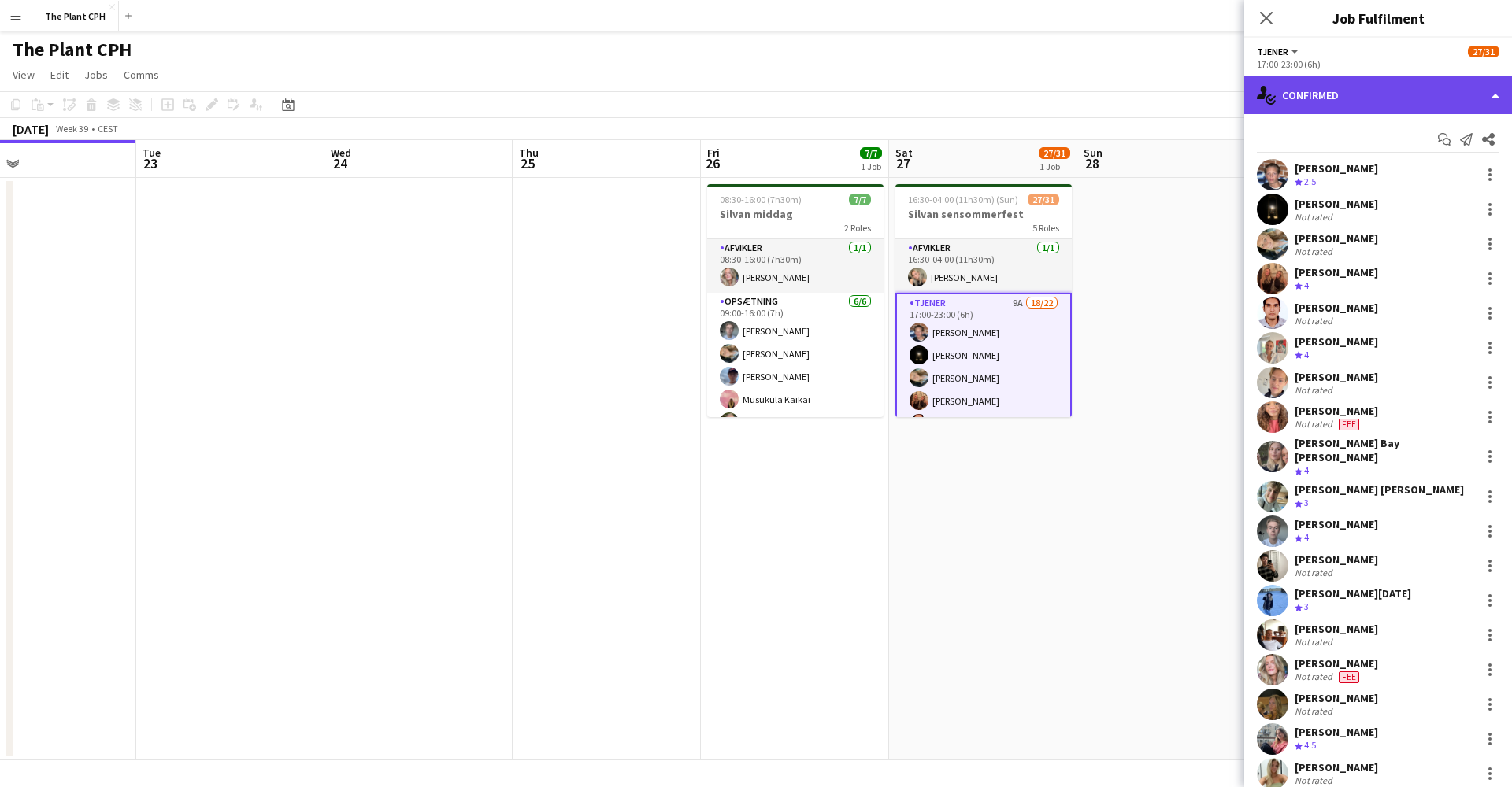
click at [1133, 94] on div "single-neutral-actions-check-2 Confirmed" at bounding box center [1378, 95] width 268 height 38
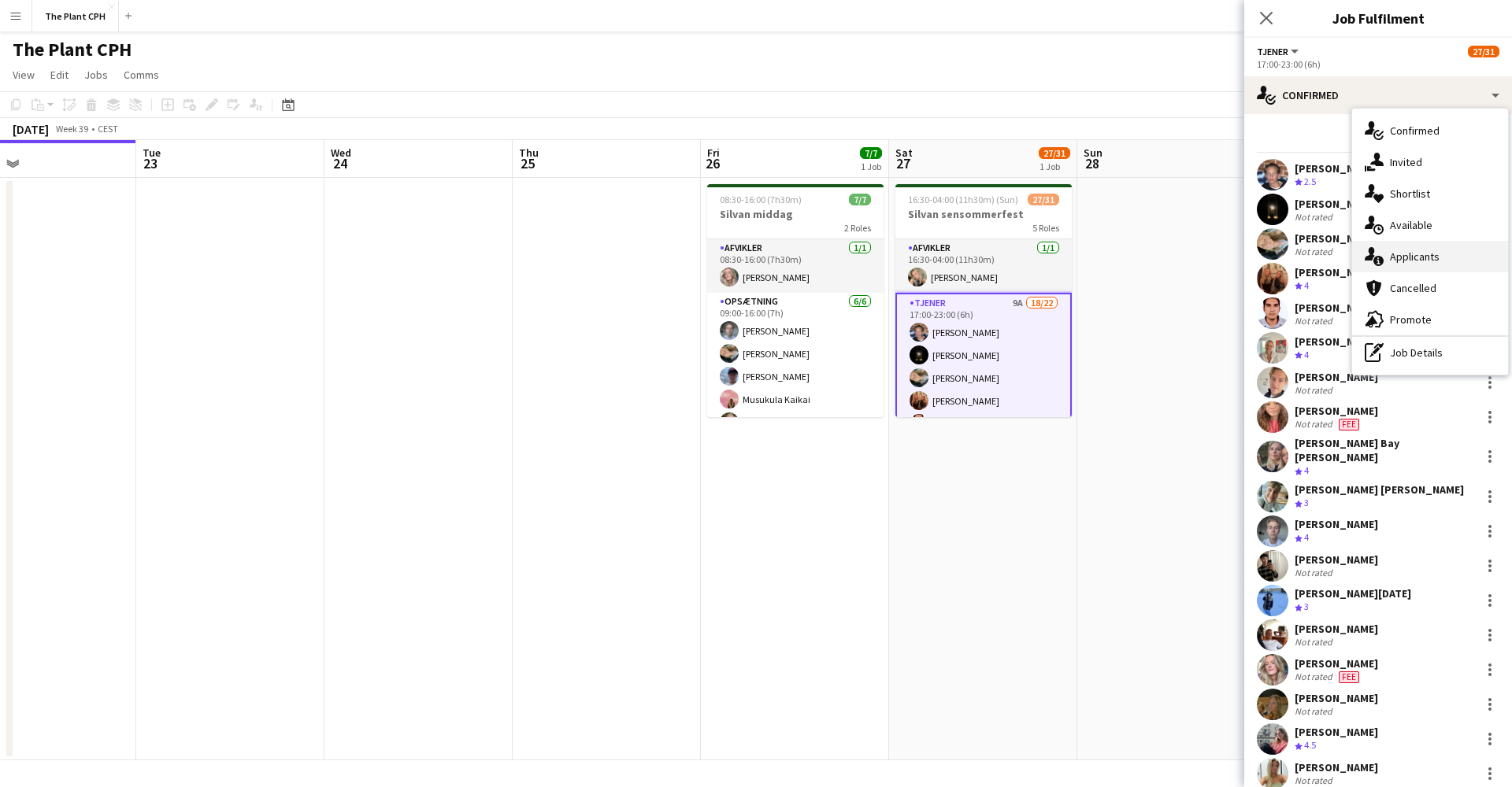
click at [1133, 259] on span "Applicants" at bounding box center [1414, 256] width 49 height 14
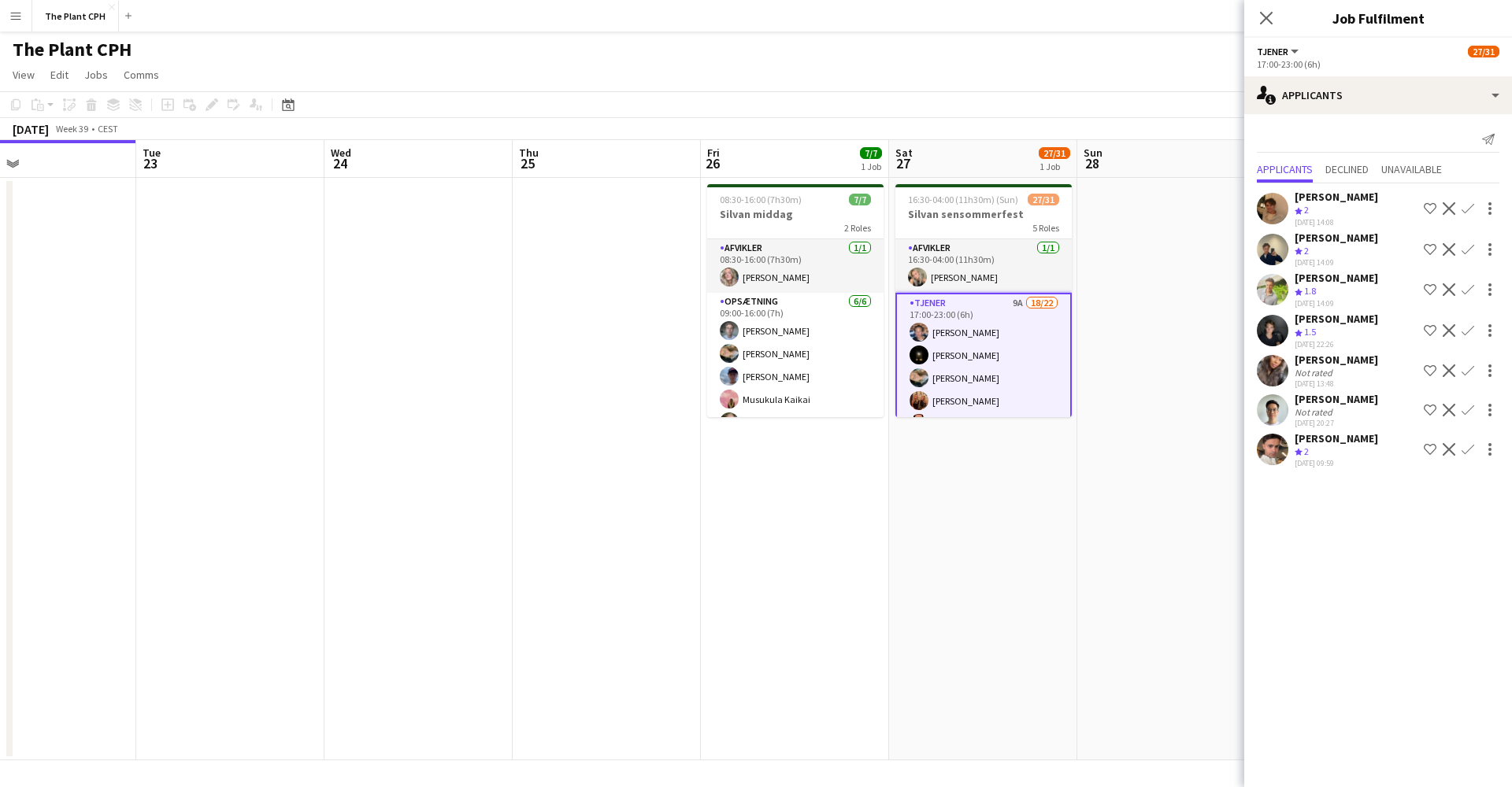
drag, startPoint x: 1272, startPoint y: 16, endPoint x: 1220, endPoint y: 64, distance: 70.8
click at [1133, 16] on icon "Close pop-in" at bounding box center [1266, 18] width 13 height 13
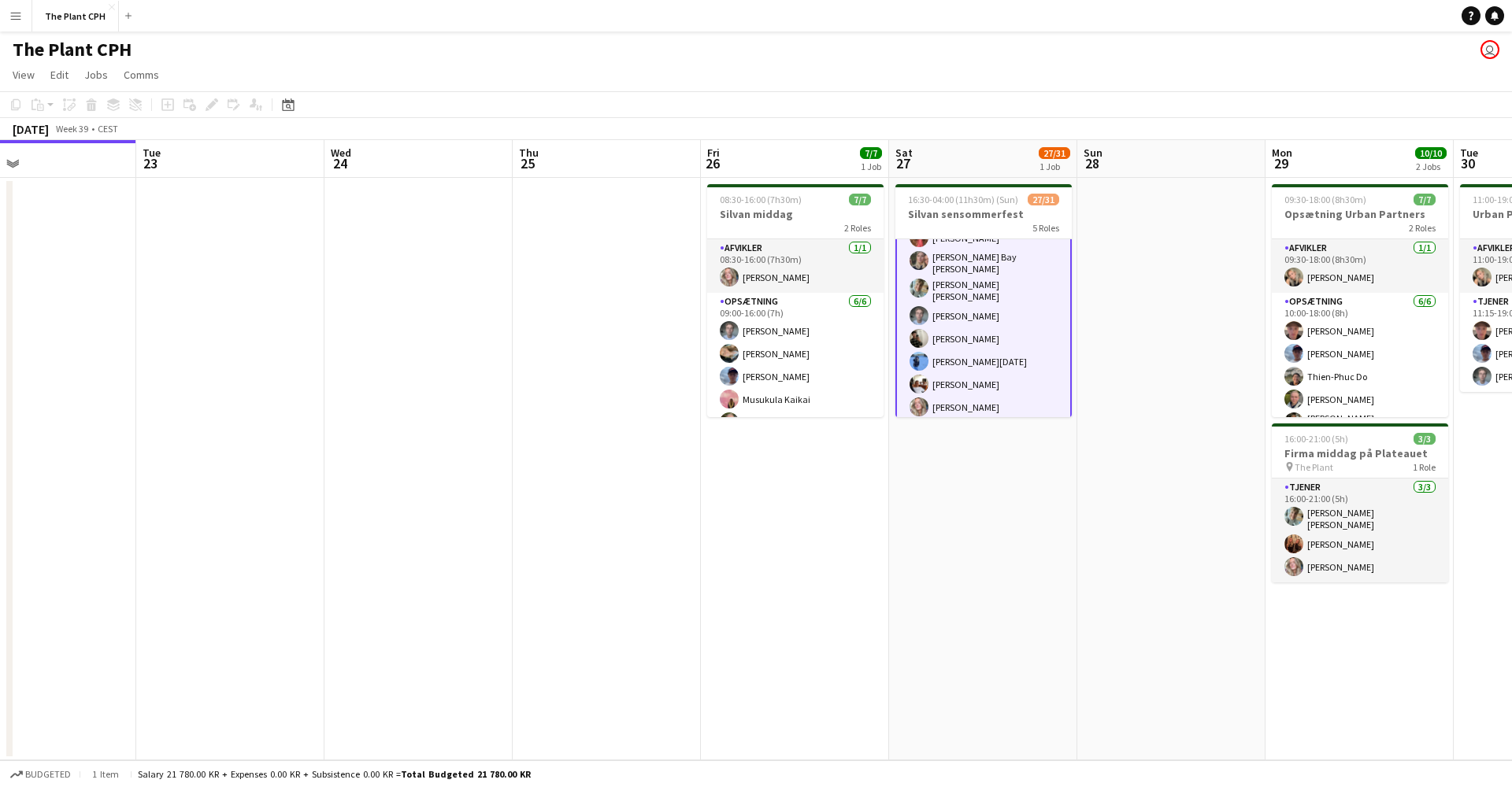
scroll to position [249, 0]
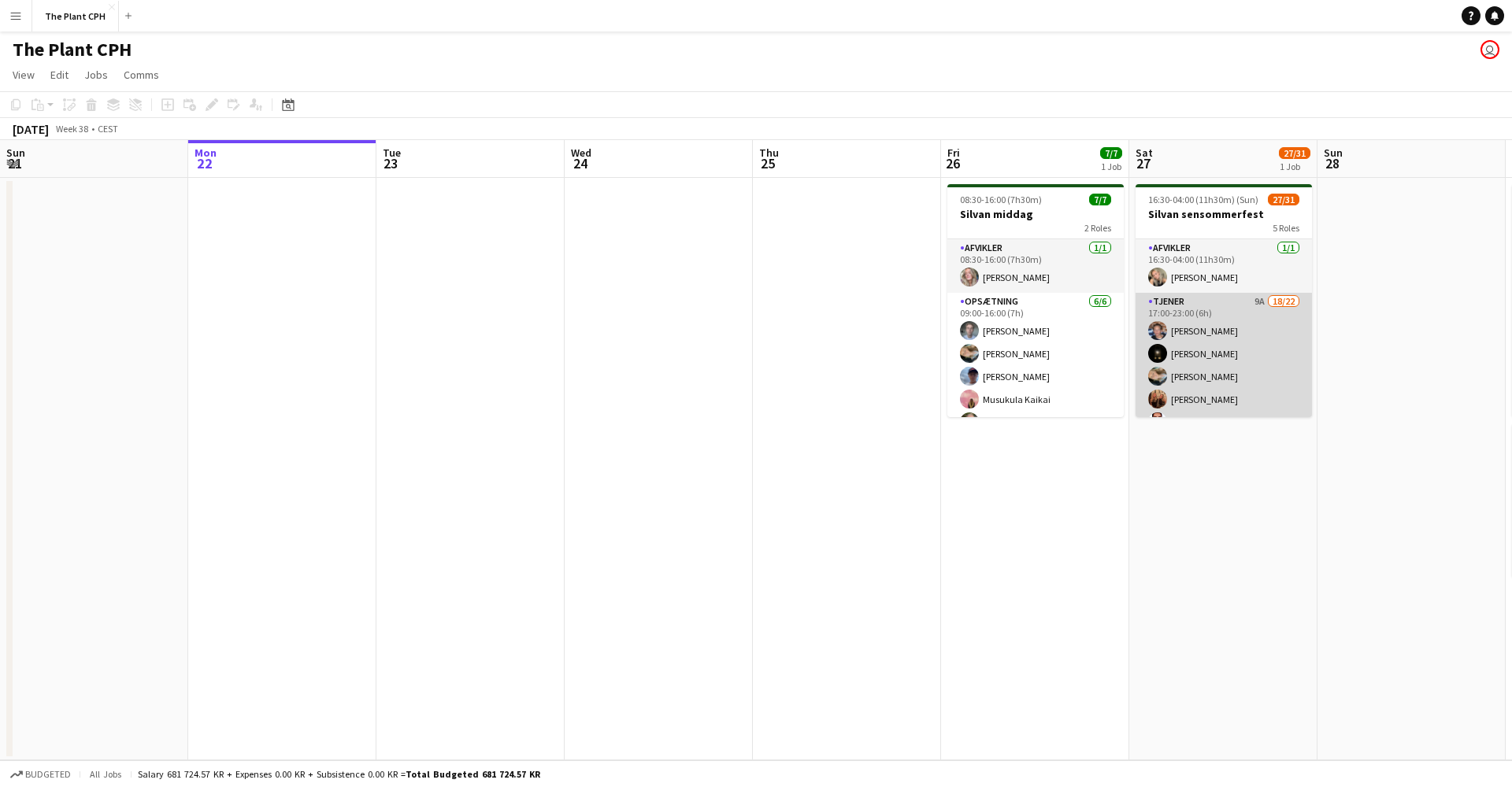
click at [1181, 377] on app-card-role "Tjener 9A 18/22 17:00-23:00 (6h) [PERSON_NAME] [PERSON_NAME] [PERSON_NAME] [PER…" at bounding box center [1223, 559] width 177 height 533
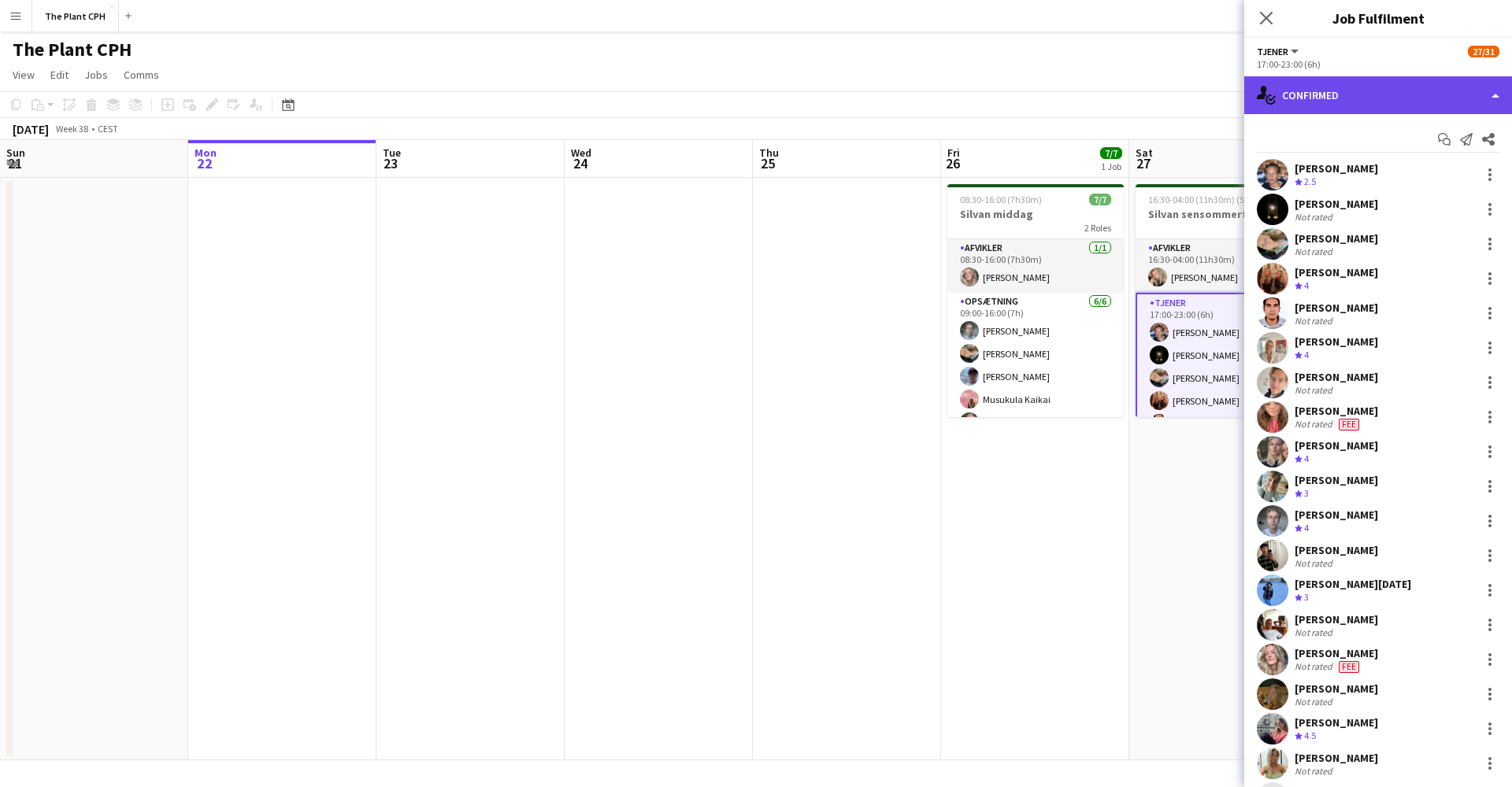
click at [1372, 95] on div "single-neutral-actions-check-2 Confirmed" at bounding box center [1378, 95] width 268 height 38
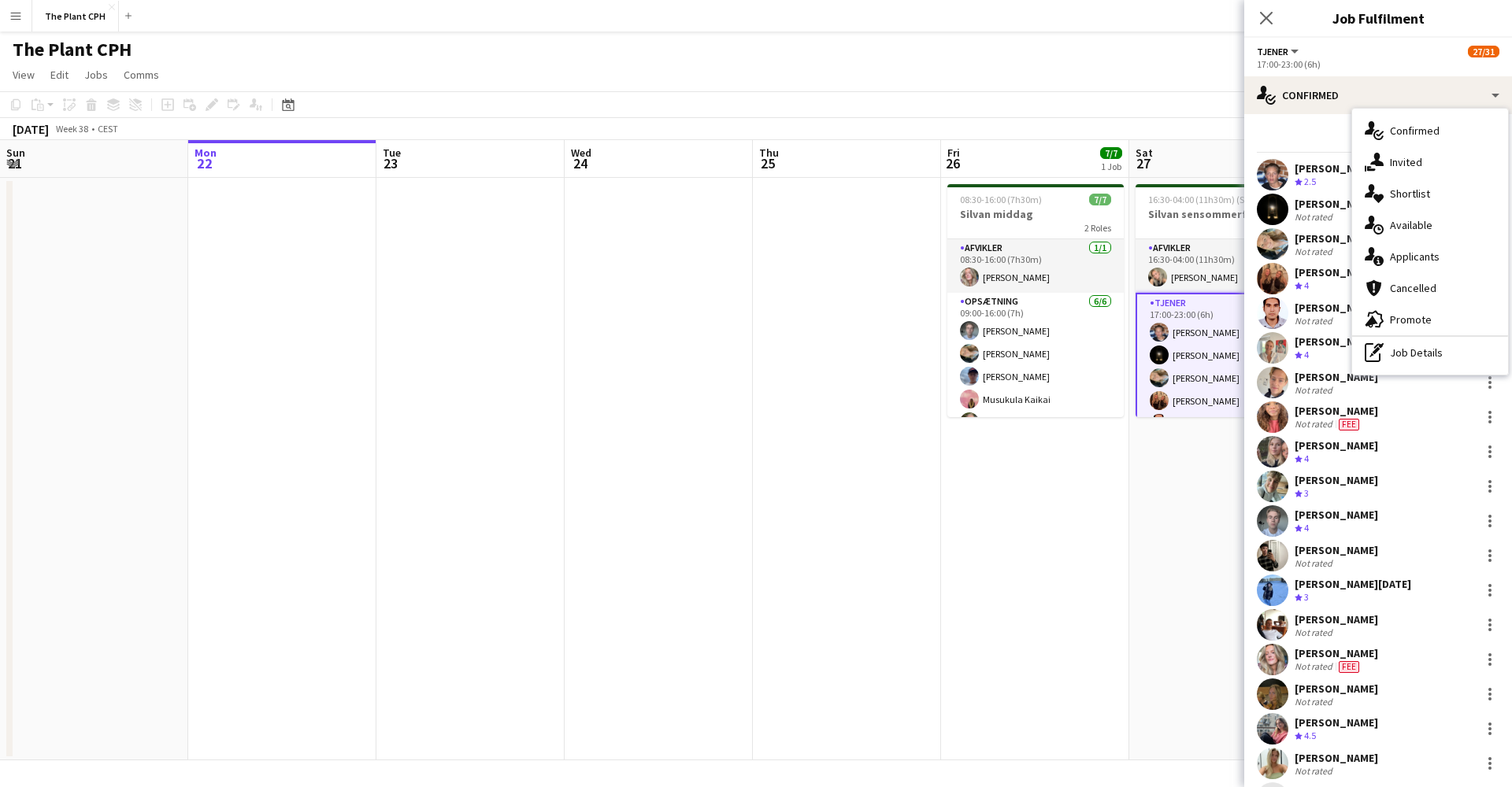
click at [1412, 263] on div "single-neutral-actions-information Applicants" at bounding box center [1430, 257] width 156 height 32
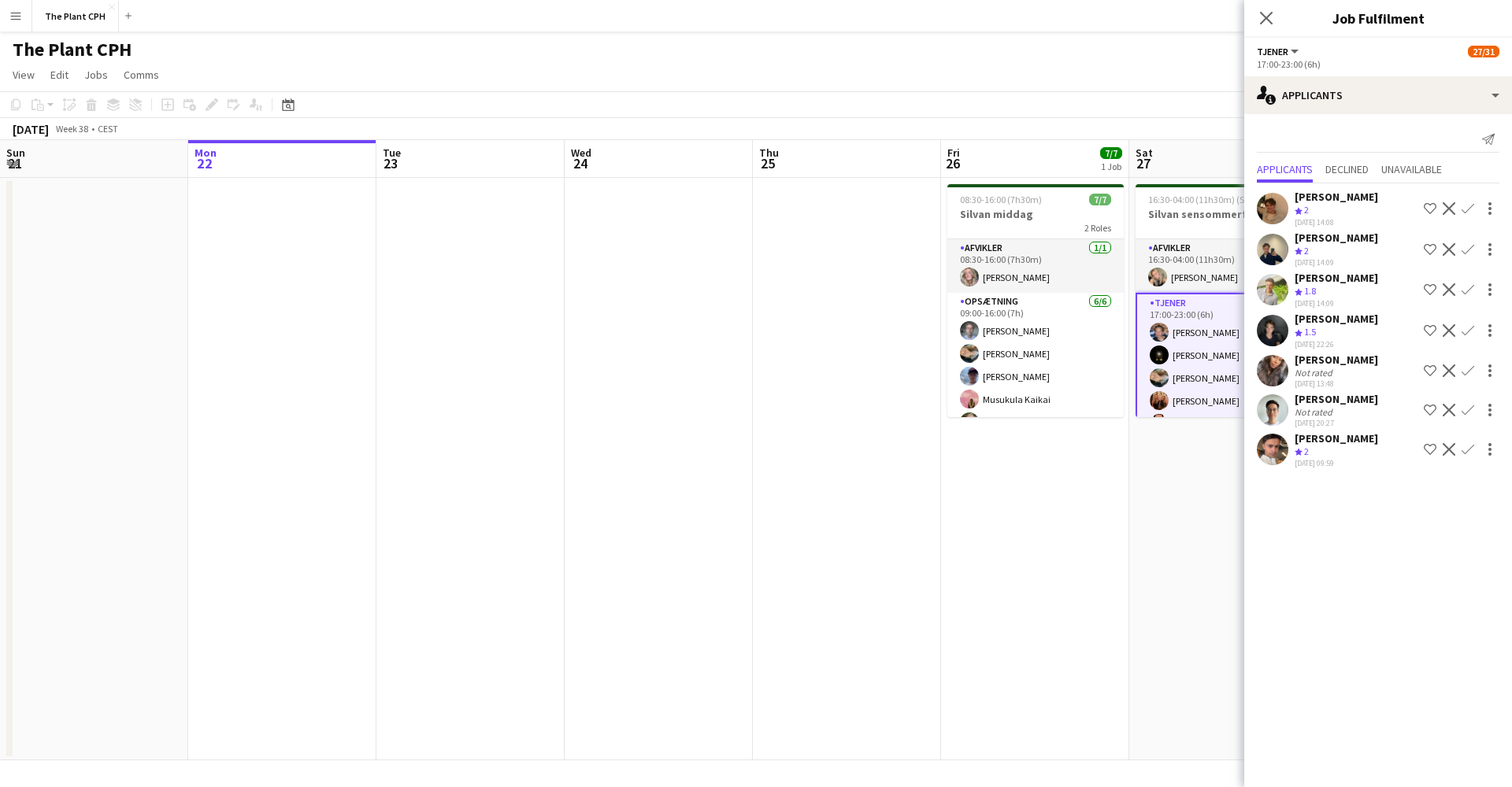
click at [1265, 15] on icon "Close pop-in" at bounding box center [1266, 18] width 13 height 13
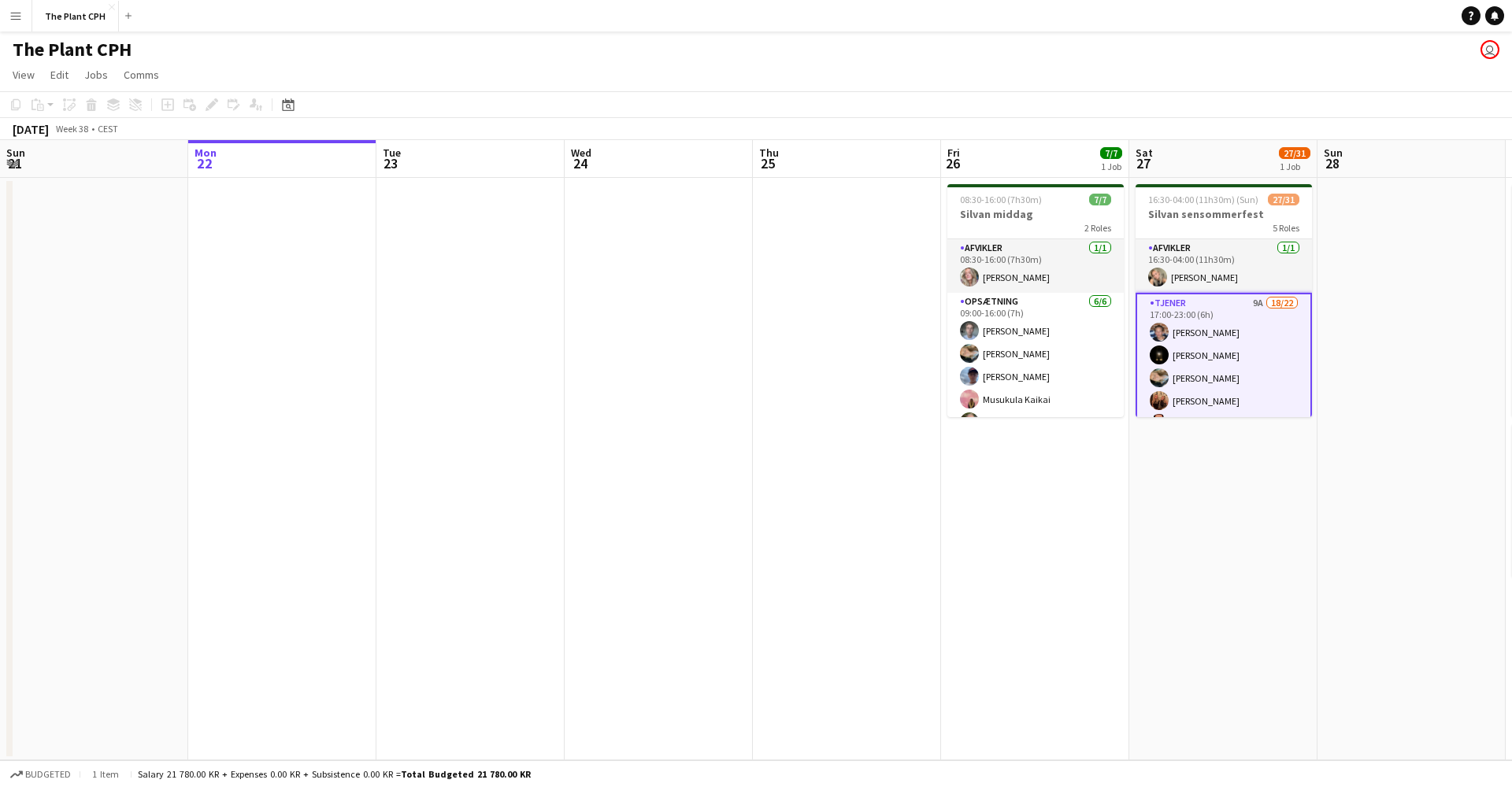
click at [22, 20] on button "Menu" at bounding box center [16, 16] width 32 height 32
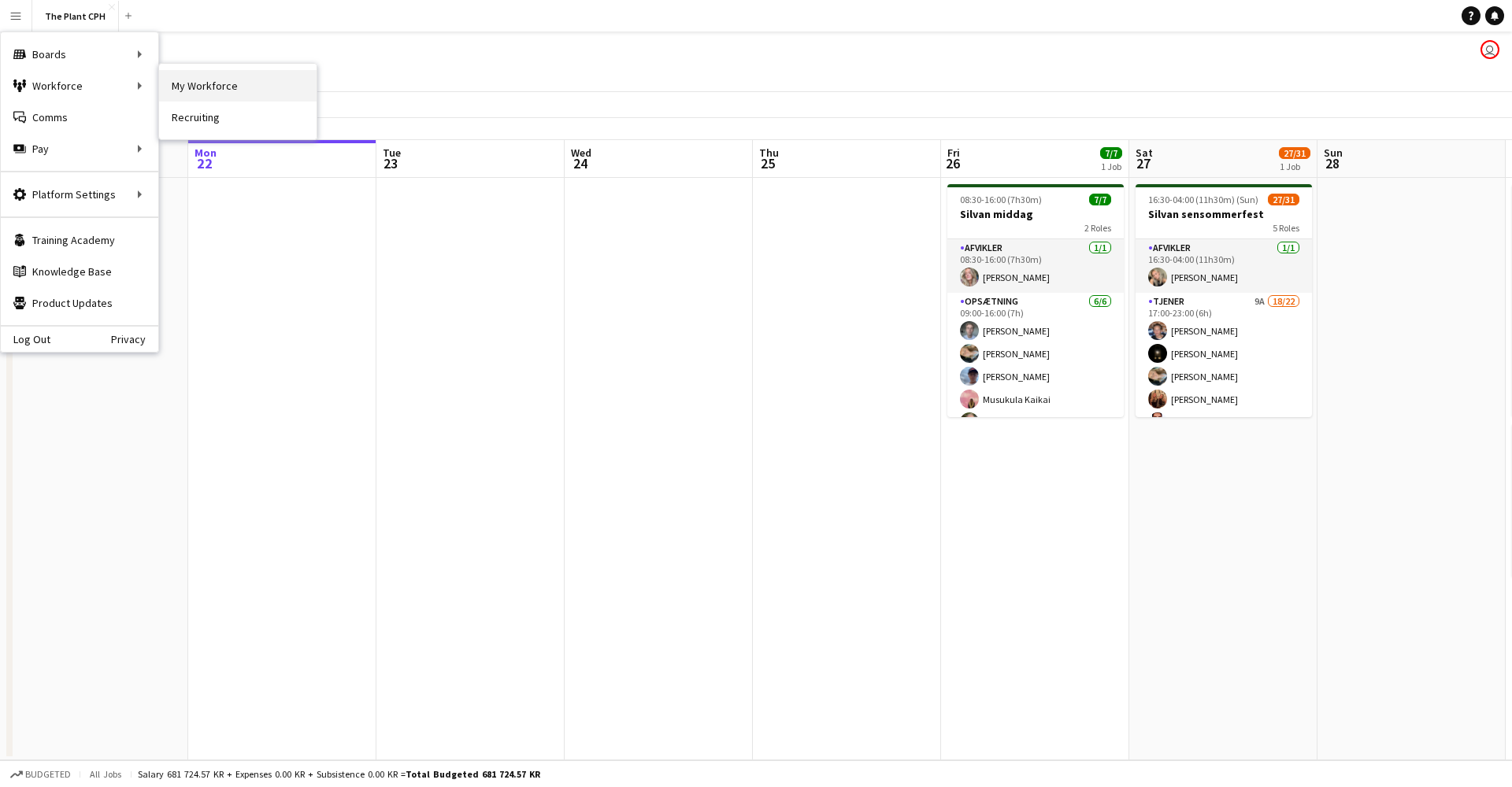
click at [223, 83] on link "My Workforce" at bounding box center [238, 86] width 157 height 32
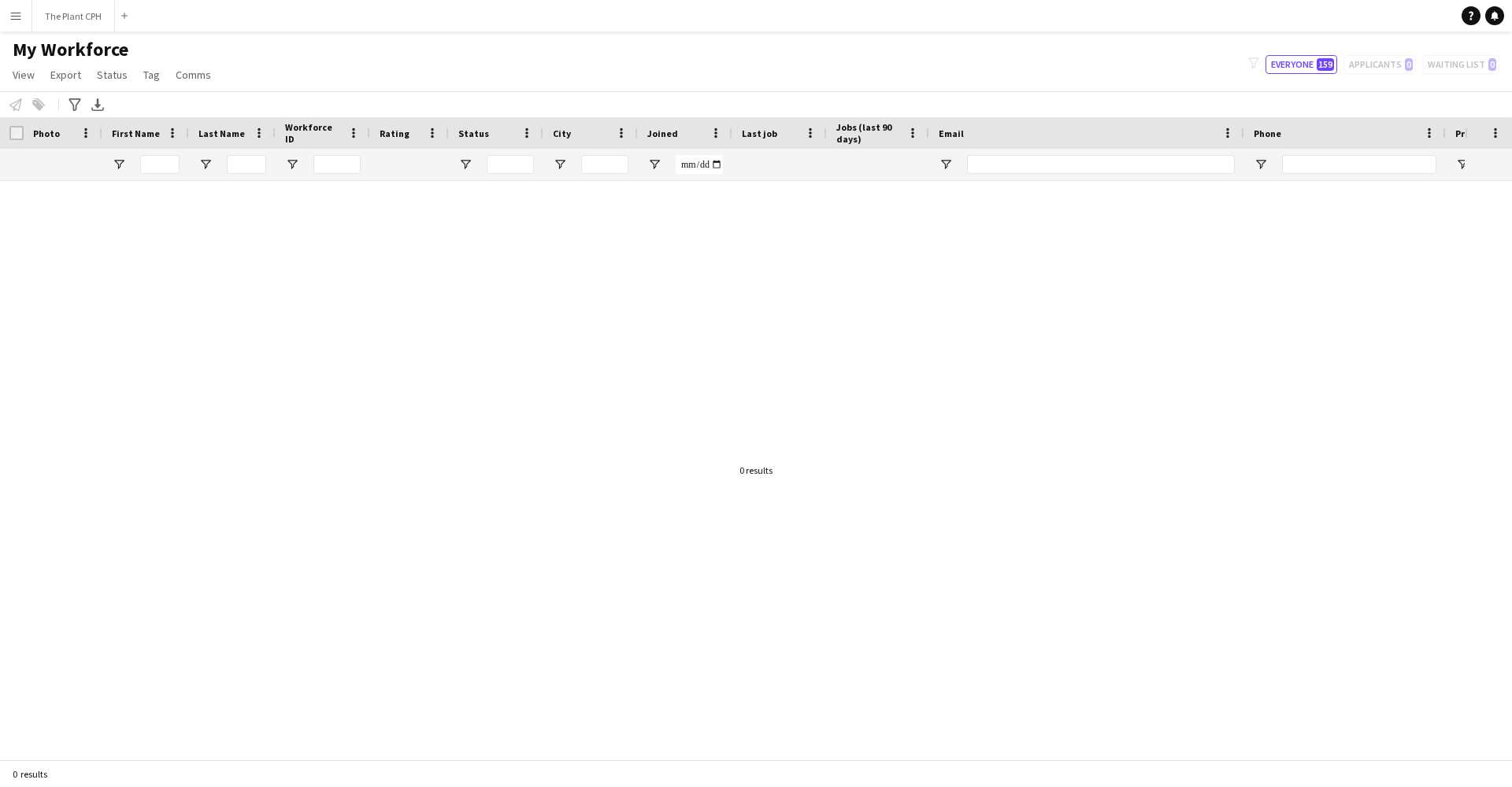
click at [1373, 64] on div "filter-1 Everyone 159 Applicants 0 Waiting list 0" at bounding box center [1374, 64] width 276 height 19
click at [8, 13] on button "Menu" at bounding box center [16, 16] width 32 height 32
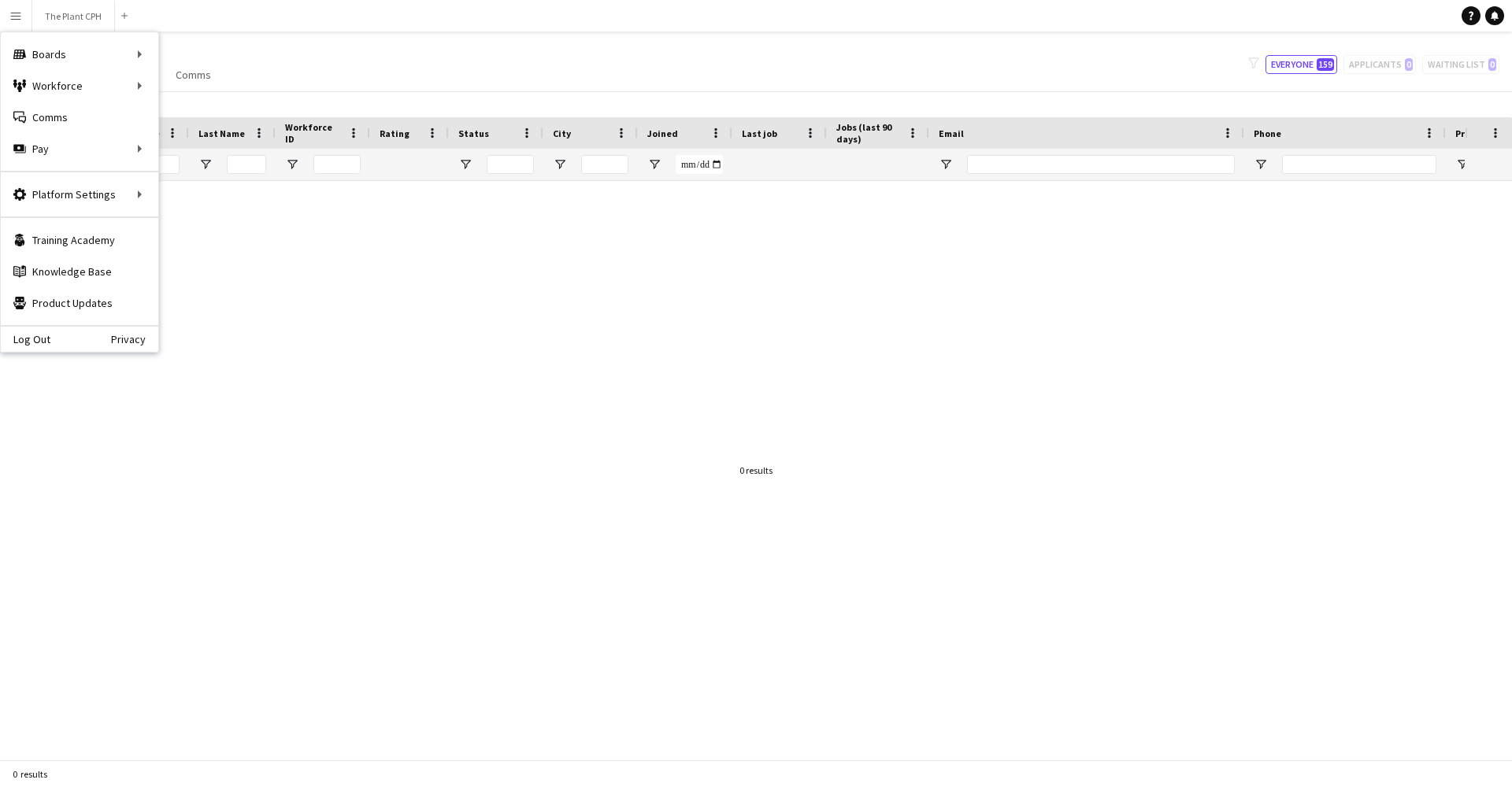
click at [331, 319] on div at bounding box center [732, 470] width 1465 height 579
